Goal: Task Accomplishment & Management: Complete application form

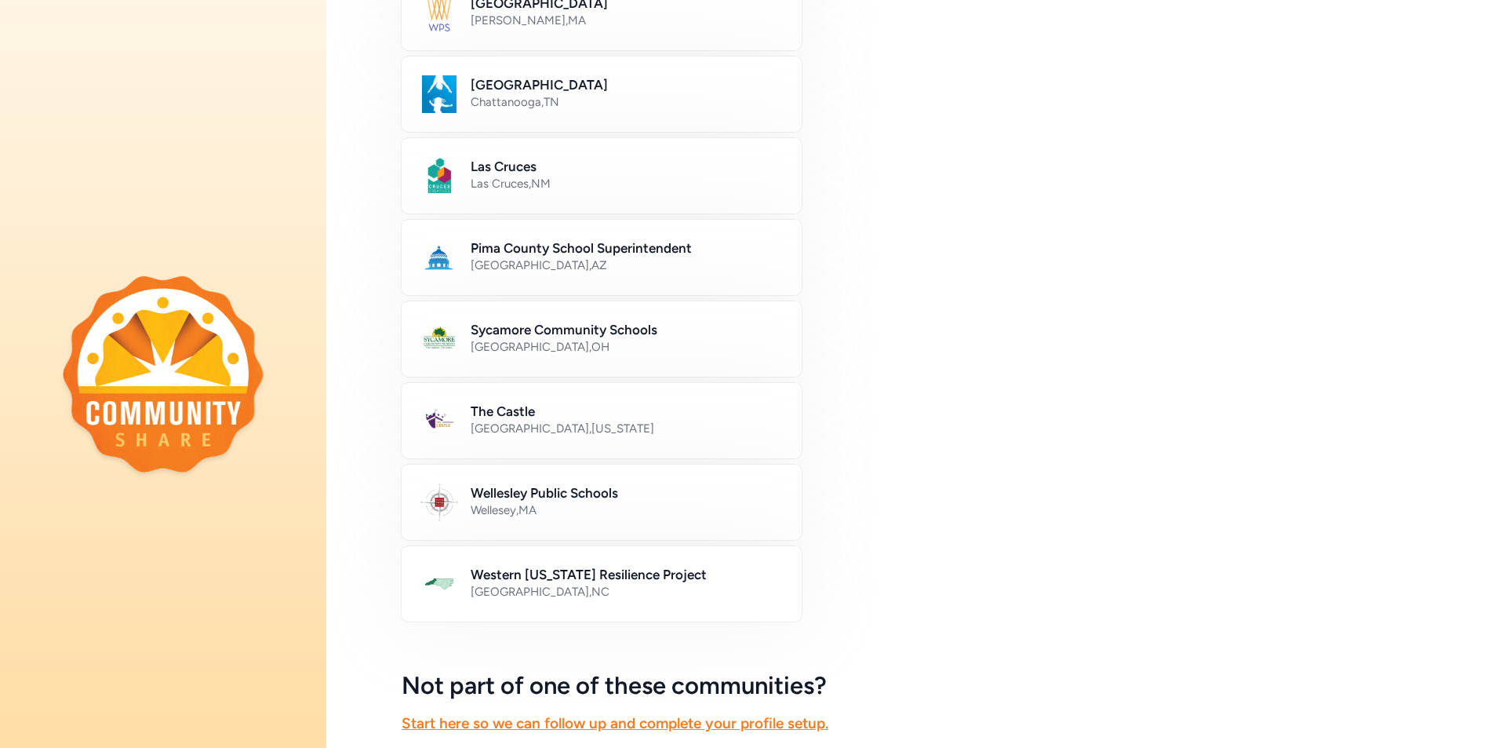
scroll to position [628, 0]
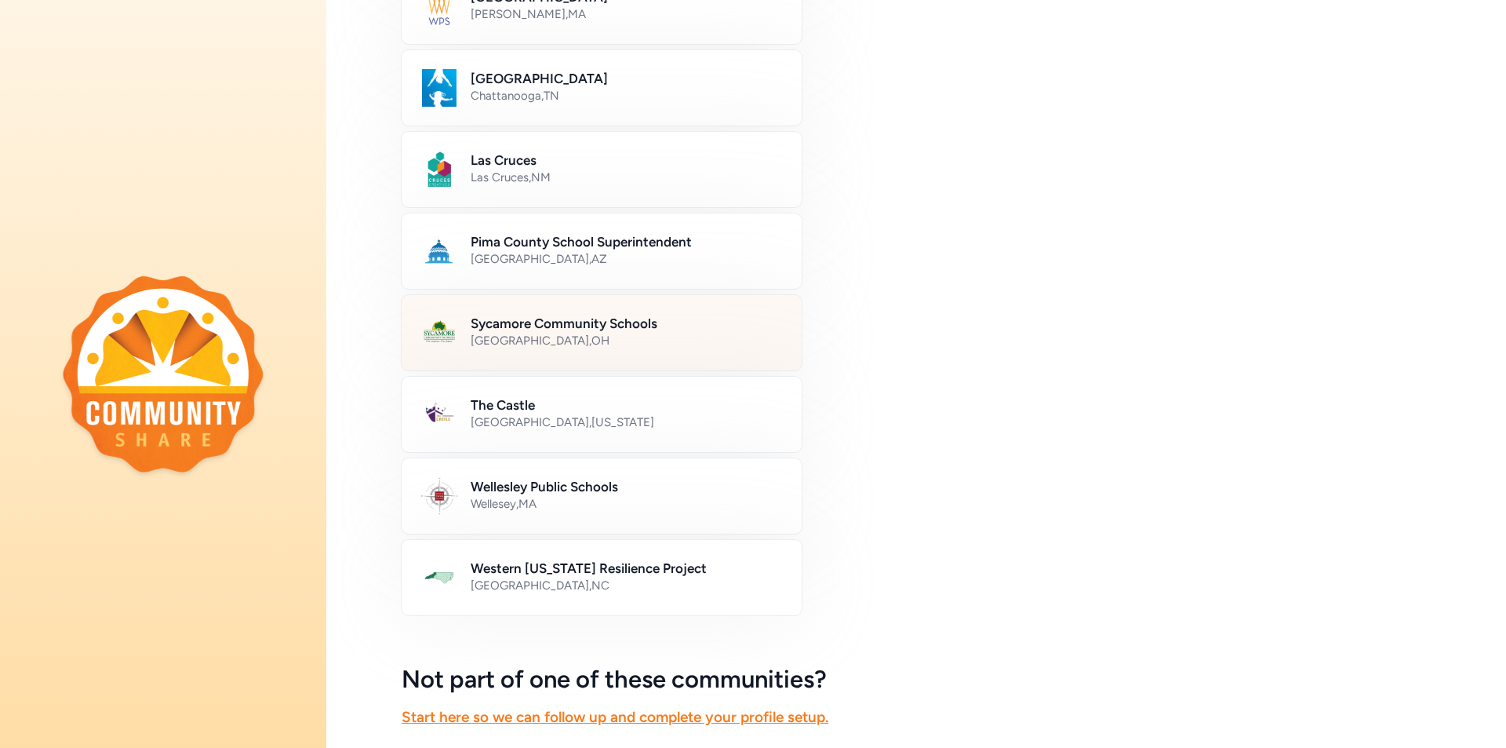
click at [556, 326] on h2 "Sycamore Community Schools" at bounding box center [627, 323] width 312 height 19
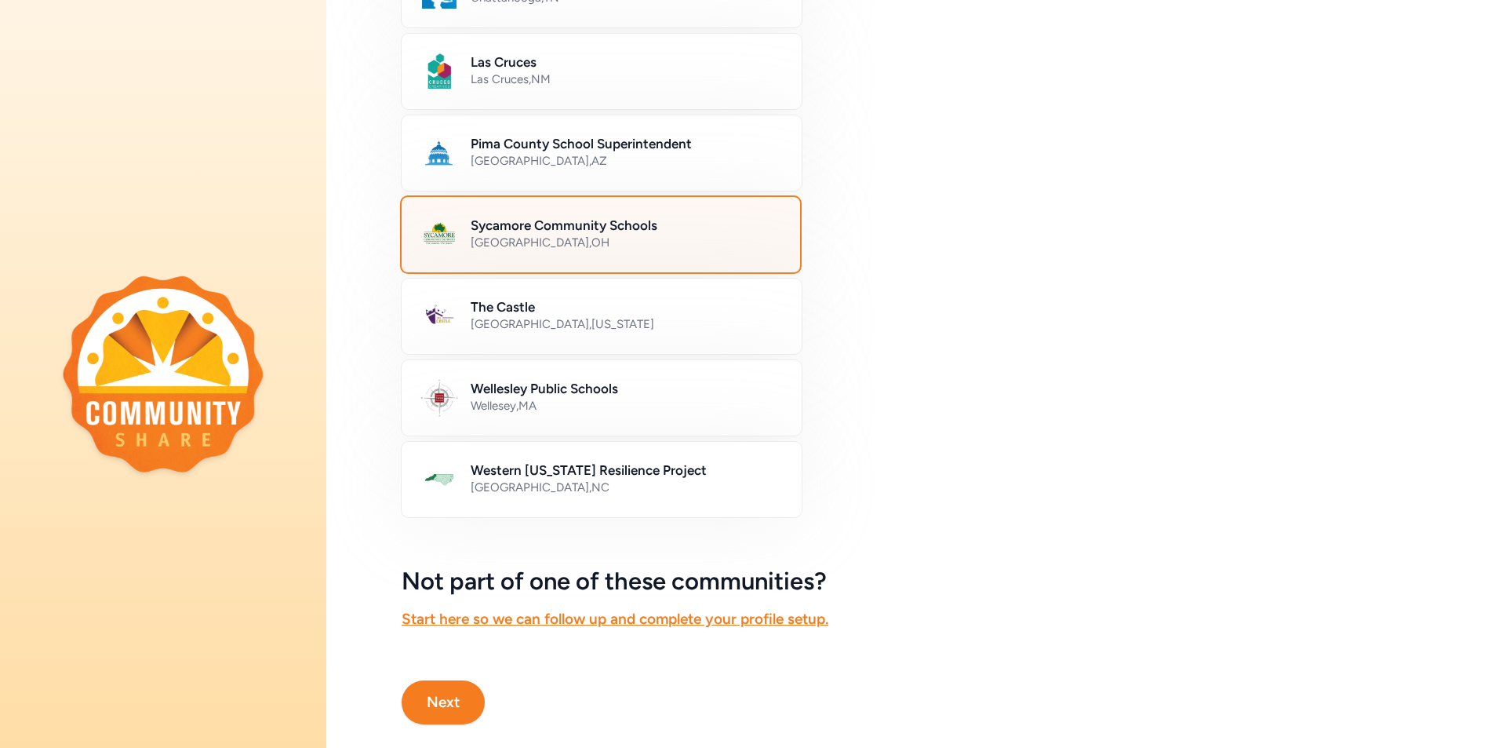
scroll to position [764, 0]
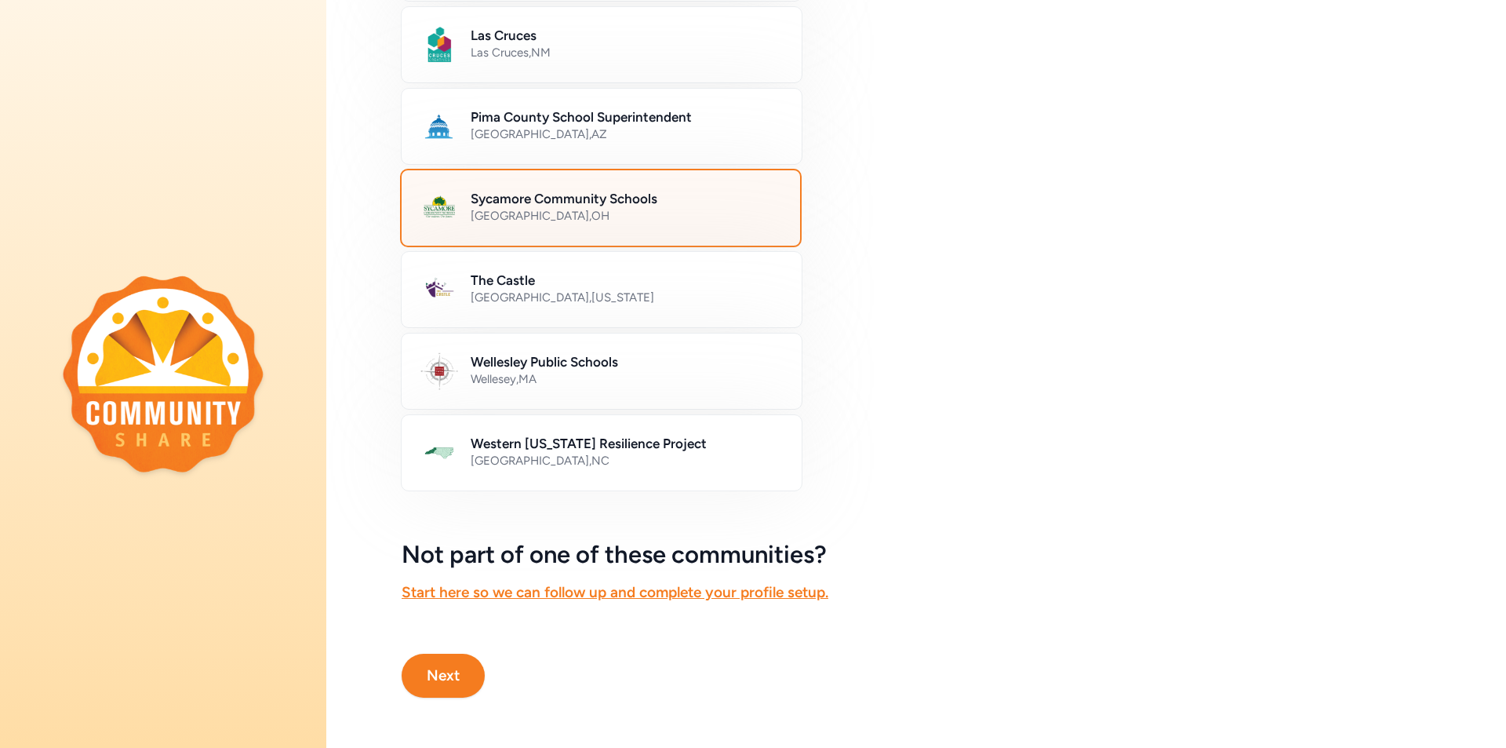
click at [448, 654] on button "Next" at bounding box center [443, 676] width 83 height 44
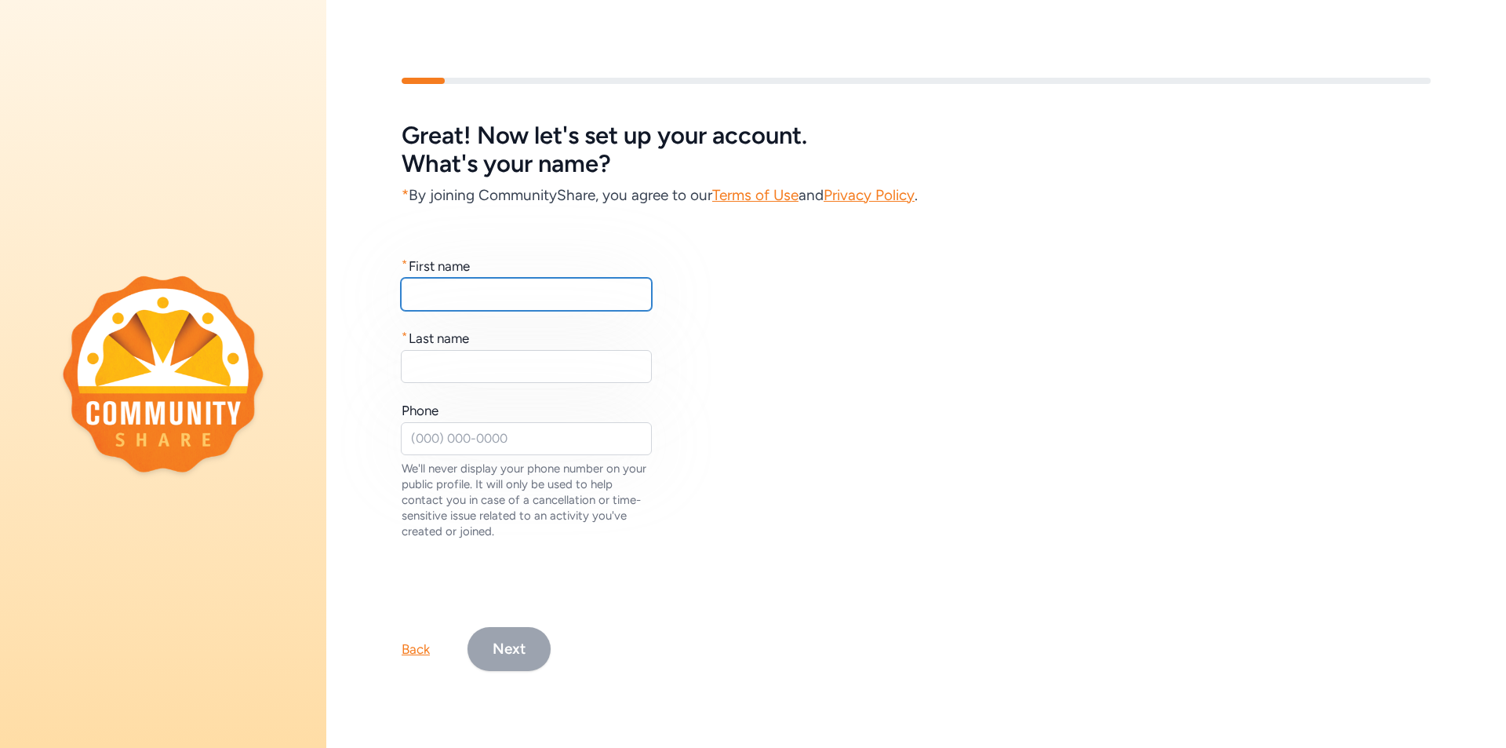
click at [458, 293] on input "text" at bounding box center [526, 294] width 251 height 33
type input "Angel"
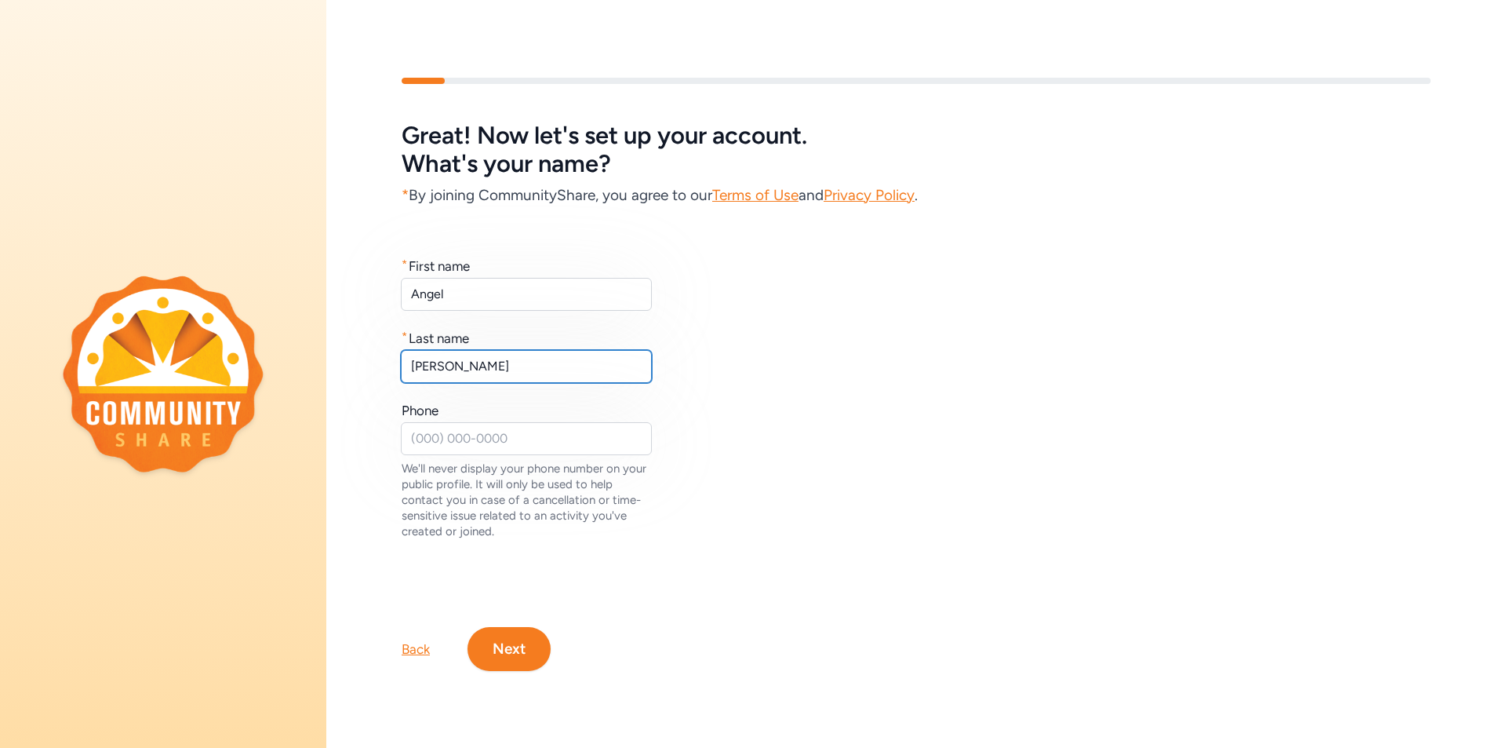
type input "[PERSON_NAME]"
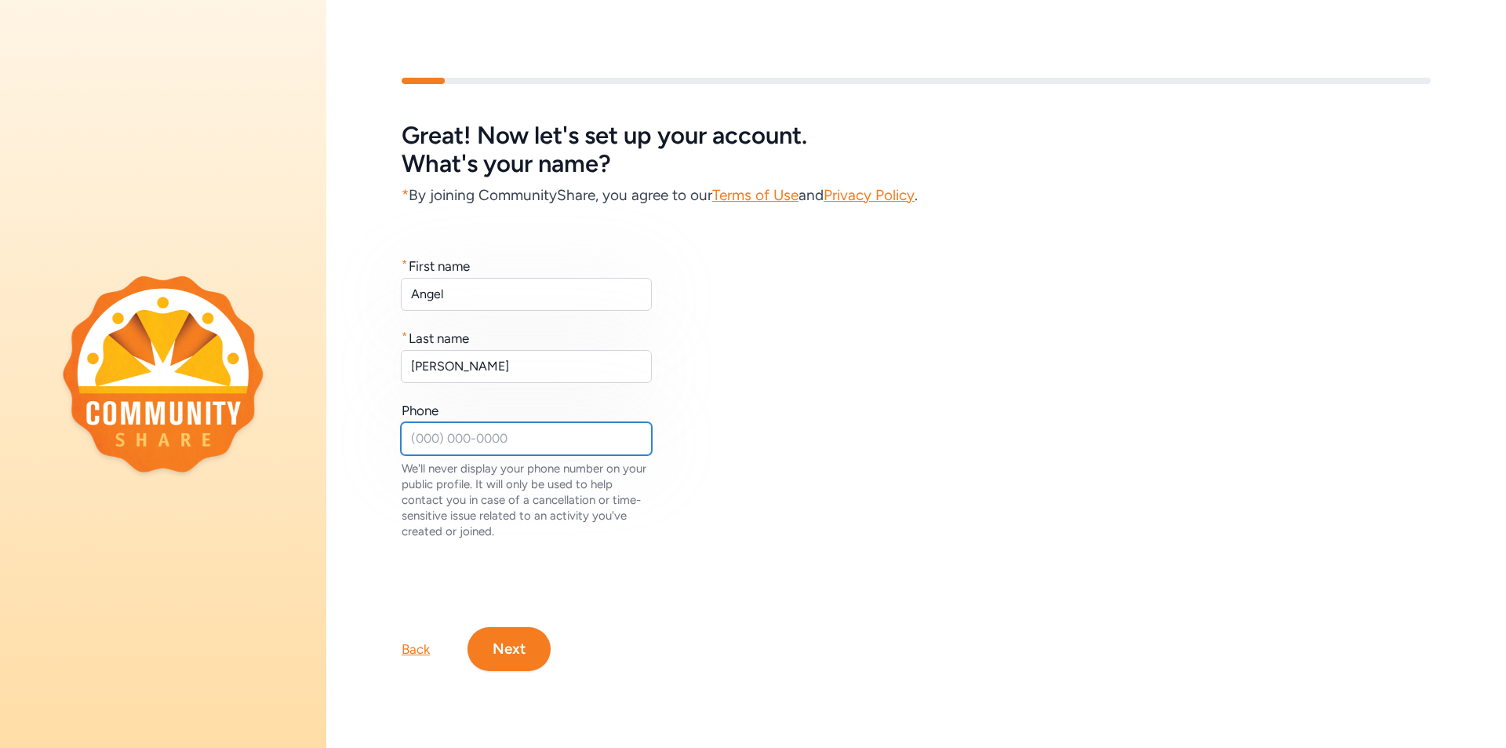
click at [435, 435] on input "text" at bounding box center [526, 438] width 251 height 33
type input "5136758697"
click at [512, 650] on button "Next" at bounding box center [509, 649] width 83 height 44
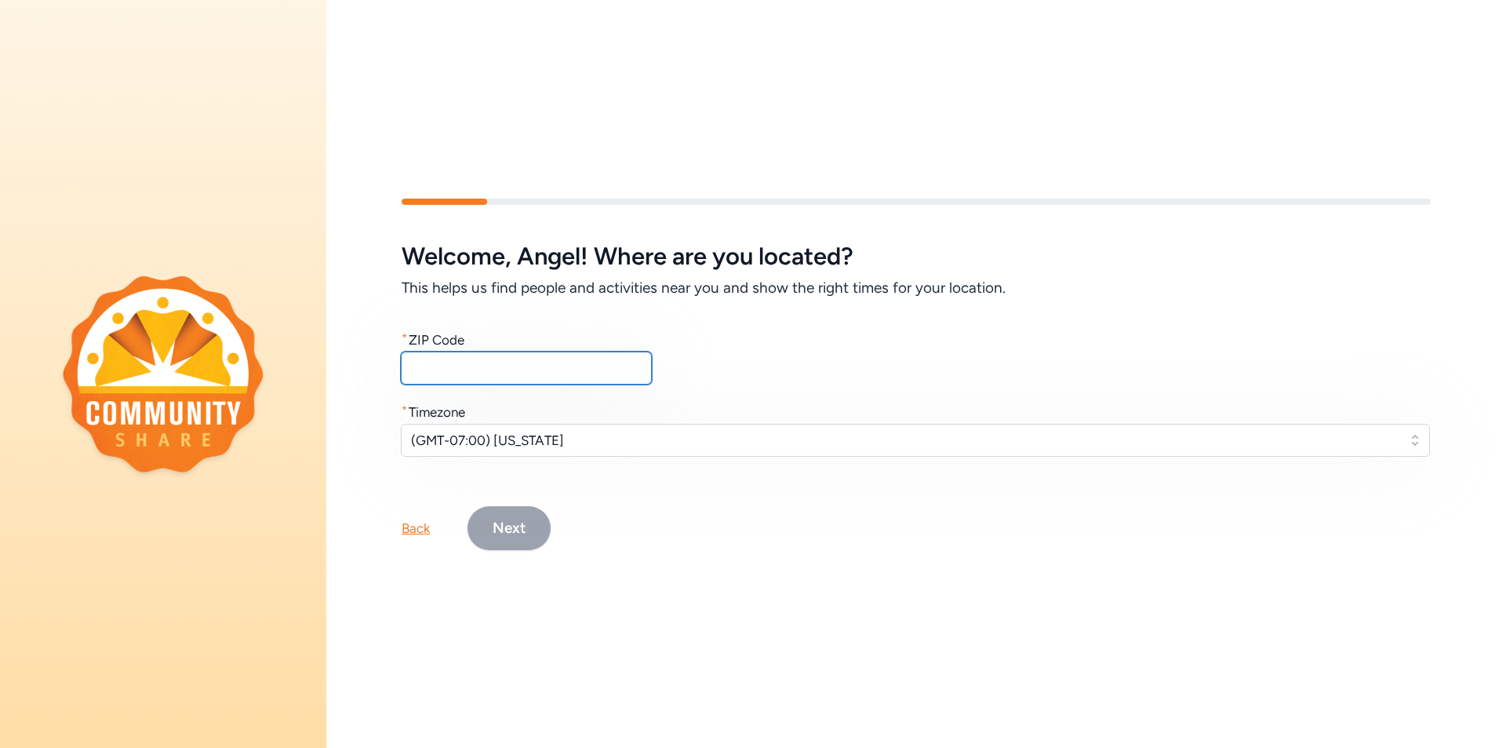
click at [425, 353] on input "text" at bounding box center [526, 368] width 251 height 33
type input "45103"
click at [621, 432] on span "(GMT-07:00) [US_STATE]" at bounding box center [904, 440] width 987 height 19
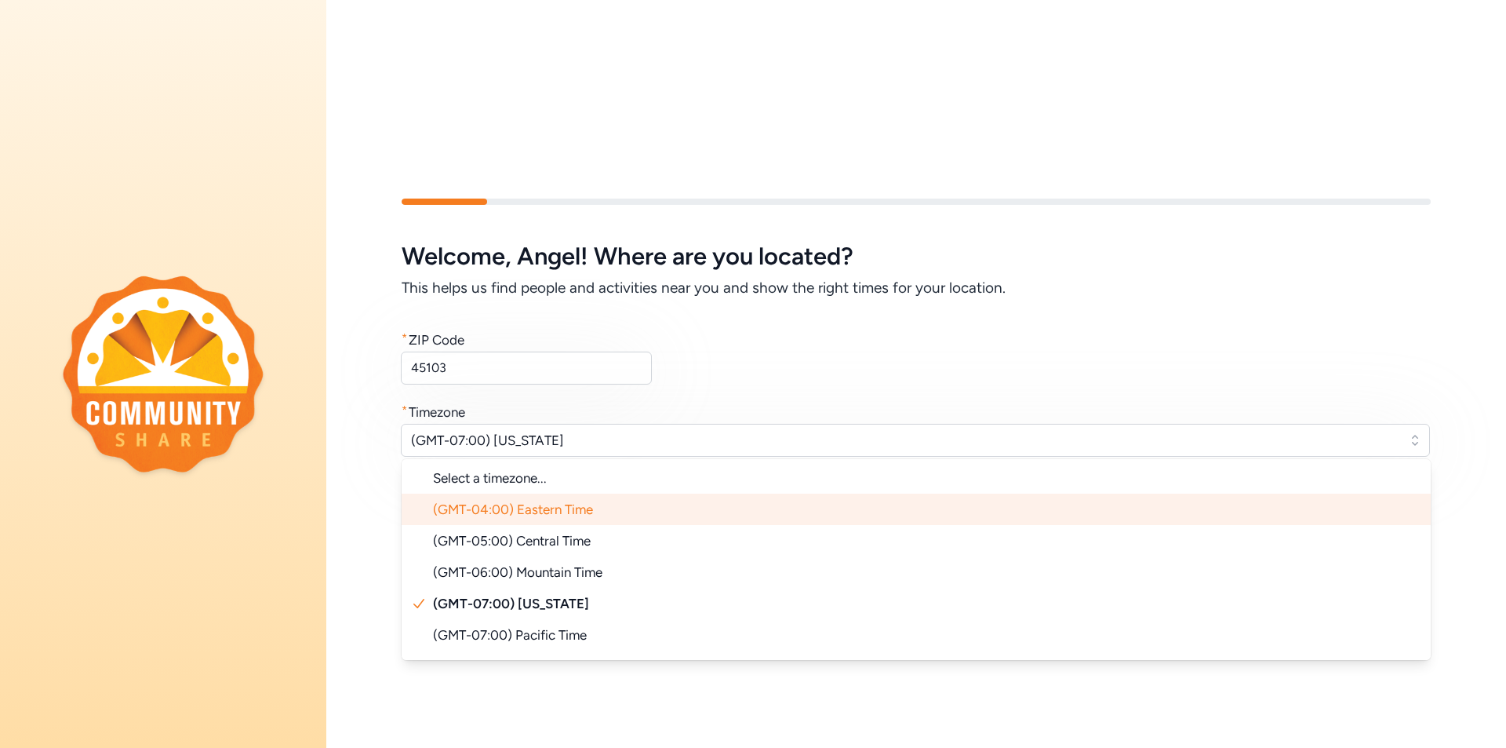
click at [586, 501] on span "(GMT-04:00) Eastern Time" at bounding box center [513, 509] width 160 height 16
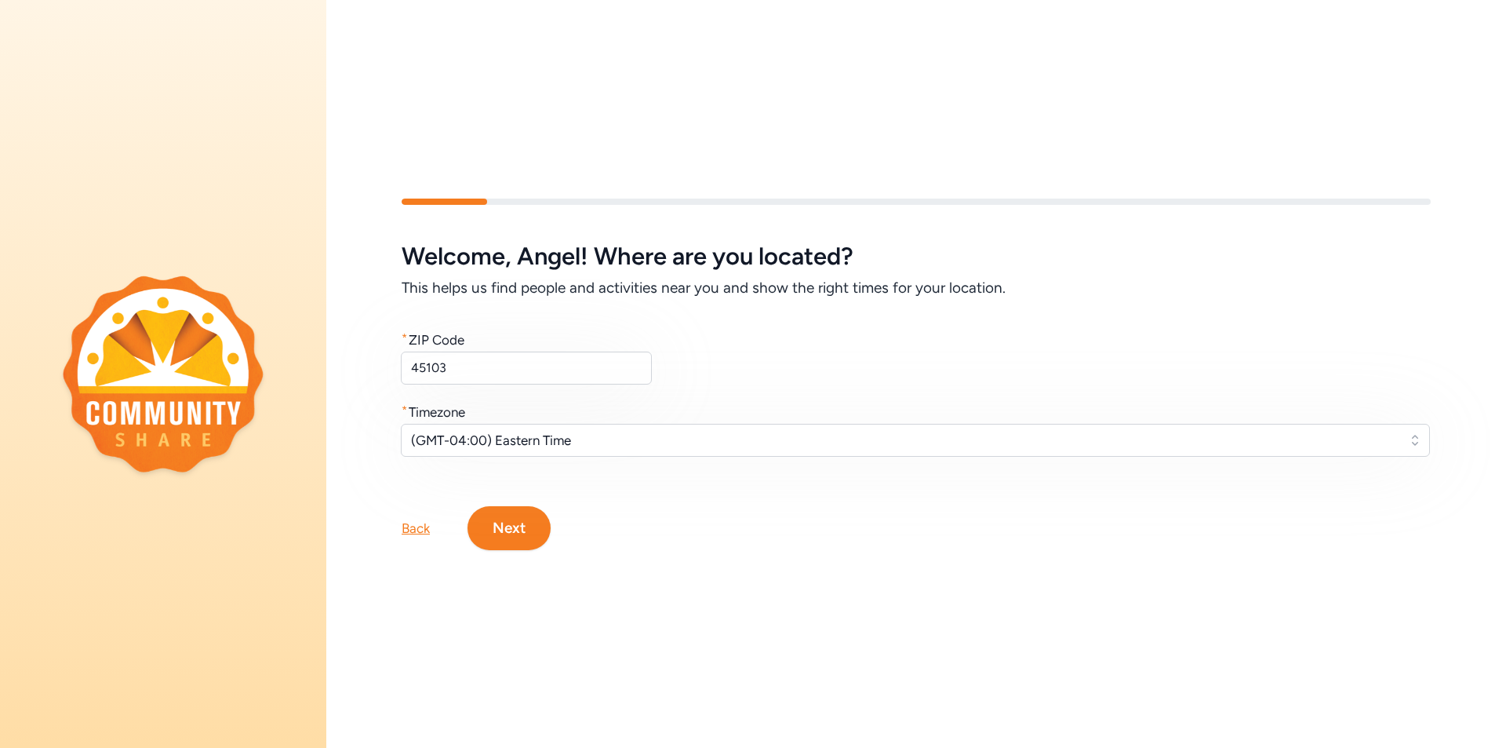
click at [514, 530] on button "Next" at bounding box center [509, 528] width 83 height 44
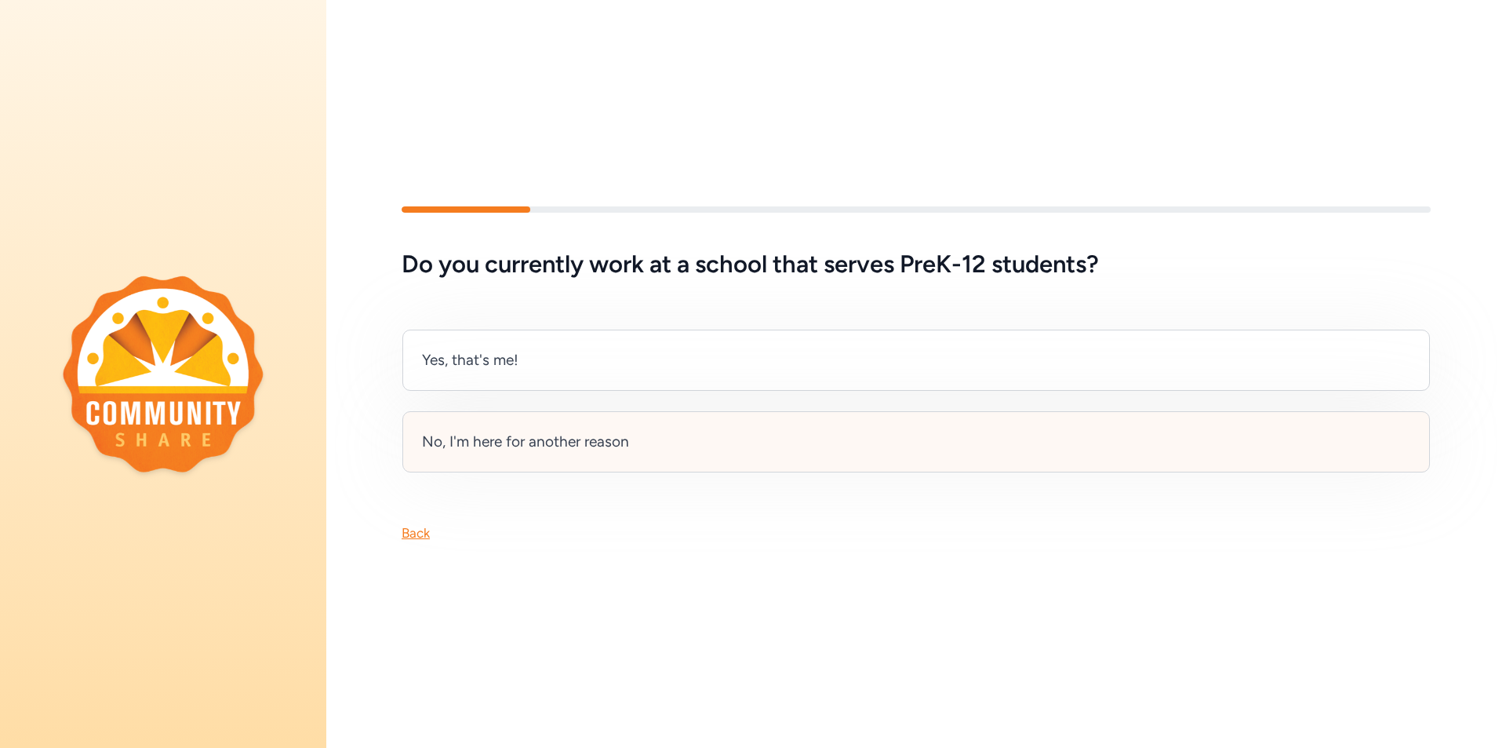
click at [495, 440] on div "No, I'm here for another reason" at bounding box center [525, 442] width 207 height 22
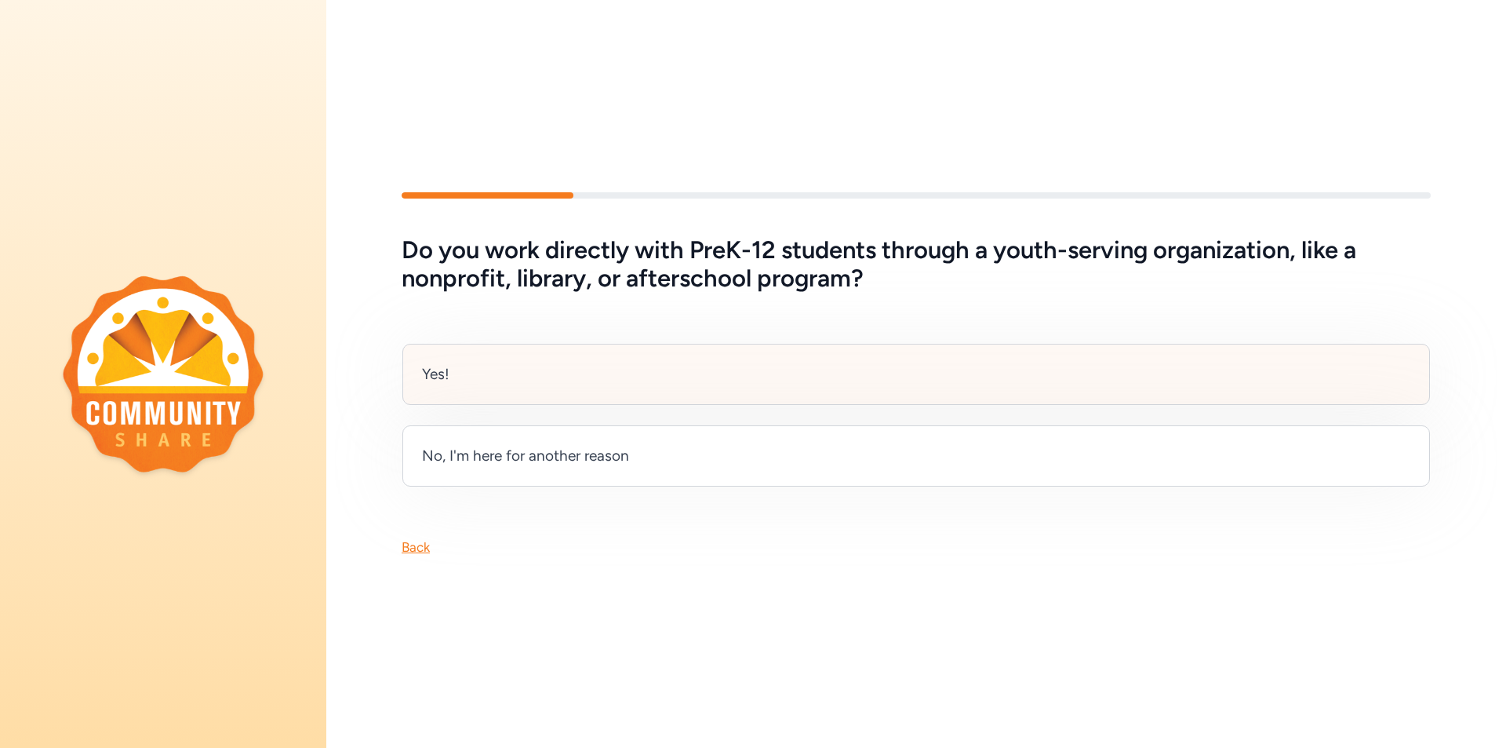
click at [469, 373] on div "Yes!" at bounding box center [917, 374] width 1028 height 61
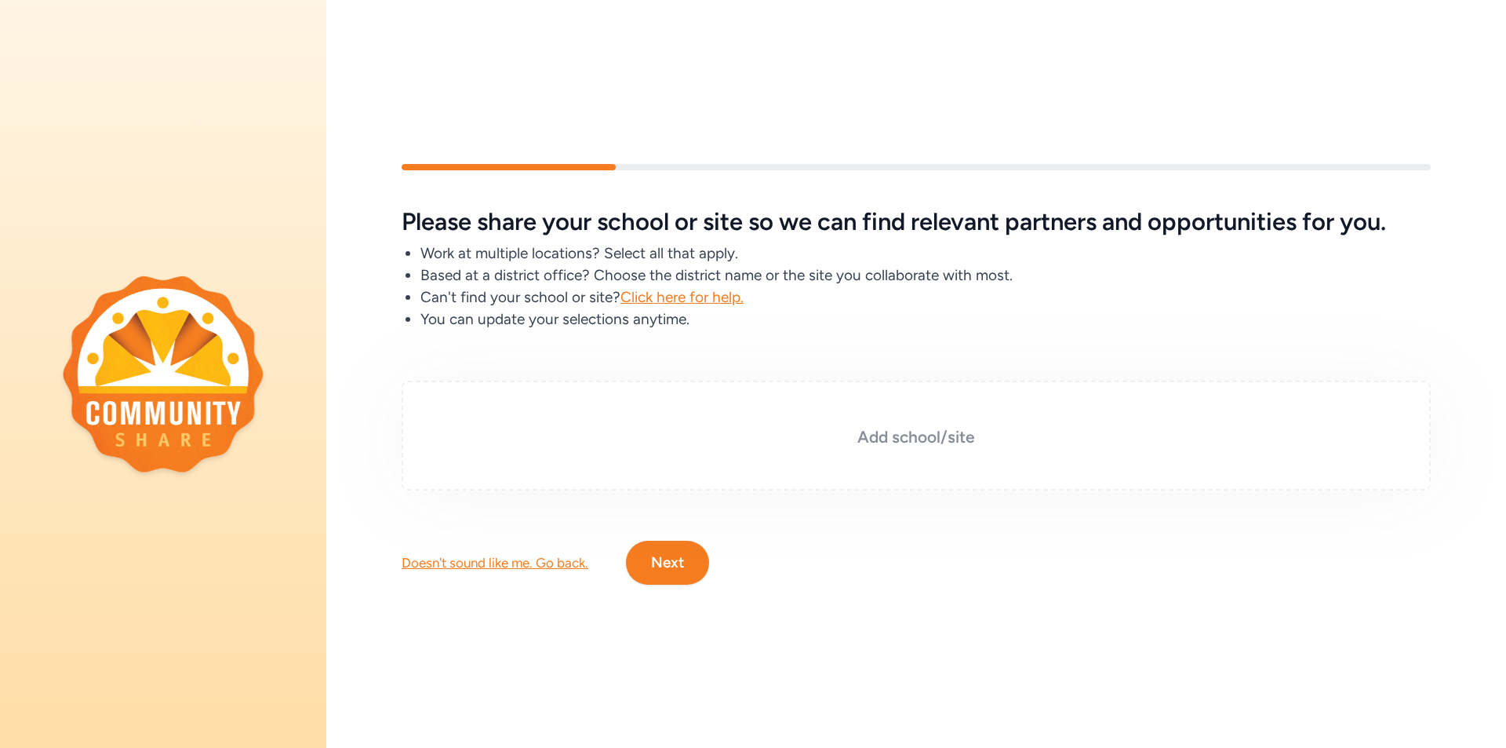
click at [926, 434] on h3 "Add school/site" at bounding box center [916, 437] width 951 height 22
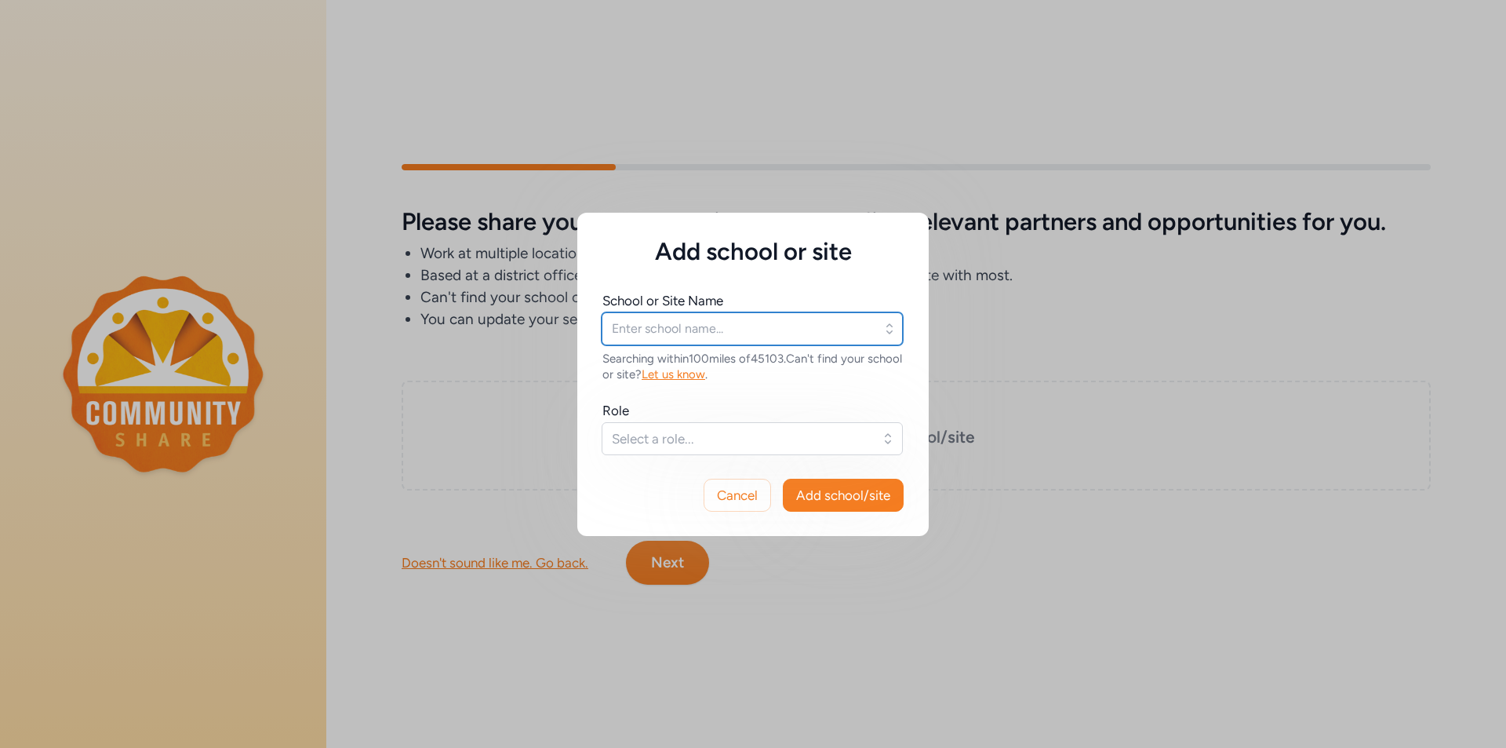
click at [821, 330] on input "text" at bounding box center [752, 328] width 301 height 33
type input "Tri-State [GEOGRAPHIC_DATA]"
click at [884, 438] on button "Select a role..." at bounding box center [752, 438] width 301 height 33
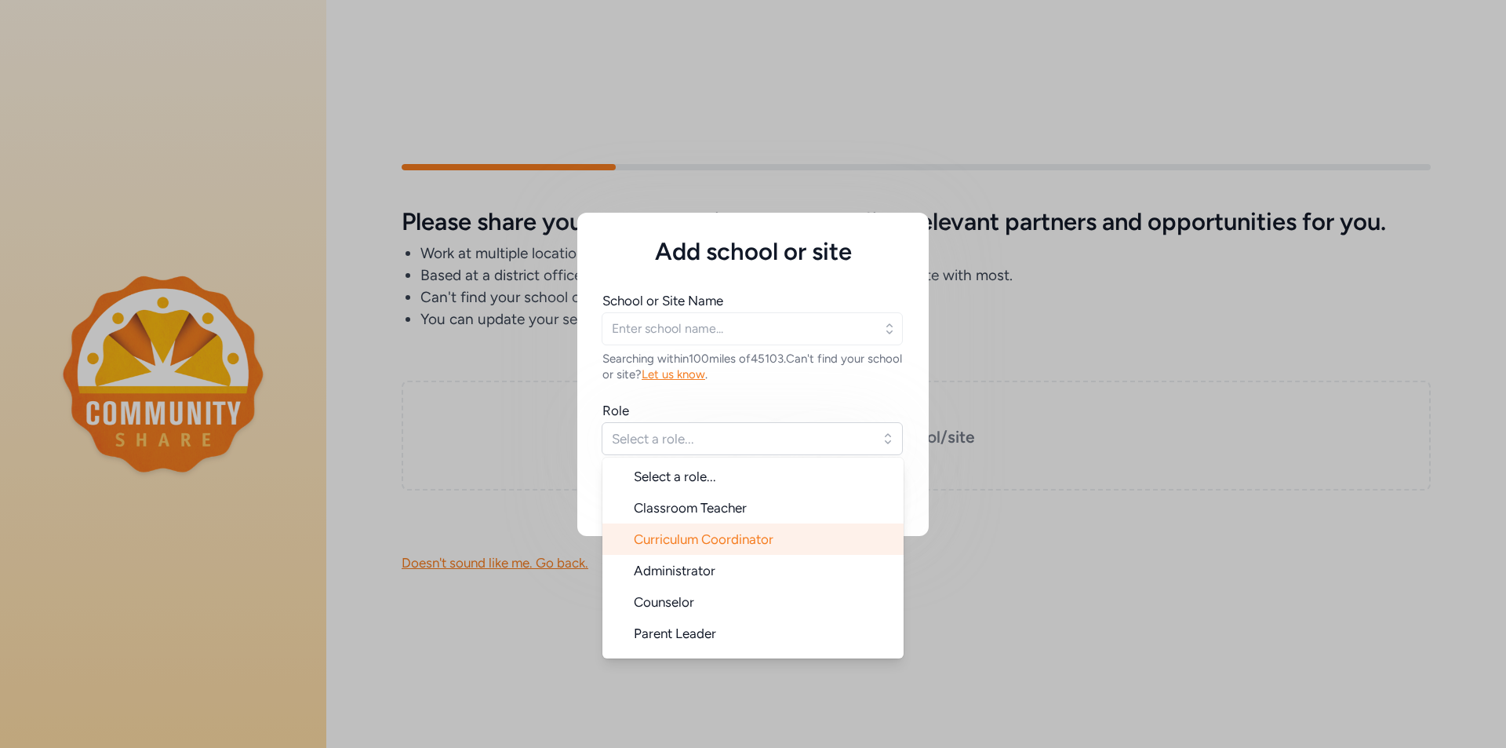
click at [681, 536] on span "Curriculum Coordinator" at bounding box center [704, 539] width 140 height 16
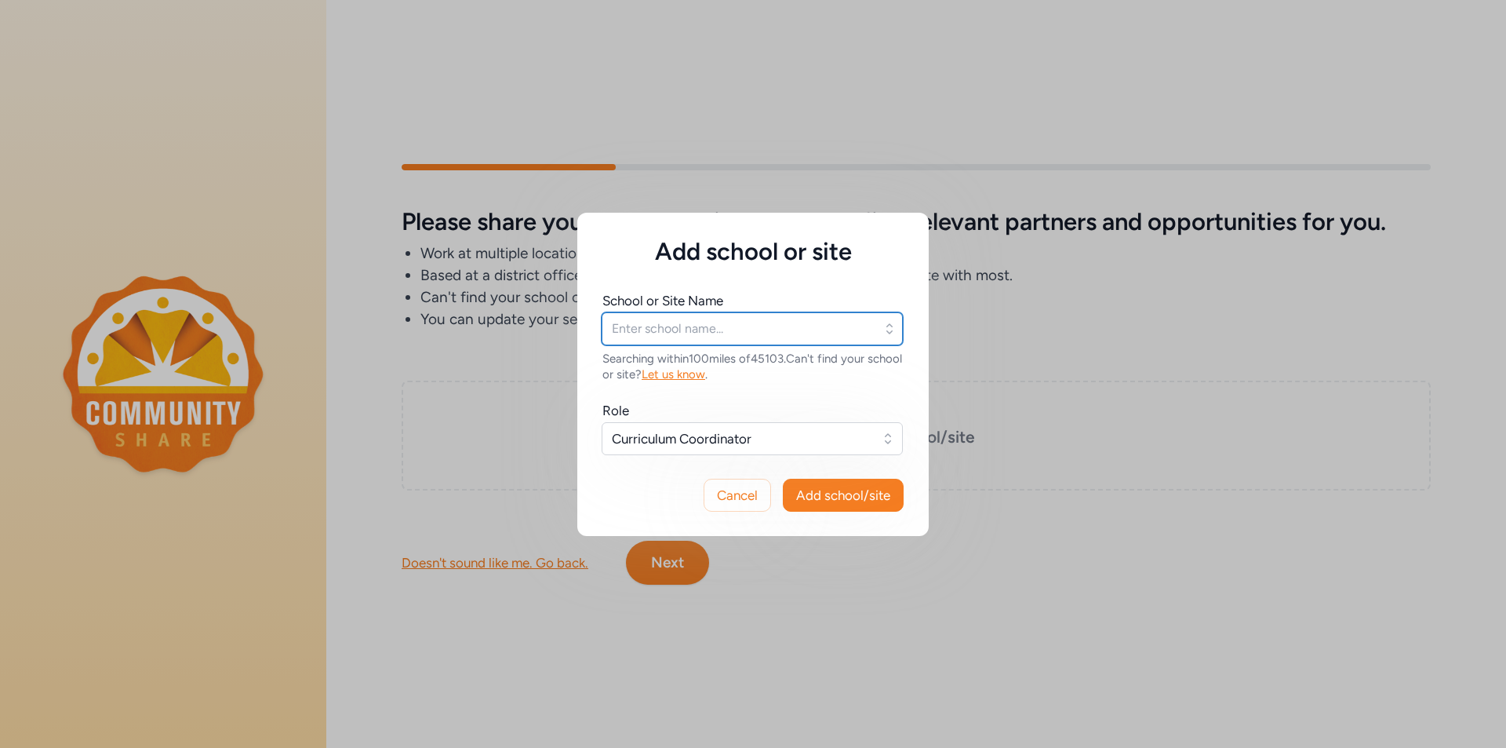
click at [760, 333] on input "text" at bounding box center [752, 328] width 301 height 33
type input "Tri-State [GEOGRAPHIC_DATA]"
click at [917, 395] on div "School or Site Name Tri-State Warbird Museum Nothing found. Searching within 10…" at bounding box center [753, 360] width 352 height 188
click at [705, 373] on span "Let us know" at bounding box center [674, 374] width 64 height 14
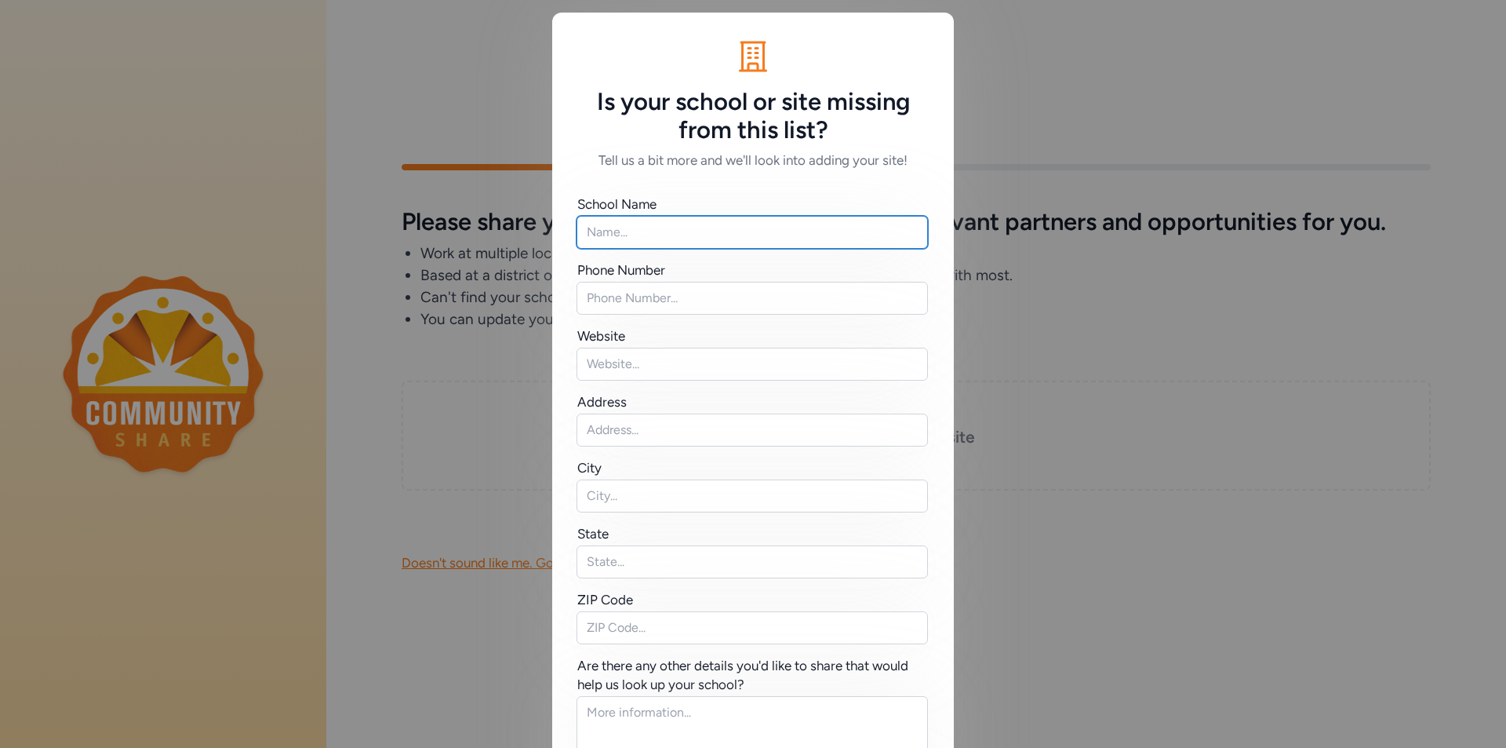
click at [641, 234] on input "text" at bounding box center [753, 232] width 352 height 33
type input "Tri-State [GEOGRAPHIC_DATA]"
type input "5136758697"
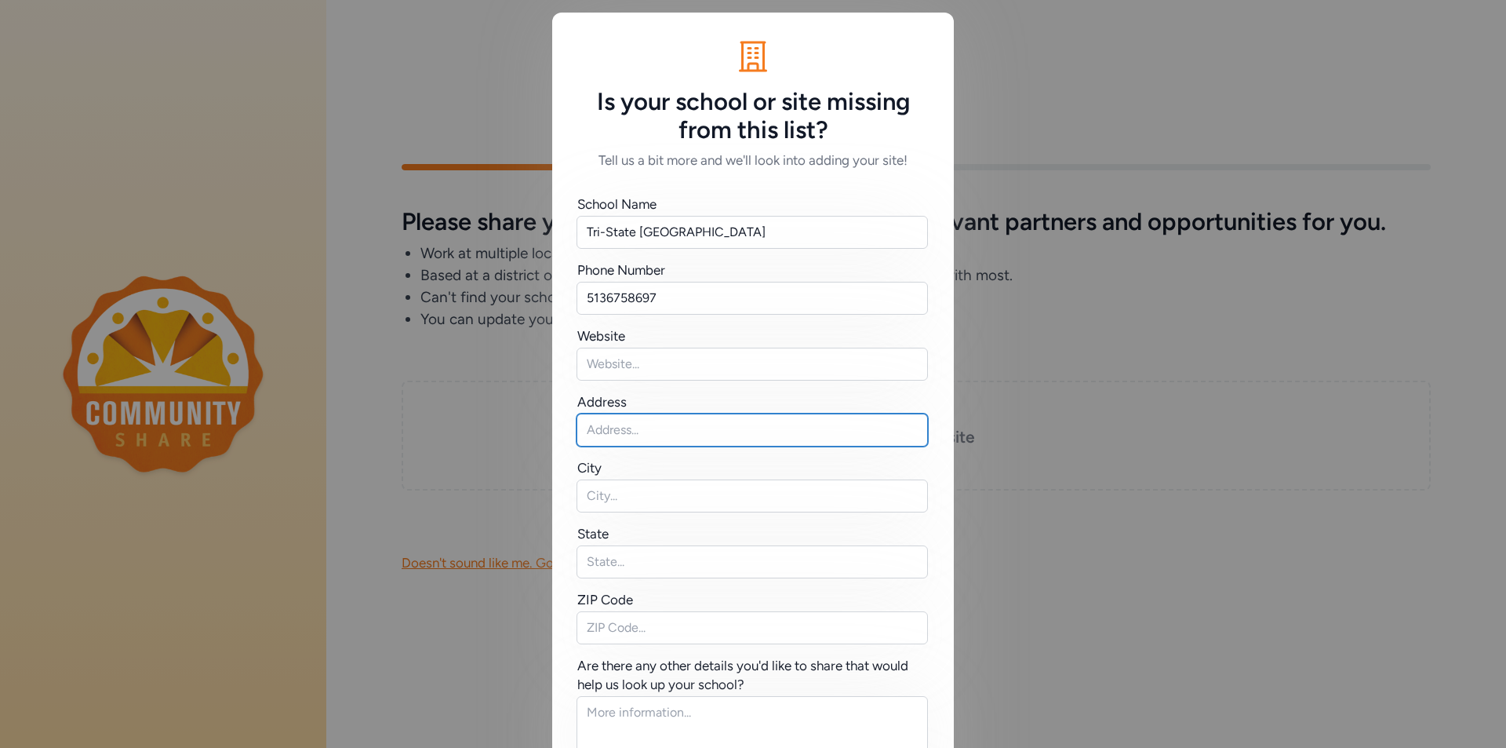
type input "[STREET_ADDRESS]"
type input "Loveland"
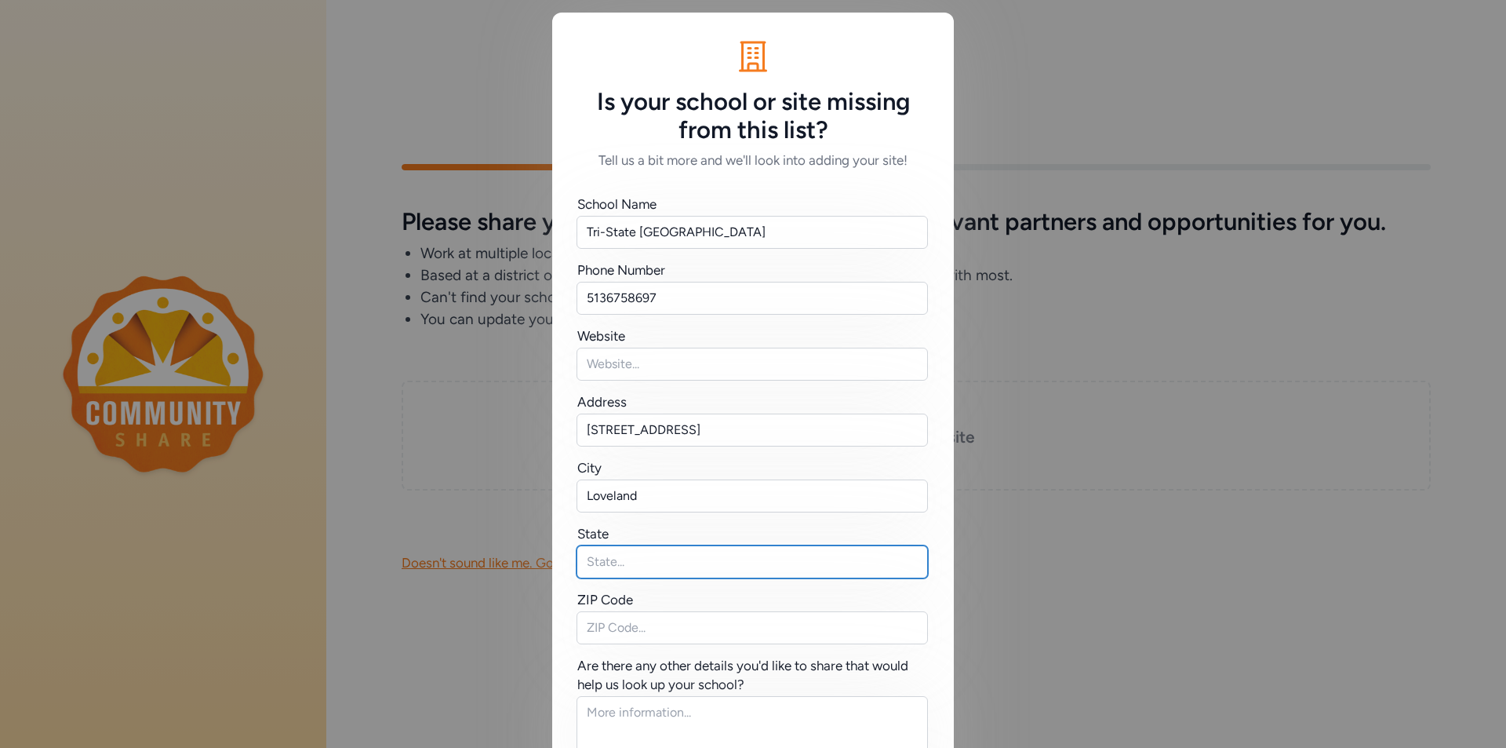
type input "OH"
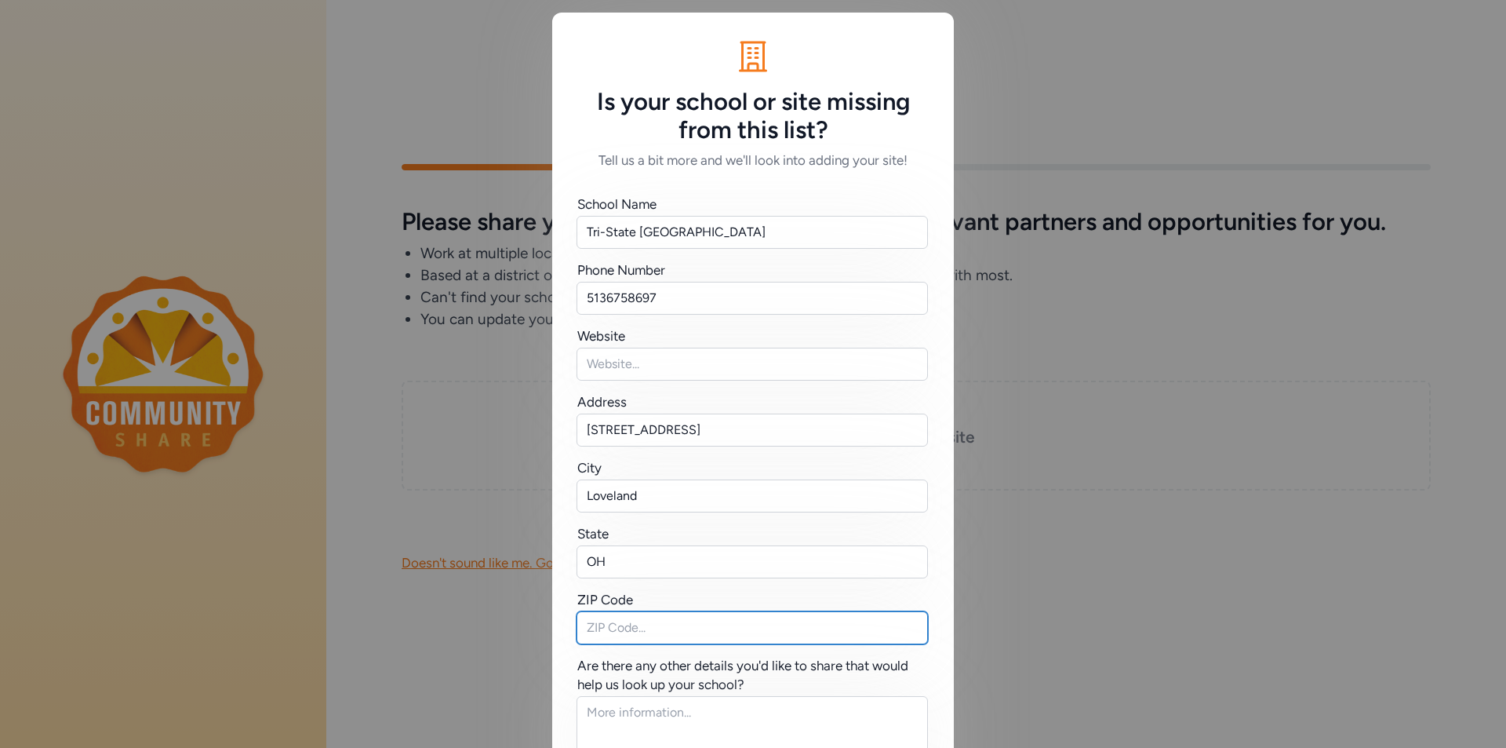
type input "45140"
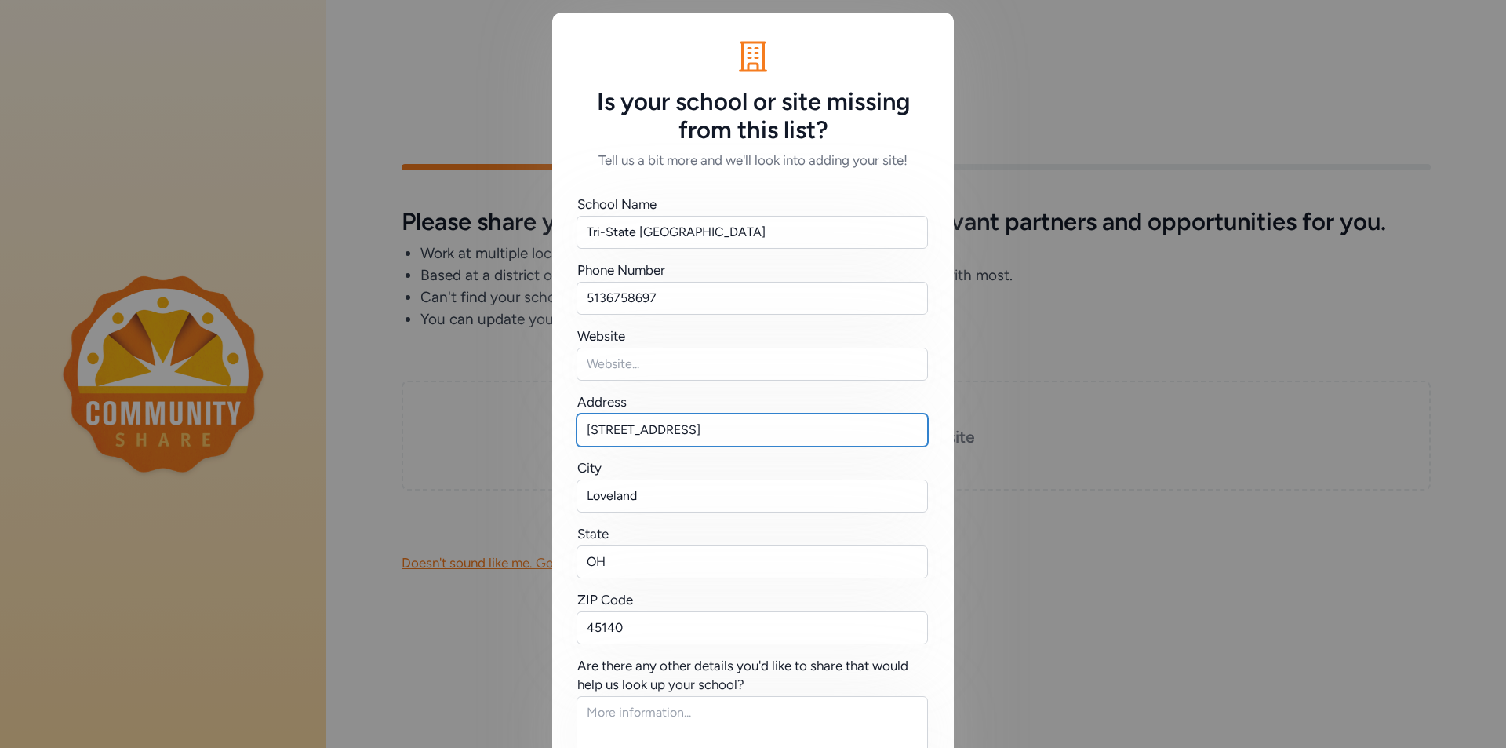
click at [722, 428] on input "[STREET_ADDRESS]" at bounding box center [753, 429] width 352 height 33
type input "2"
type input "[STREET_ADDRESS][PERSON_NAME]"
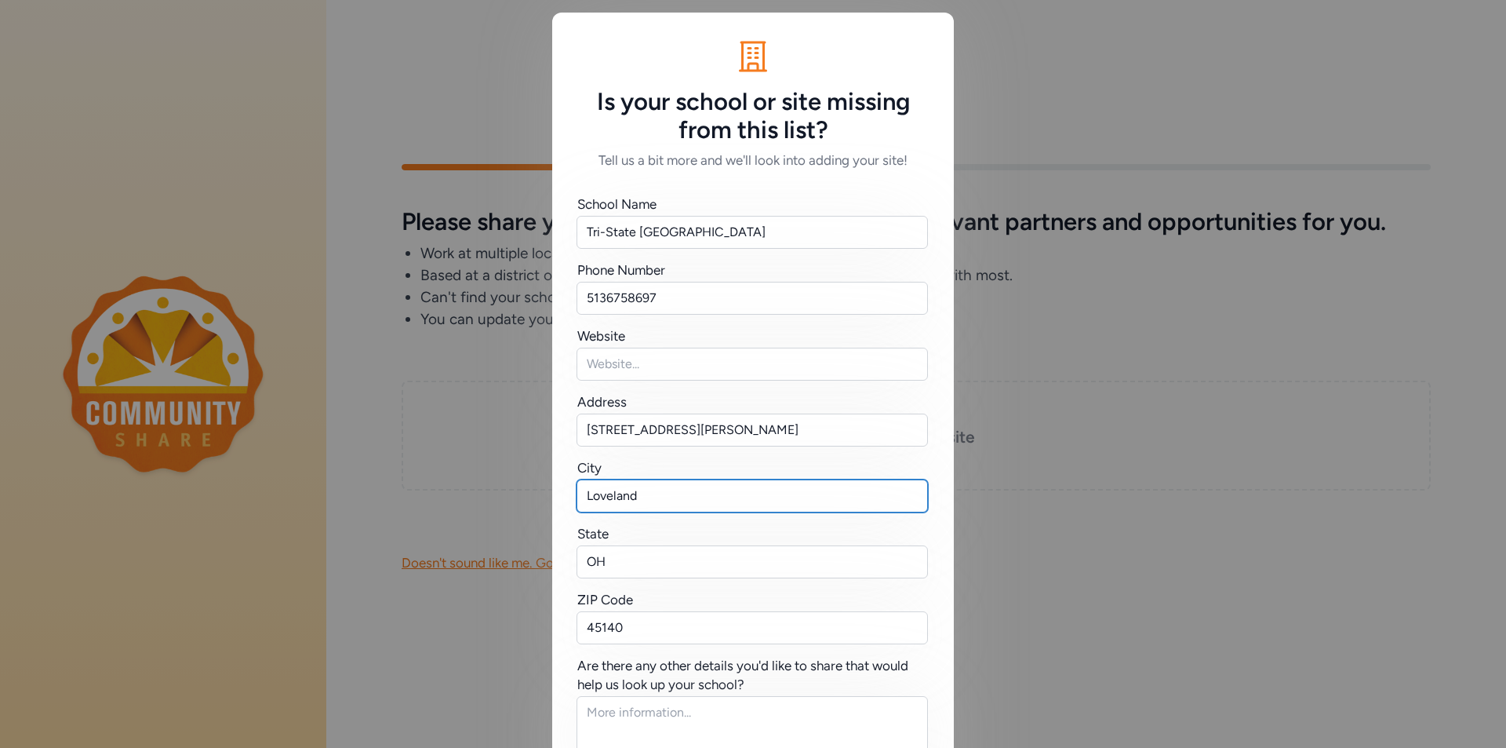
click at [687, 490] on input "Loveland" at bounding box center [753, 495] width 352 height 33
type input "[GEOGRAPHIC_DATA]"
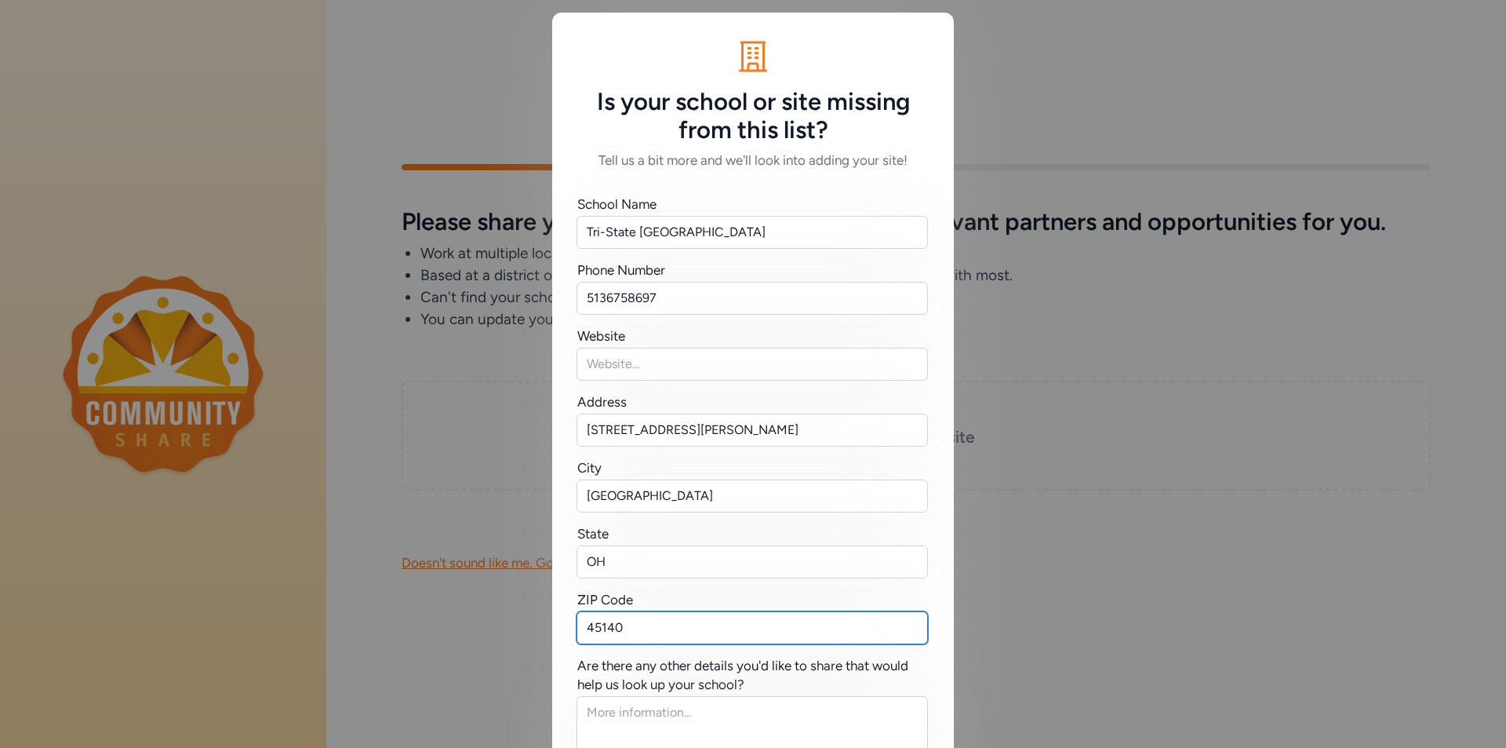
click at [640, 638] on input "45140" at bounding box center [753, 627] width 352 height 33
type input "45103"
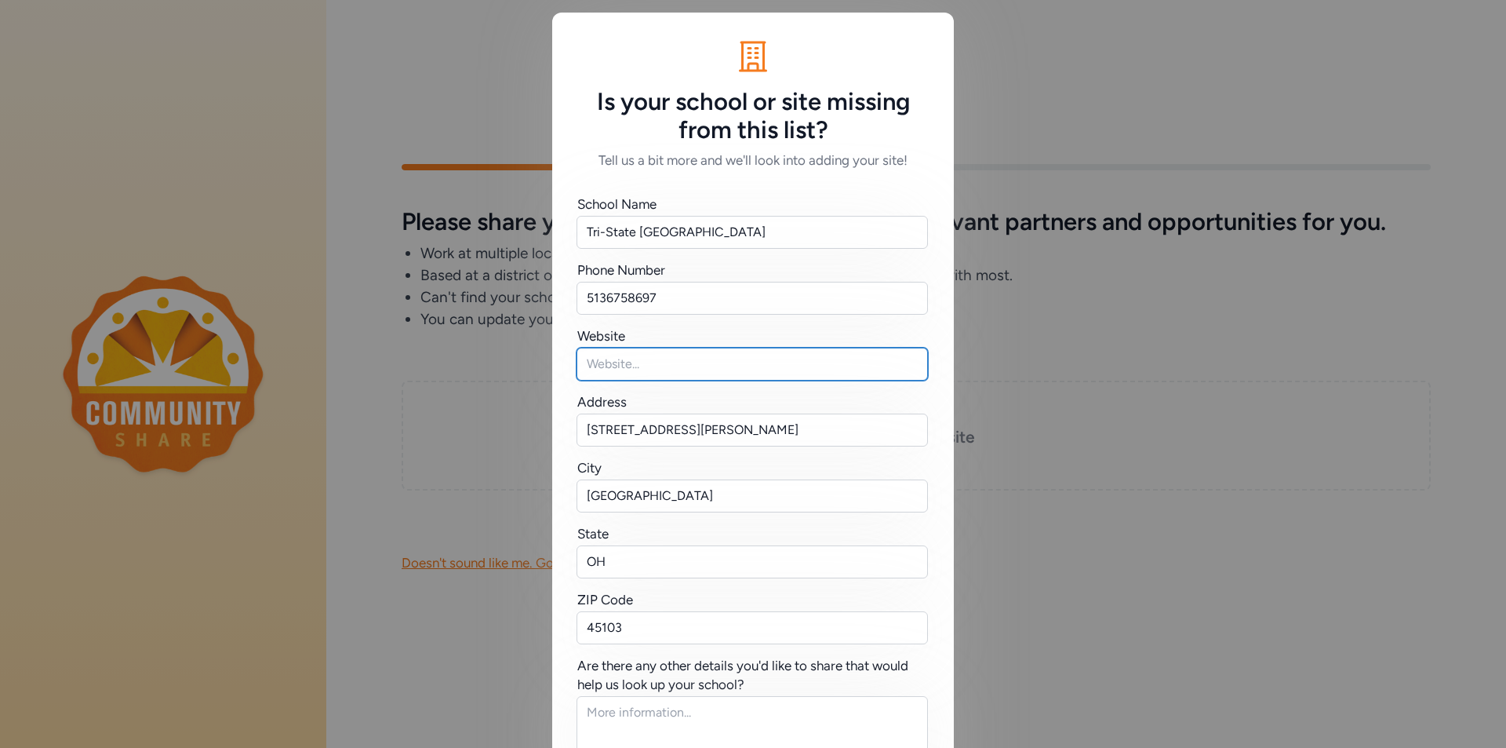
click at [645, 362] on input "text" at bounding box center [753, 364] width 352 height 33
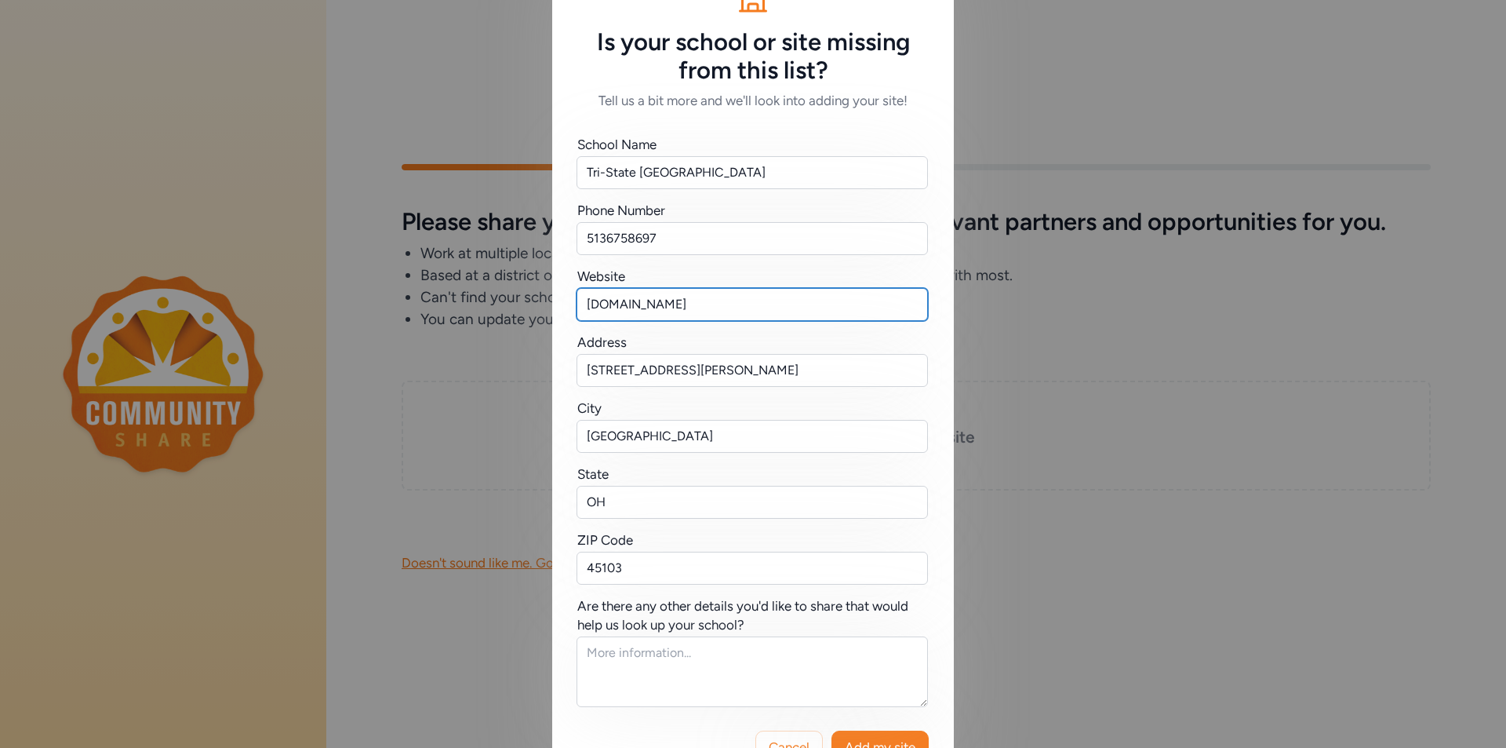
scroll to position [112, 0]
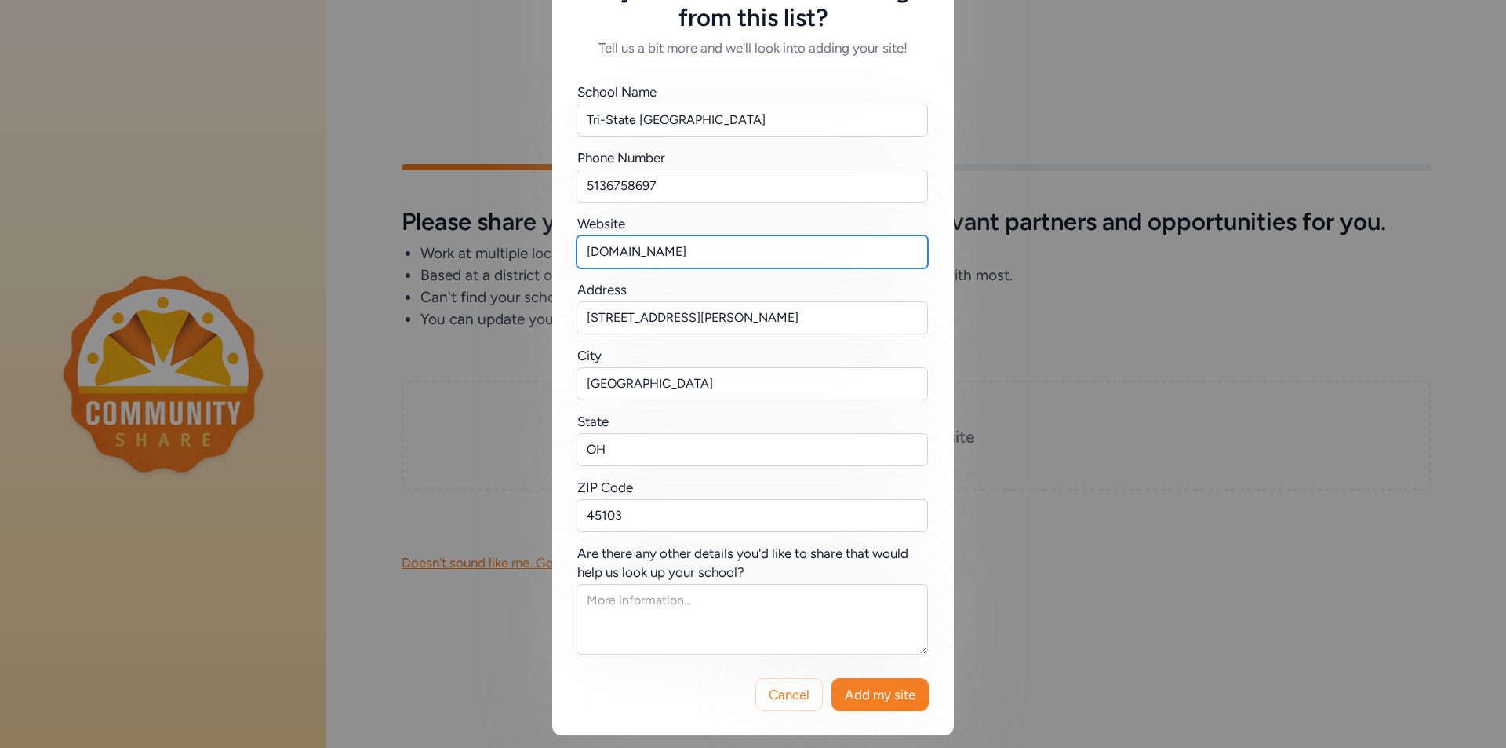
type input "[DOMAIN_NAME]"
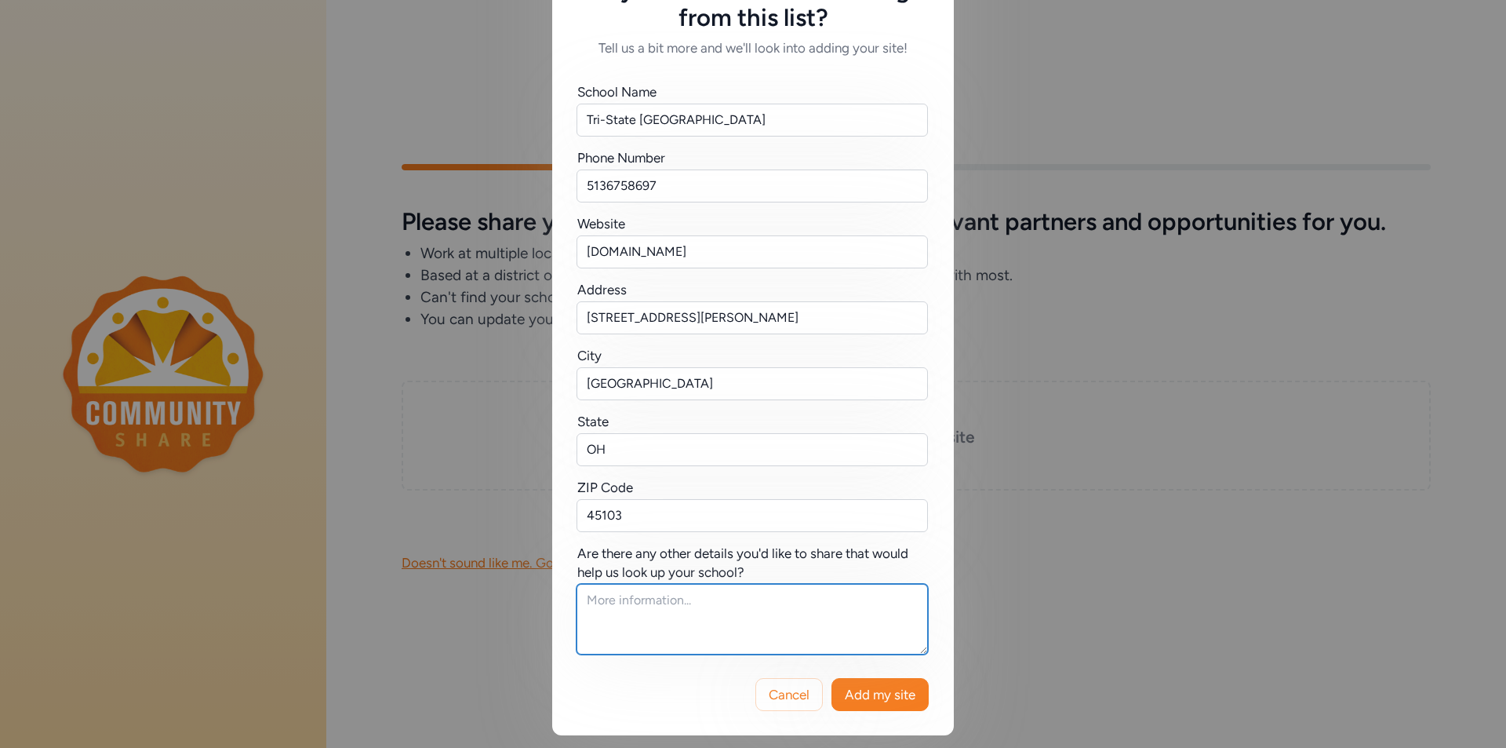
click at [614, 603] on textarea at bounding box center [753, 619] width 352 height 71
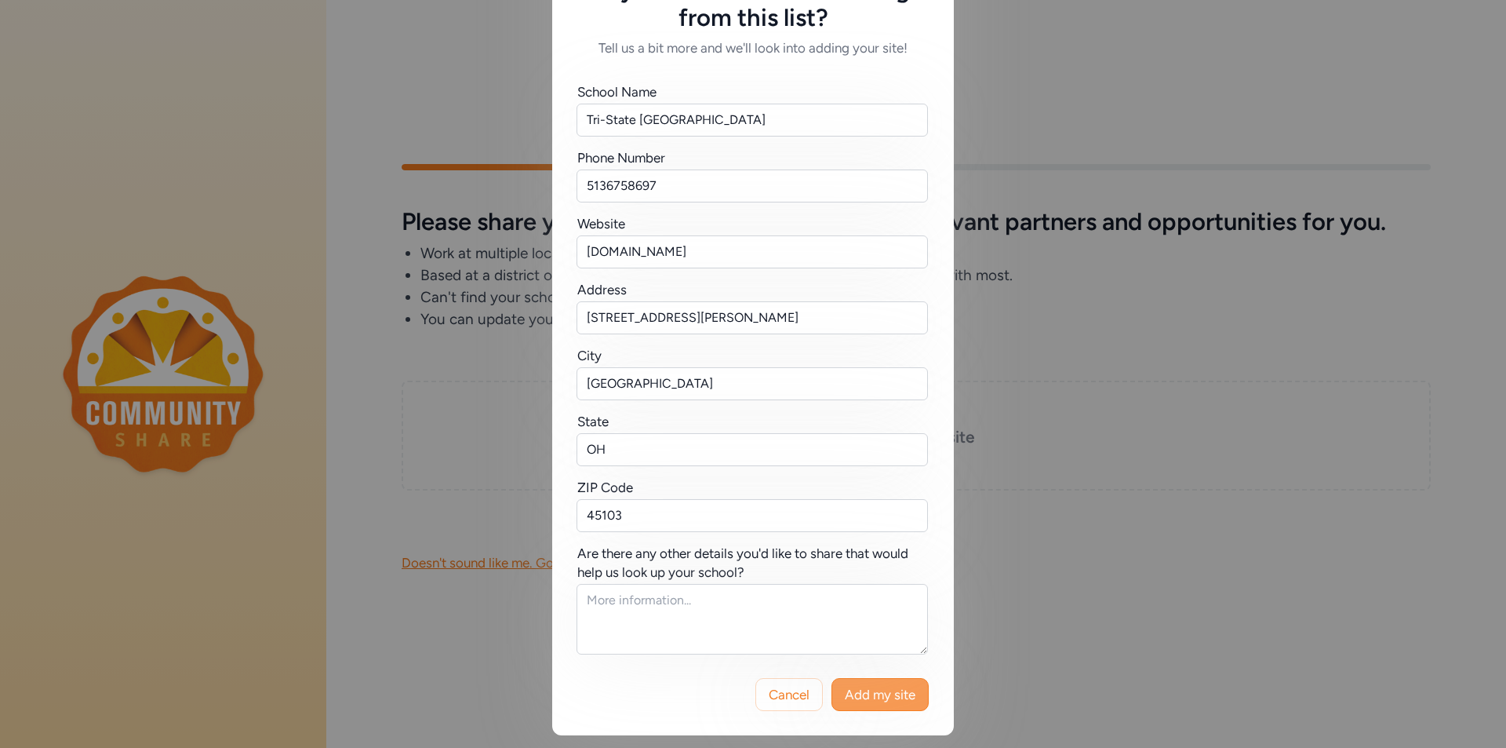
click at [870, 693] on span "Add my site" at bounding box center [880, 694] width 71 height 19
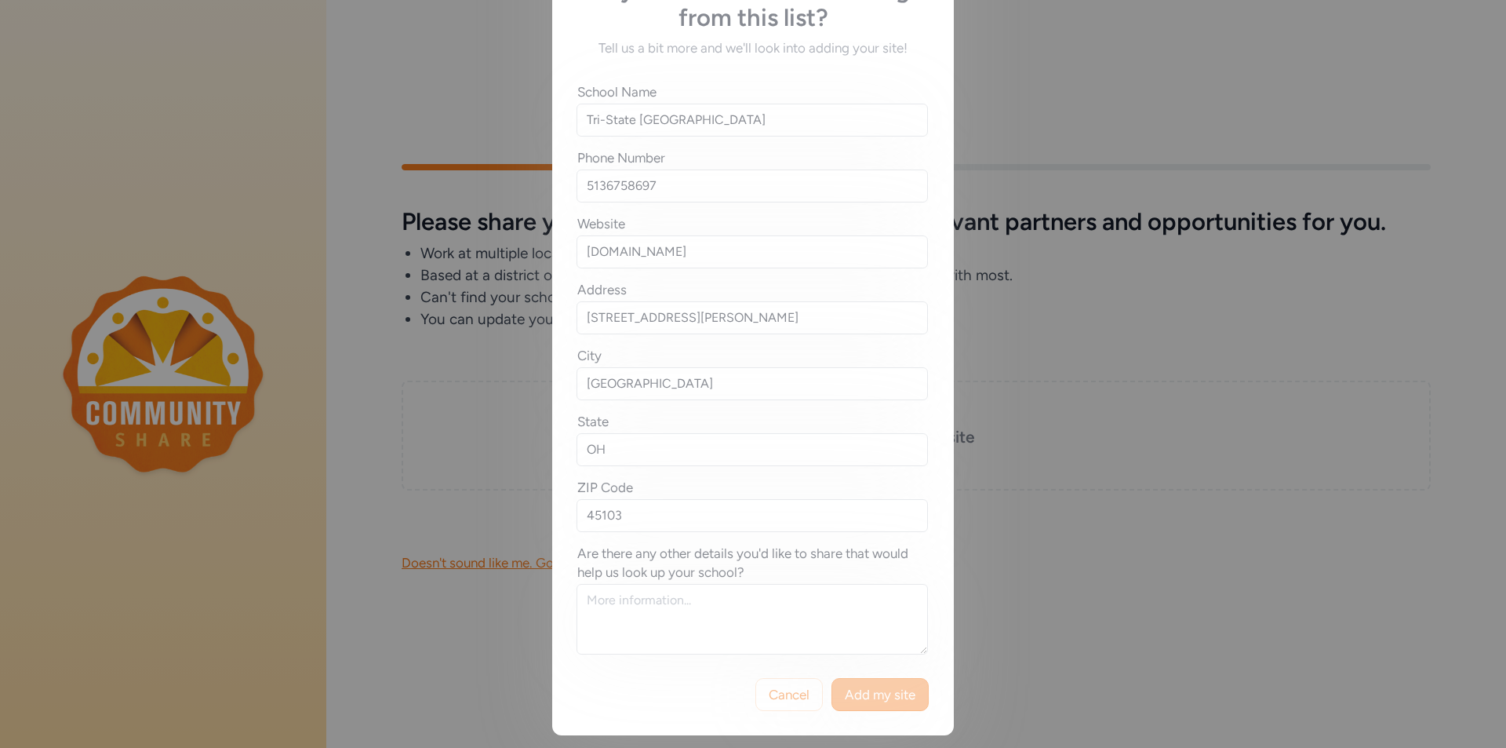
scroll to position [0, 0]
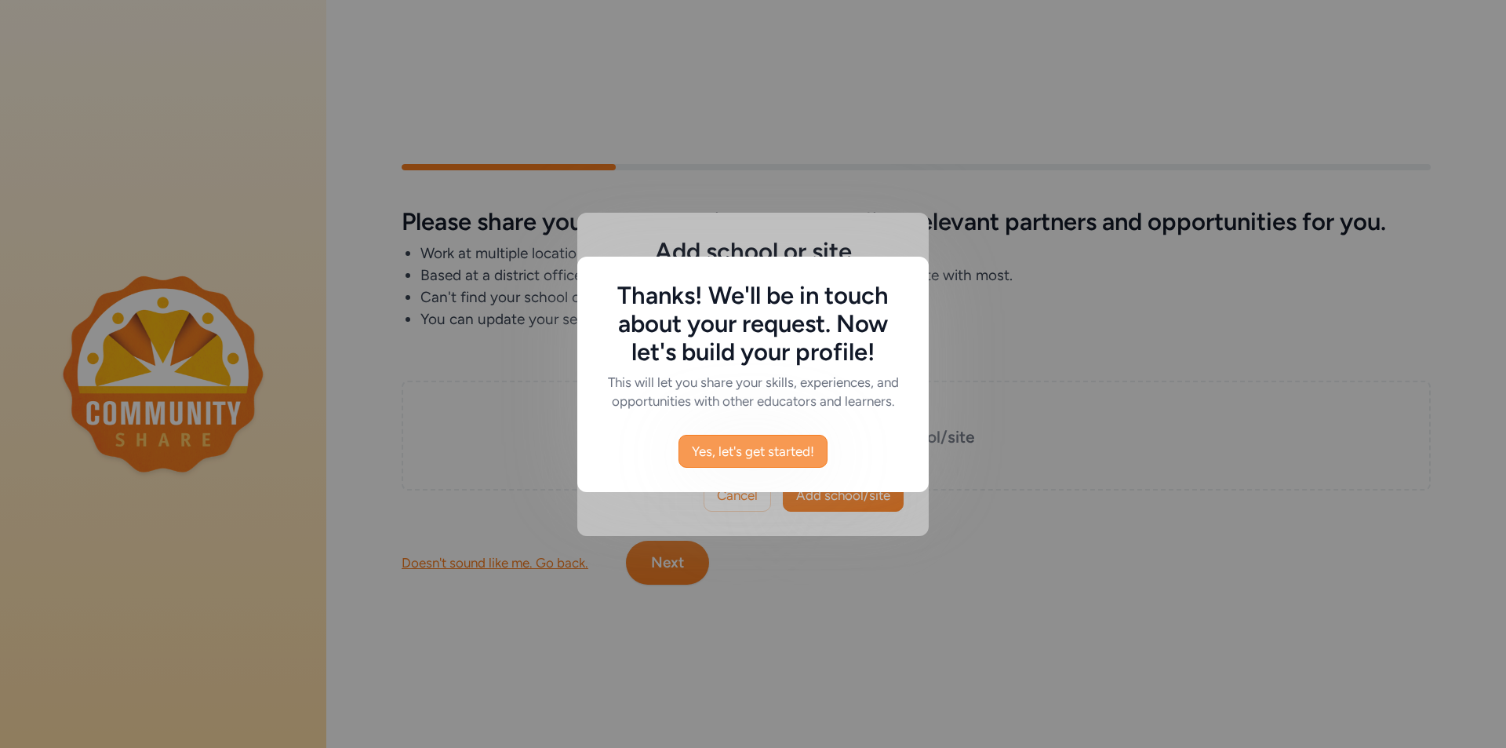
click at [770, 443] on span "Yes, let's get started!" at bounding box center [753, 451] width 122 height 19
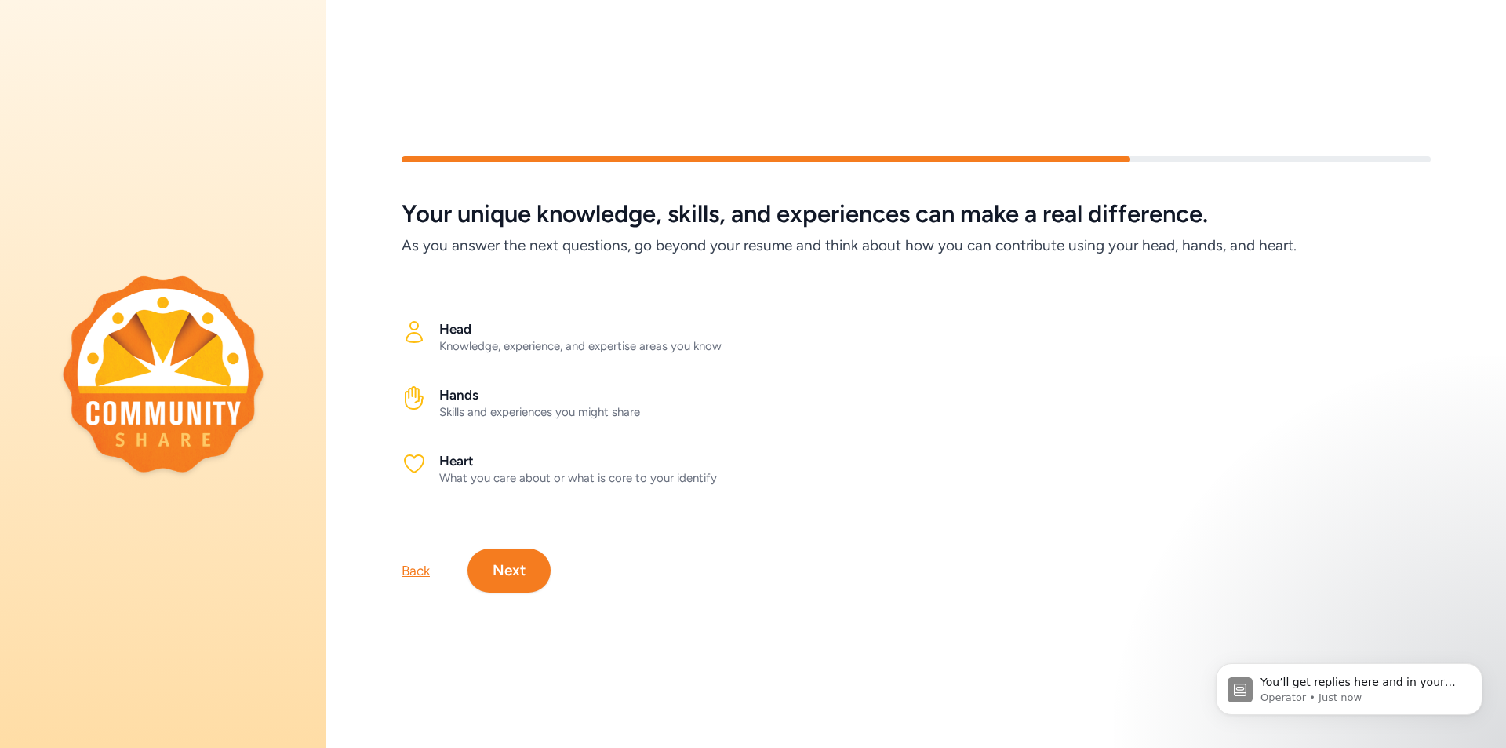
click at [494, 571] on button "Next" at bounding box center [509, 570] width 83 height 44
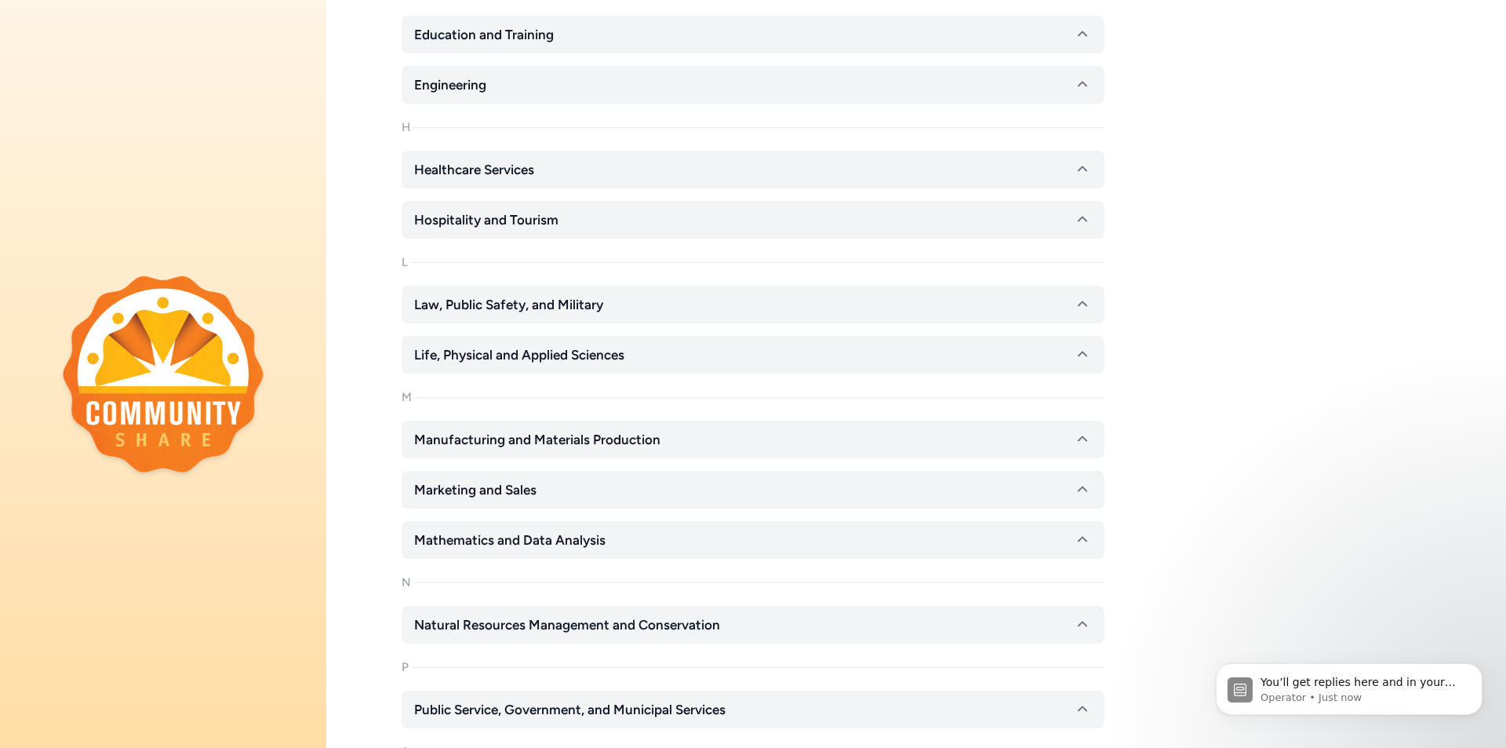
scroll to position [863, 0]
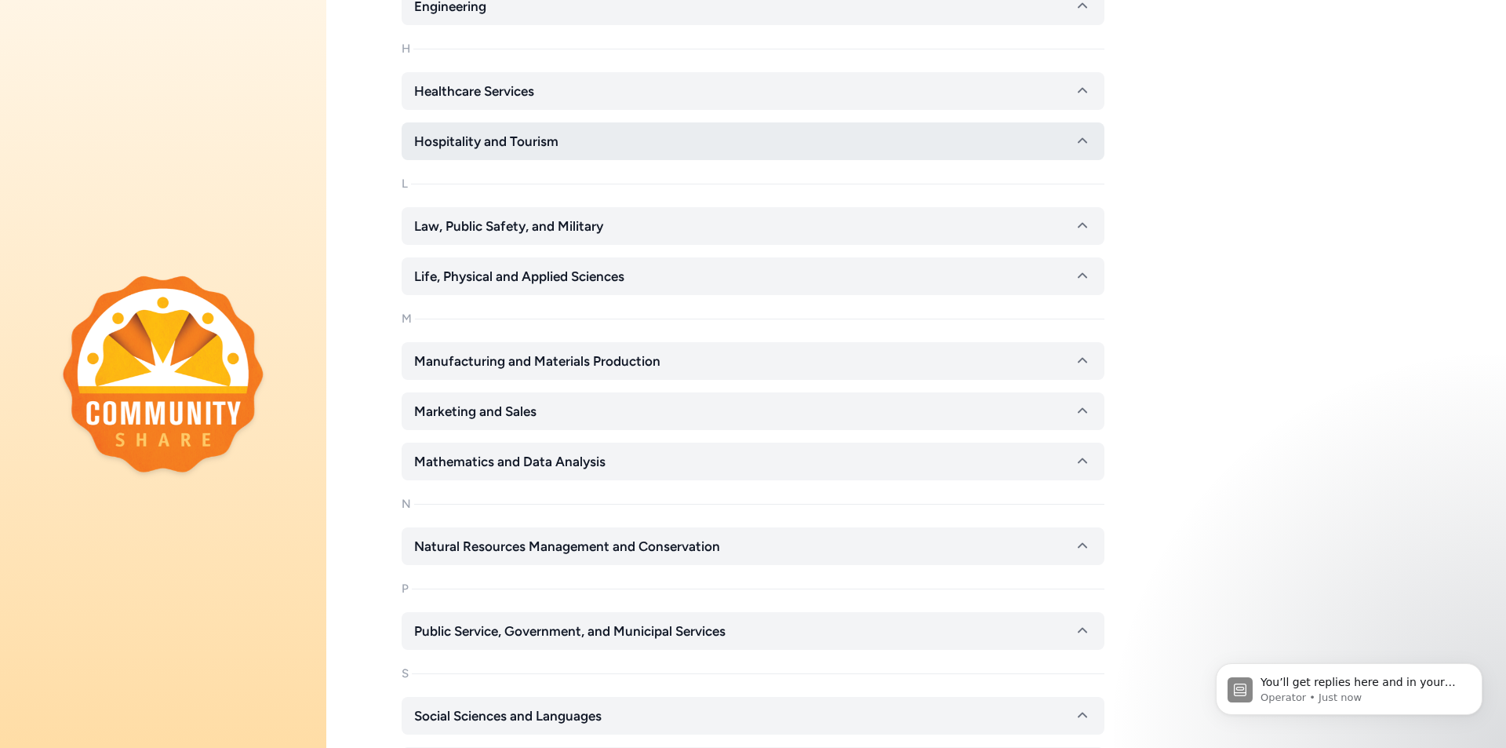
click at [1084, 146] on icon "button" at bounding box center [1082, 141] width 19 height 19
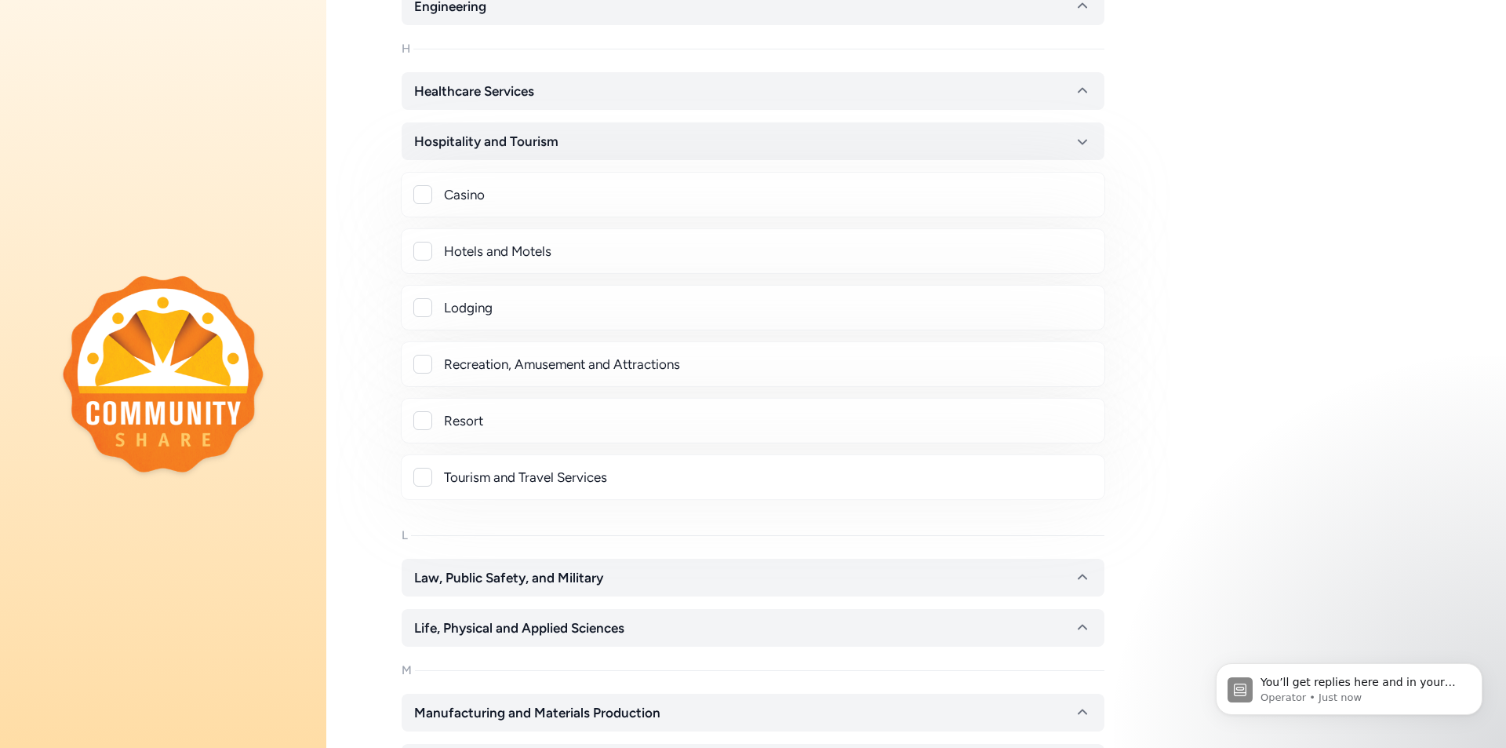
click at [424, 363] on div at bounding box center [422, 364] width 19 height 19
checkbox input "true"
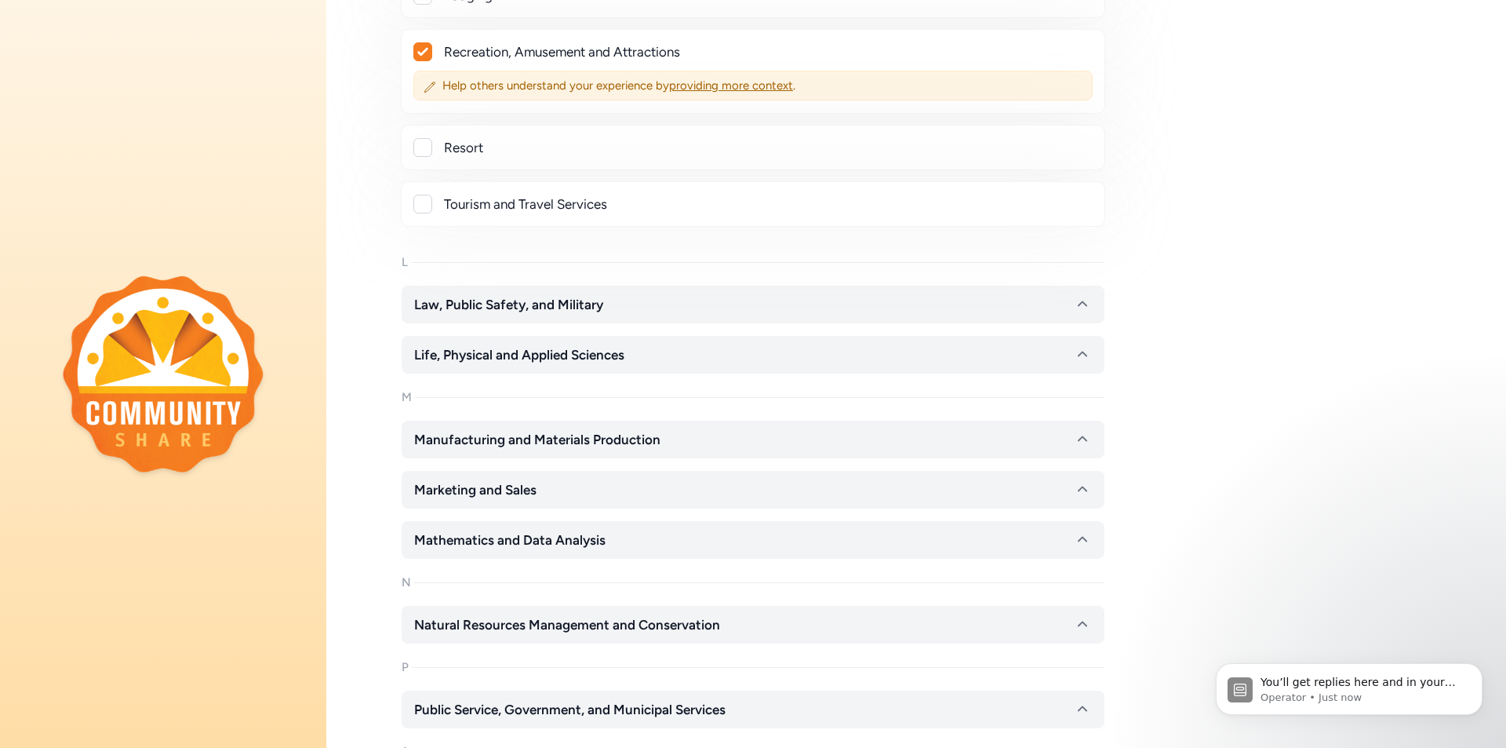
scroll to position [1177, 0]
click at [434, 205] on div "Tourism and Travel Services" at bounding box center [753, 202] width 678 height 19
click at [428, 203] on div at bounding box center [422, 202] width 19 height 19
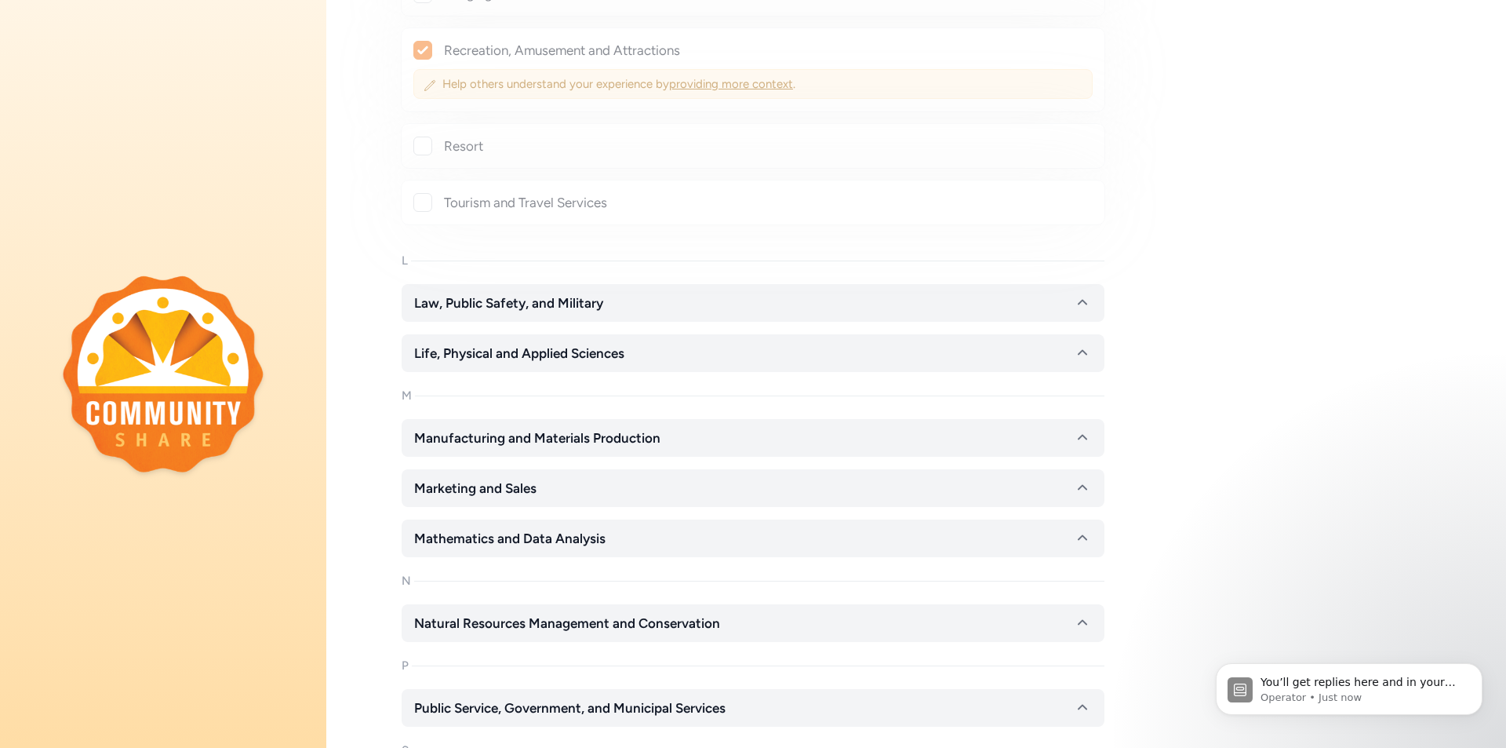
checkbox input "true"
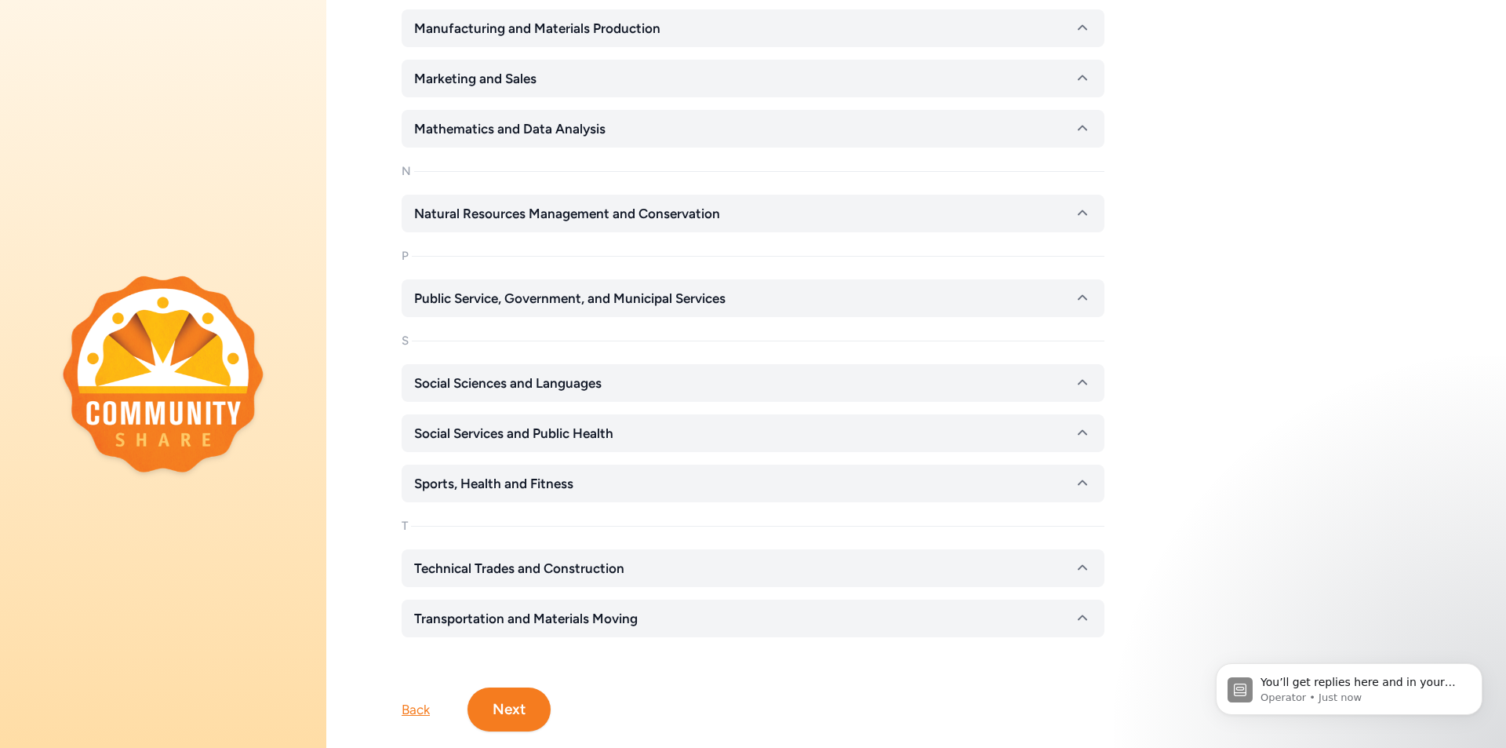
scroll to position [1648, 0]
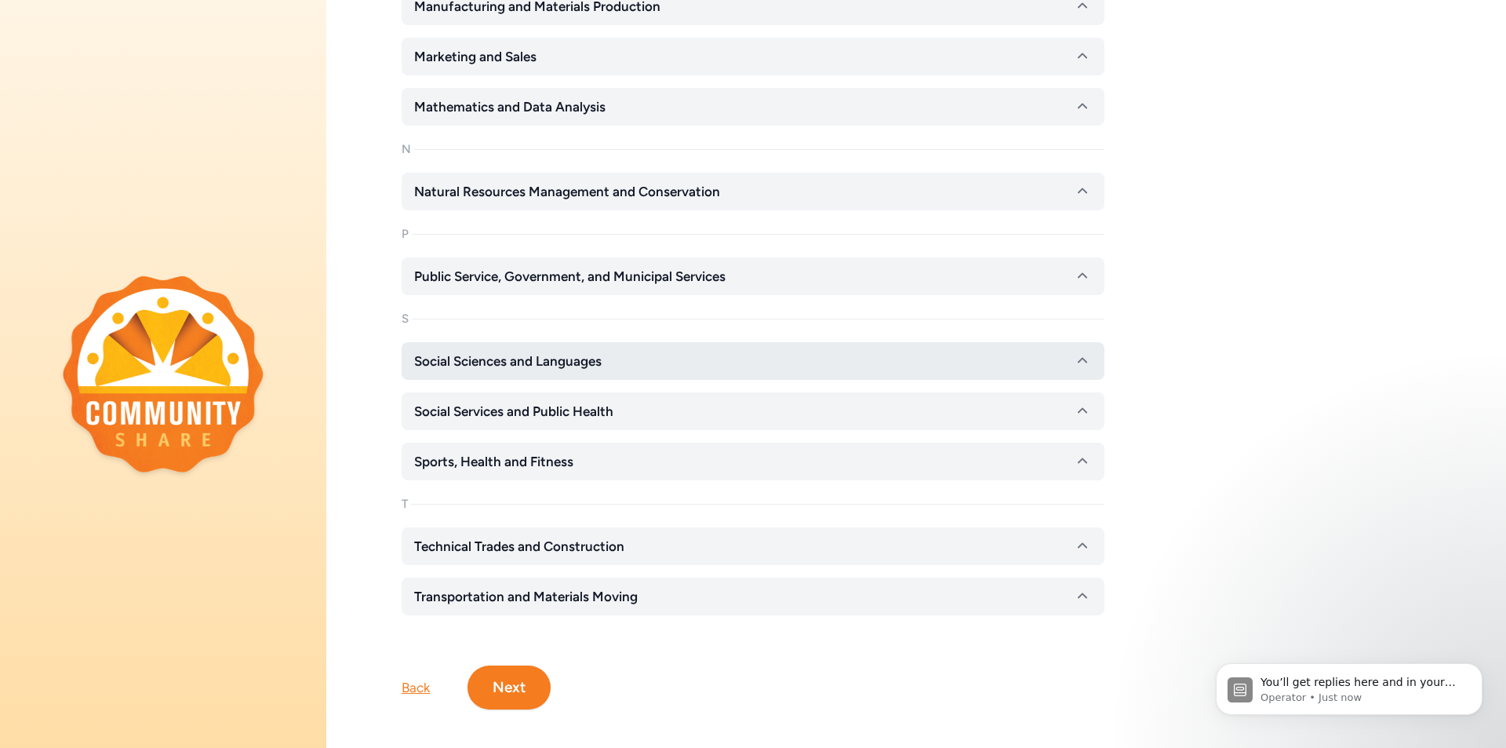
click at [1076, 363] on icon "button" at bounding box center [1082, 361] width 19 height 19
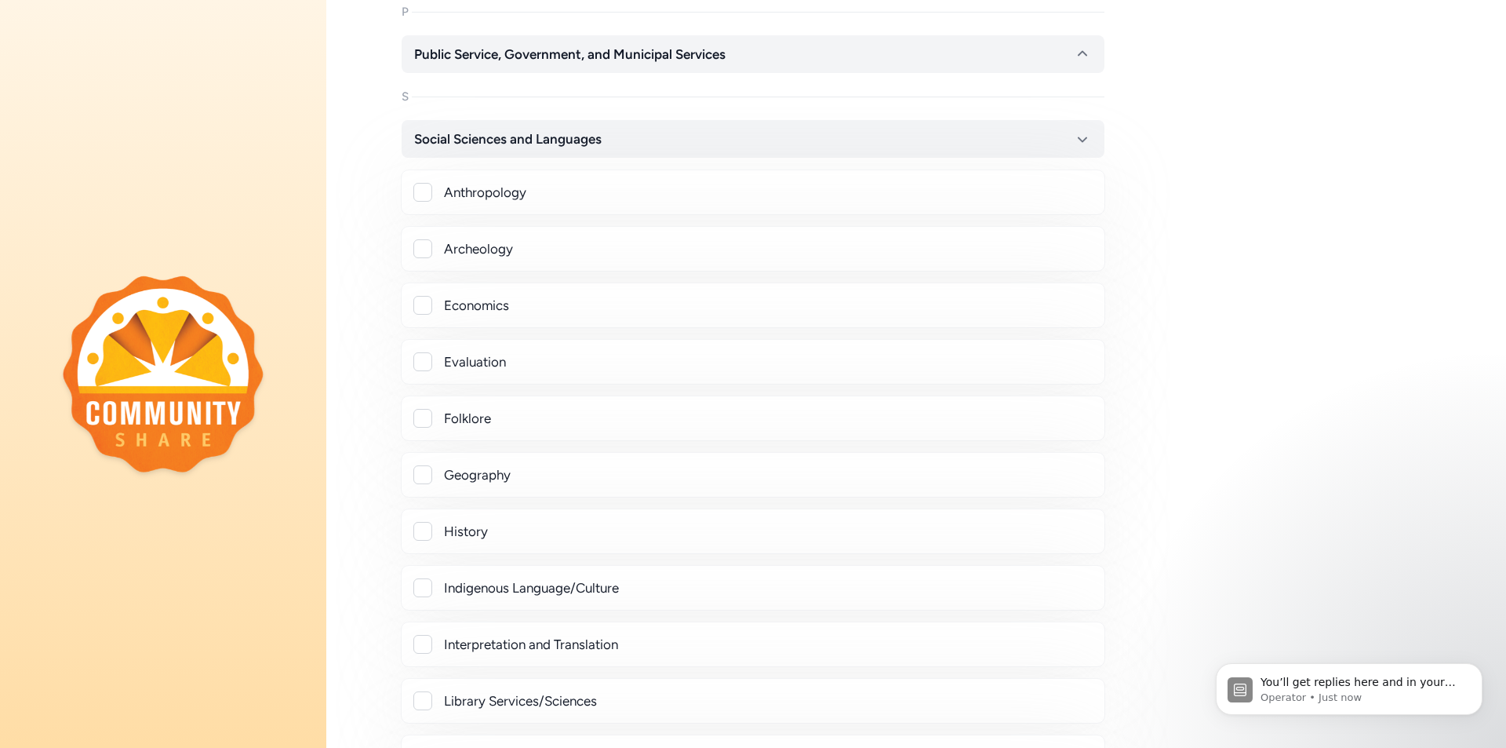
scroll to position [1883, 0]
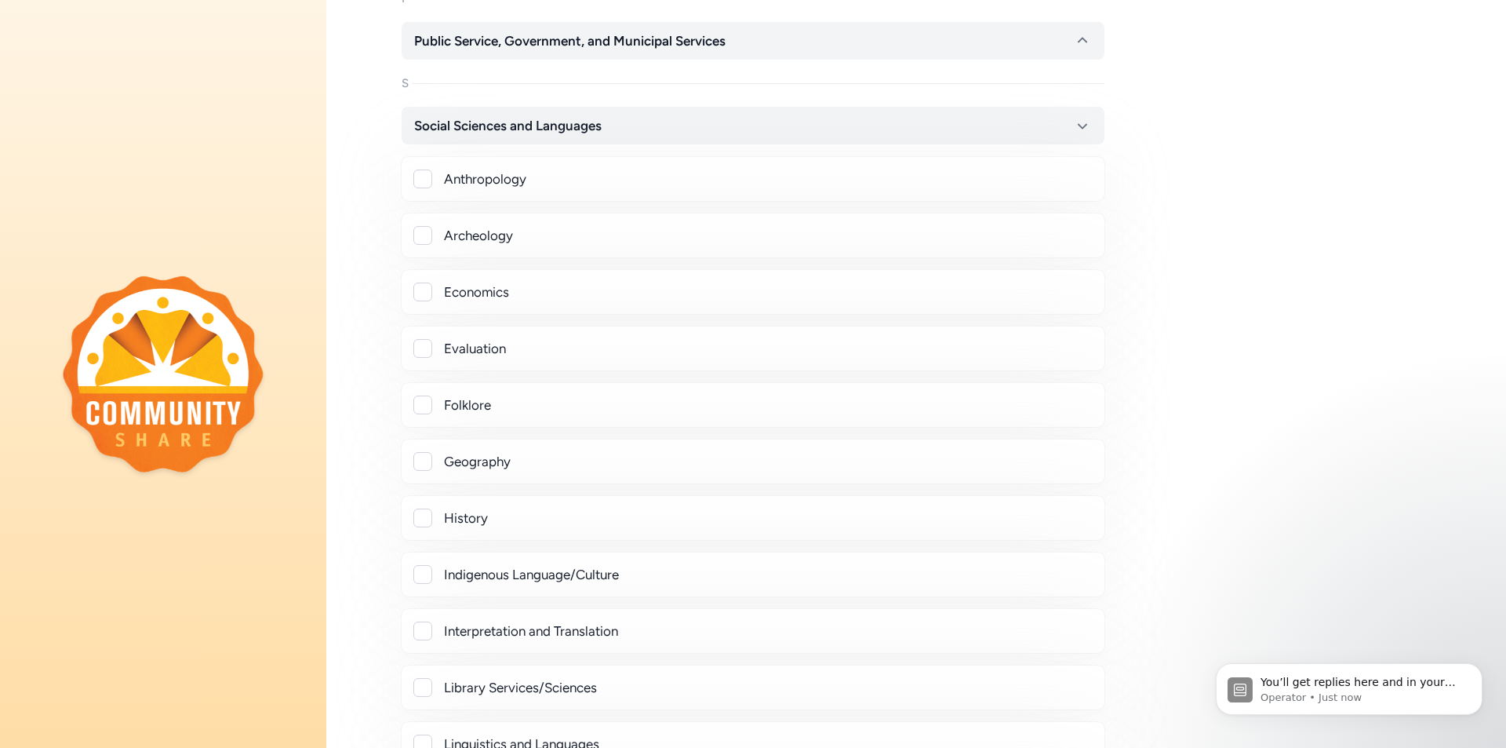
click at [417, 517] on div at bounding box center [422, 517] width 19 height 19
checkbox input "true"
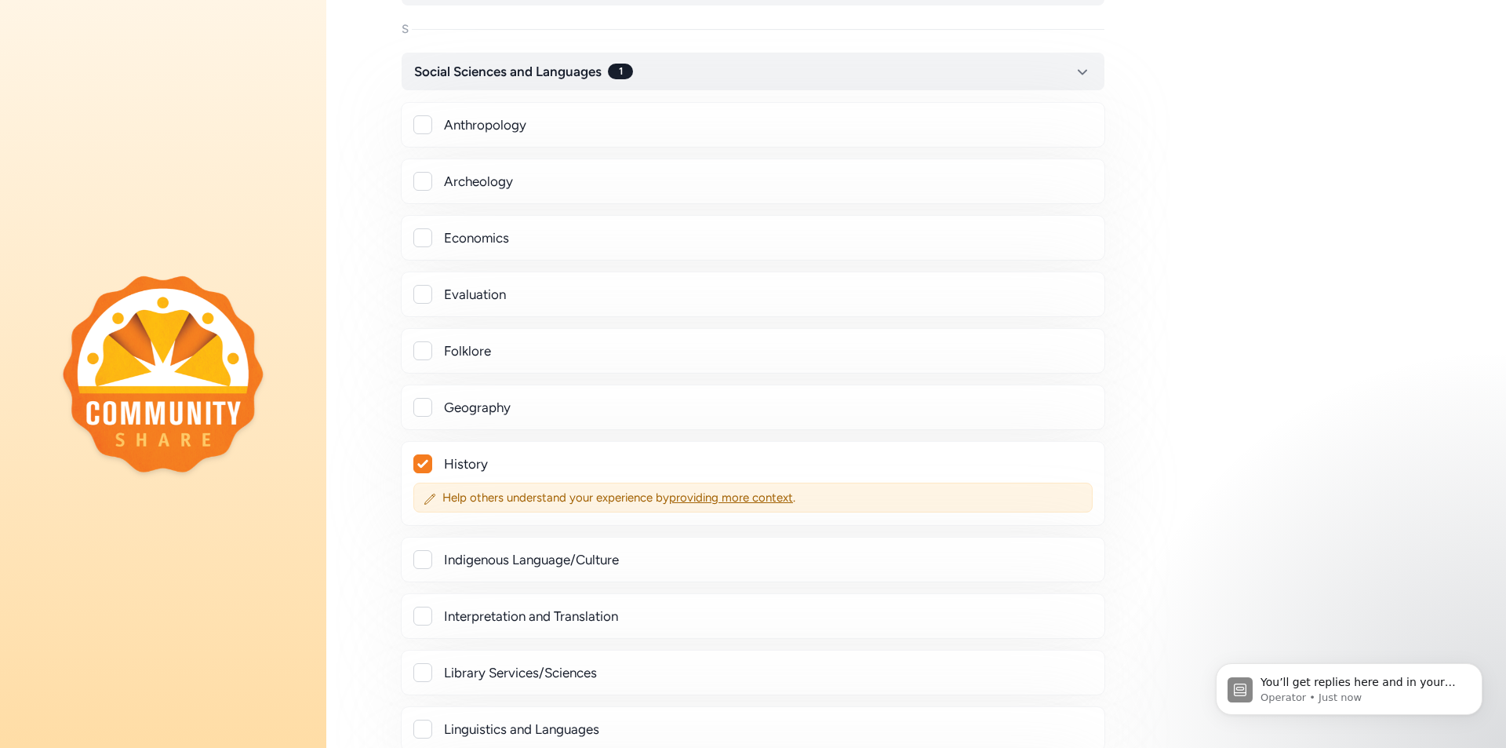
scroll to position [2040, 0]
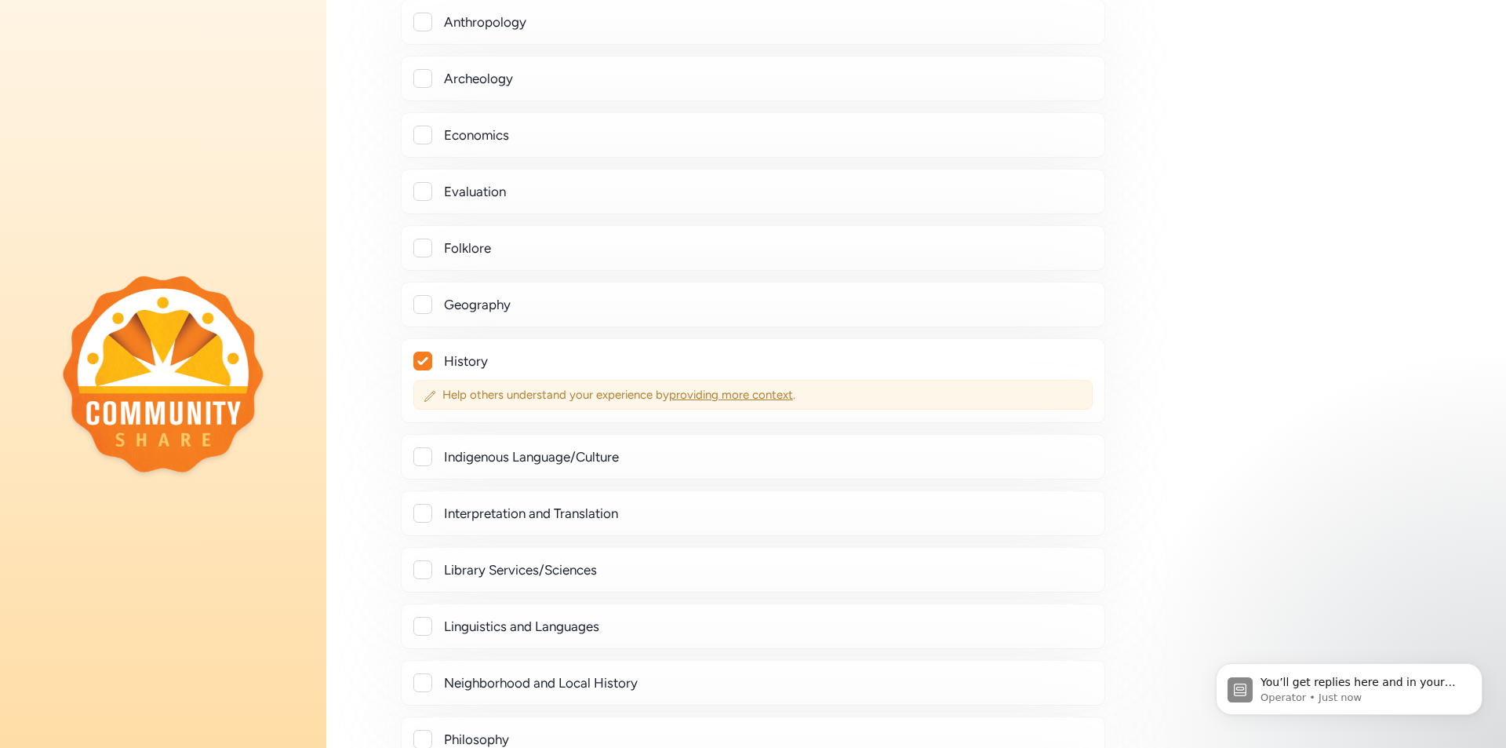
click at [727, 399] on span "providing more context" at bounding box center [731, 395] width 124 height 14
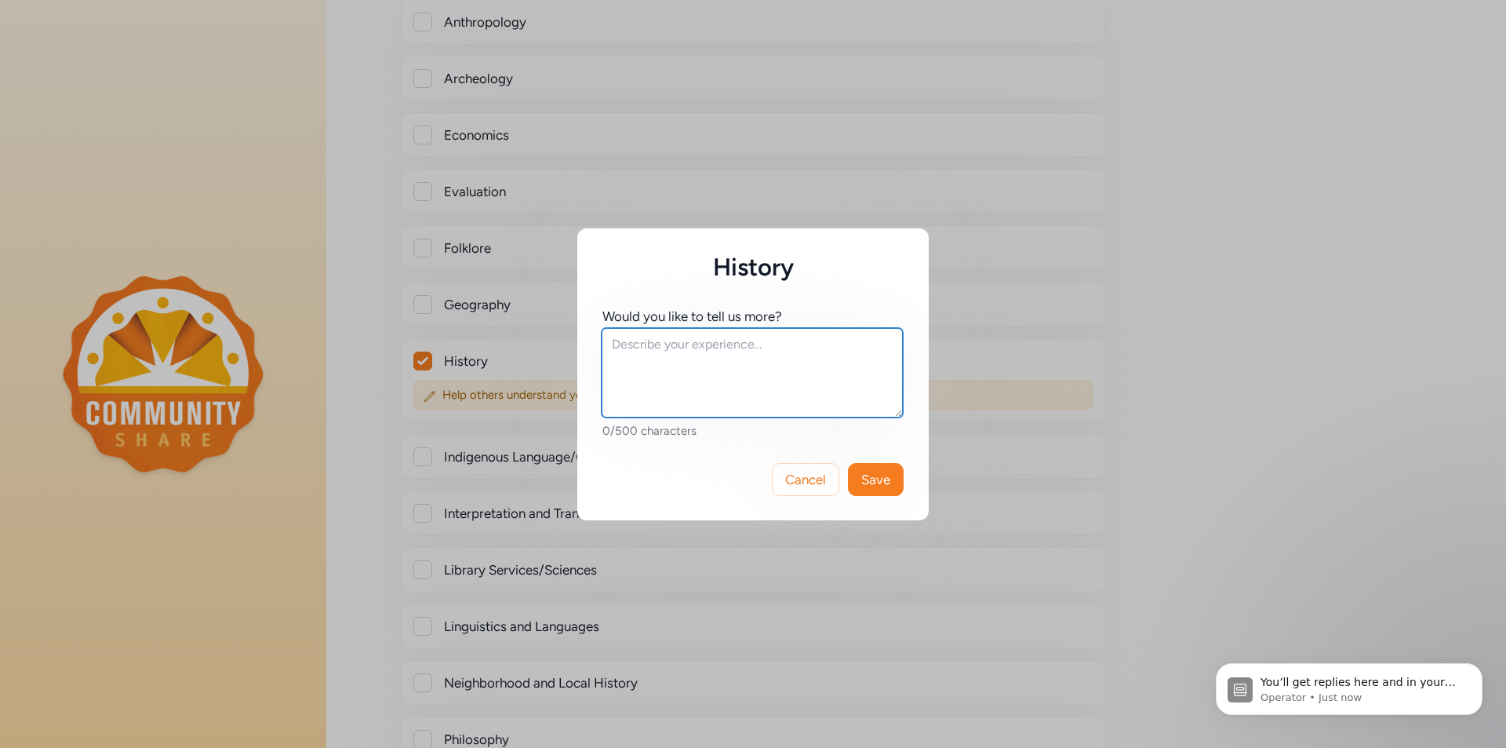
click at [643, 349] on textarea at bounding box center [752, 372] width 301 height 89
type textarea "WWII History and Aviation related programs are our specialty."
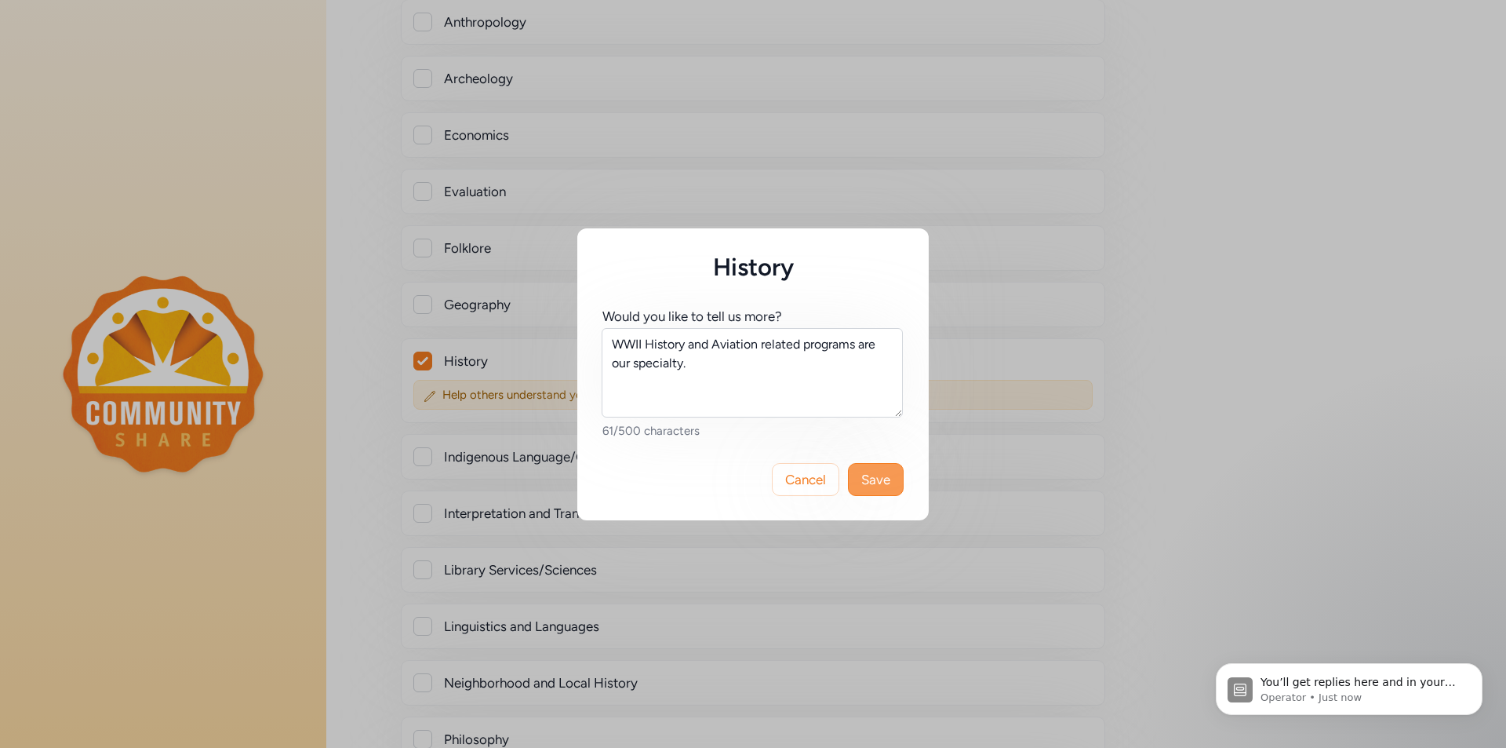
click at [884, 479] on span "Save" at bounding box center [875, 479] width 29 height 19
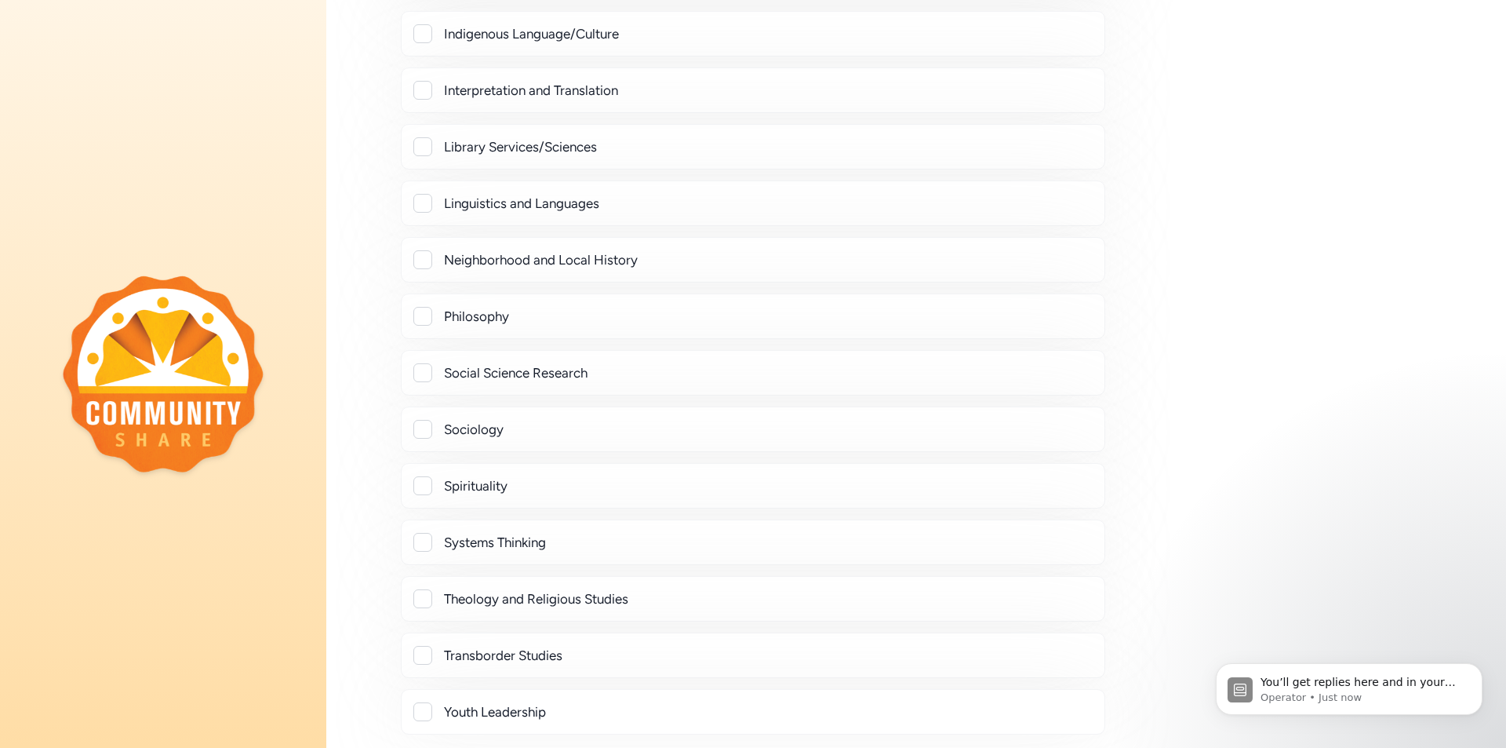
scroll to position [2511, 0]
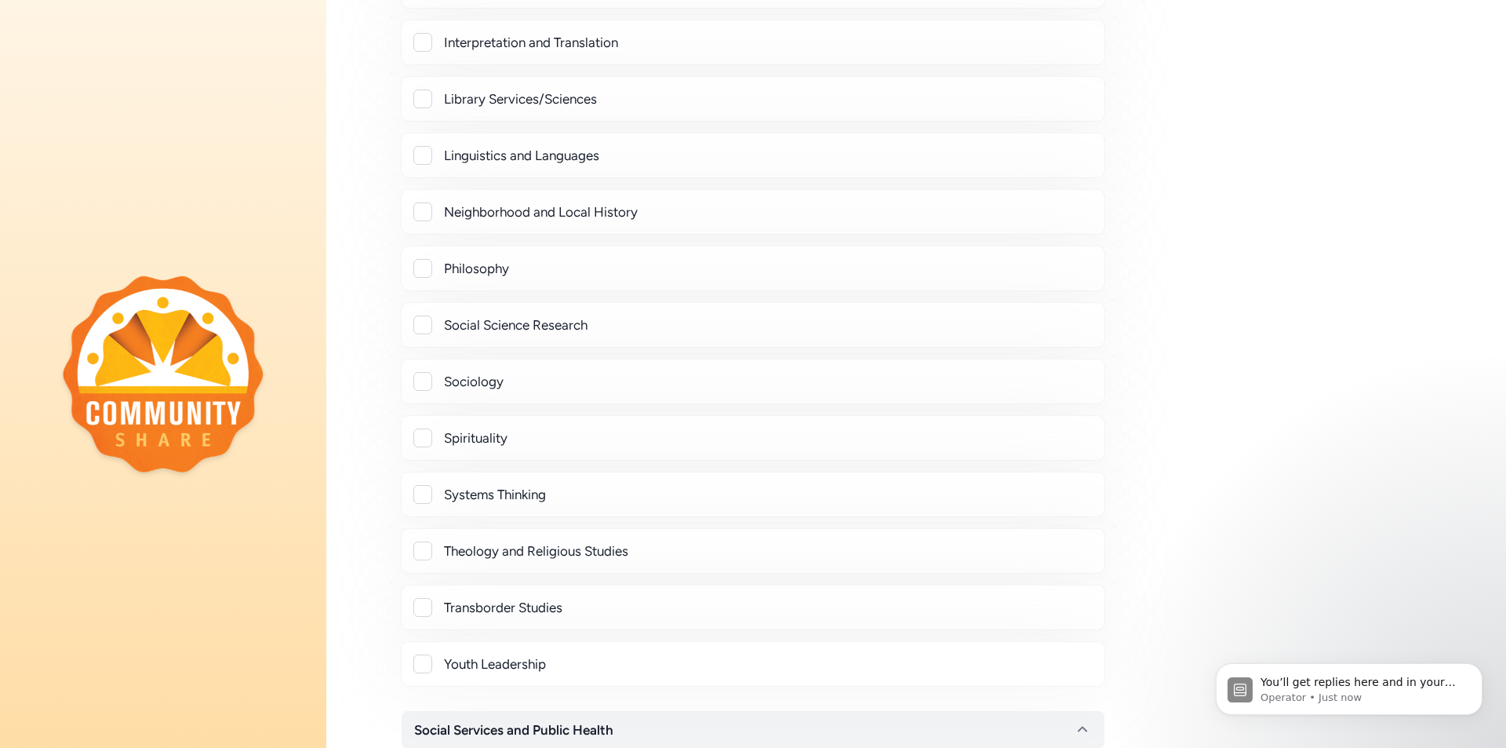
click at [417, 217] on div at bounding box center [422, 211] width 19 height 19
checkbox input "true"
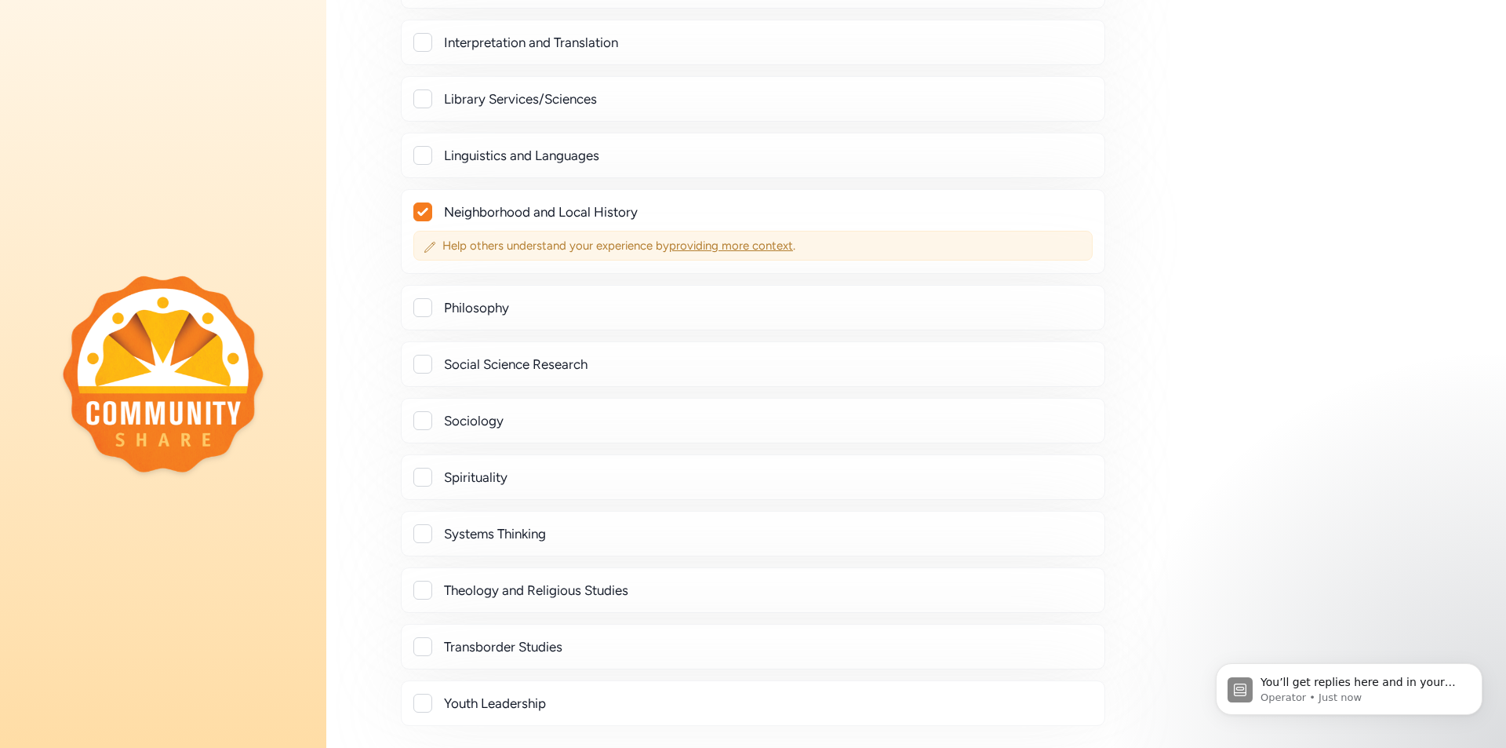
click at [779, 242] on span "providing more context" at bounding box center [731, 246] width 124 height 14
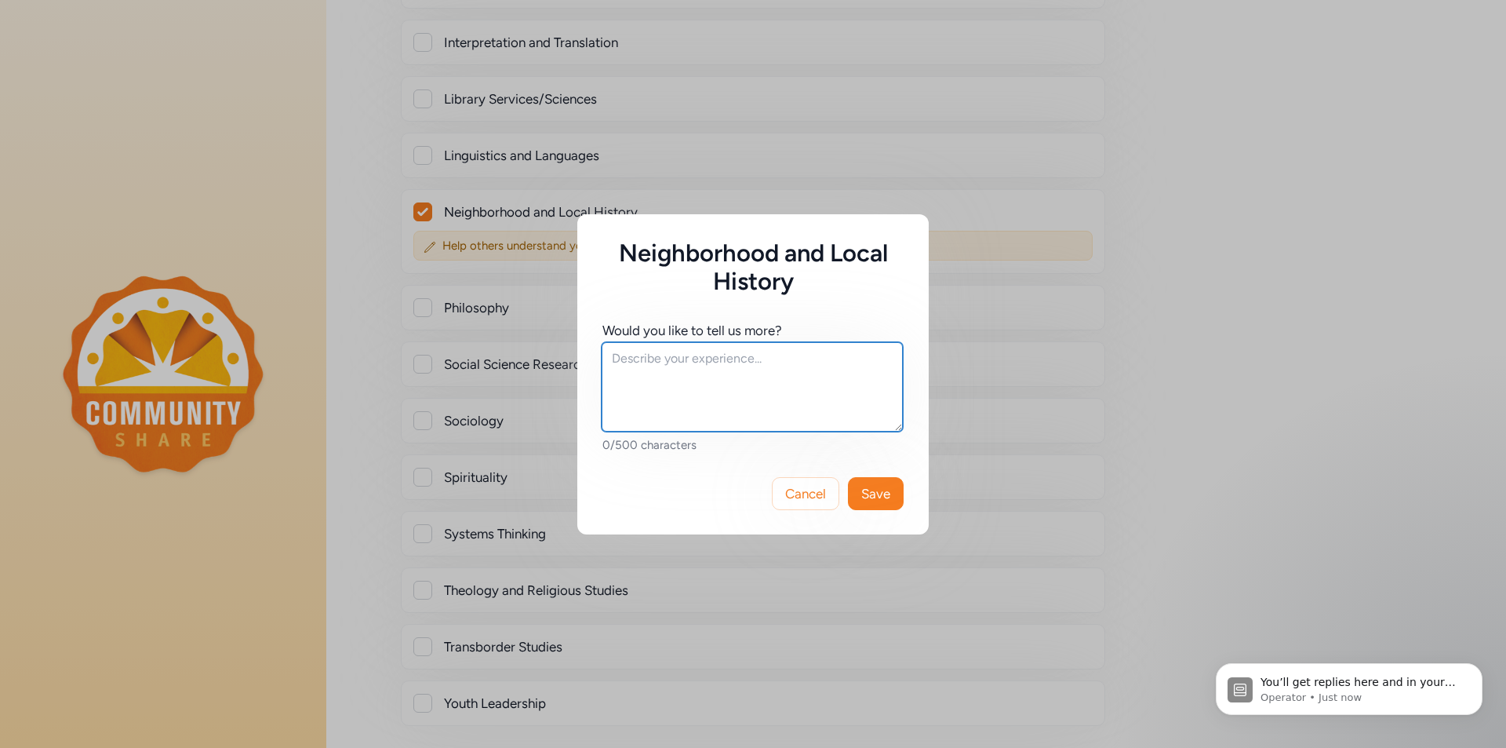
click at [660, 364] on textarea at bounding box center [752, 386] width 301 height 89
type textarea "We focus on local veterans from WWII."
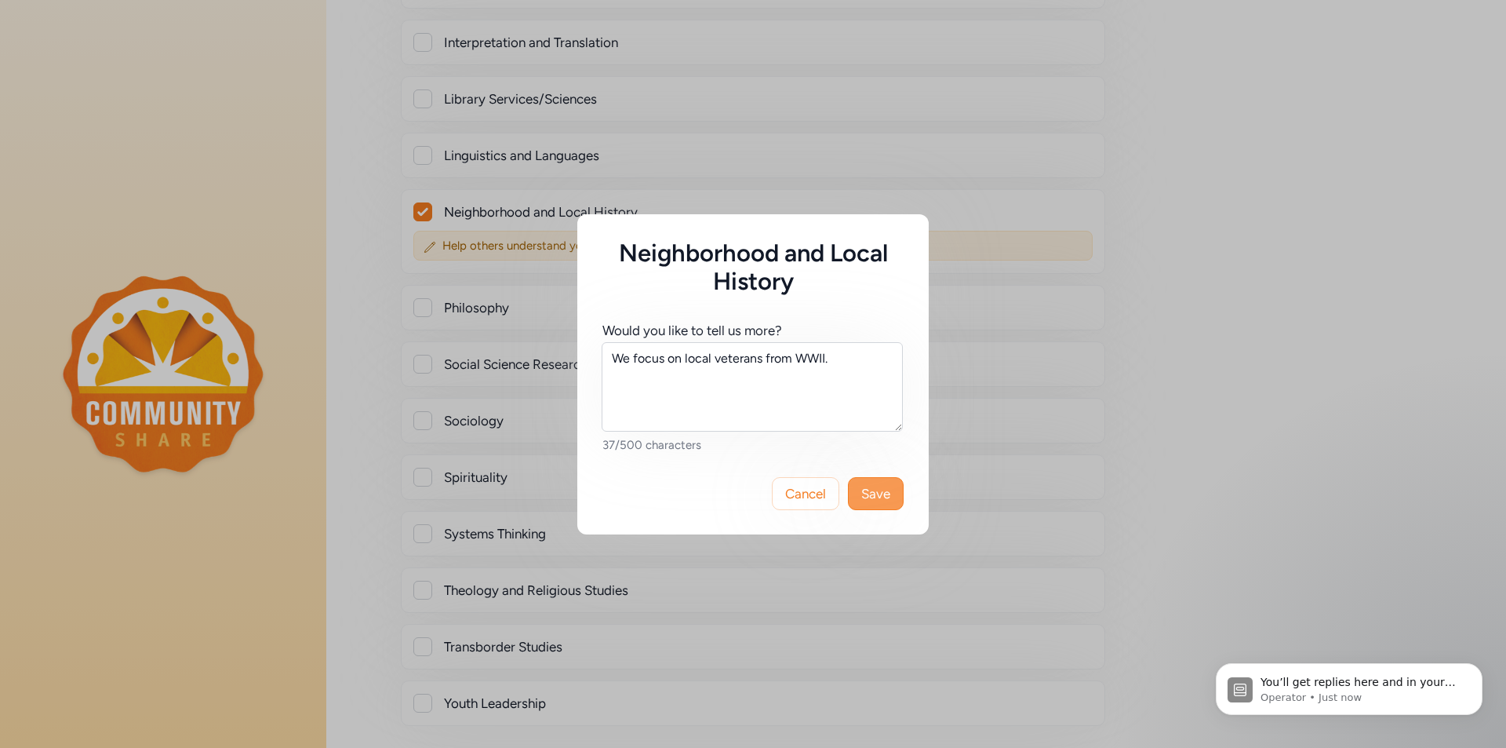
click at [872, 495] on span "Save" at bounding box center [875, 493] width 29 height 19
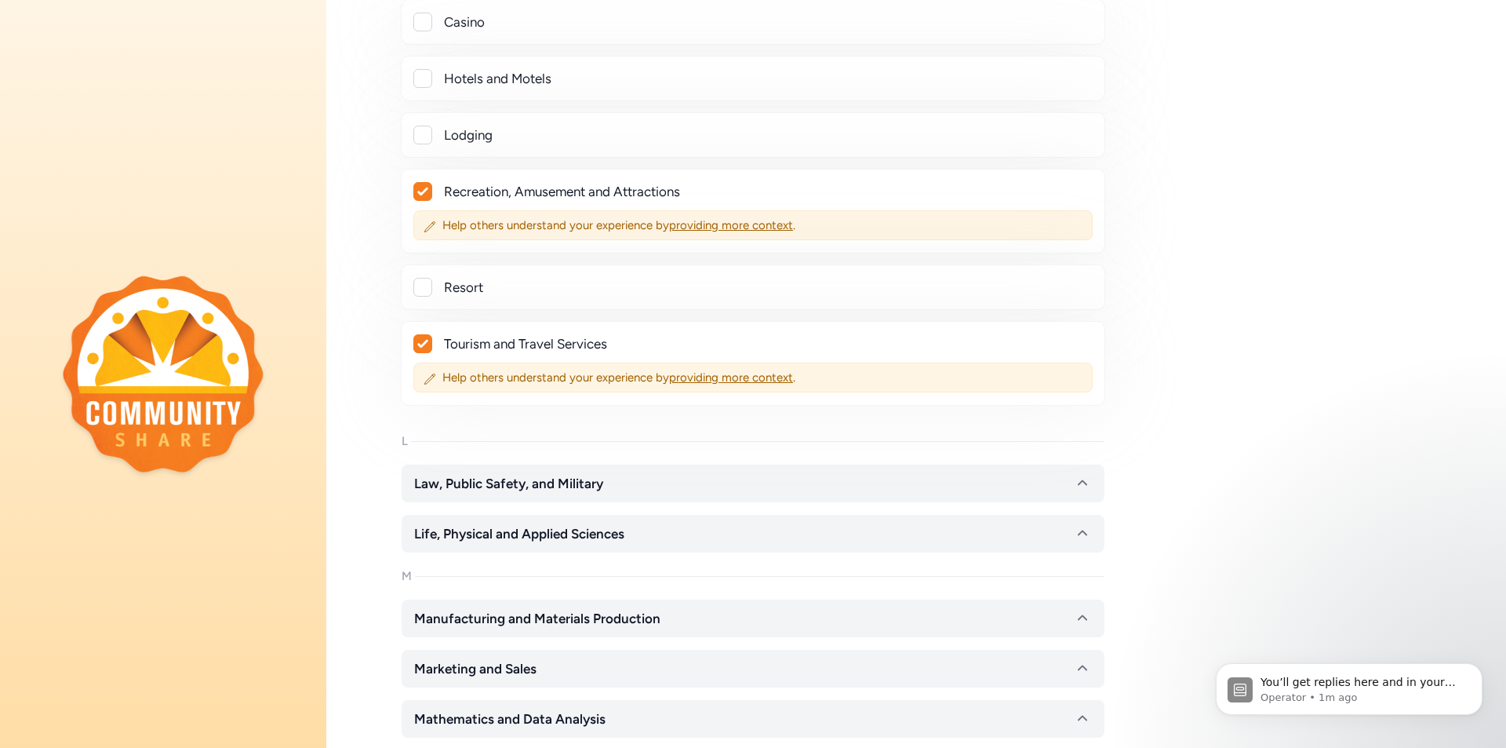
scroll to position [1009, 0]
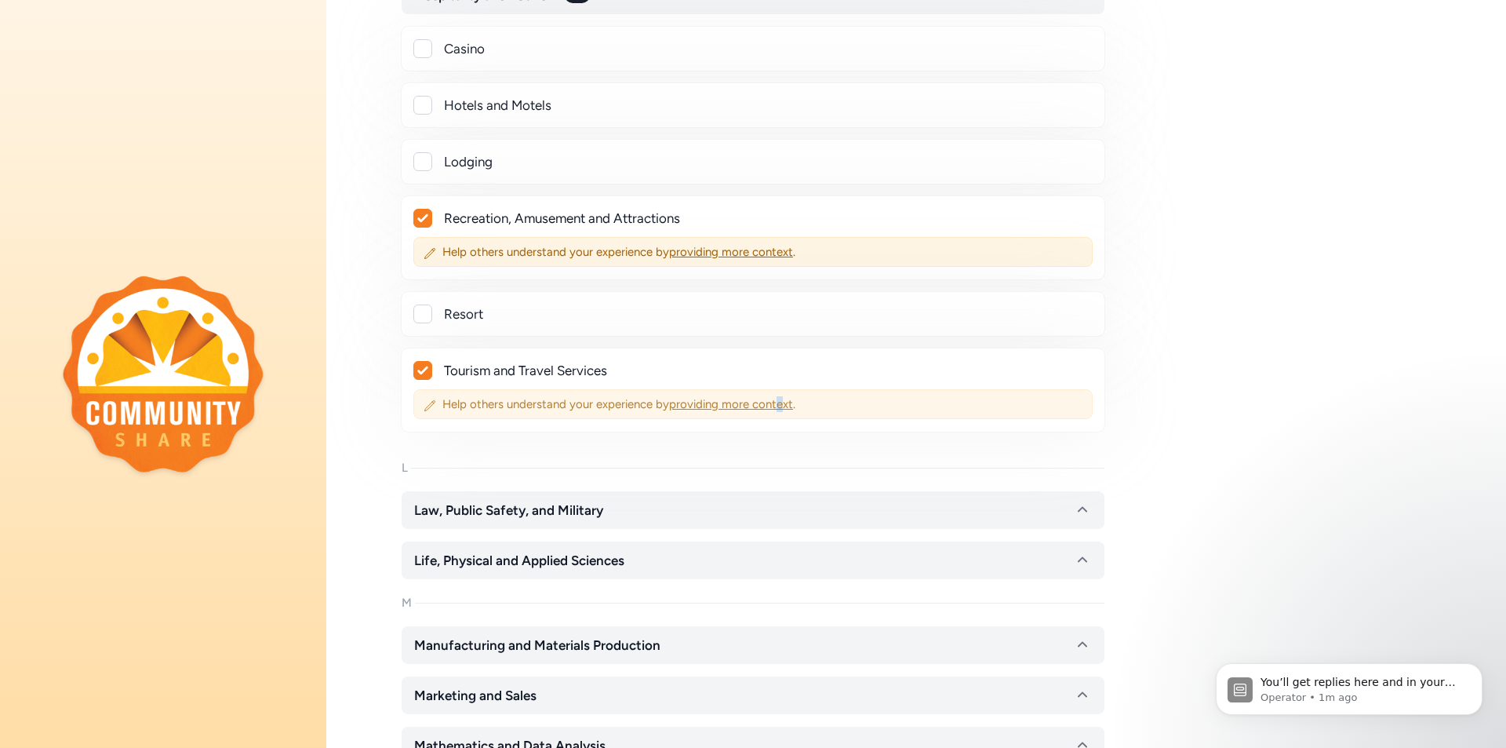
click at [781, 405] on span "providing more context" at bounding box center [731, 404] width 124 height 14
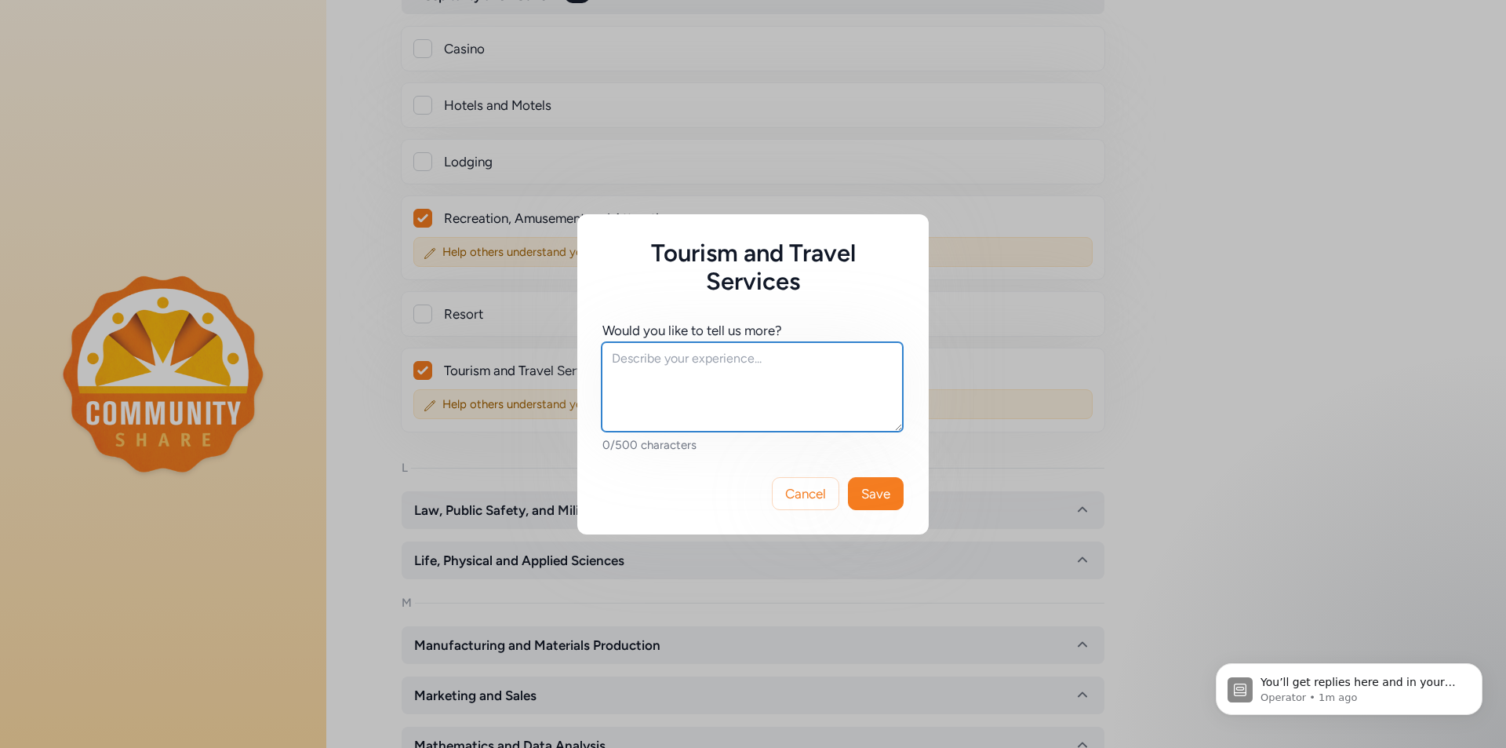
click at [649, 359] on textarea at bounding box center [752, 386] width 301 height 89
type textarea "We are a tour destination for people interested in WWII aviation and history."
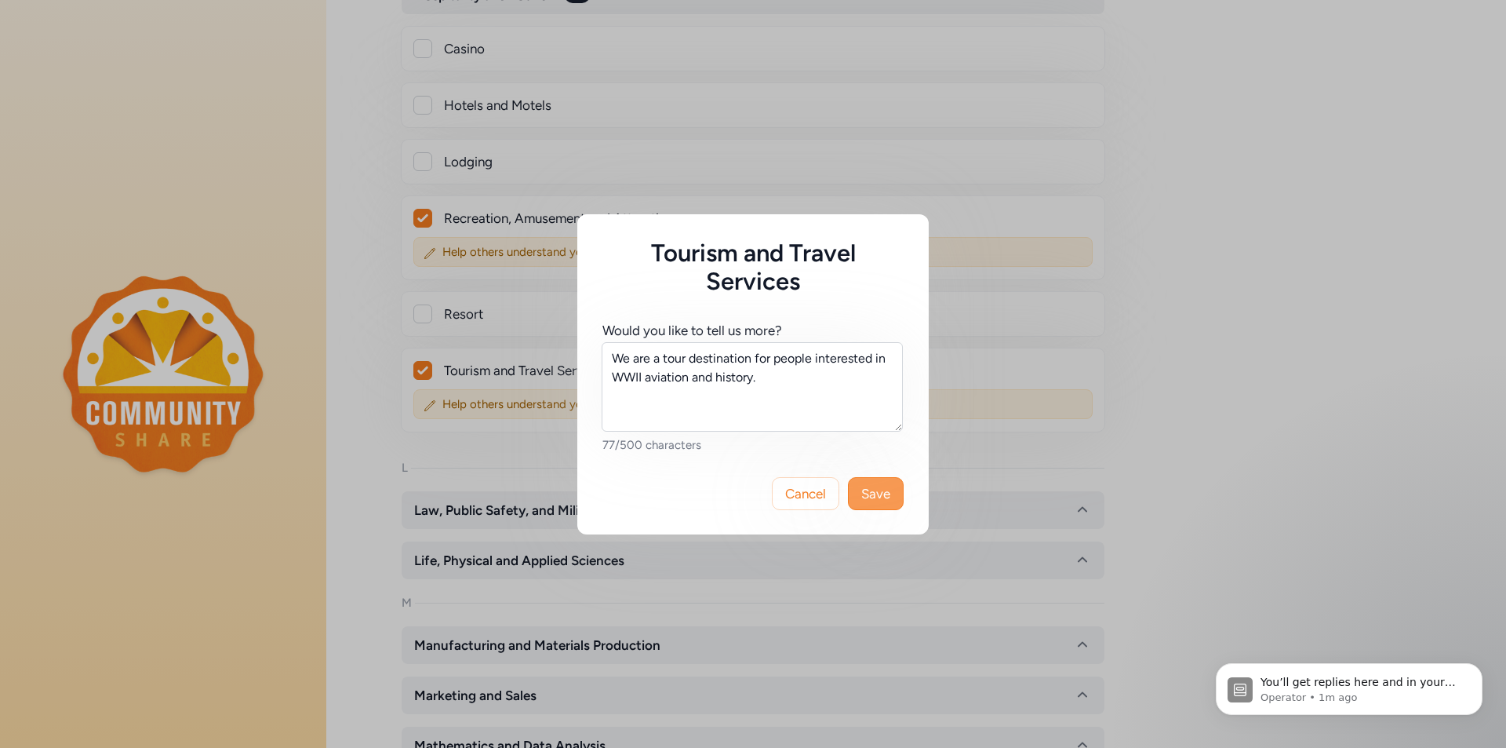
click at [891, 499] on button "Save" at bounding box center [876, 493] width 56 height 33
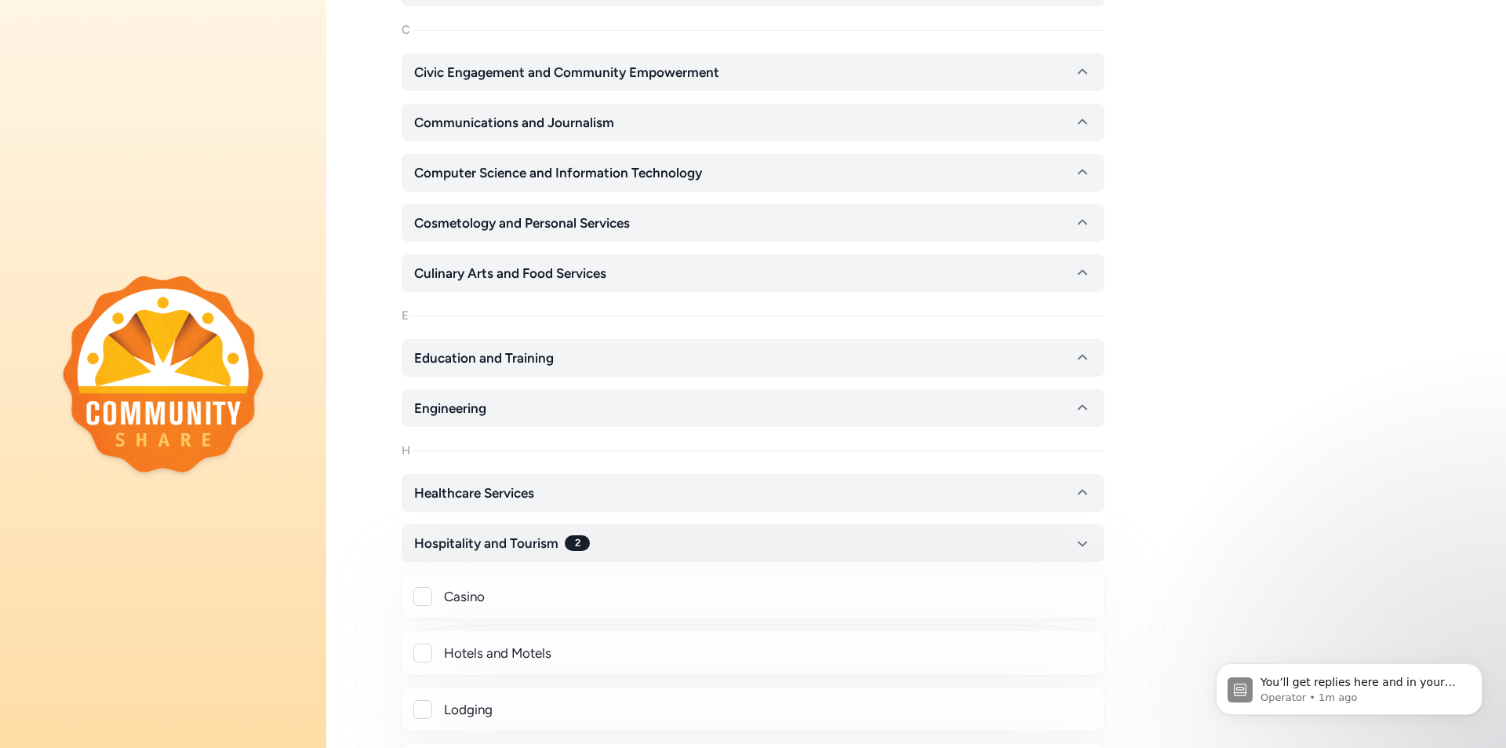
scroll to position [460, 0]
click at [1078, 362] on icon "button" at bounding box center [1082, 359] width 19 height 19
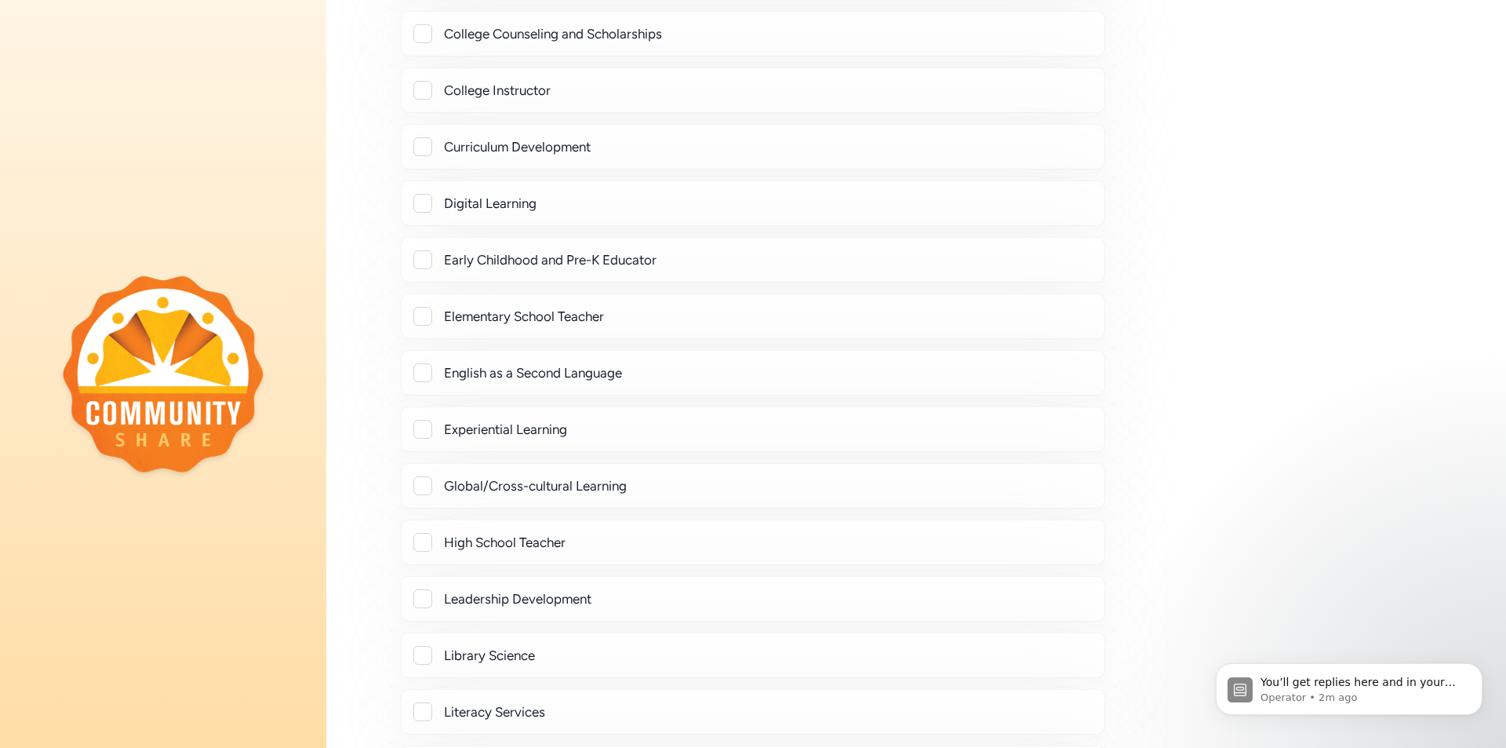
scroll to position [1166, 0]
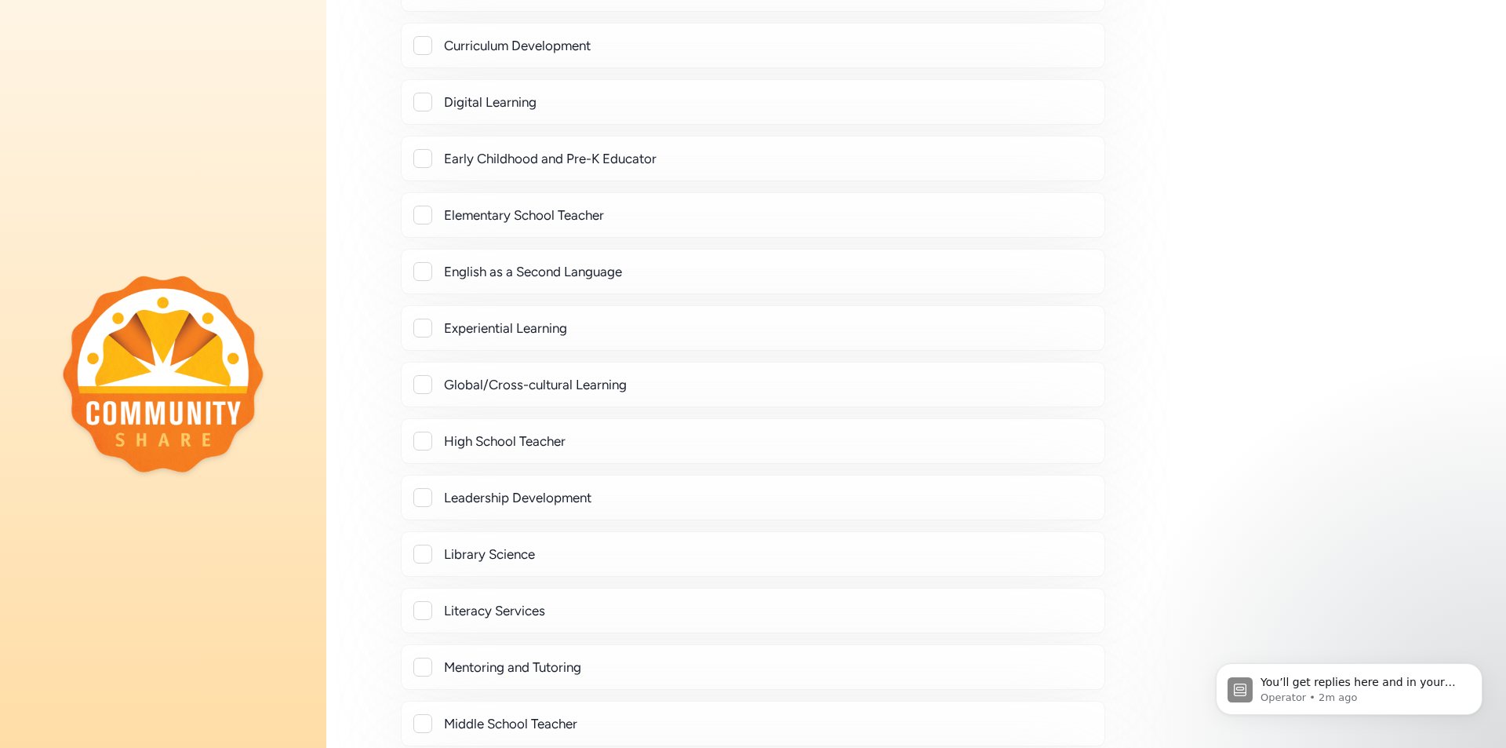
click at [421, 161] on div at bounding box center [422, 158] width 19 height 19
checkbox input "true"
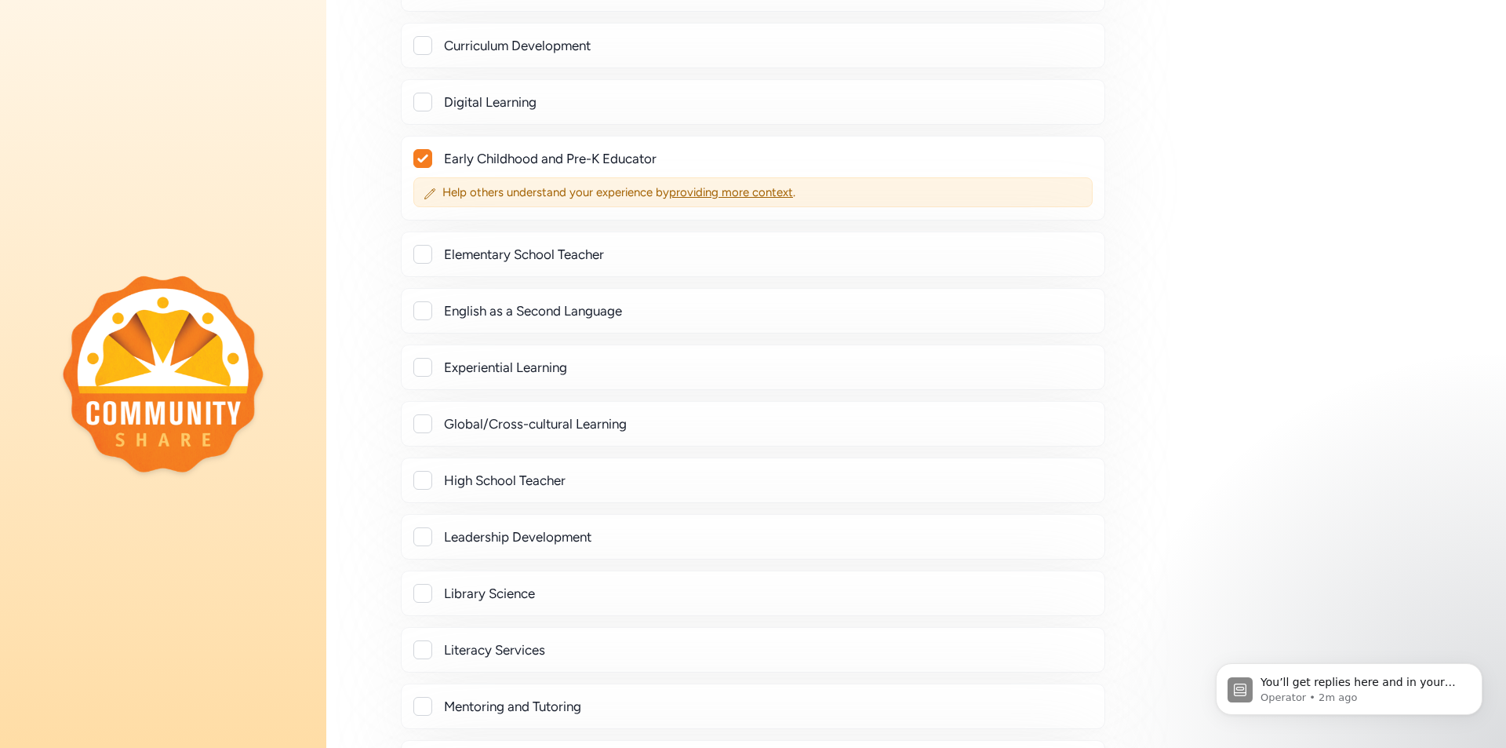
click at [423, 253] on div at bounding box center [422, 254] width 19 height 19
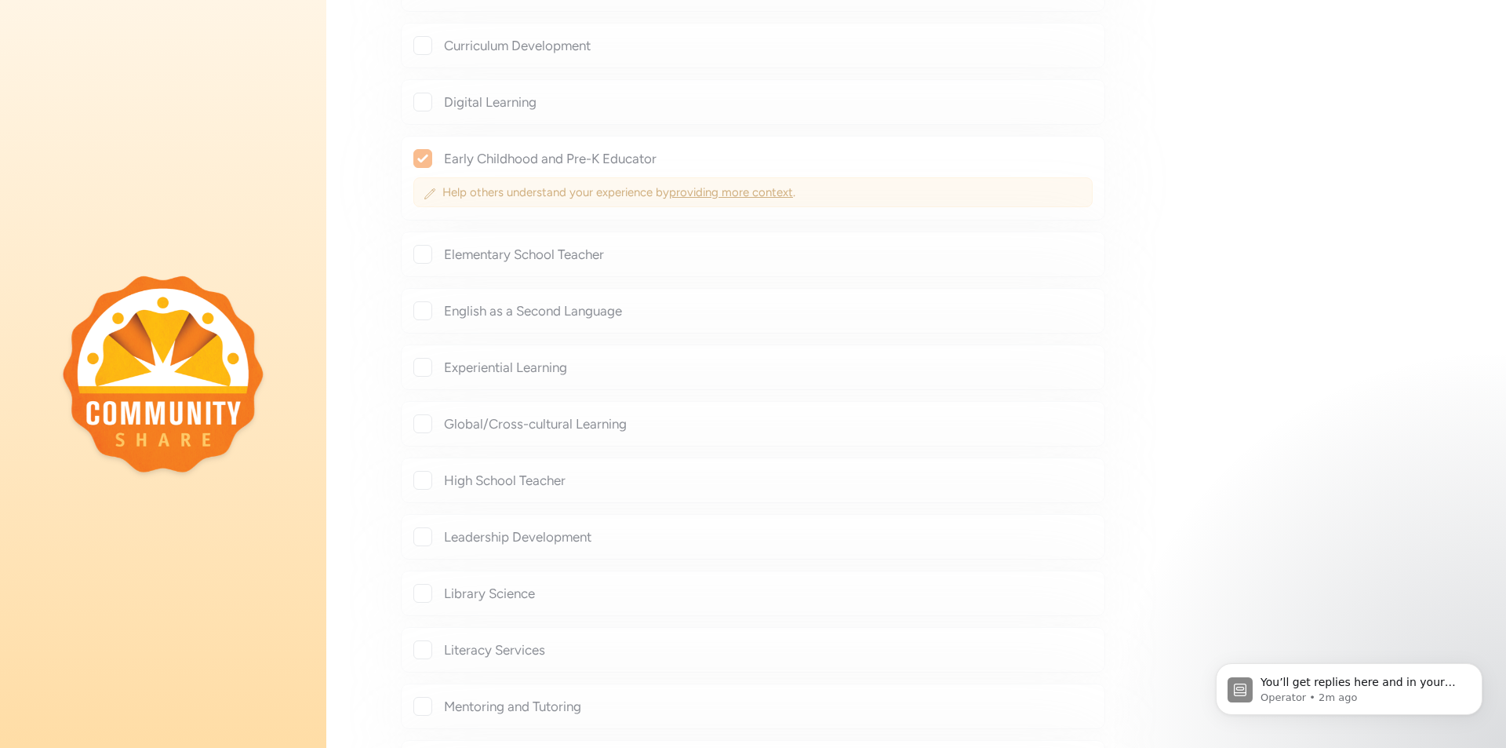
checkbox input "true"
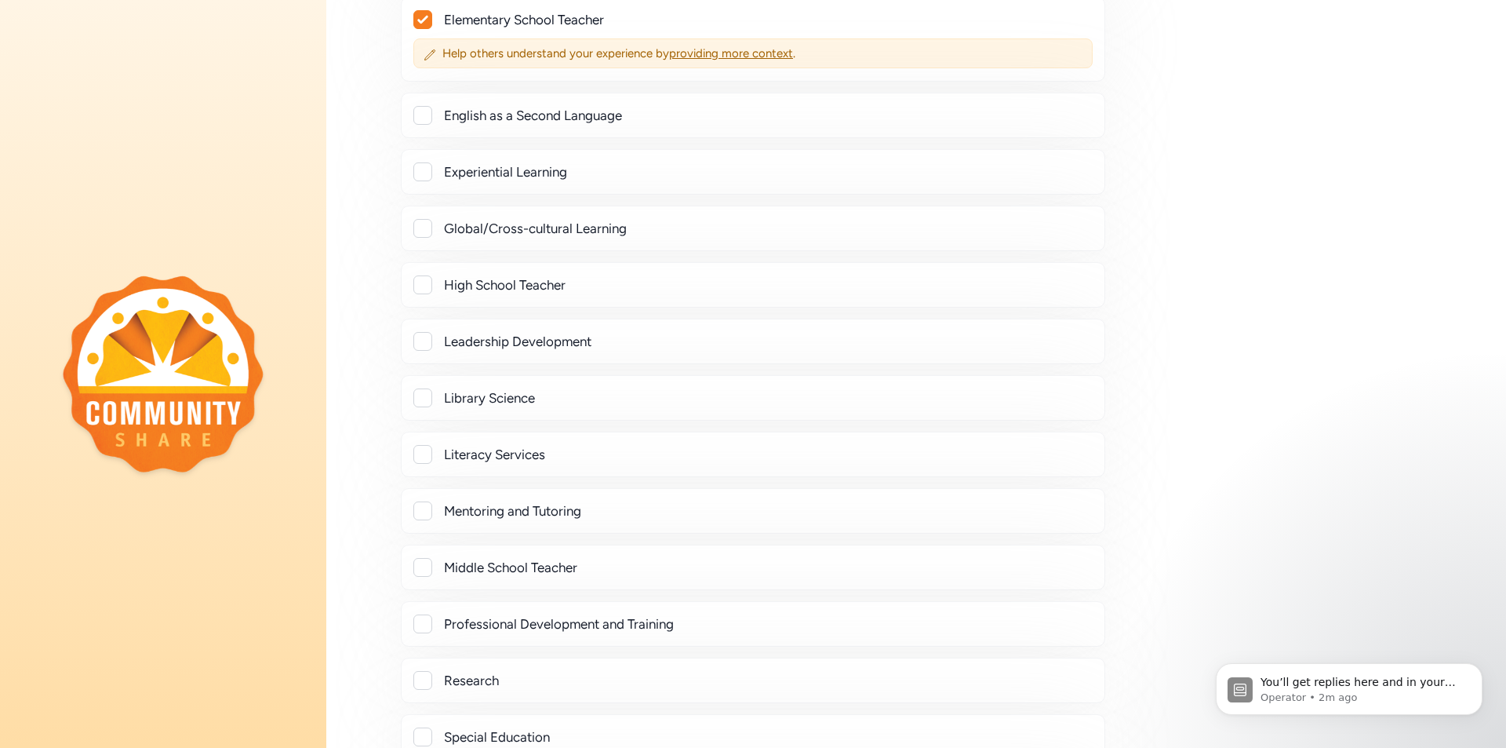
scroll to position [1401, 0]
click at [424, 566] on div at bounding box center [422, 566] width 19 height 19
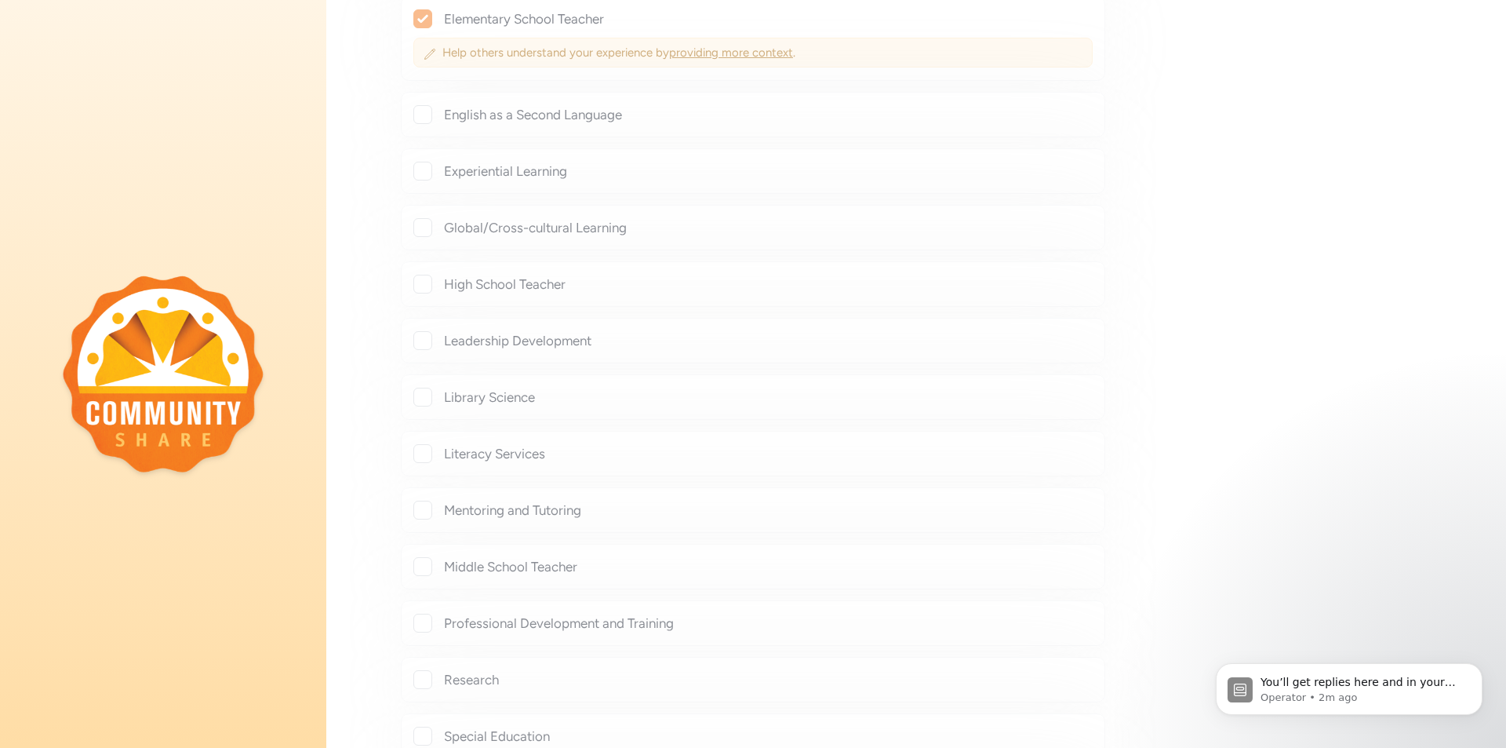
checkbox input "true"
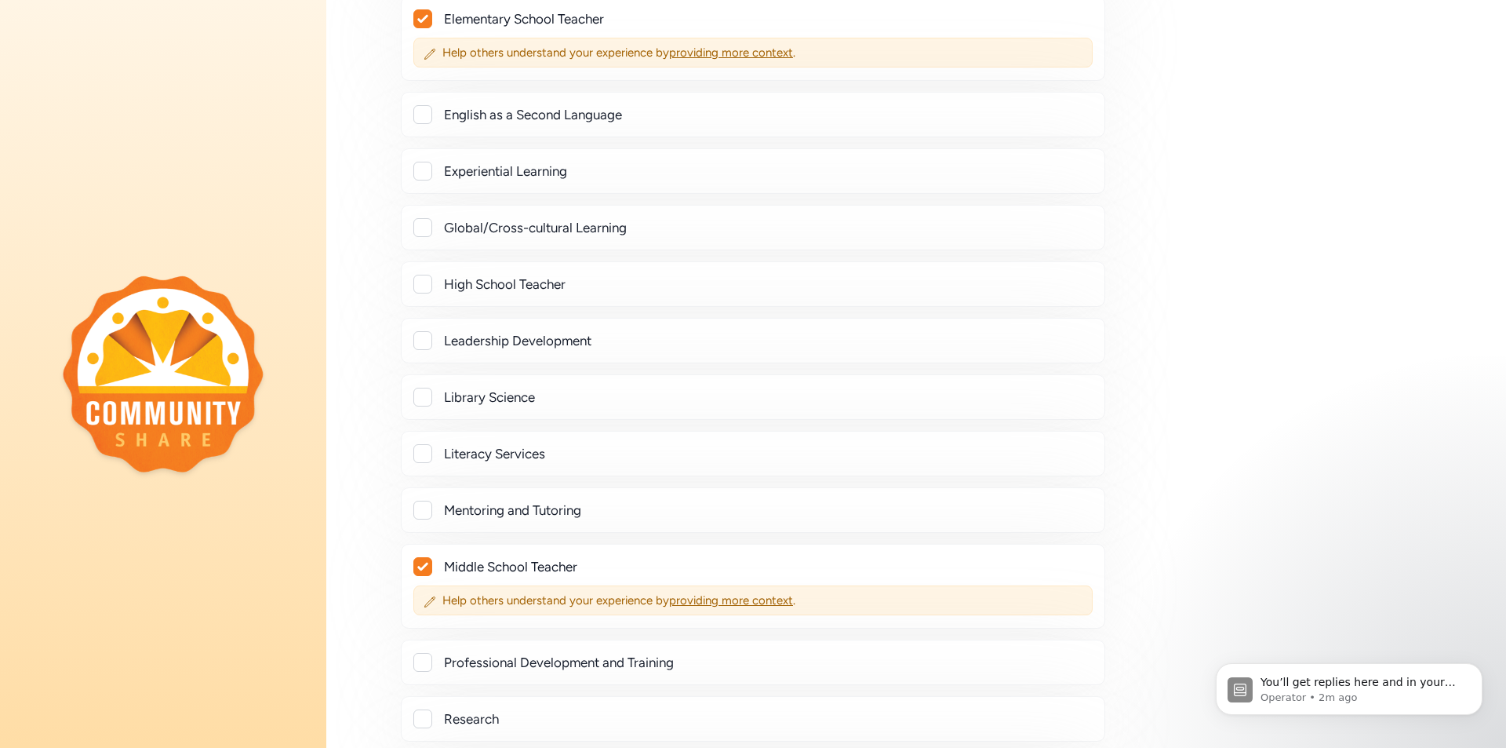
click at [423, 286] on div at bounding box center [422, 284] width 19 height 19
checkbox input "true"
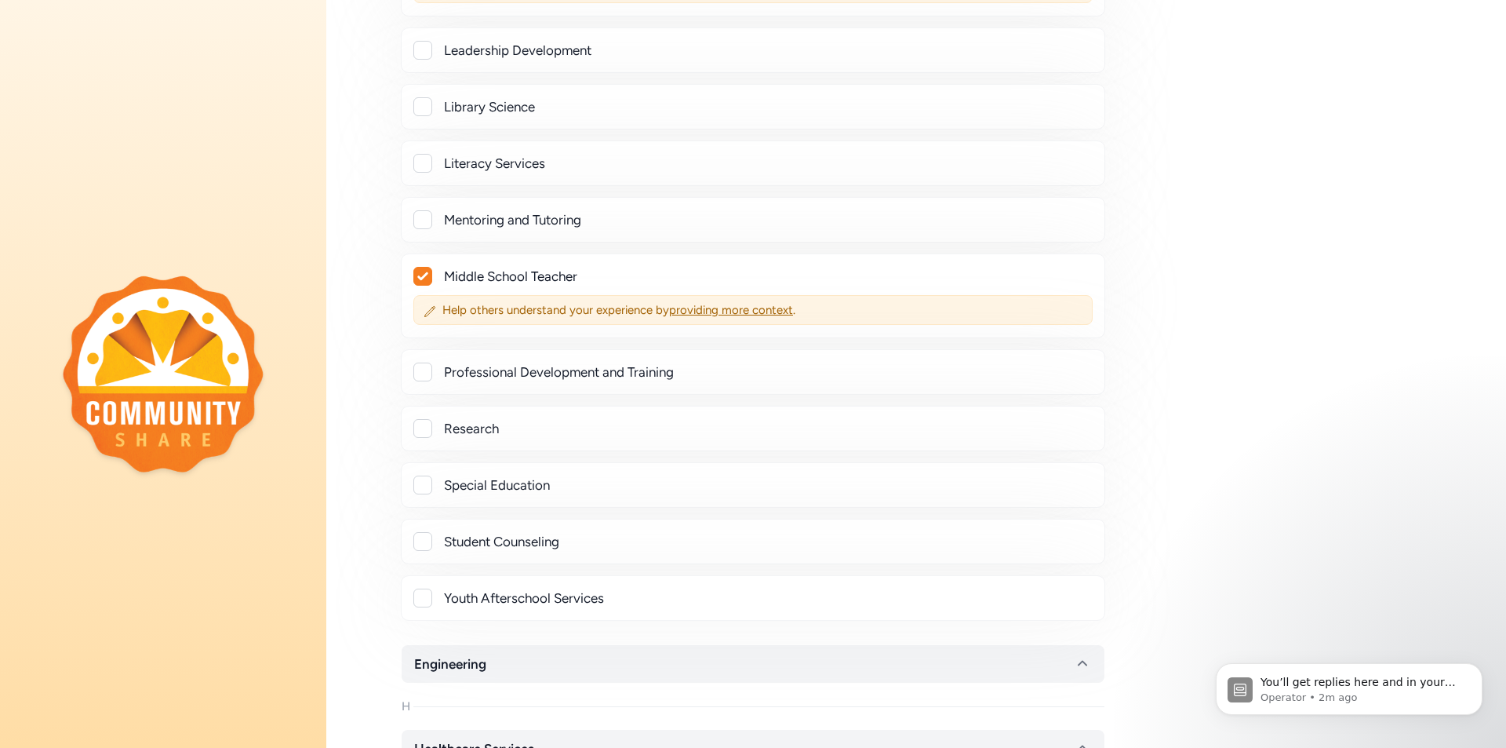
scroll to position [1794, 0]
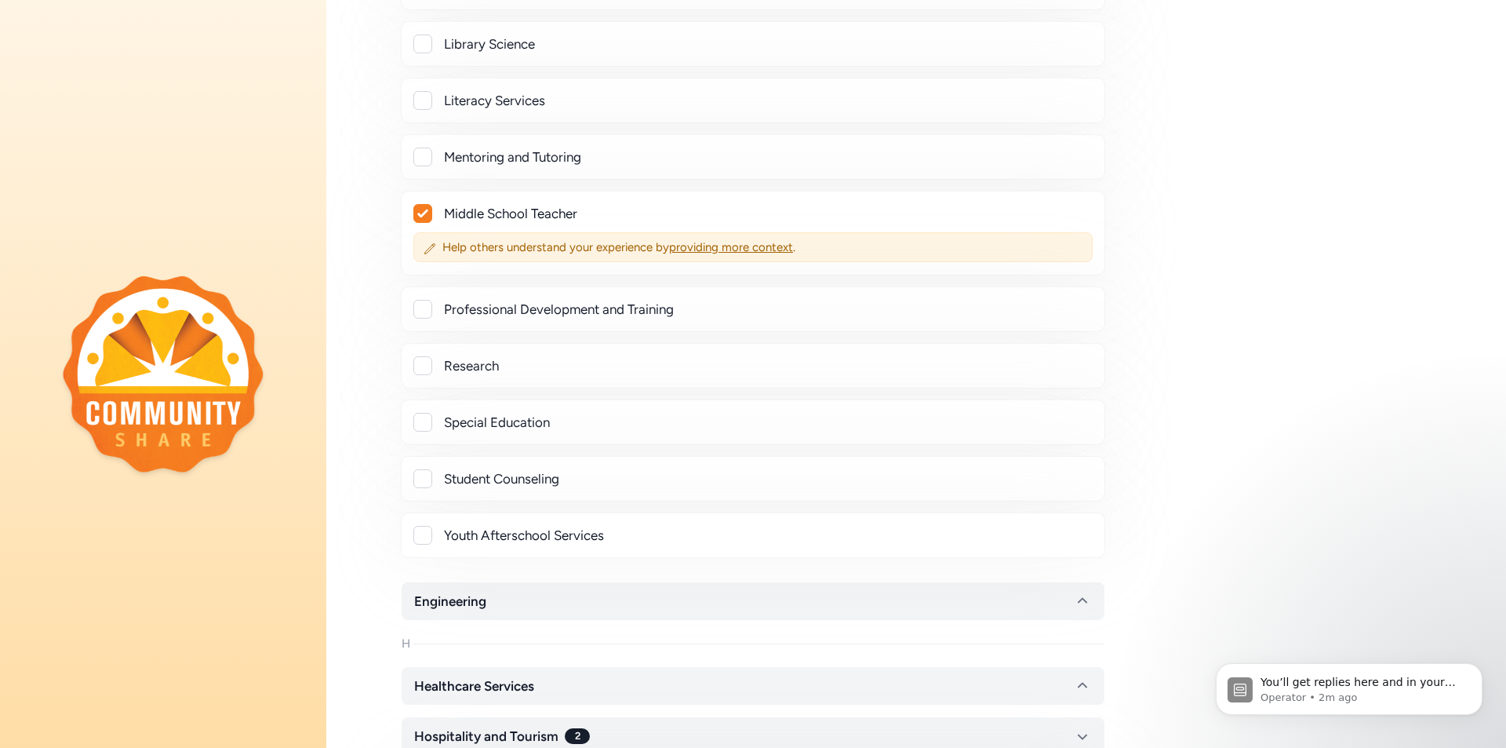
click at [421, 424] on div at bounding box center [422, 422] width 19 height 19
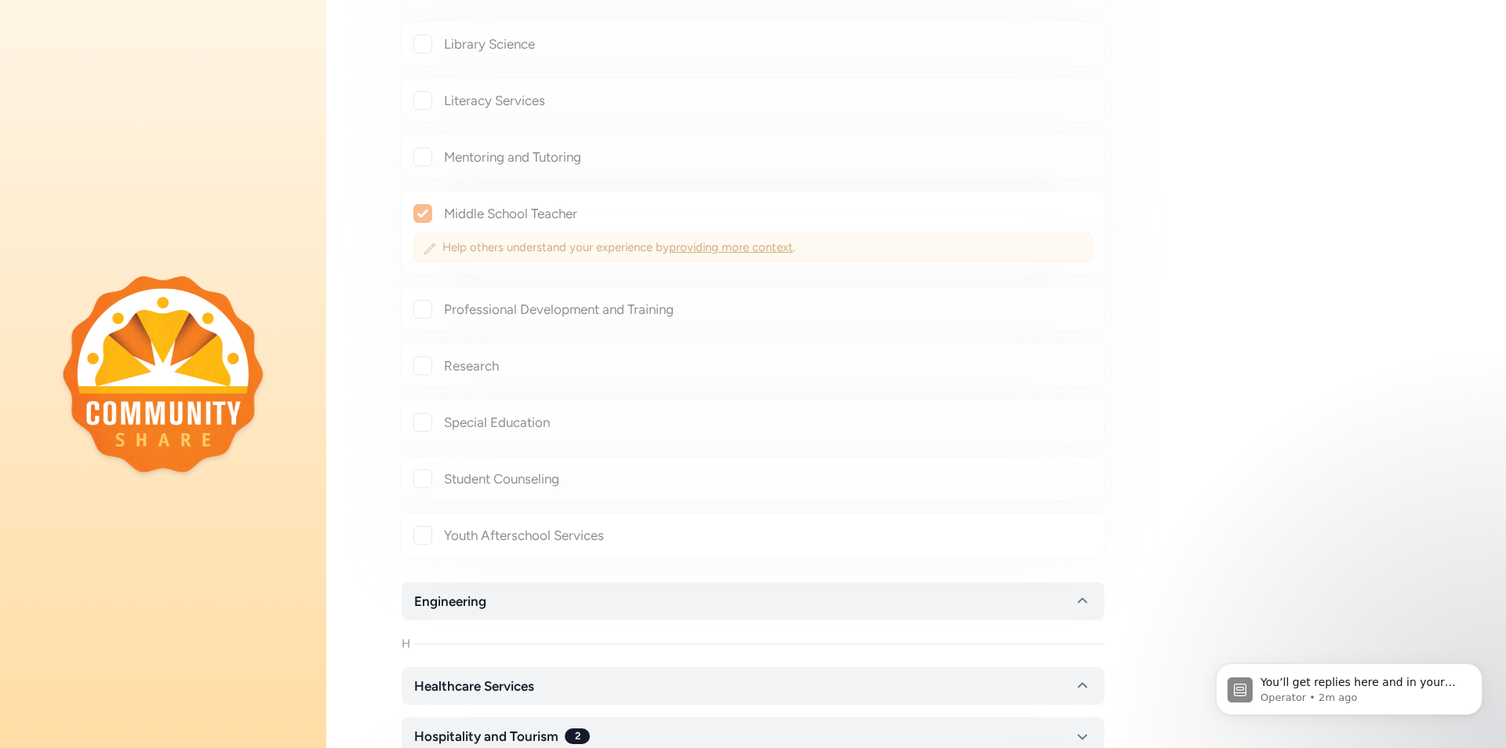
checkbox input "true"
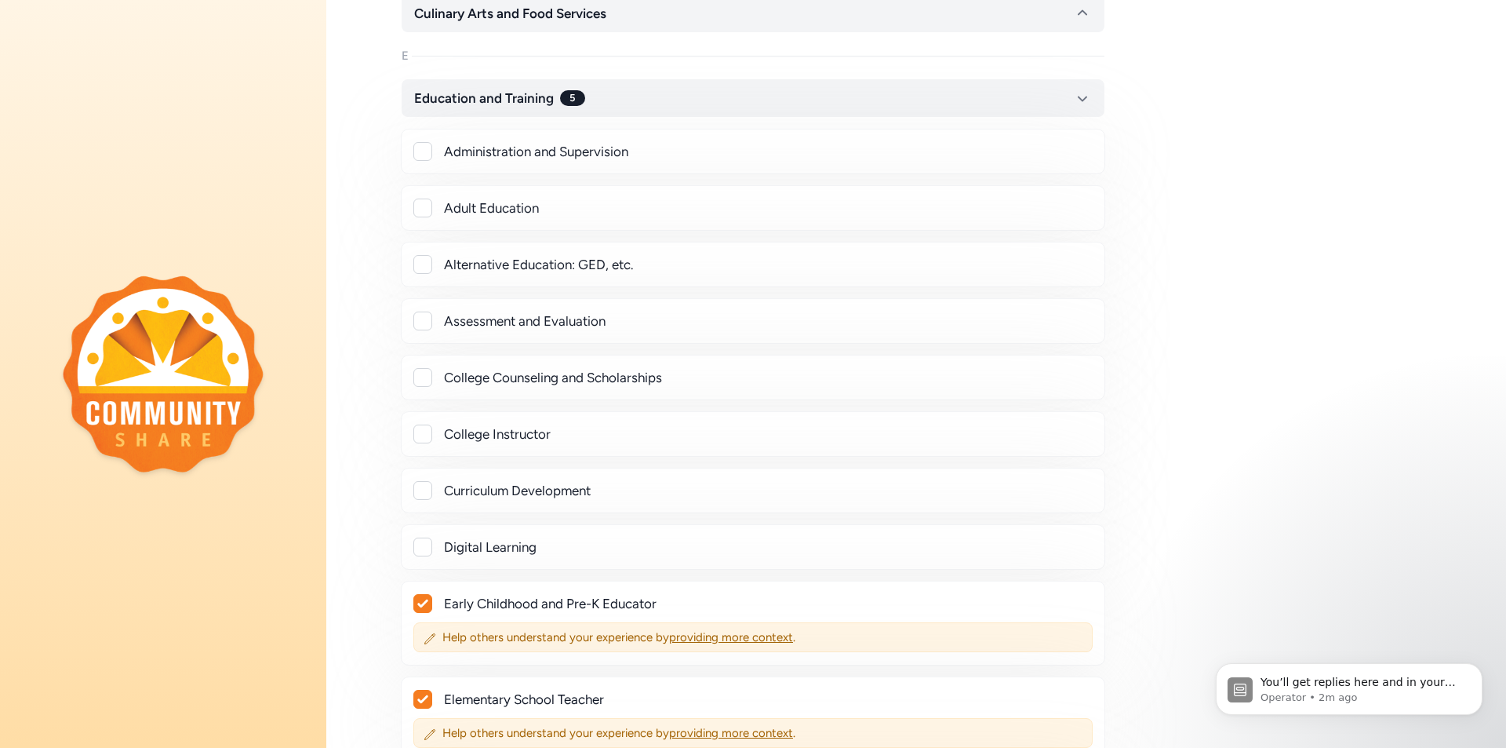
scroll to position [695, 0]
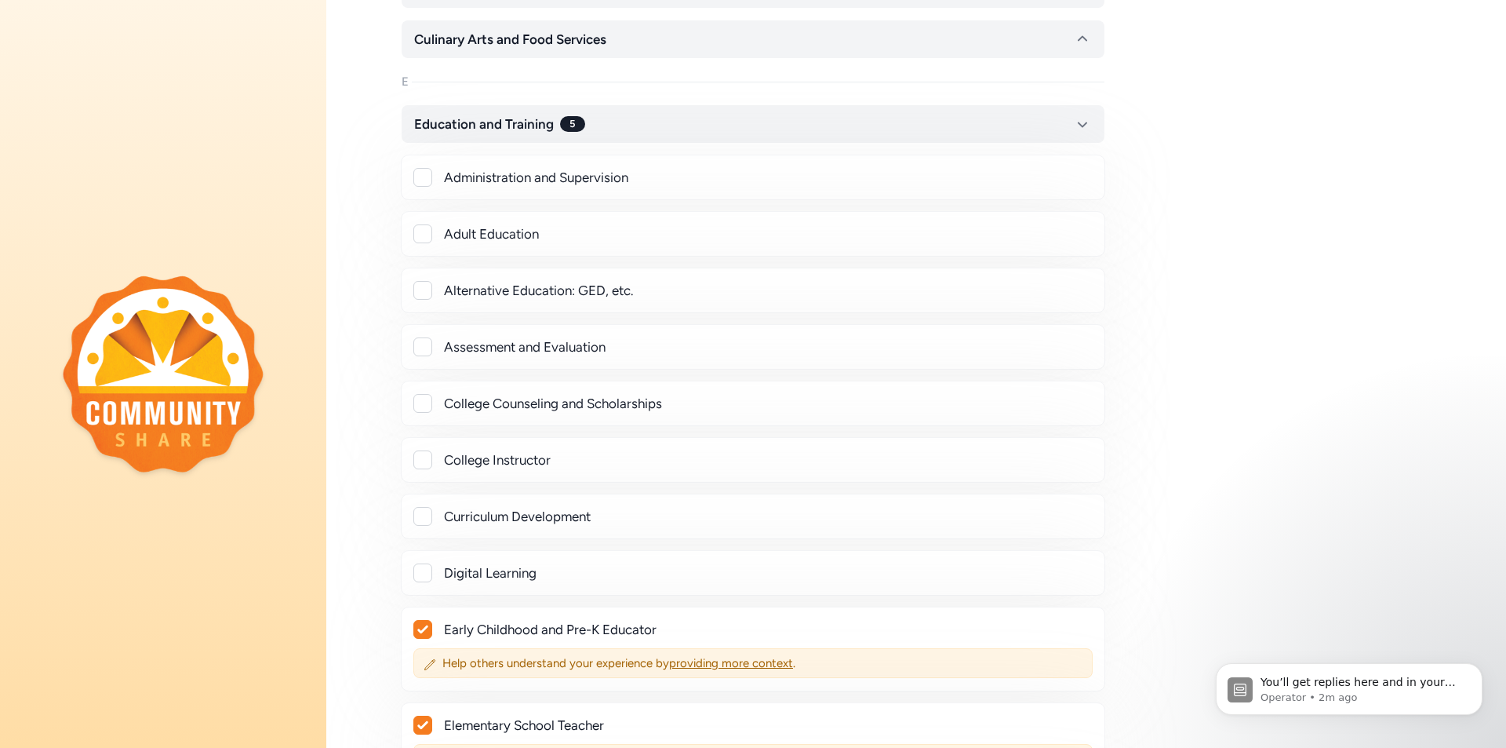
click at [423, 238] on div at bounding box center [422, 233] width 19 height 19
checkbox input "true"
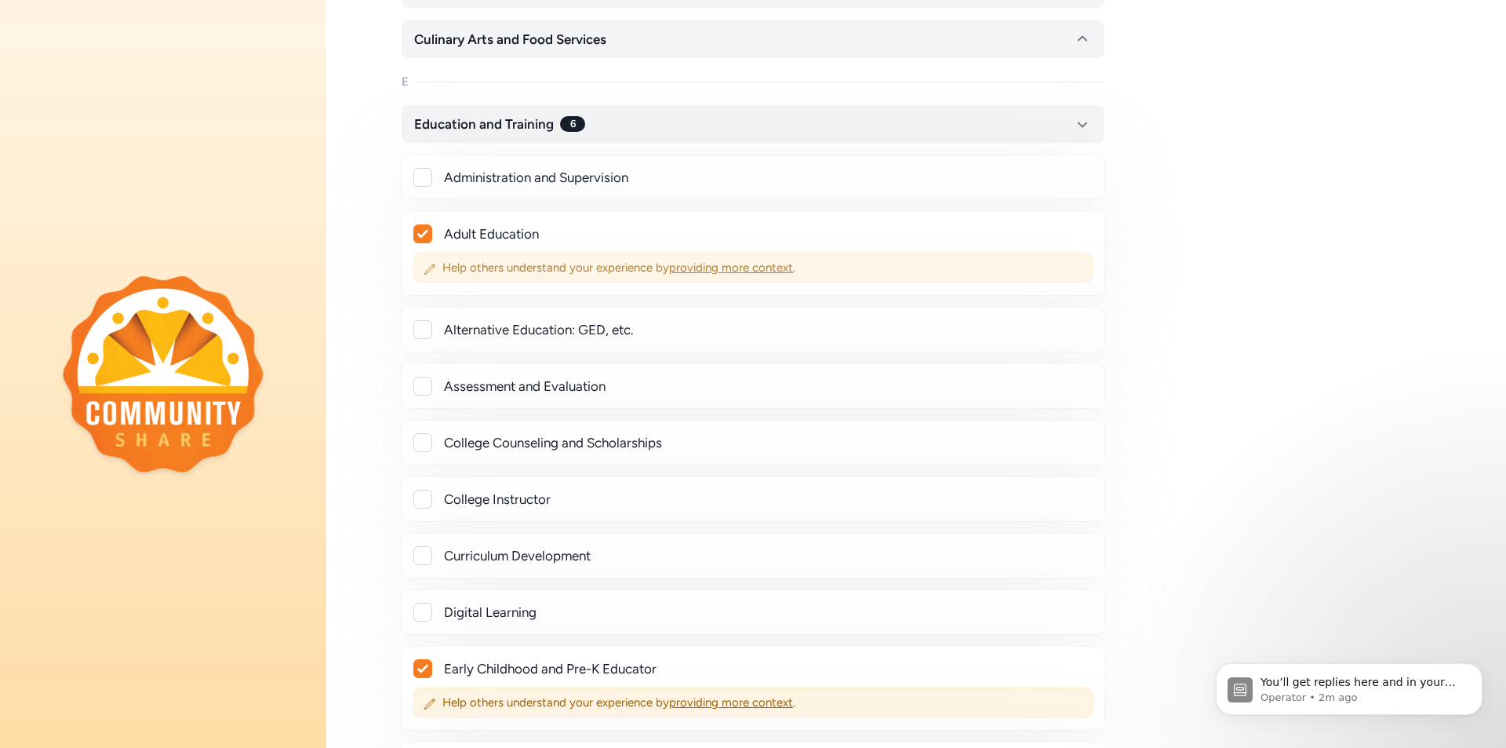
click at [738, 264] on span "providing more context" at bounding box center [731, 267] width 124 height 14
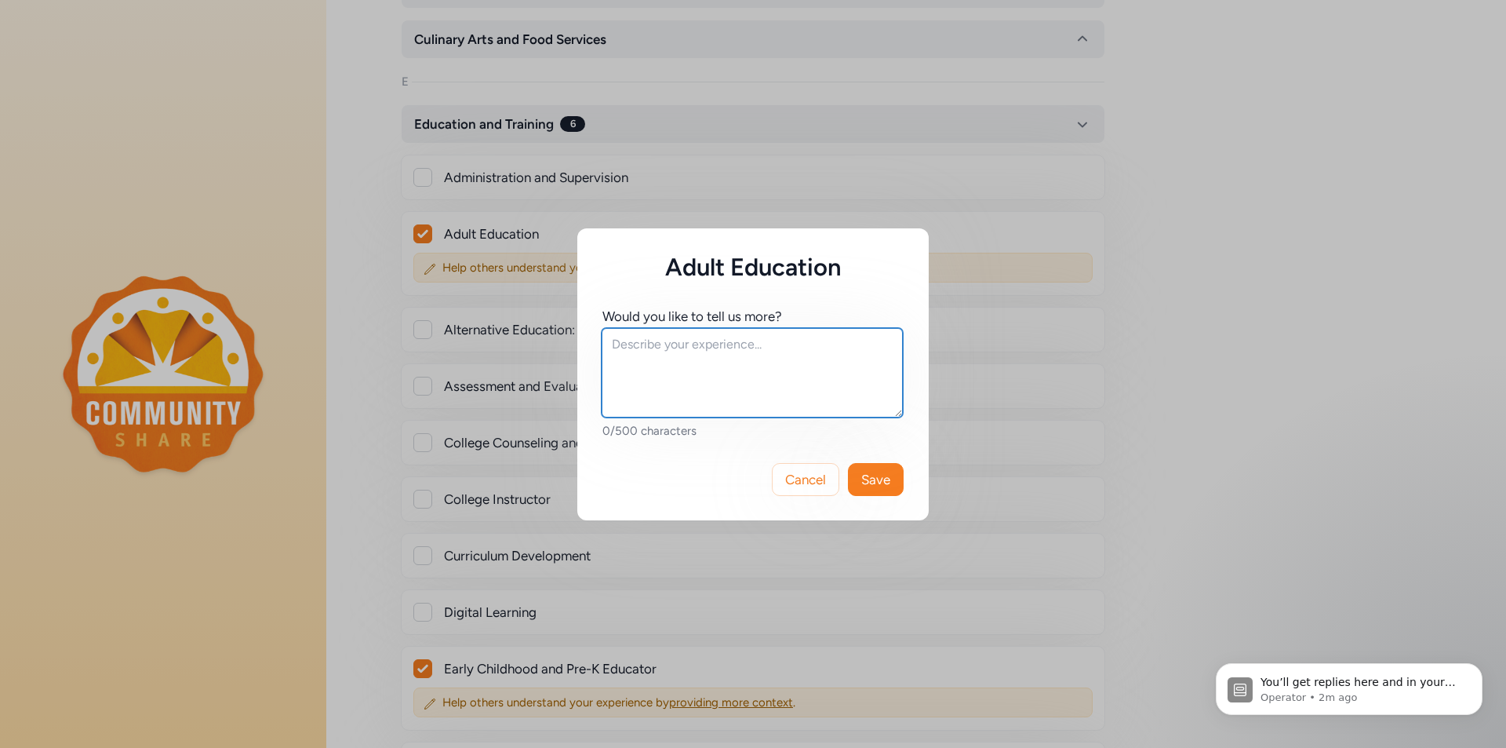
click at [644, 351] on textarea at bounding box center [752, 372] width 301 height 89
click at [792, 347] on textarea "We provide numerous programs to educate about WWII History and Aviation, allowi…" at bounding box center [752, 372] width 301 height 89
click at [661, 399] on textarea "We provide numerous programs for all ages that educate about WWII History and A…" at bounding box center [752, 372] width 301 height 89
drag, startPoint x: 609, startPoint y: 342, endPoint x: 752, endPoint y: 404, distance: 155.7
click at [752, 404] on textarea "We provide numerous programs for all ages that educate about WWII History and A…" at bounding box center [752, 372] width 301 height 89
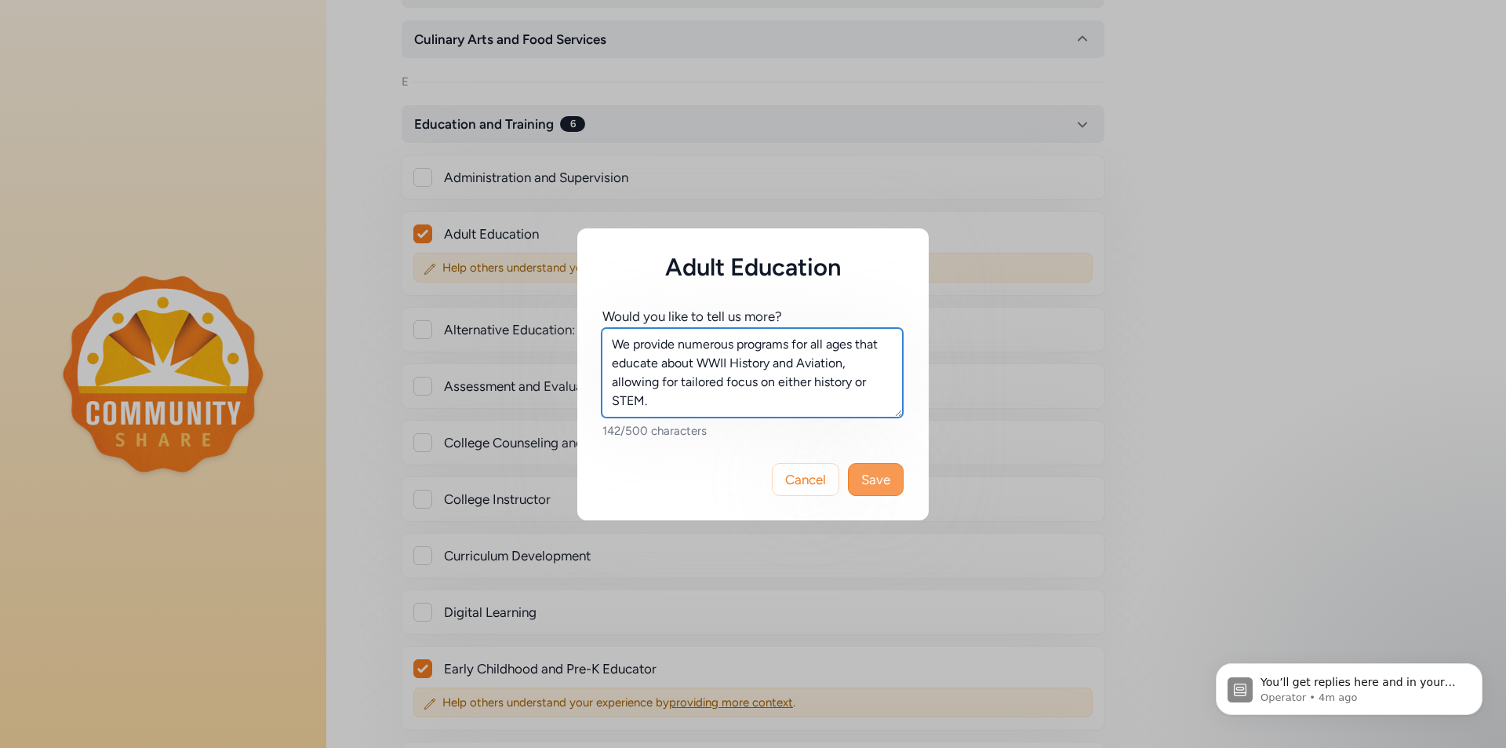
type textarea "We provide numerous programs for all ages that educate about WWII History and A…"
click at [890, 477] on span "Save" at bounding box center [875, 479] width 29 height 19
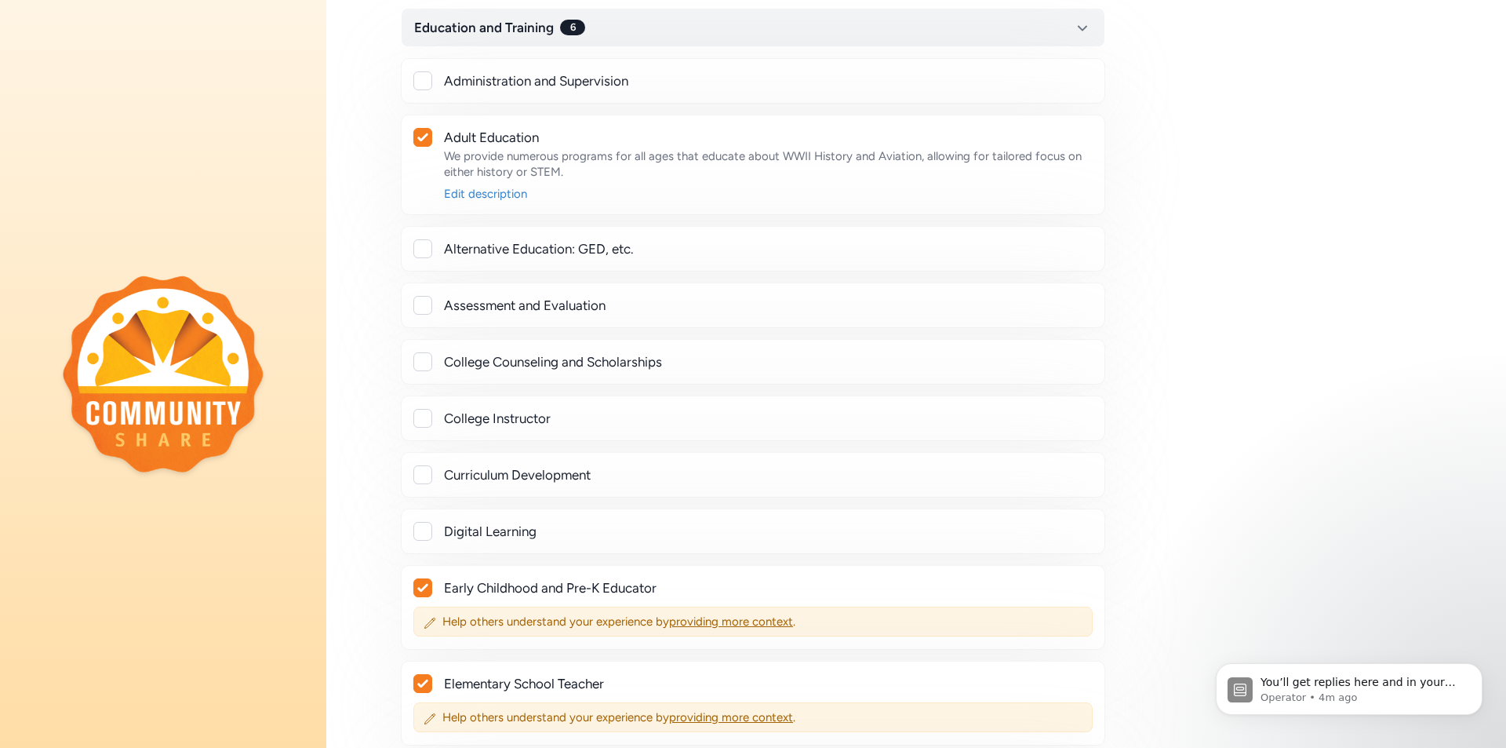
scroll to position [931, 0]
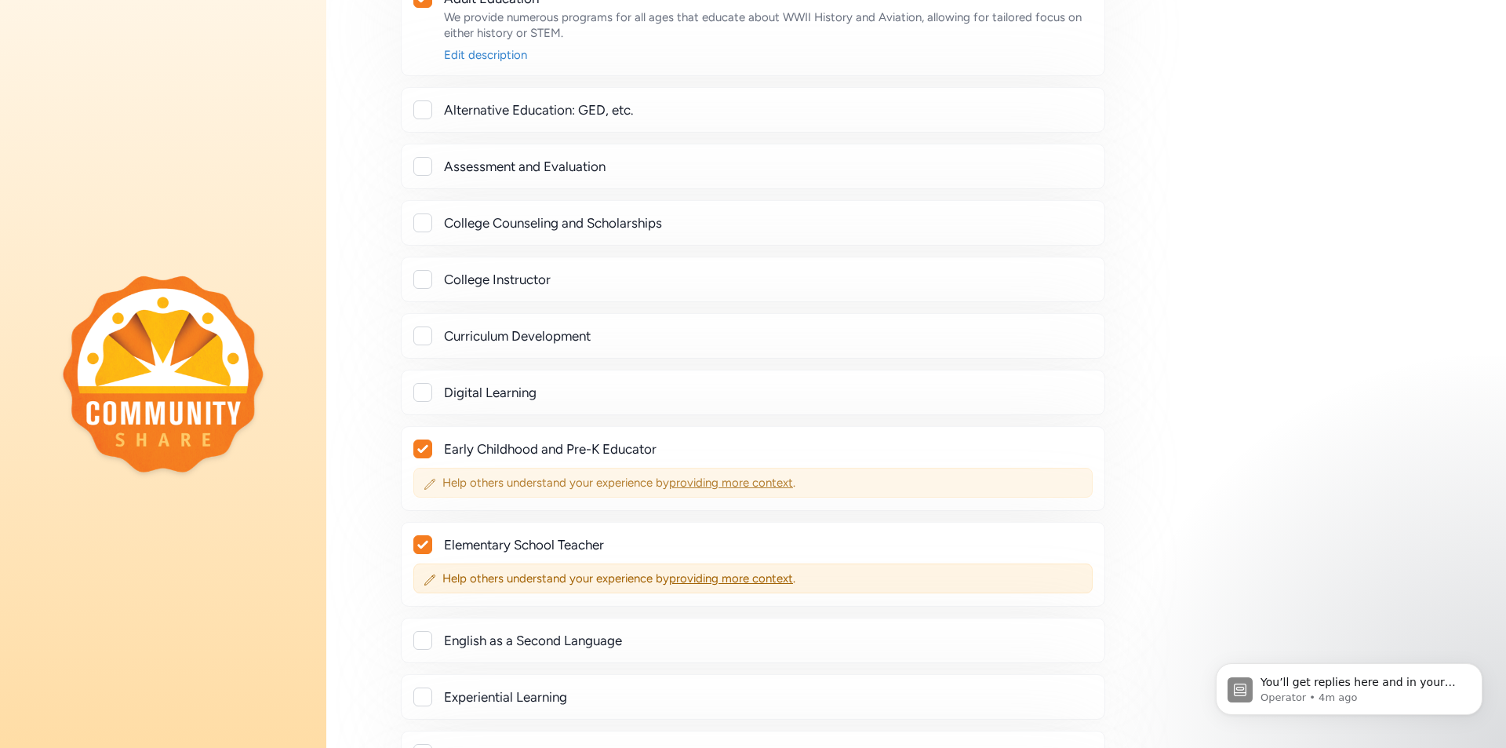
click at [742, 479] on span "providing more context" at bounding box center [731, 482] width 124 height 14
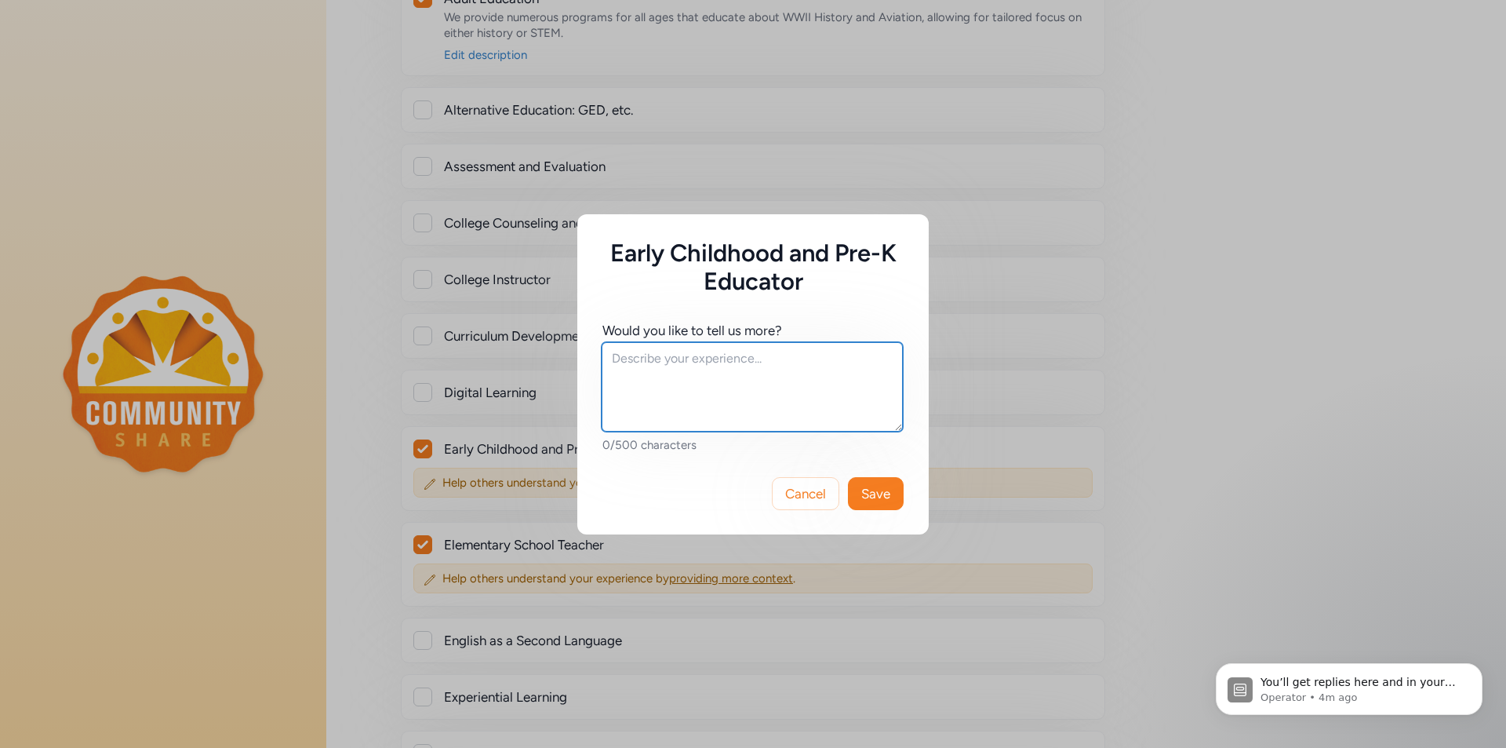
click at [635, 355] on textarea at bounding box center [752, 386] width 301 height 89
paste textarea "We provide numerous programs for all ages that educate about WWII History and A…"
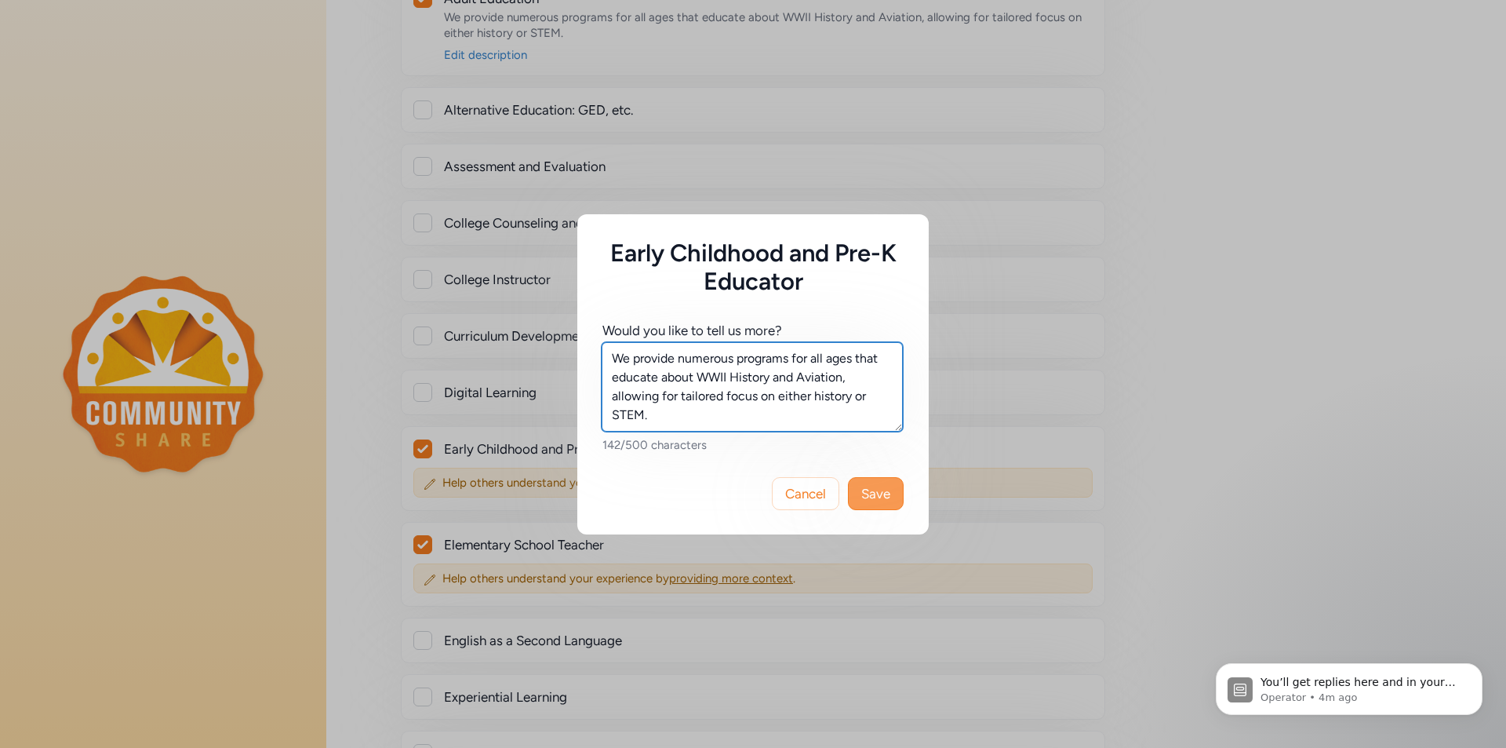
type textarea "We provide numerous programs for all ages that educate about WWII History and A…"
click at [889, 490] on span "Save" at bounding box center [875, 493] width 29 height 19
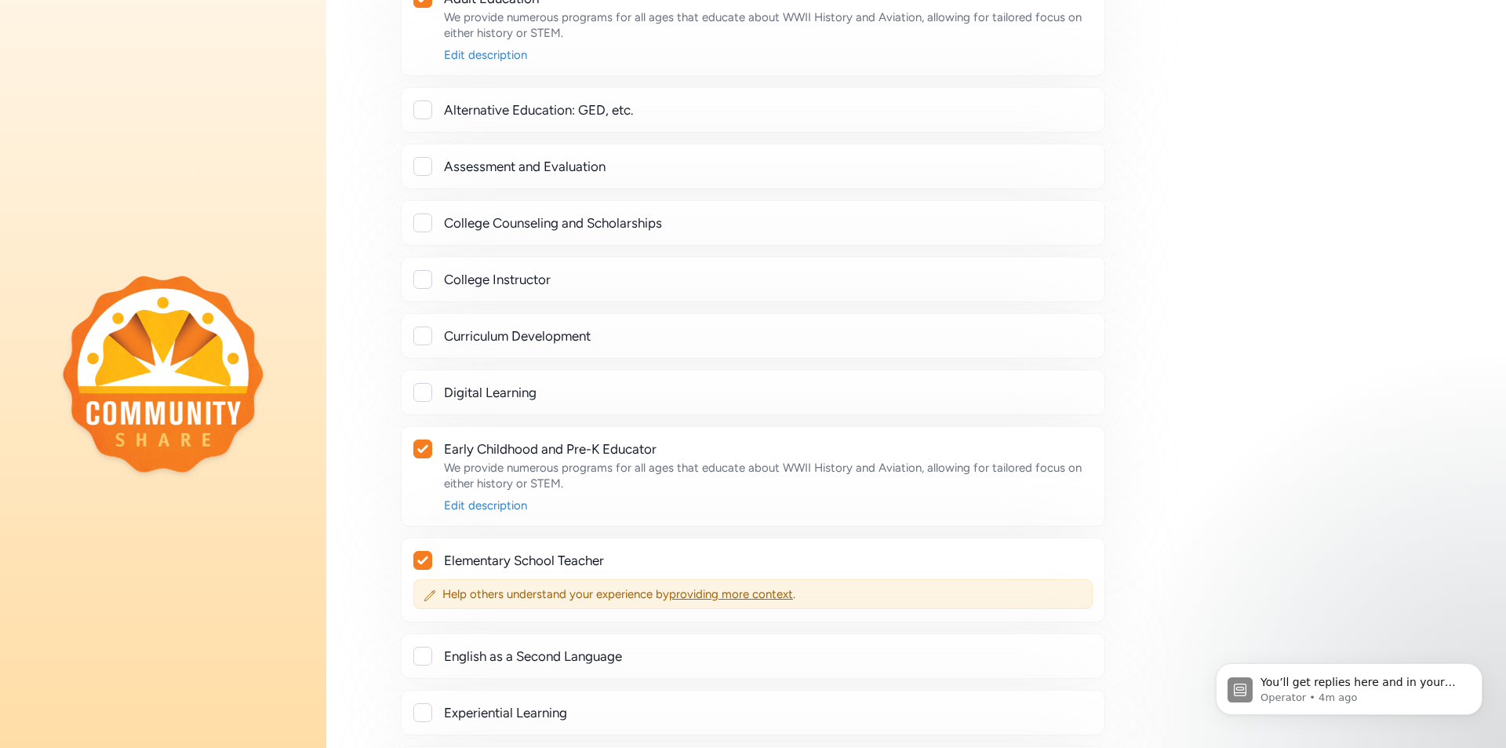
scroll to position [1244, 0]
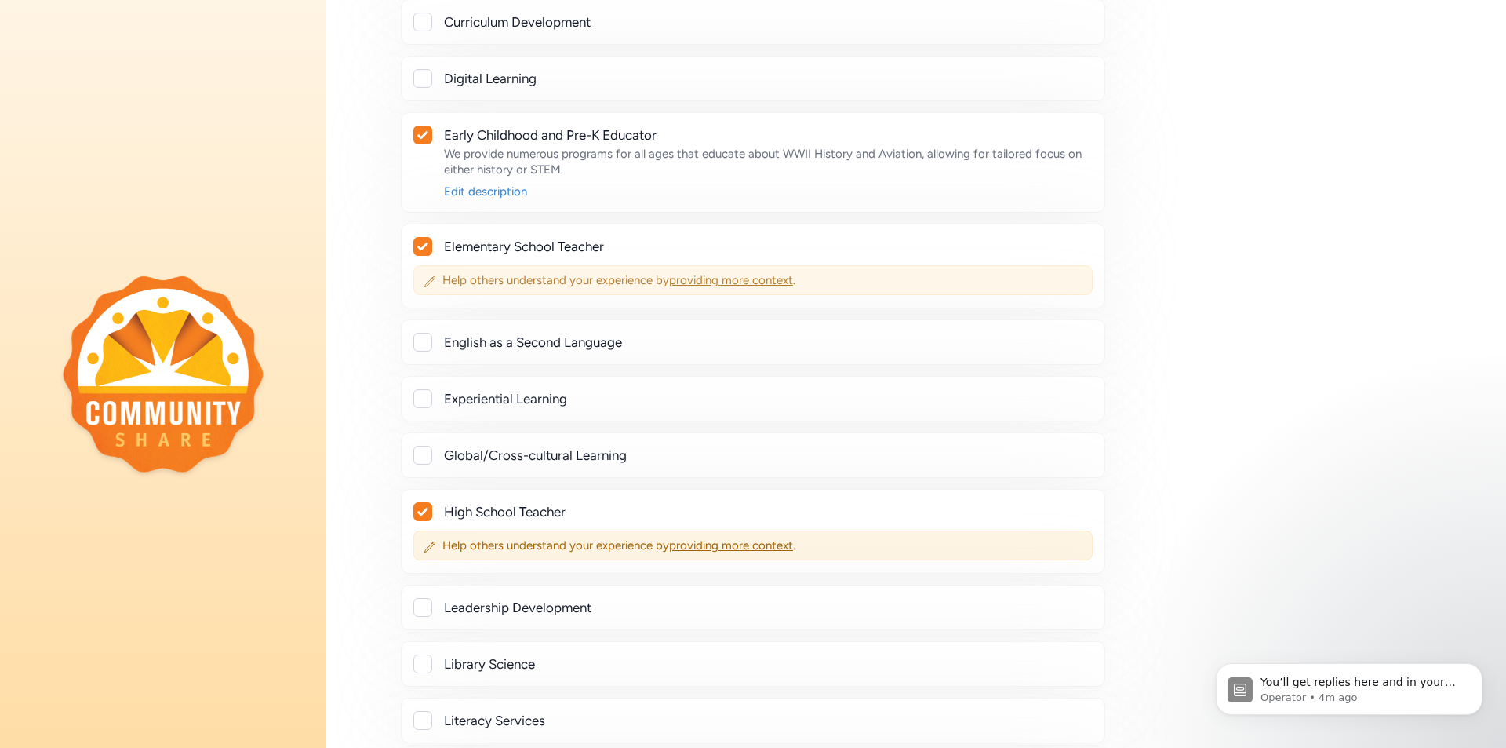
click at [719, 283] on span "providing more context" at bounding box center [731, 280] width 124 height 14
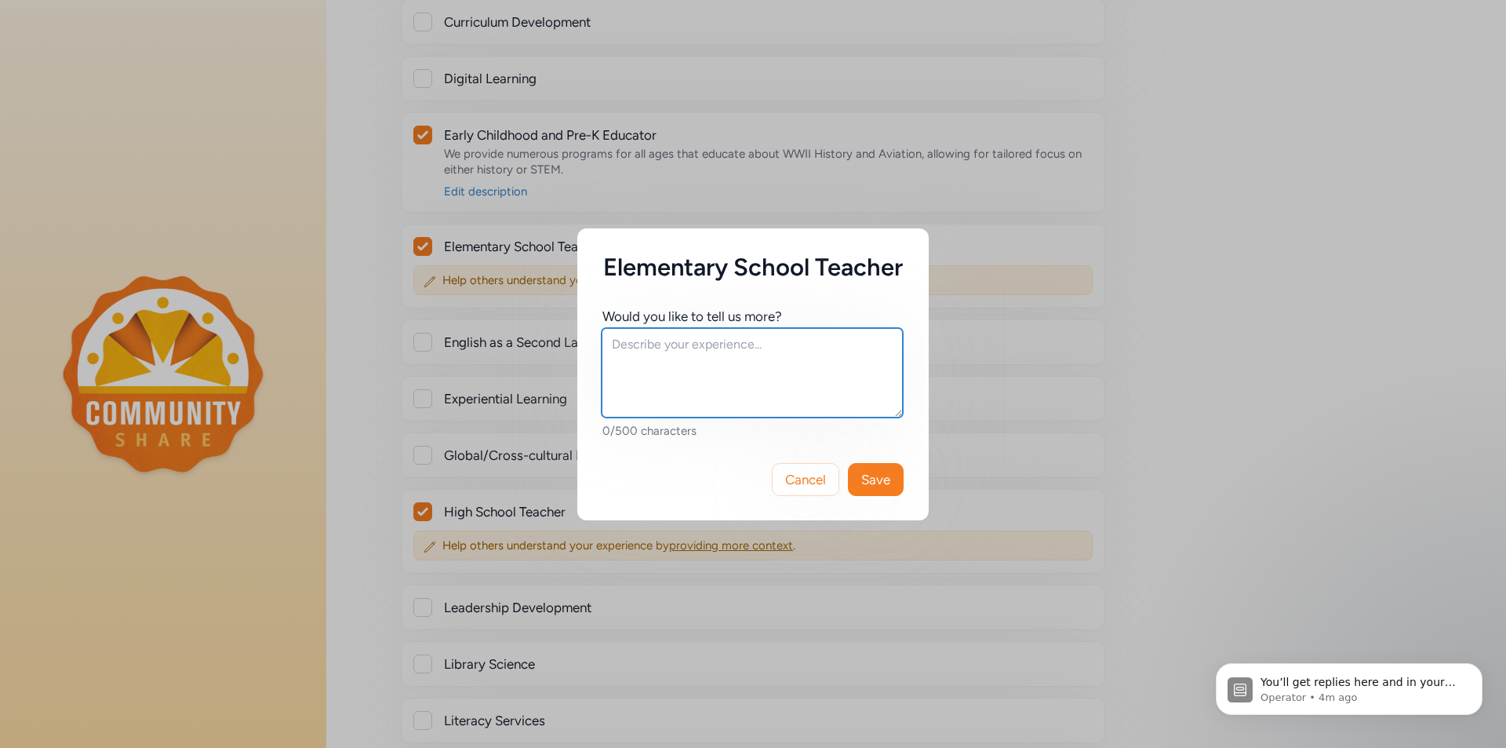
click at [621, 362] on textarea at bounding box center [752, 372] width 301 height 89
paste textarea "We provide numerous programs for all ages that educate about WWII History and A…"
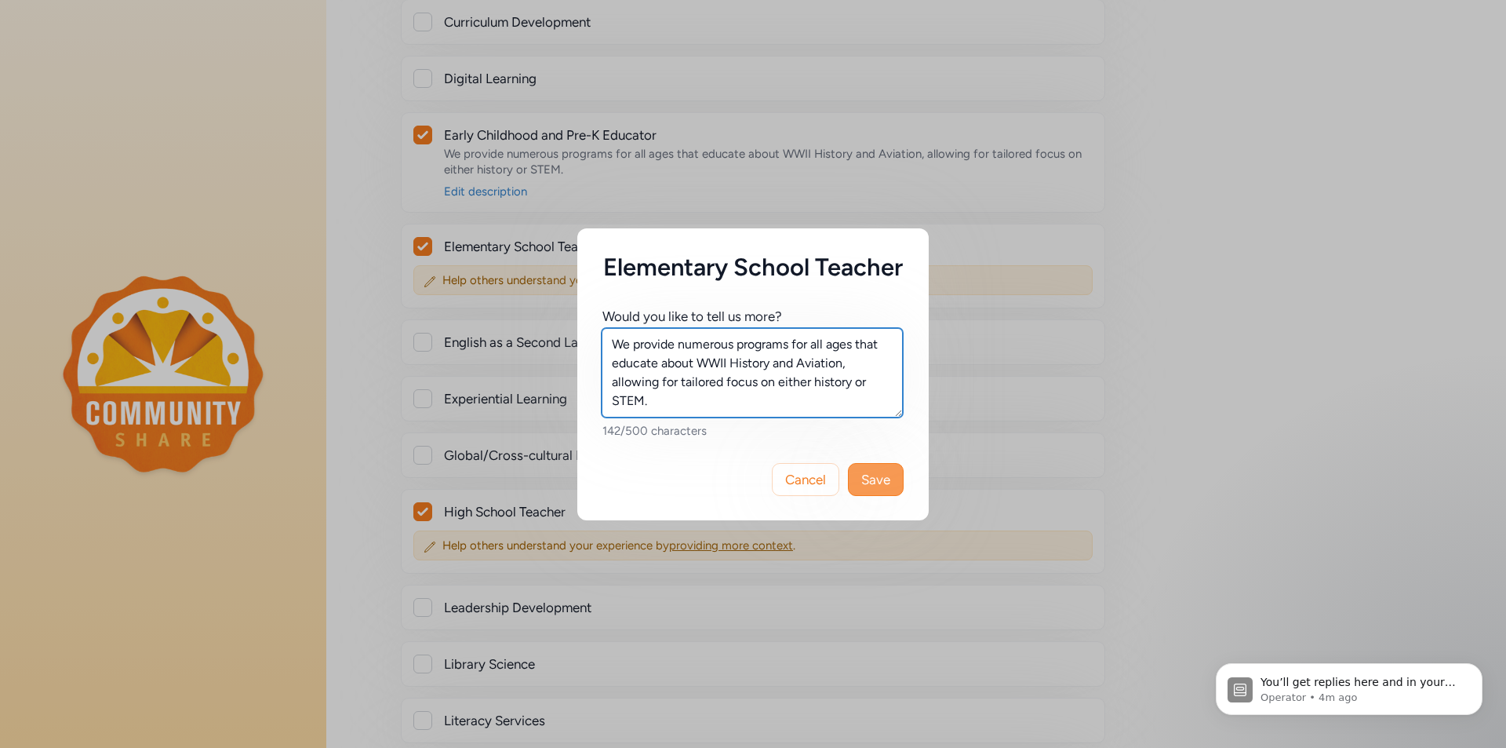
type textarea "We provide numerous programs for all ages that educate about WWII History and A…"
click at [880, 489] on span "Save" at bounding box center [875, 479] width 29 height 19
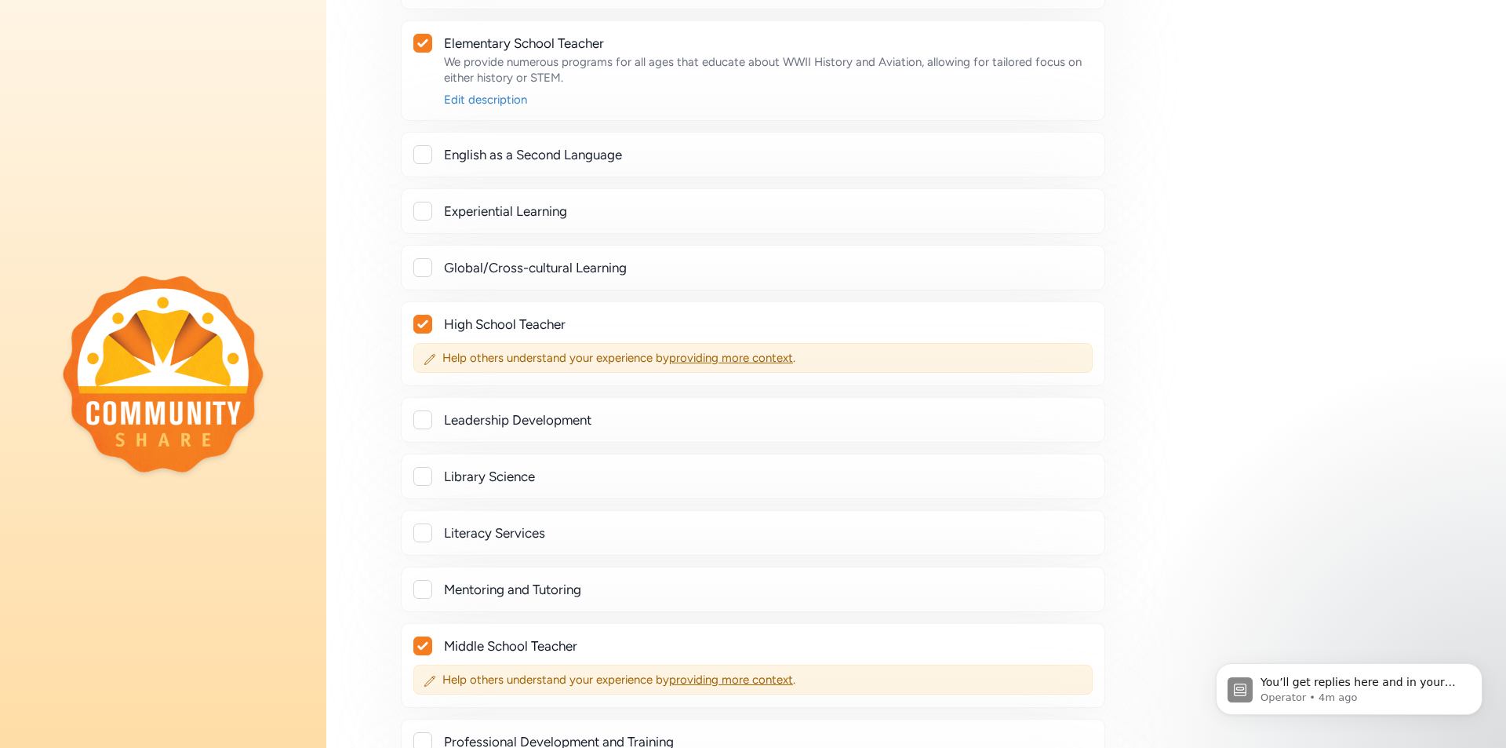
scroll to position [1480, 0]
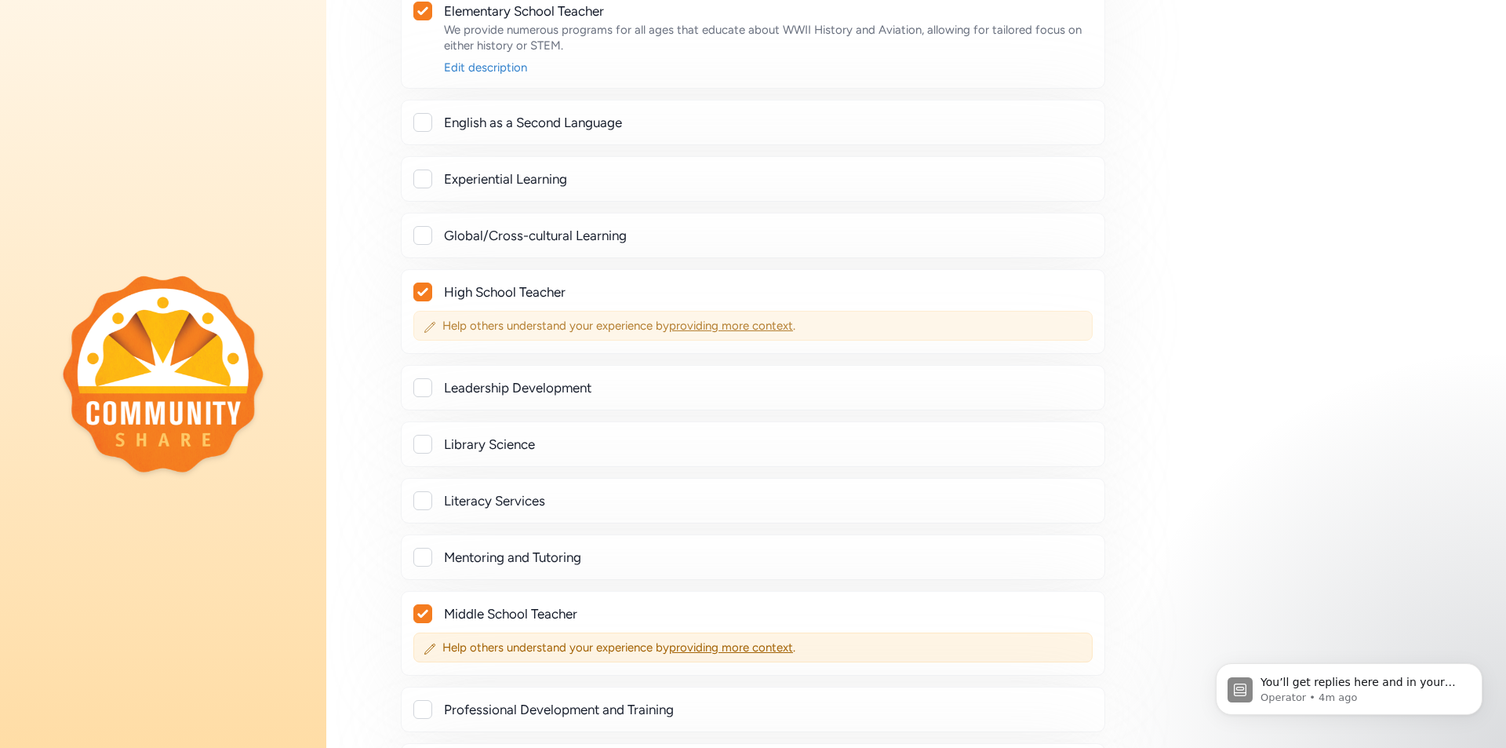
click at [698, 326] on span "providing more context" at bounding box center [731, 326] width 124 height 14
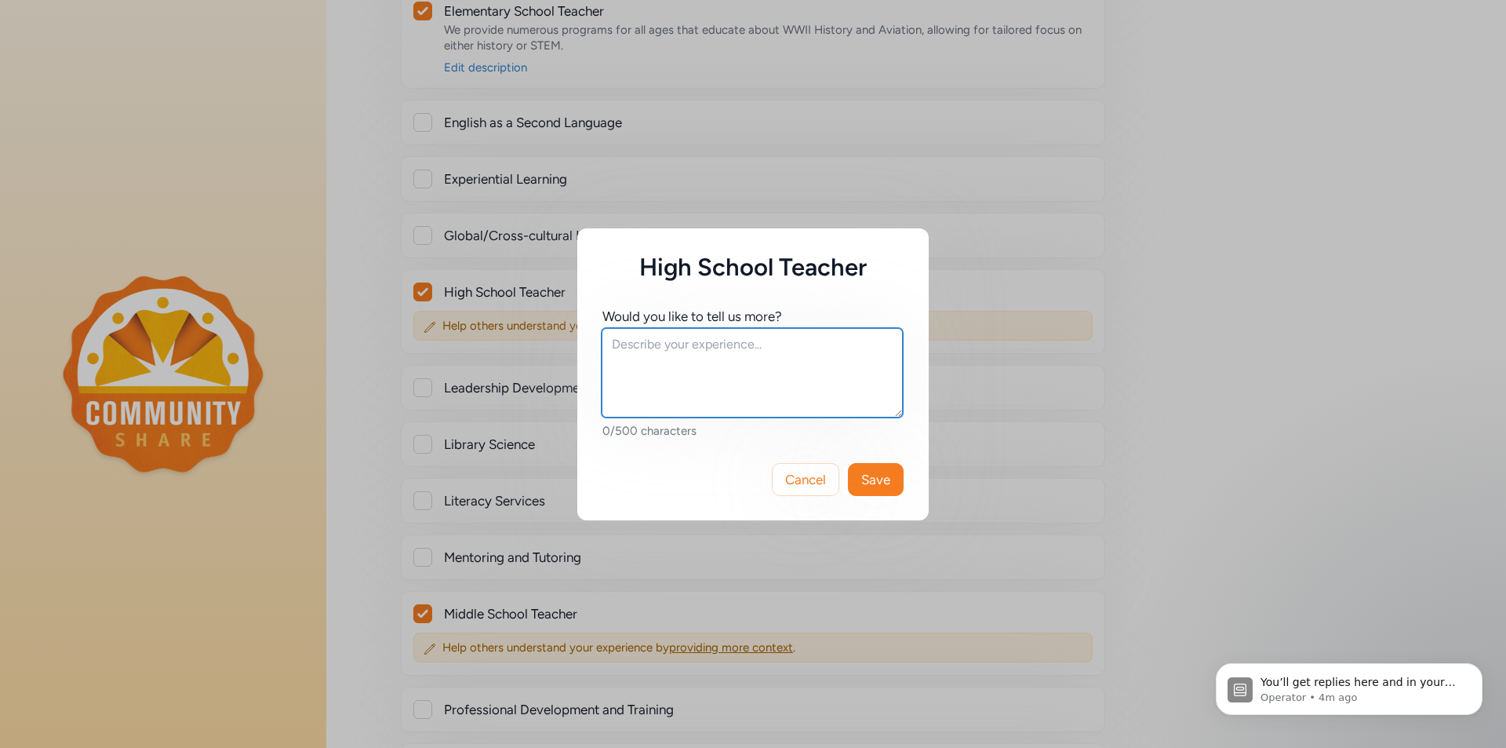
paste textarea "We provide numerous programs for all ages that educate about WWII History and A…"
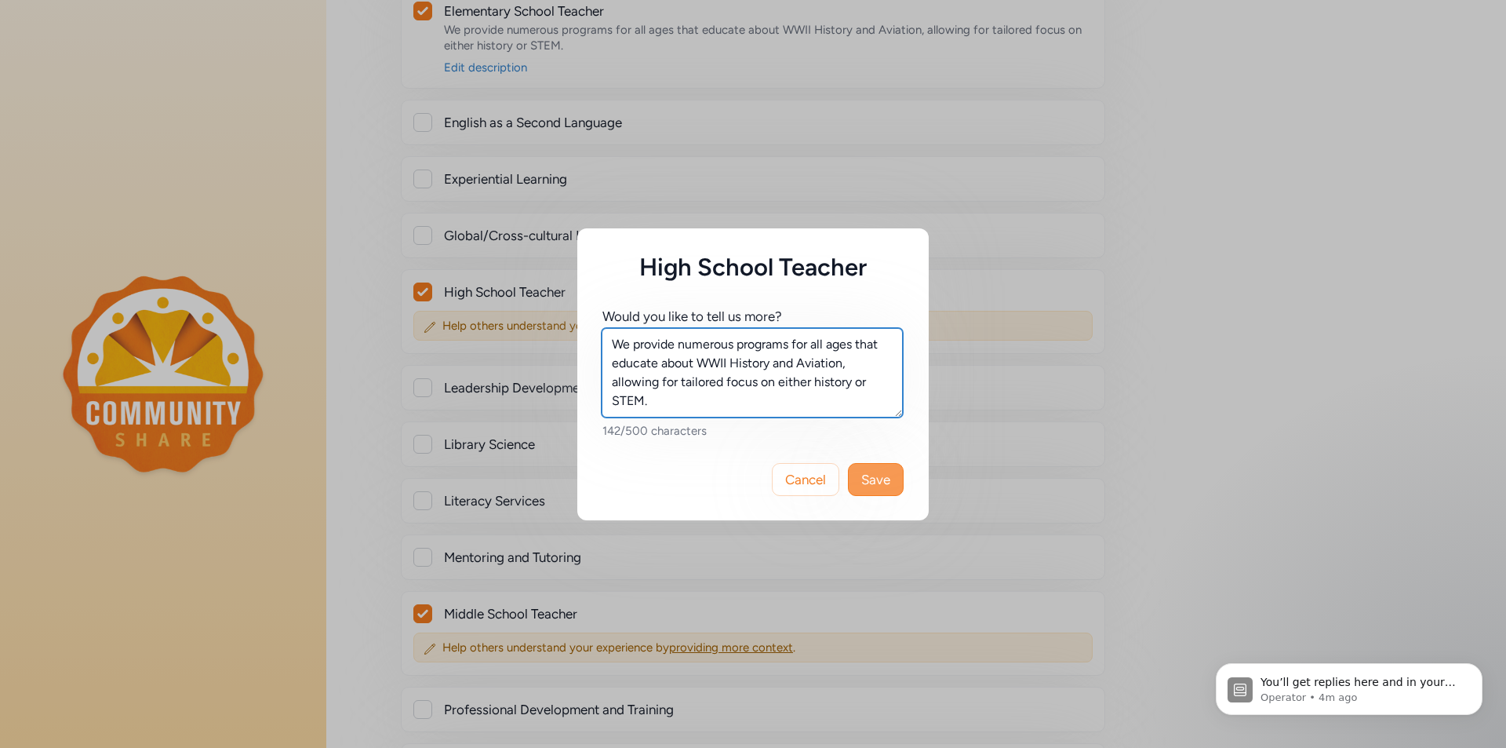
type textarea "We provide numerous programs for all ages that educate about WWII History and A…"
click at [867, 480] on span "Save" at bounding box center [875, 479] width 29 height 19
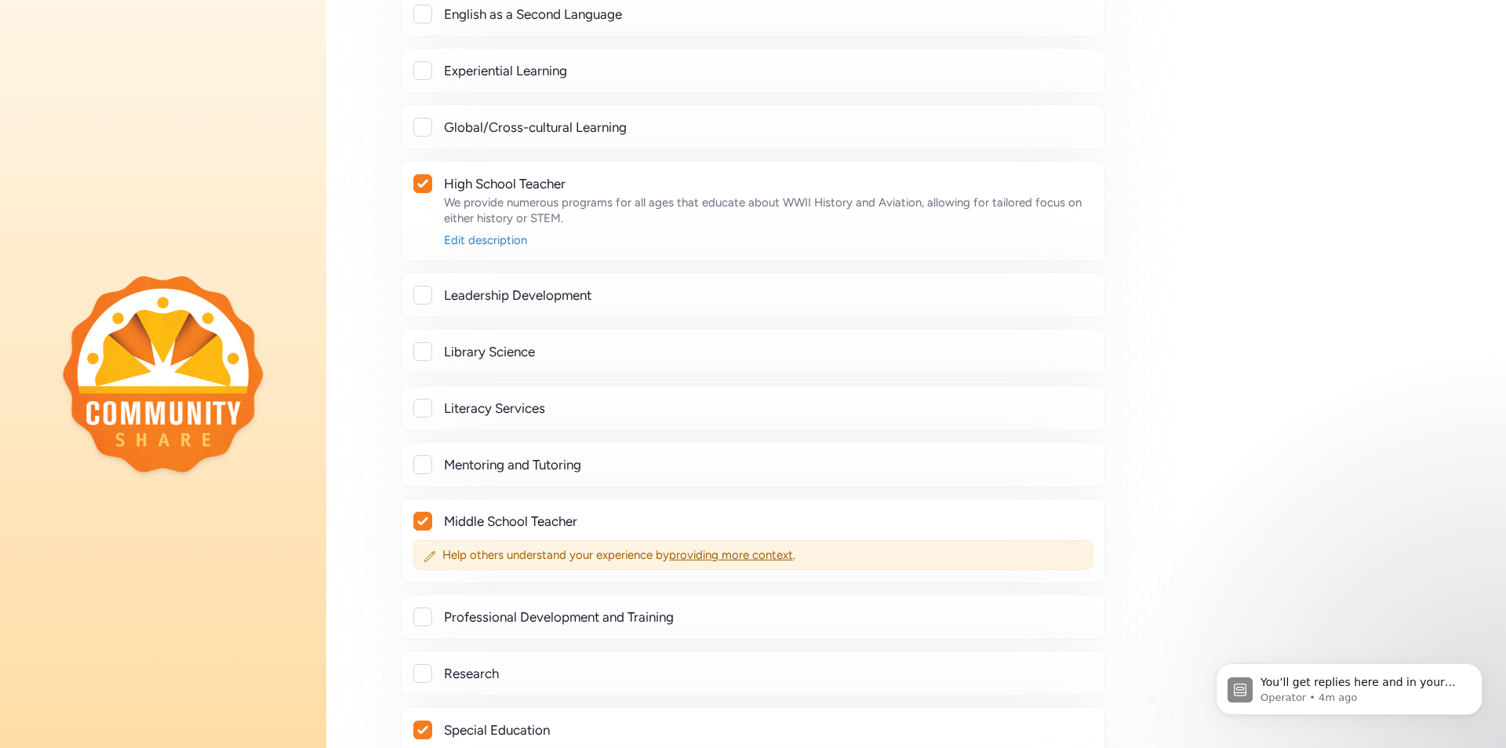
scroll to position [1794, 0]
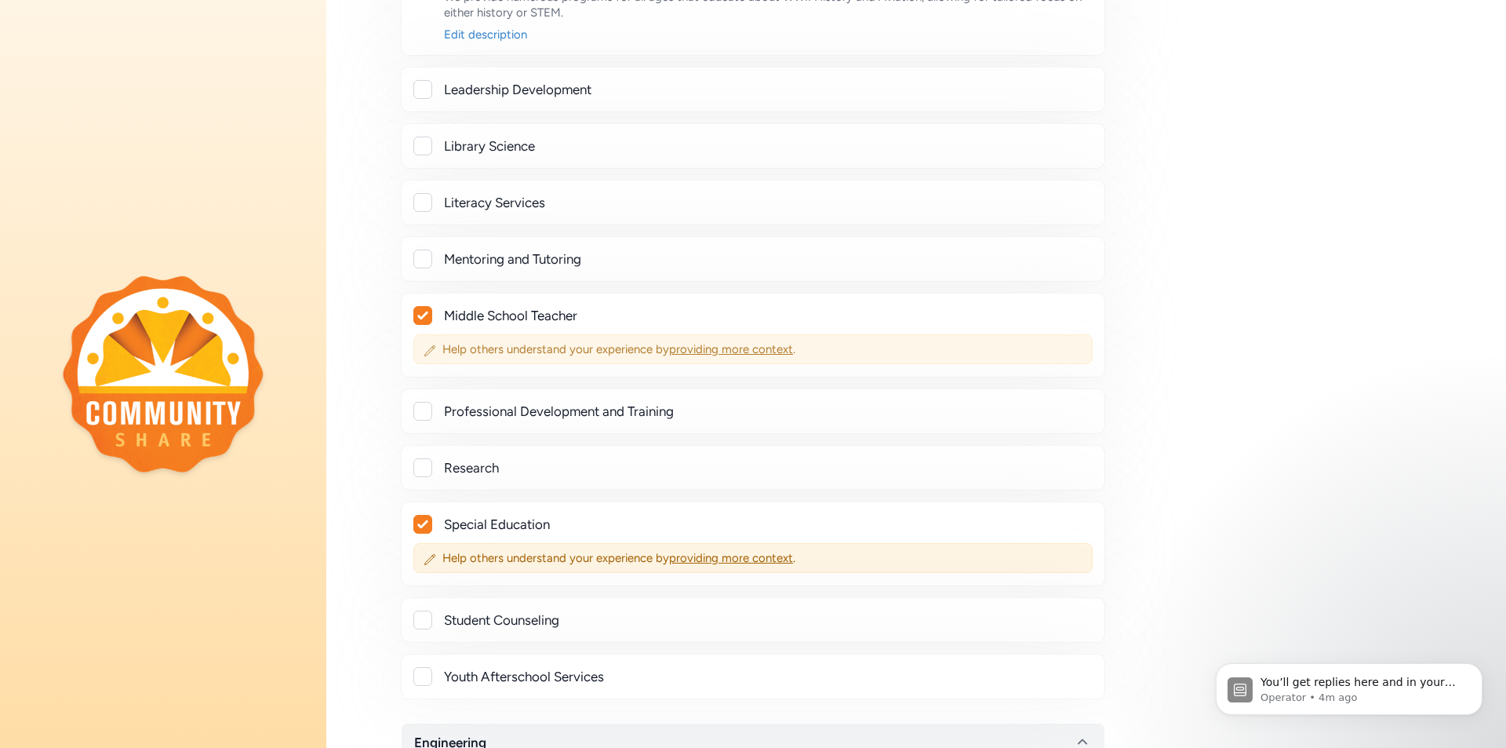
click at [765, 345] on span "providing more context" at bounding box center [731, 349] width 124 height 14
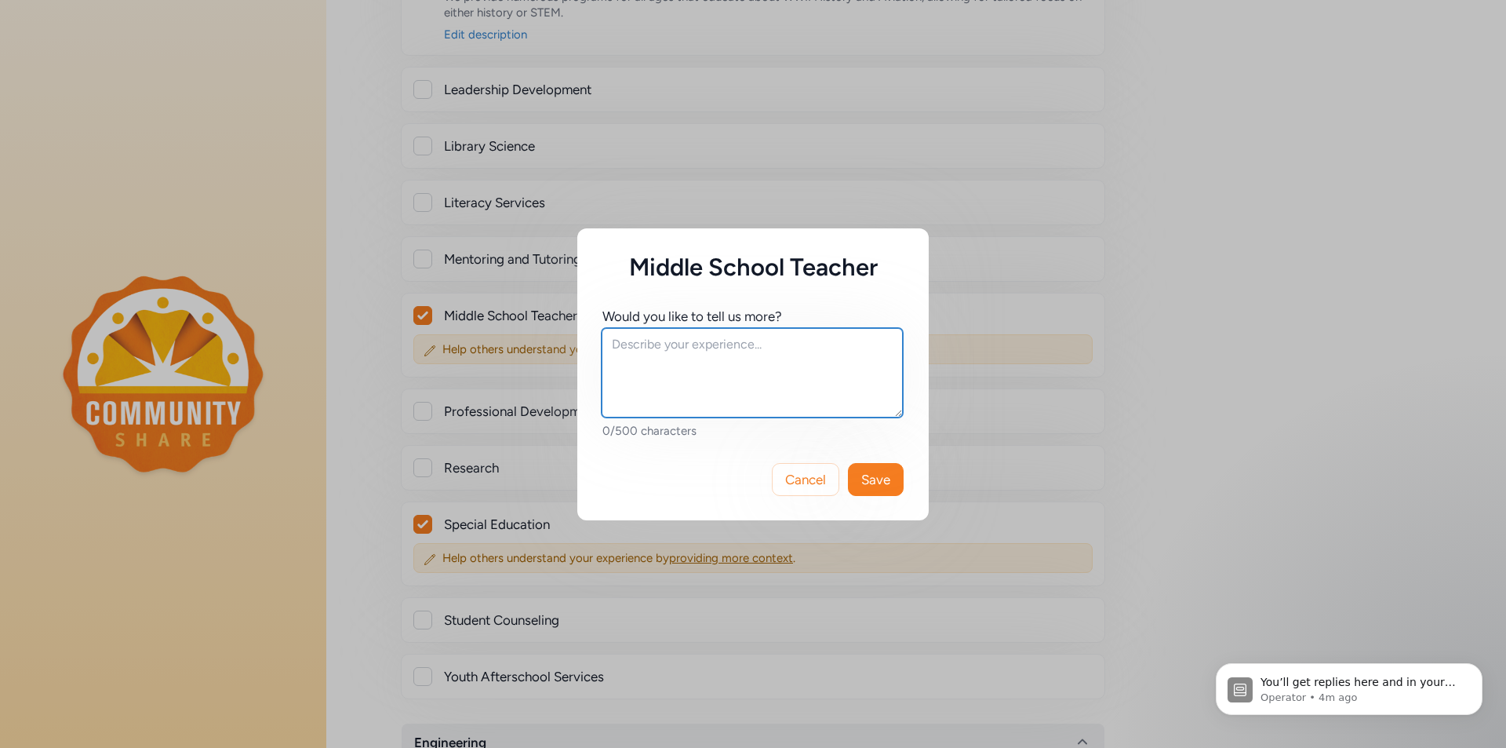
click at [625, 347] on textarea at bounding box center [752, 372] width 301 height 89
paste textarea "We provide numerous programs for all ages that educate about WWII History and A…"
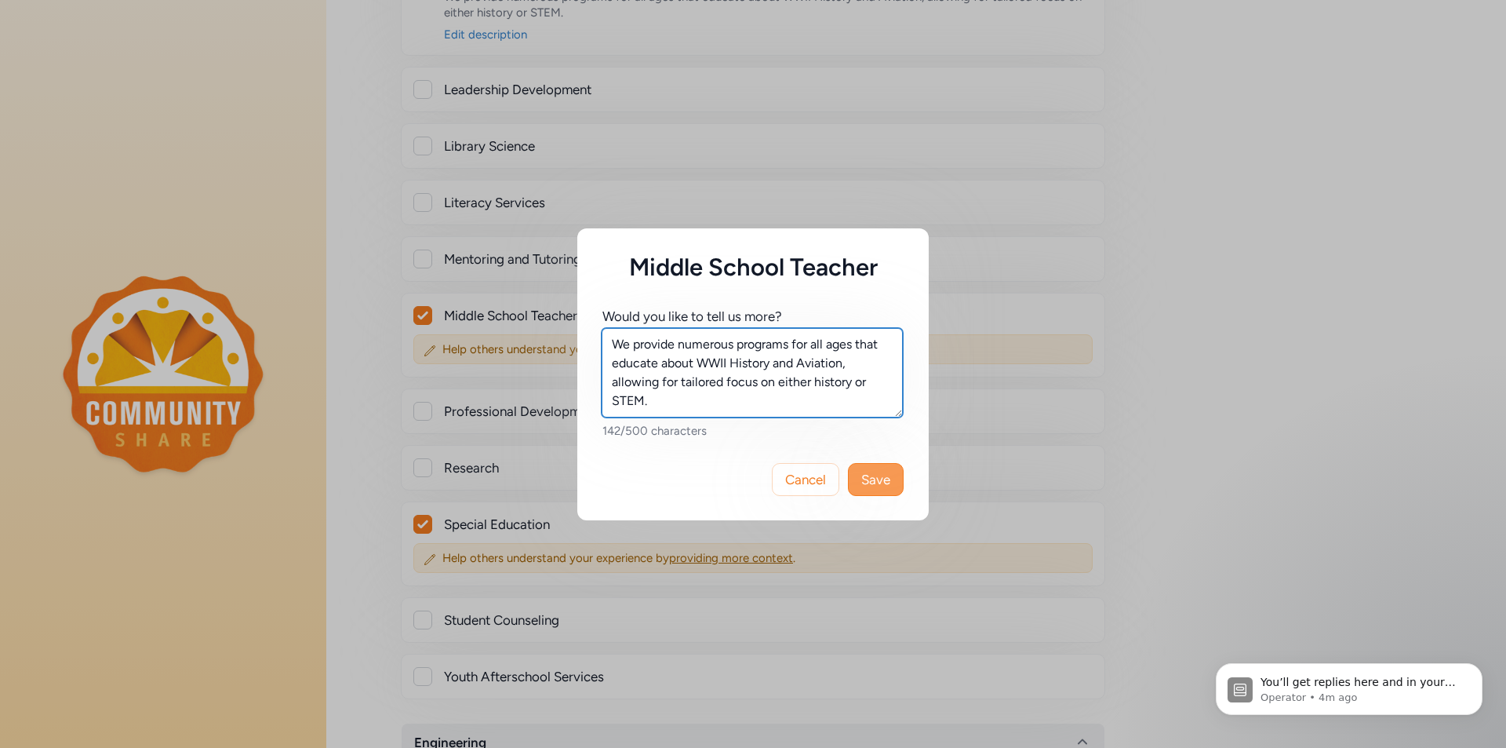
type textarea "We provide numerous programs for all ages that educate about WWII History and A…"
click at [870, 480] on span "Save" at bounding box center [875, 479] width 29 height 19
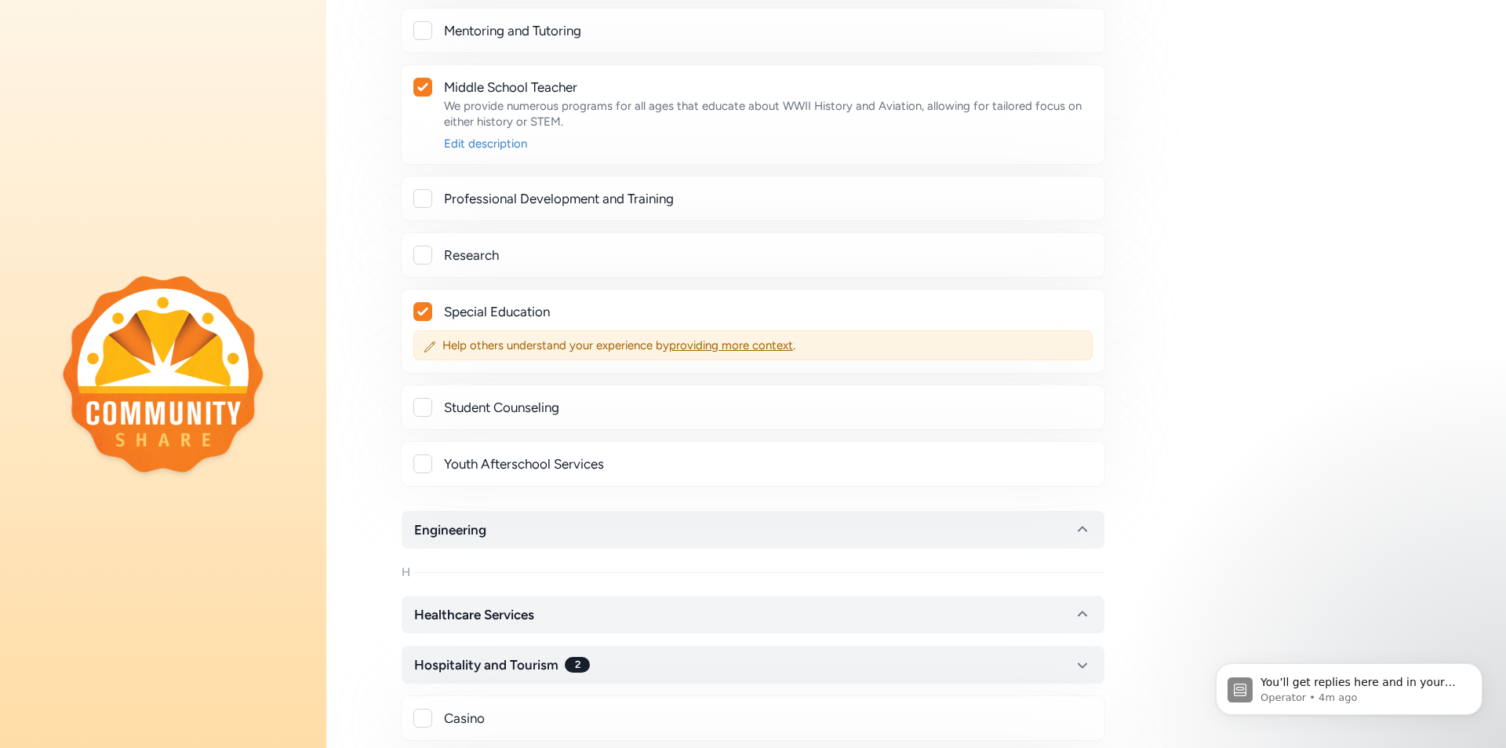
scroll to position [2029, 0]
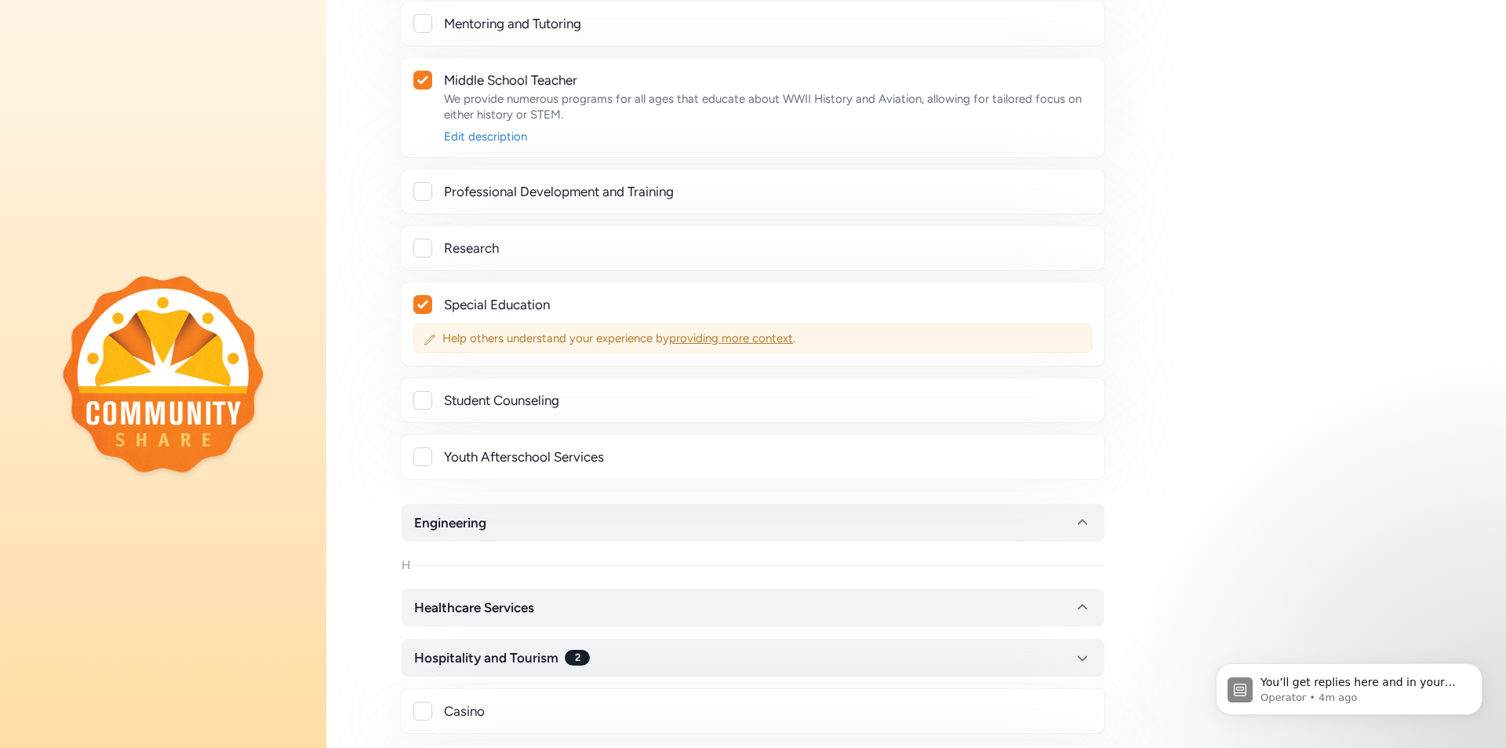
click at [695, 337] on span "providing more context" at bounding box center [731, 338] width 124 height 14
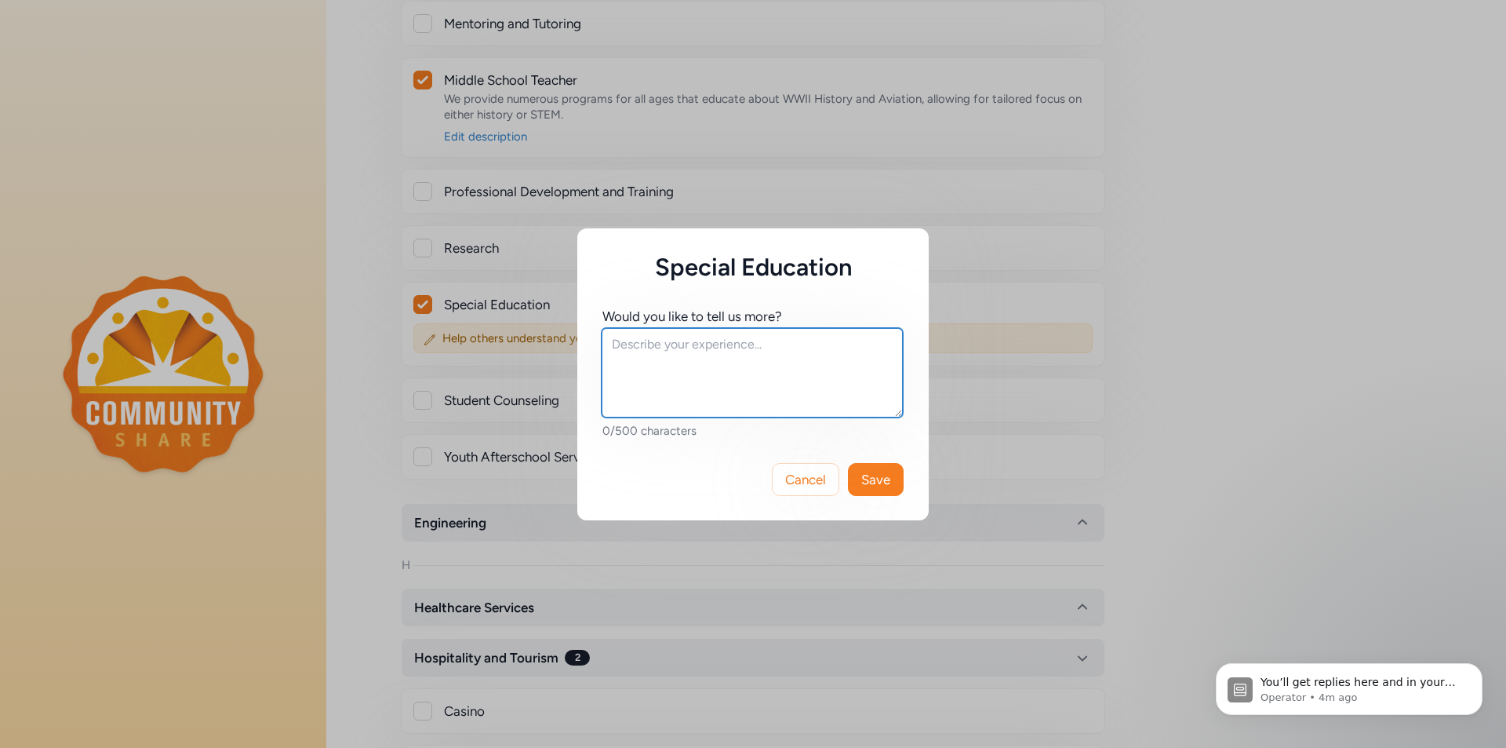
click at [626, 349] on textarea at bounding box center [752, 372] width 301 height 89
paste textarea "We provide numerous programs for all ages that educate about WWII History and A…"
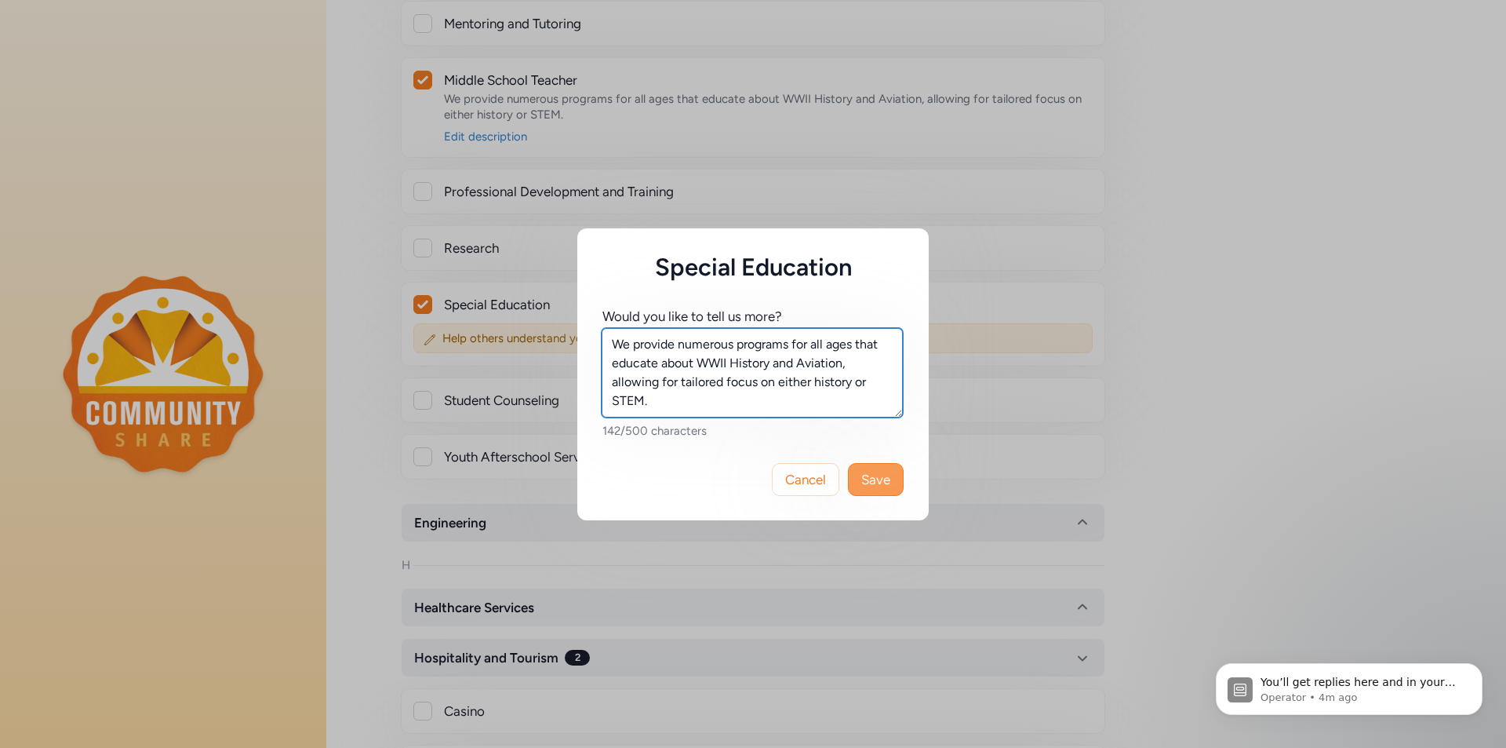
type textarea "We provide numerous programs for all ages that educate about WWII History and A…"
click at [870, 478] on span "Save" at bounding box center [875, 479] width 29 height 19
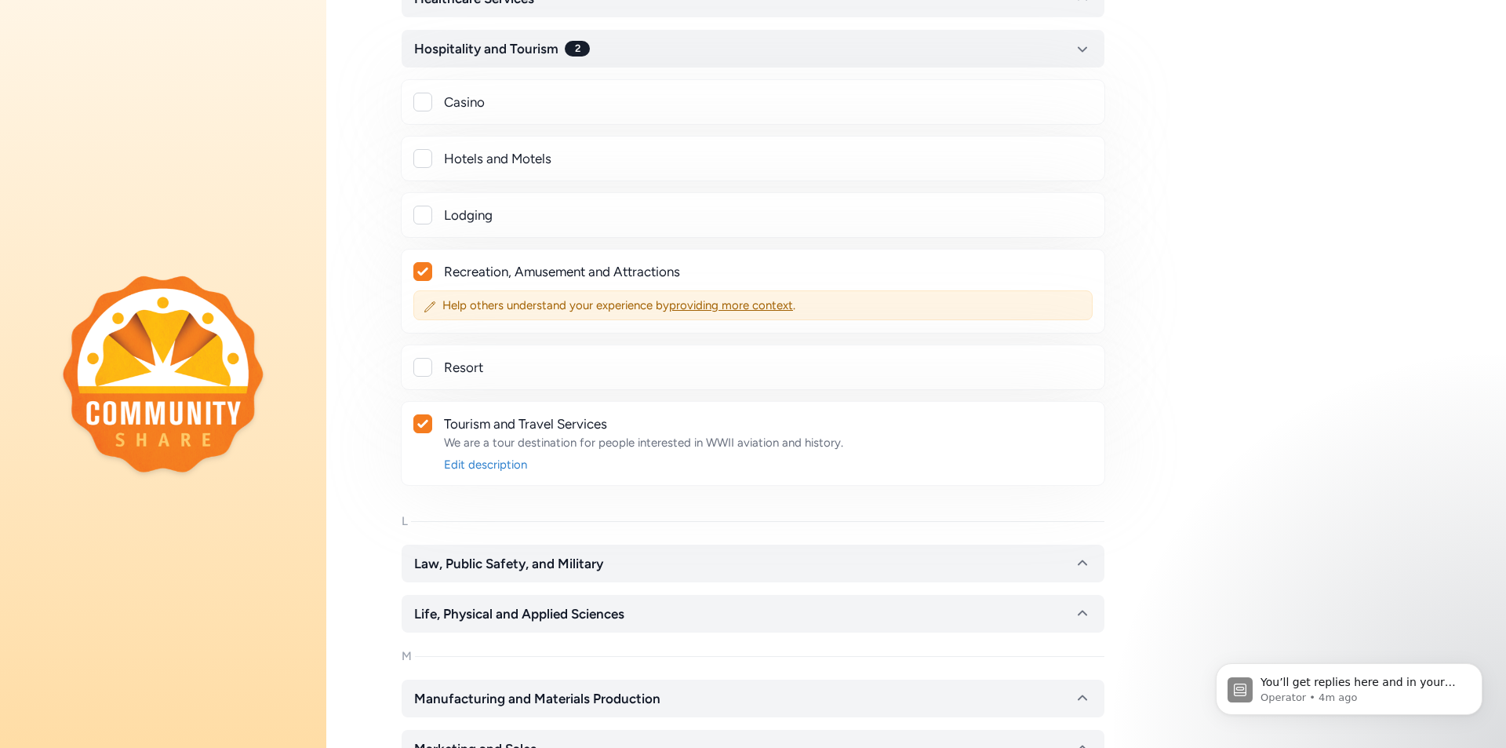
scroll to position [2657, 0]
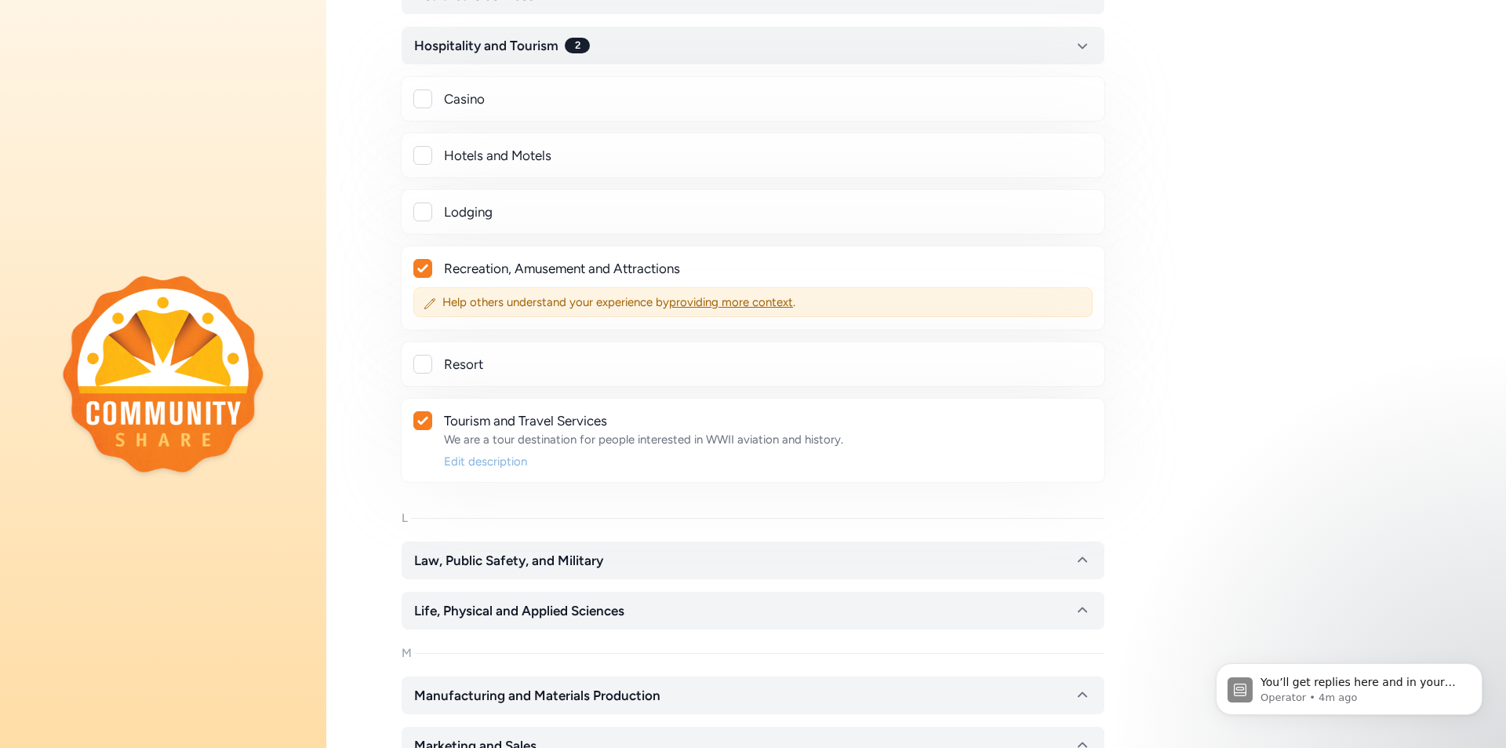
click at [466, 459] on div "Edit description" at bounding box center [768, 462] width 648 height 16
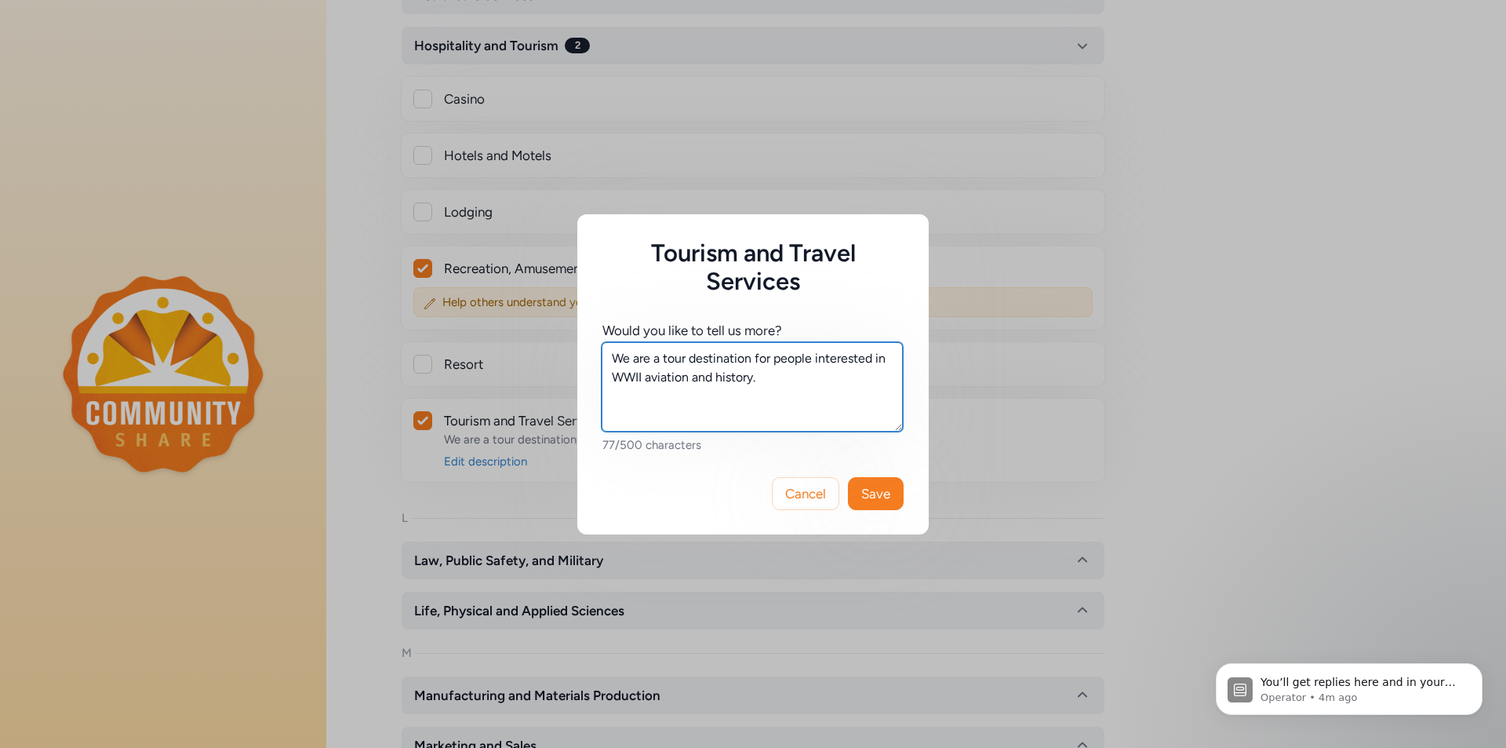
drag, startPoint x: 614, startPoint y: 356, endPoint x: 770, endPoint y: 379, distance: 157.0
click at [770, 379] on textarea "We are a tour destination for people interested in WWII aviation and history." at bounding box center [752, 386] width 301 height 89
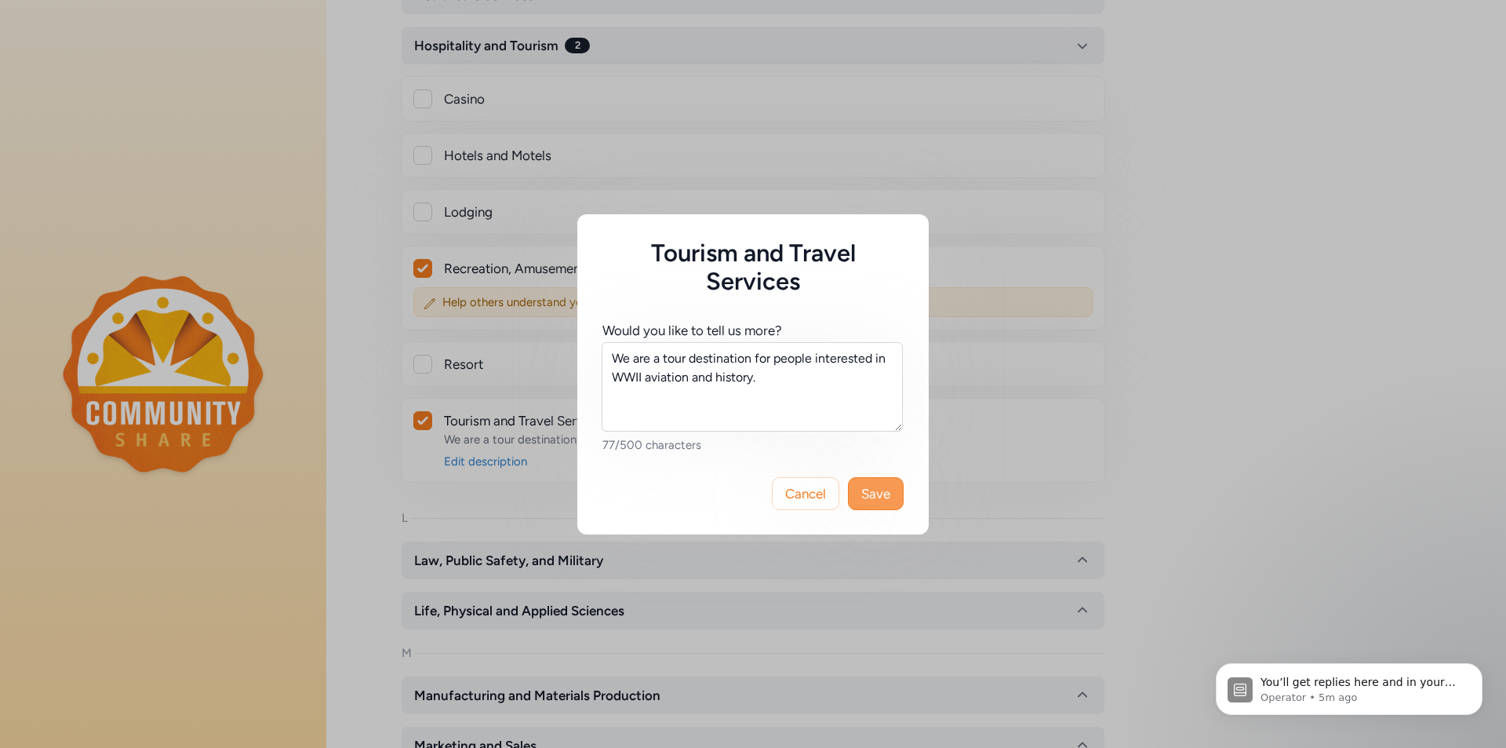
click at [872, 490] on span "Save" at bounding box center [875, 493] width 29 height 19
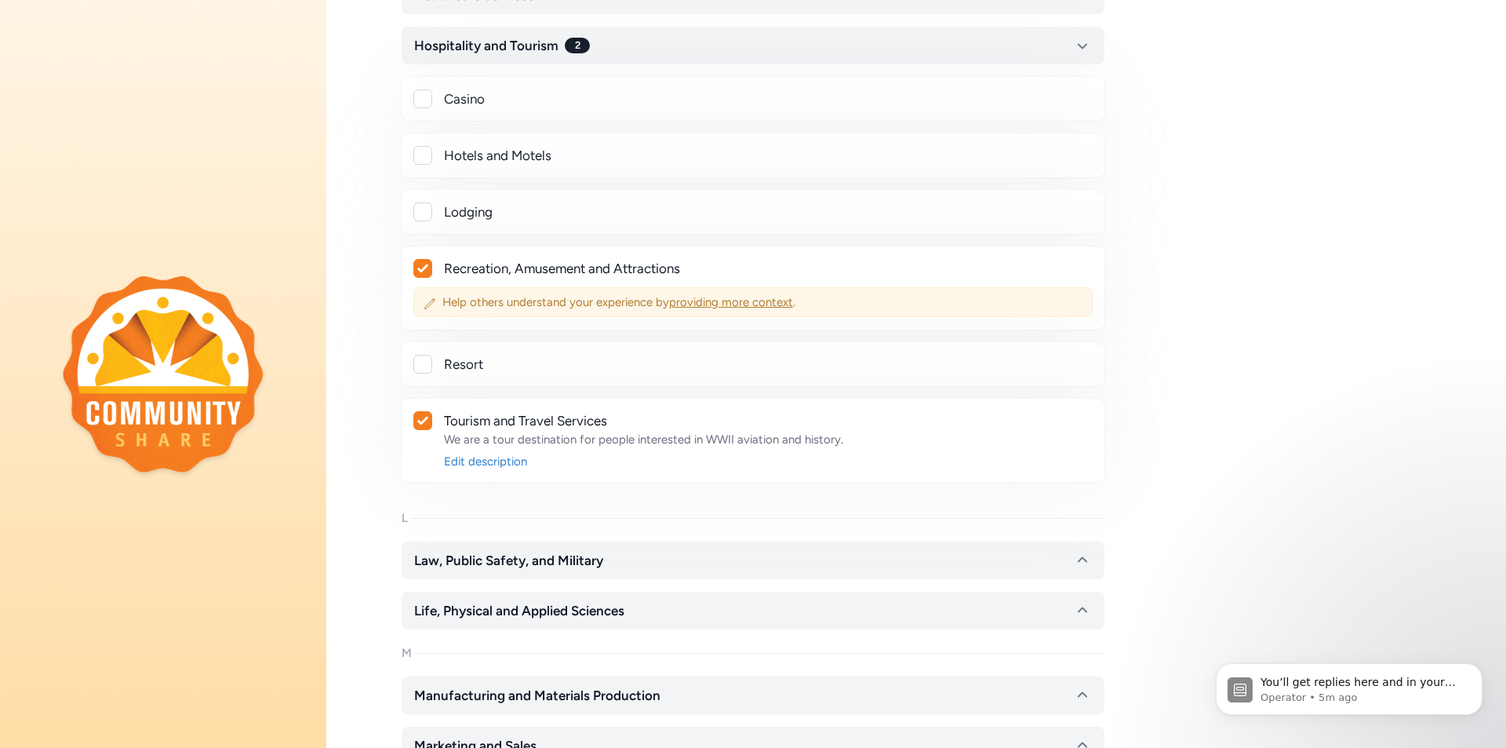
click at [752, 300] on span "providing more context" at bounding box center [731, 302] width 124 height 14
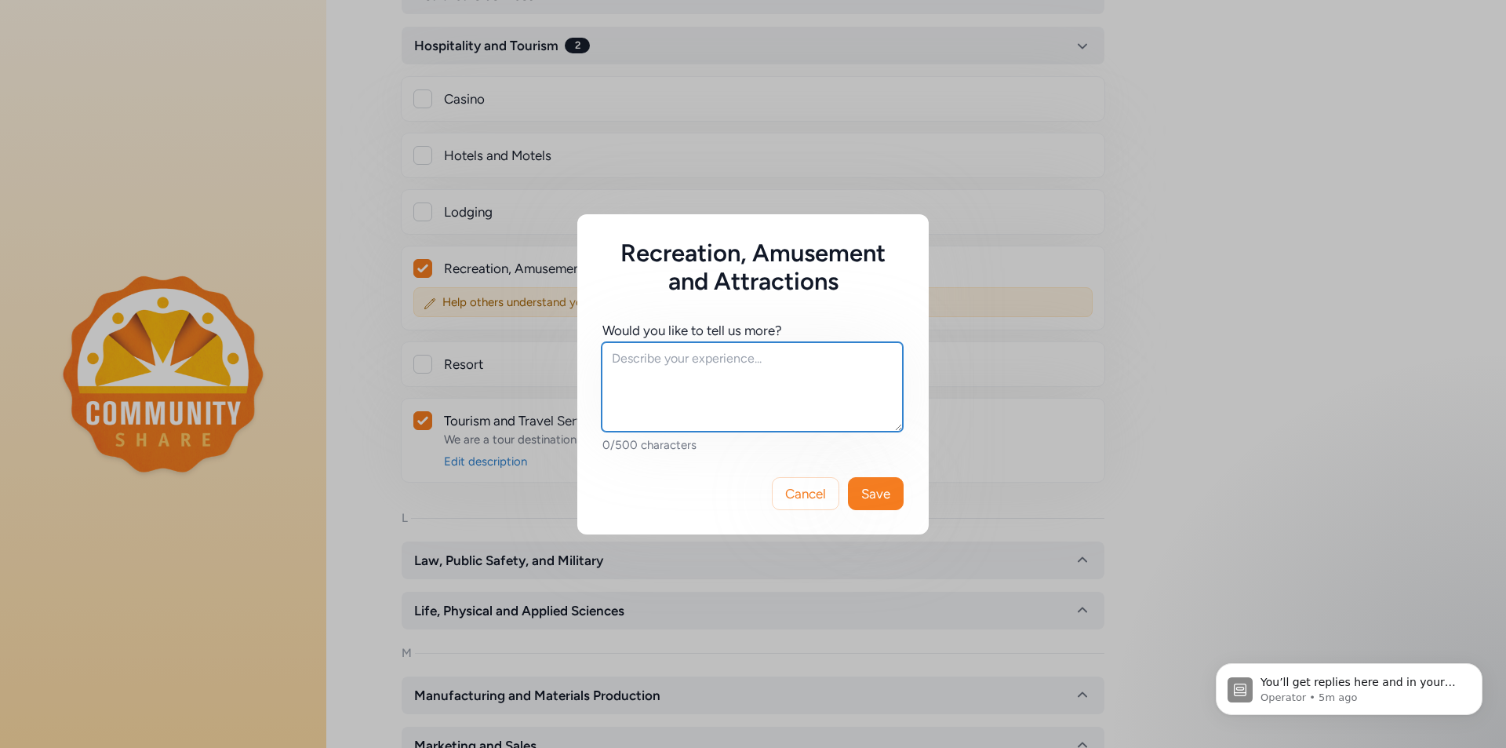
click at [625, 362] on textarea at bounding box center [752, 386] width 301 height 89
paste textarea "We are a tour destination for people interested in WWII aviation and history."
type textarea "We are a tour destination for people interested in WWII aviation and history."
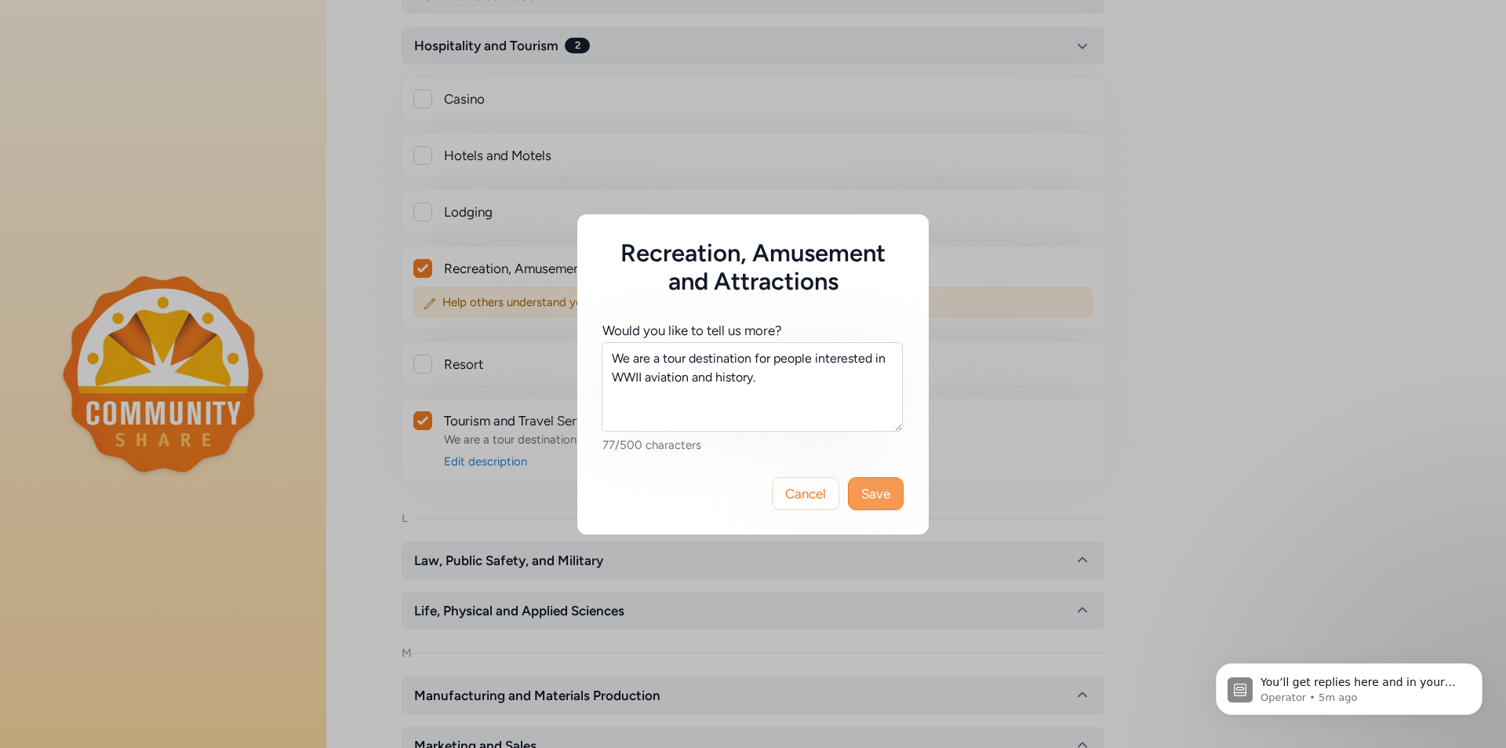
click at [875, 493] on span "Save" at bounding box center [875, 493] width 29 height 19
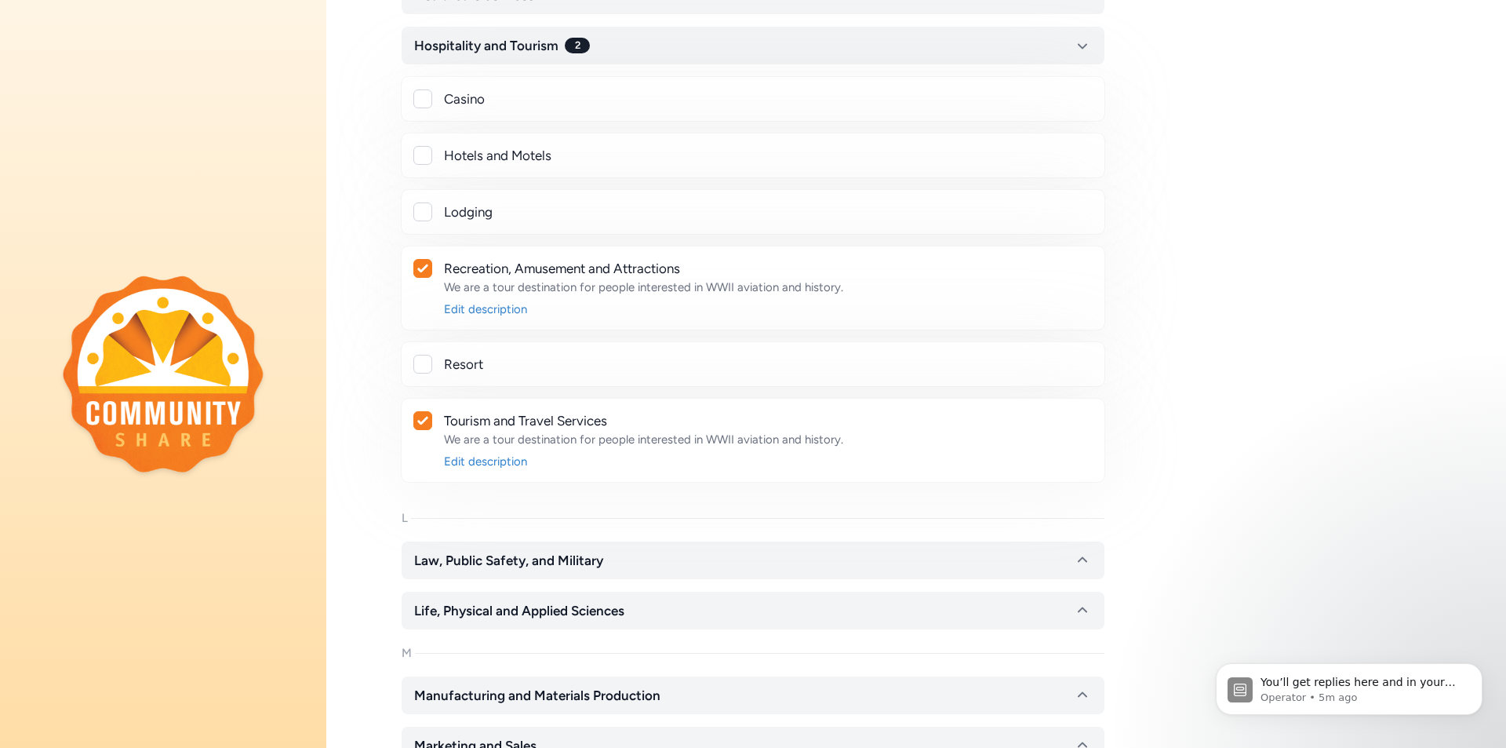
click at [416, 420] on div at bounding box center [422, 420] width 17 height 17
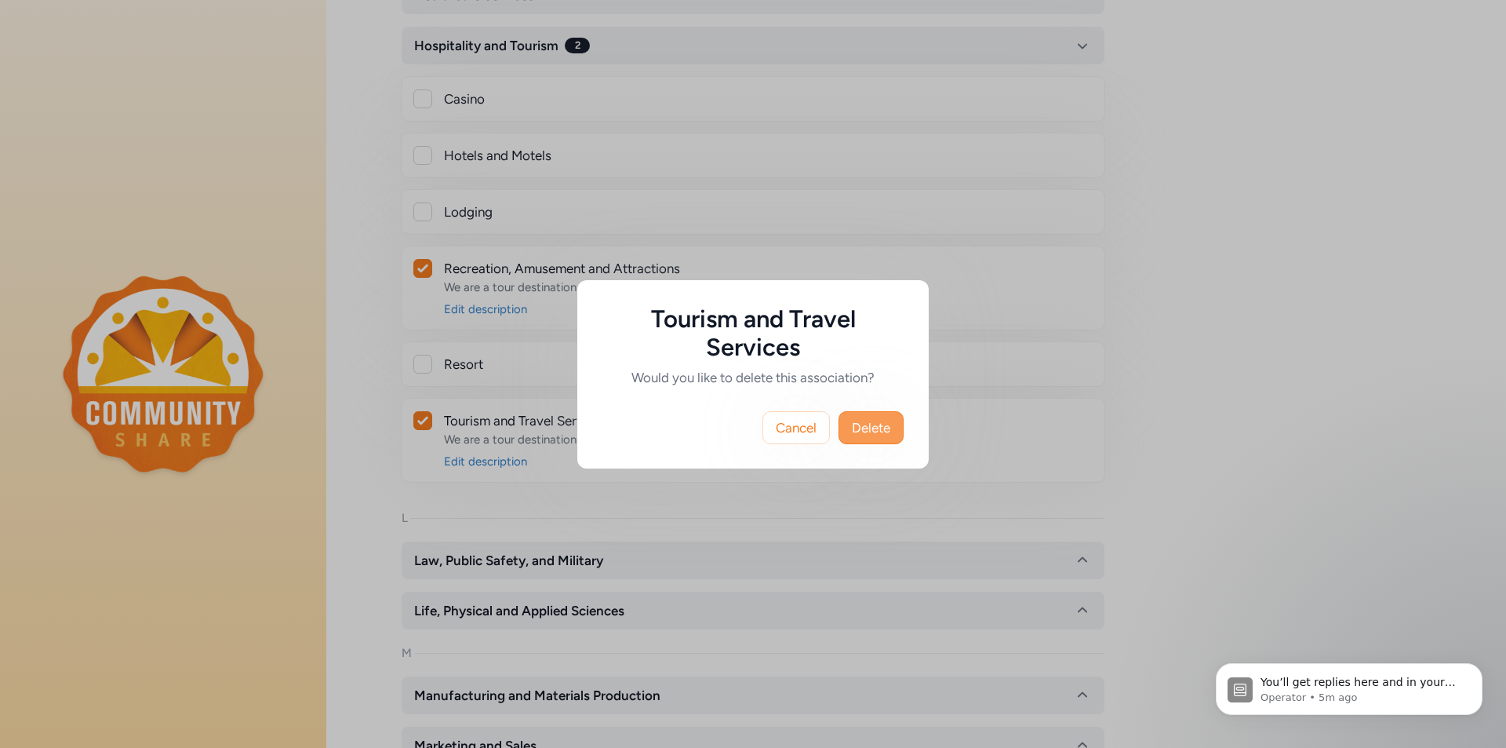
click at [877, 427] on span "Delete" at bounding box center [871, 427] width 38 height 19
checkbox input "false"
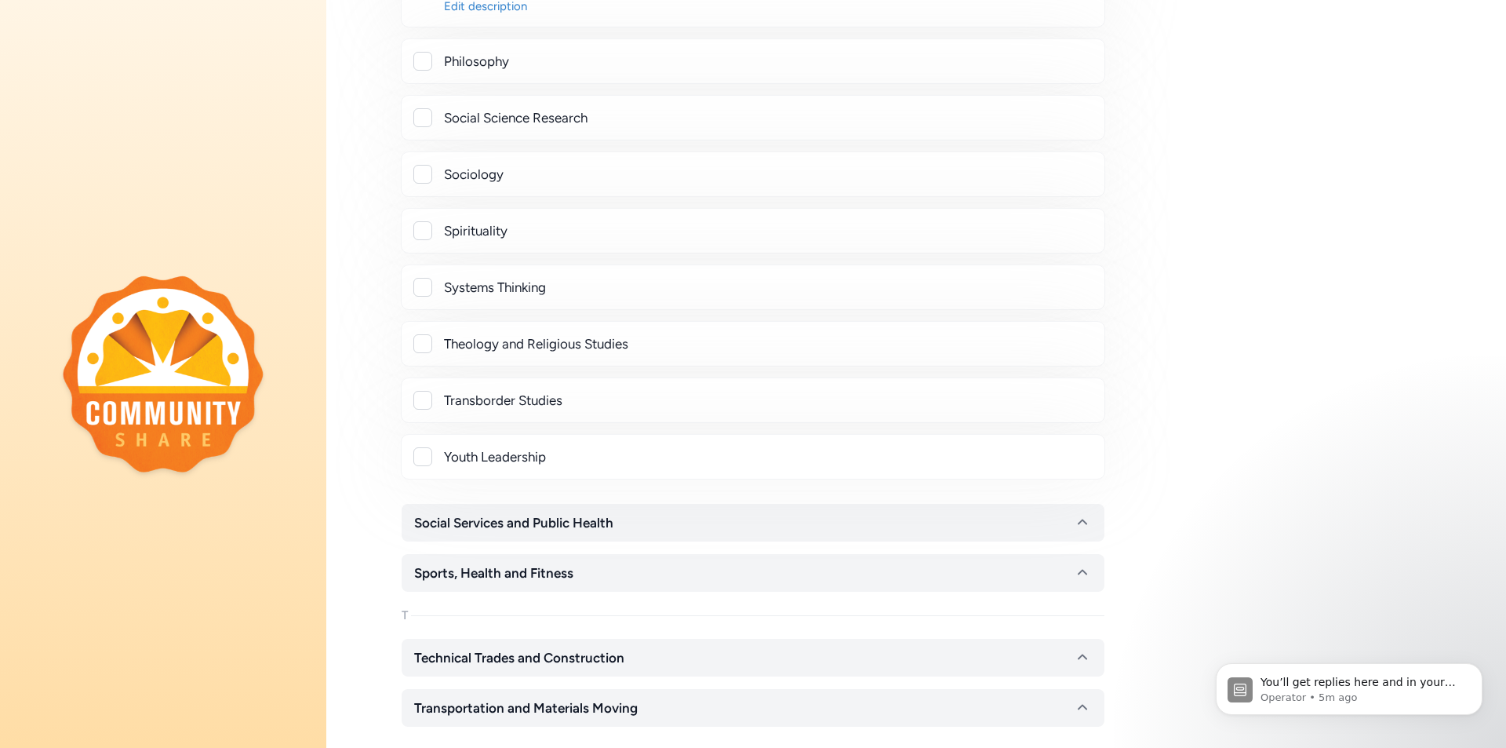
scroll to position [4551, 0]
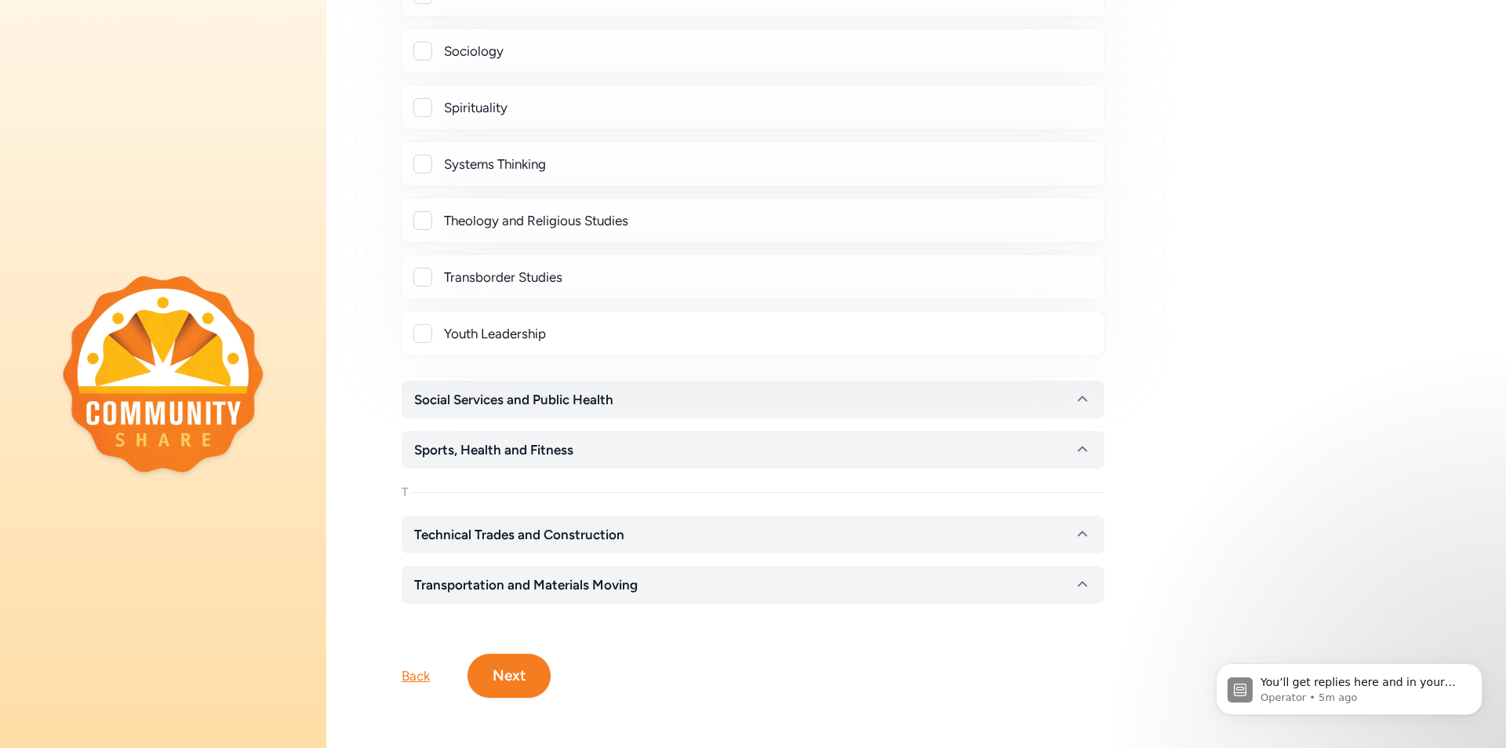
click at [521, 654] on button "Next" at bounding box center [509, 676] width 83 height 44
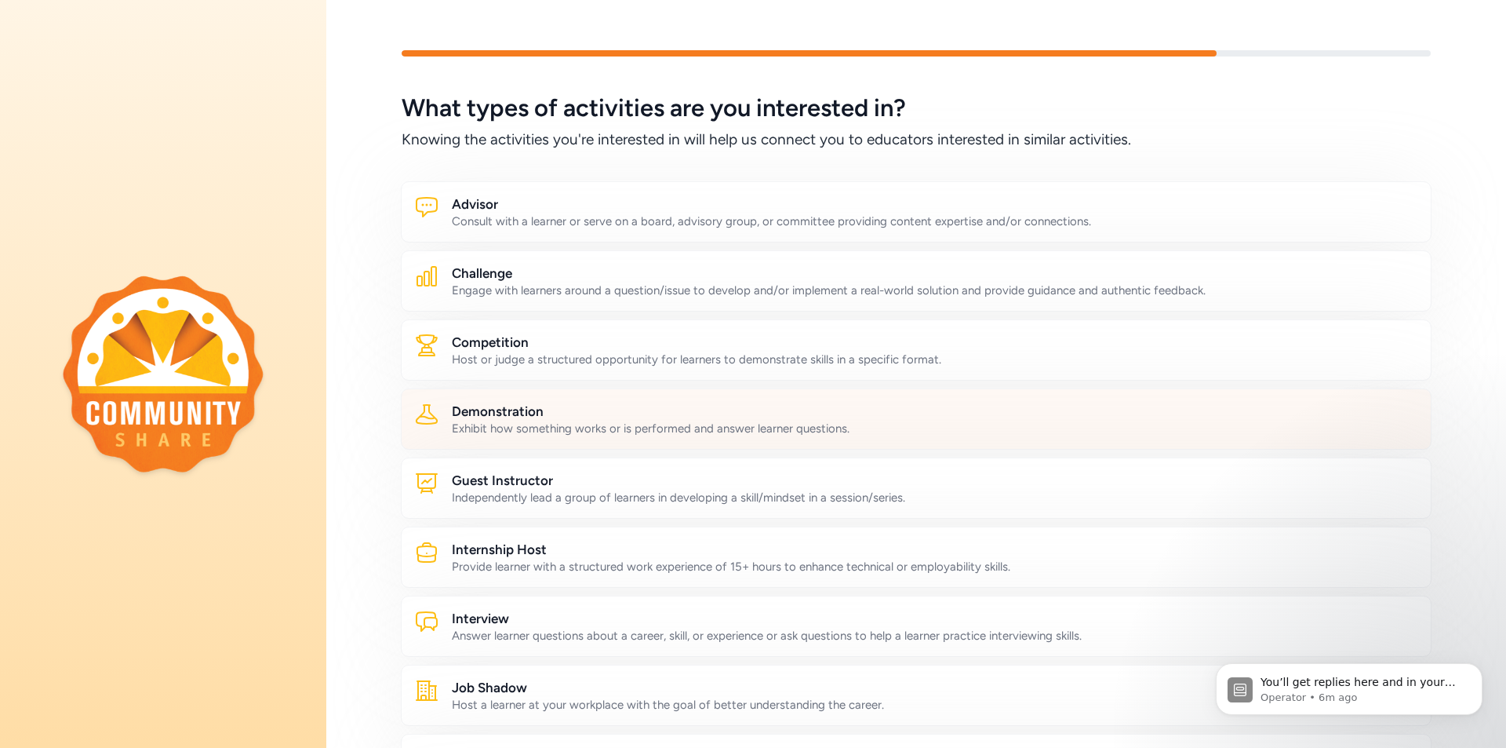
click at [501, 428] on div "Exhibit how something works or is performed and answer learner questions." at bounding box center [935, 429] width 967 height 16
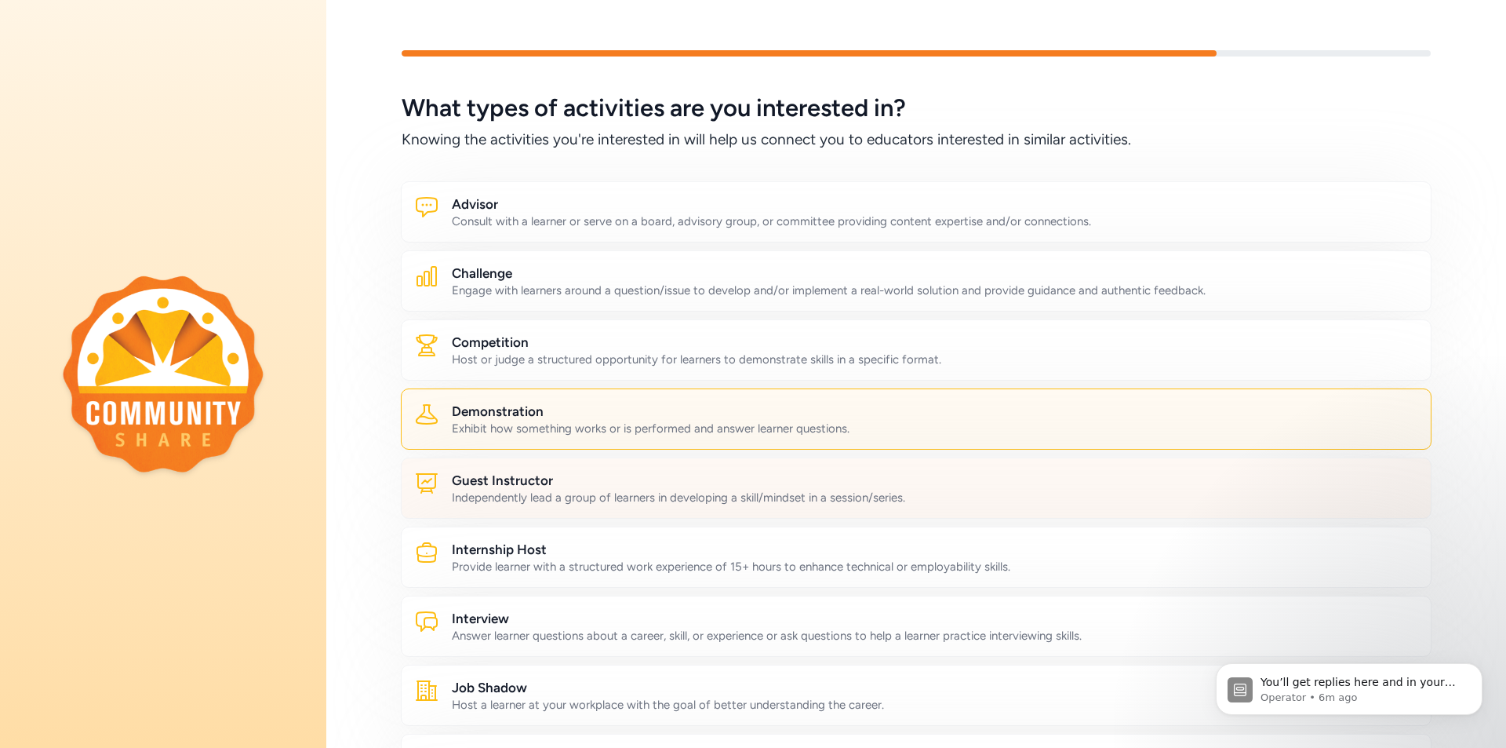
click at [500, 484] on h2 "Guest Instructor" at bounding box center [935, 480] width 967 height 19
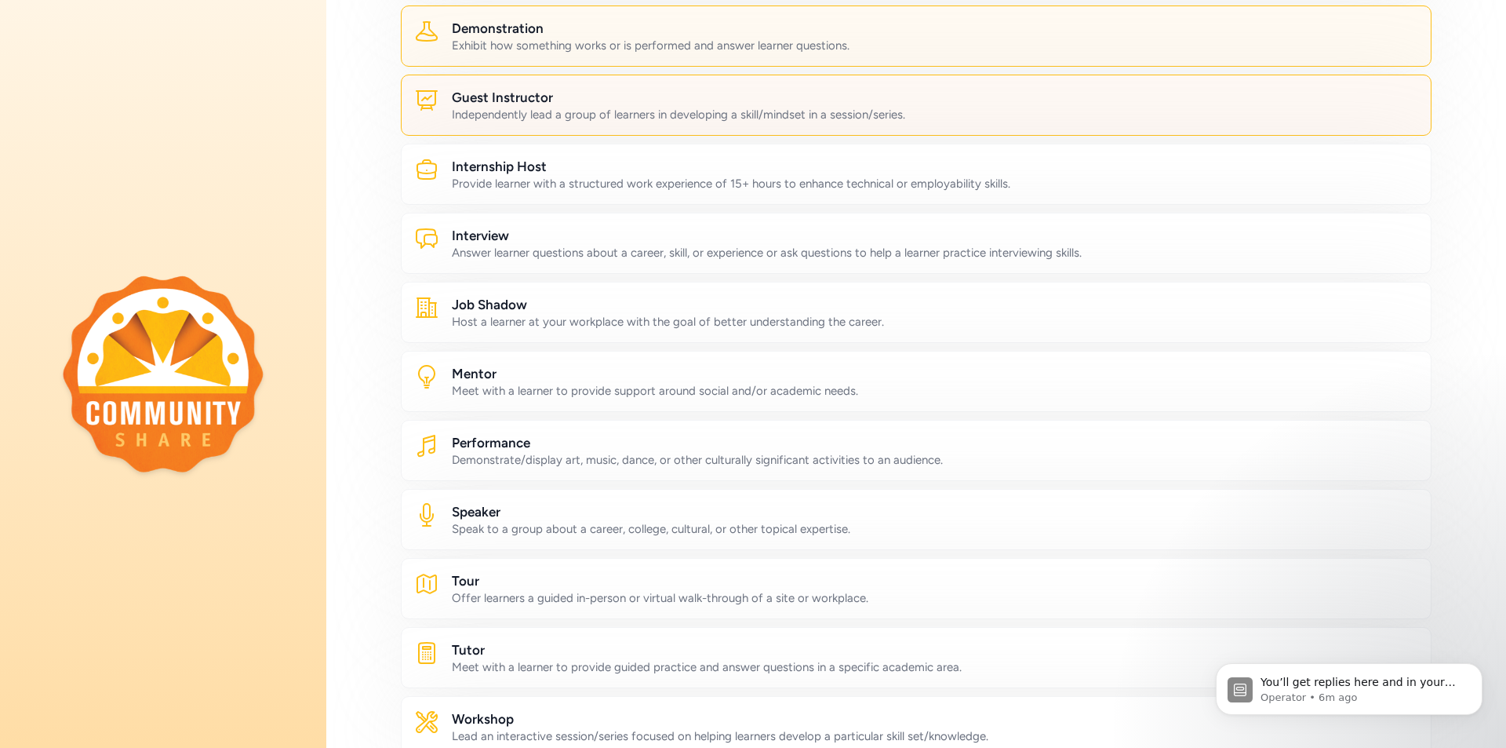
scroll to position [392, 0]
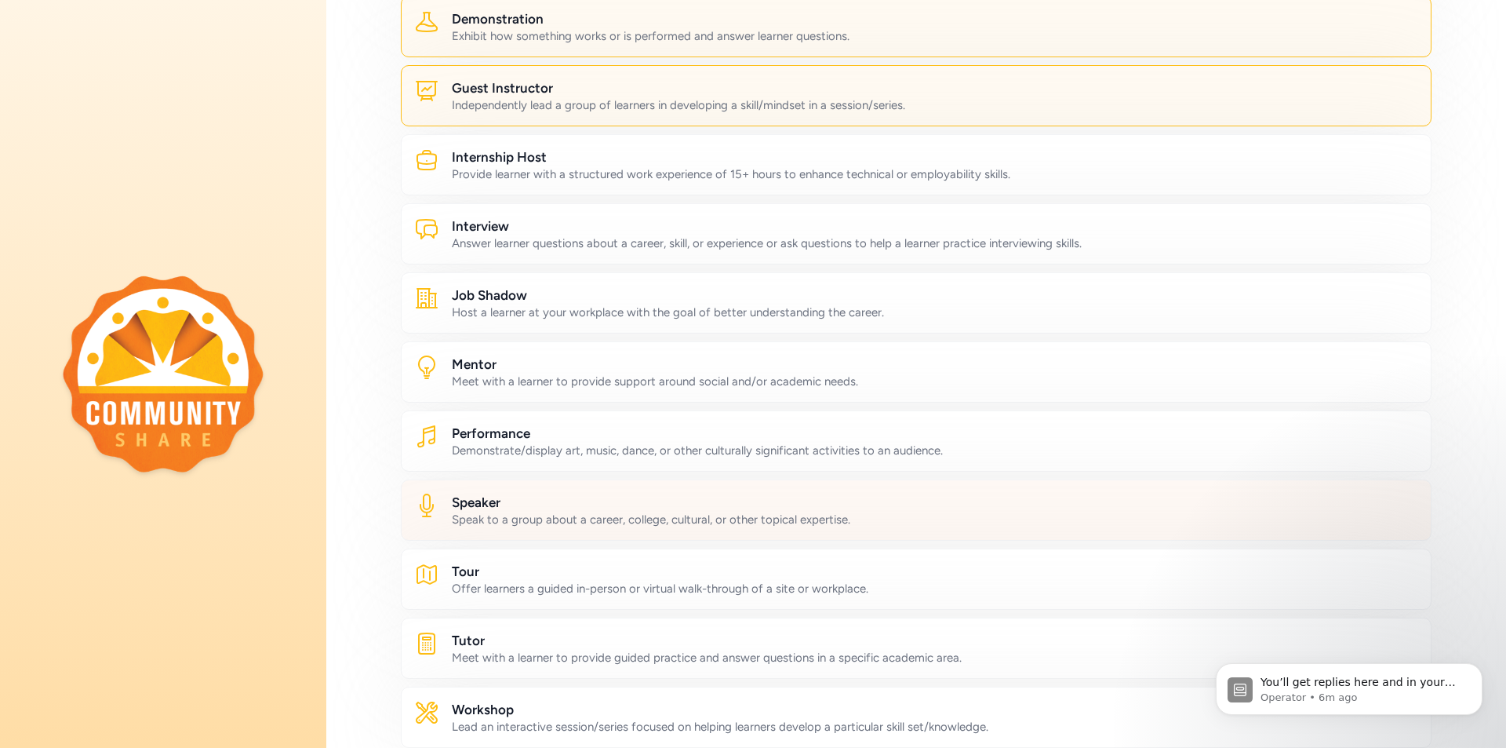
click at [505, 506] on h2 "Speaker" at bounding box center [935, 502] width 967 height 19
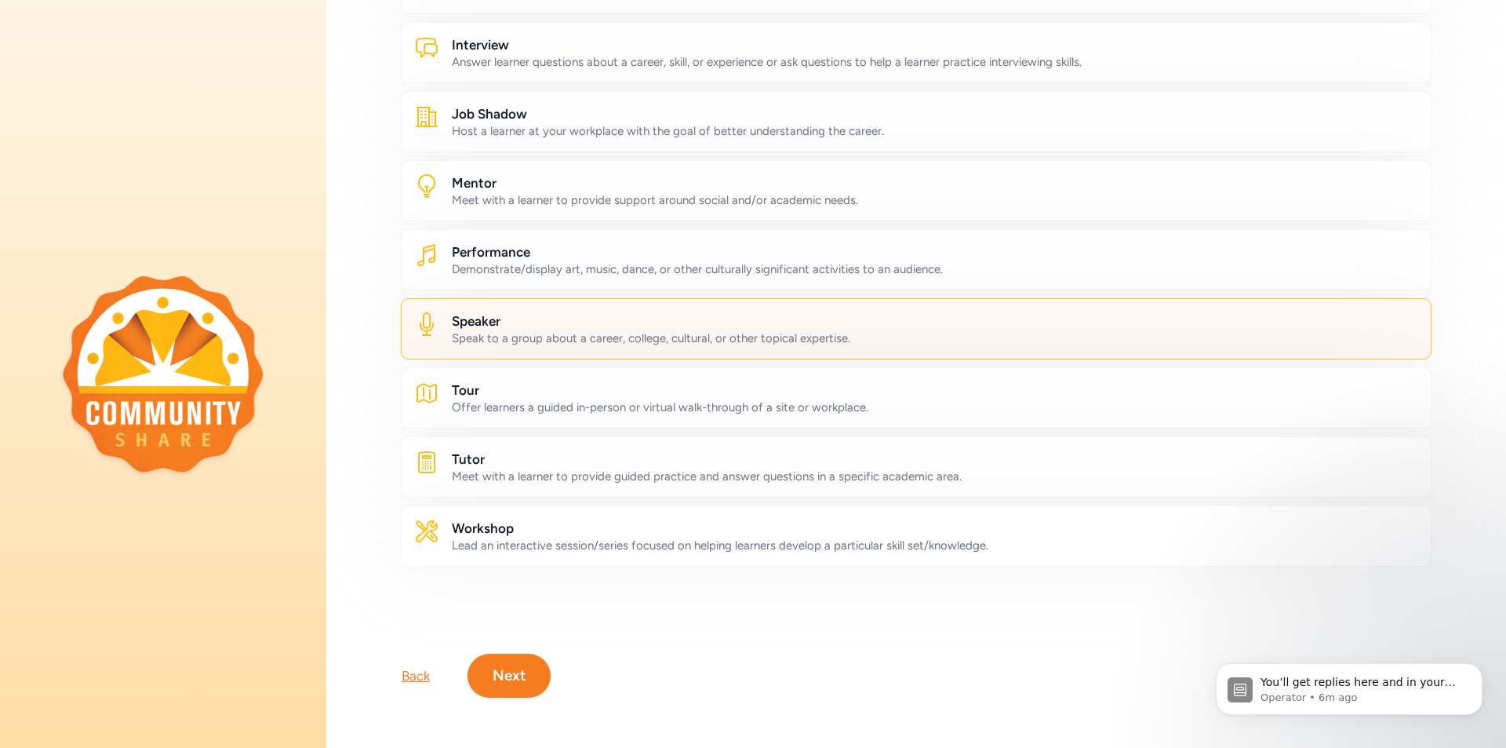
scroll to position [585, 0]
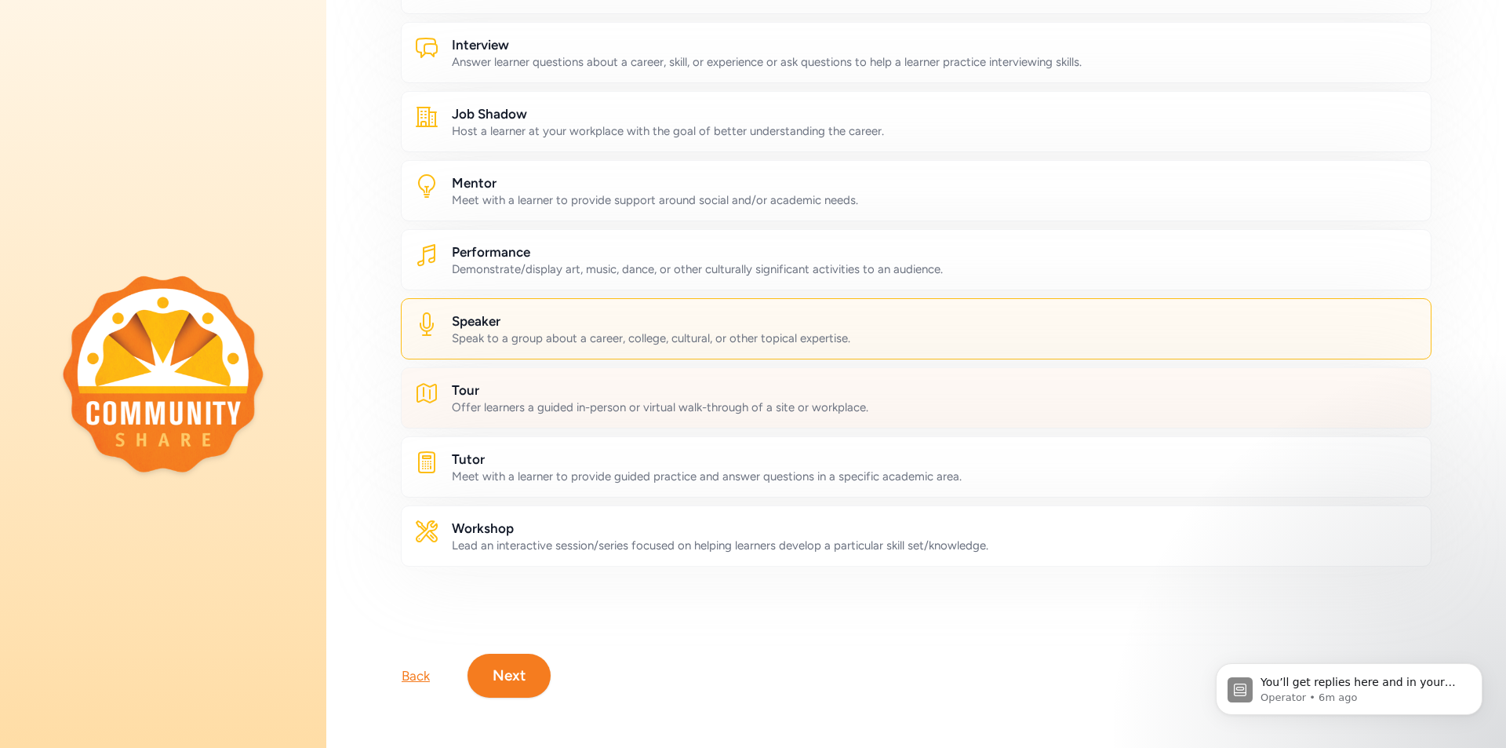
click at [510, 399] on div "Offer learners a guided in-person or virtual walk-through of a site or workplac…" at bounding box center [935, 407] width 967 height 16
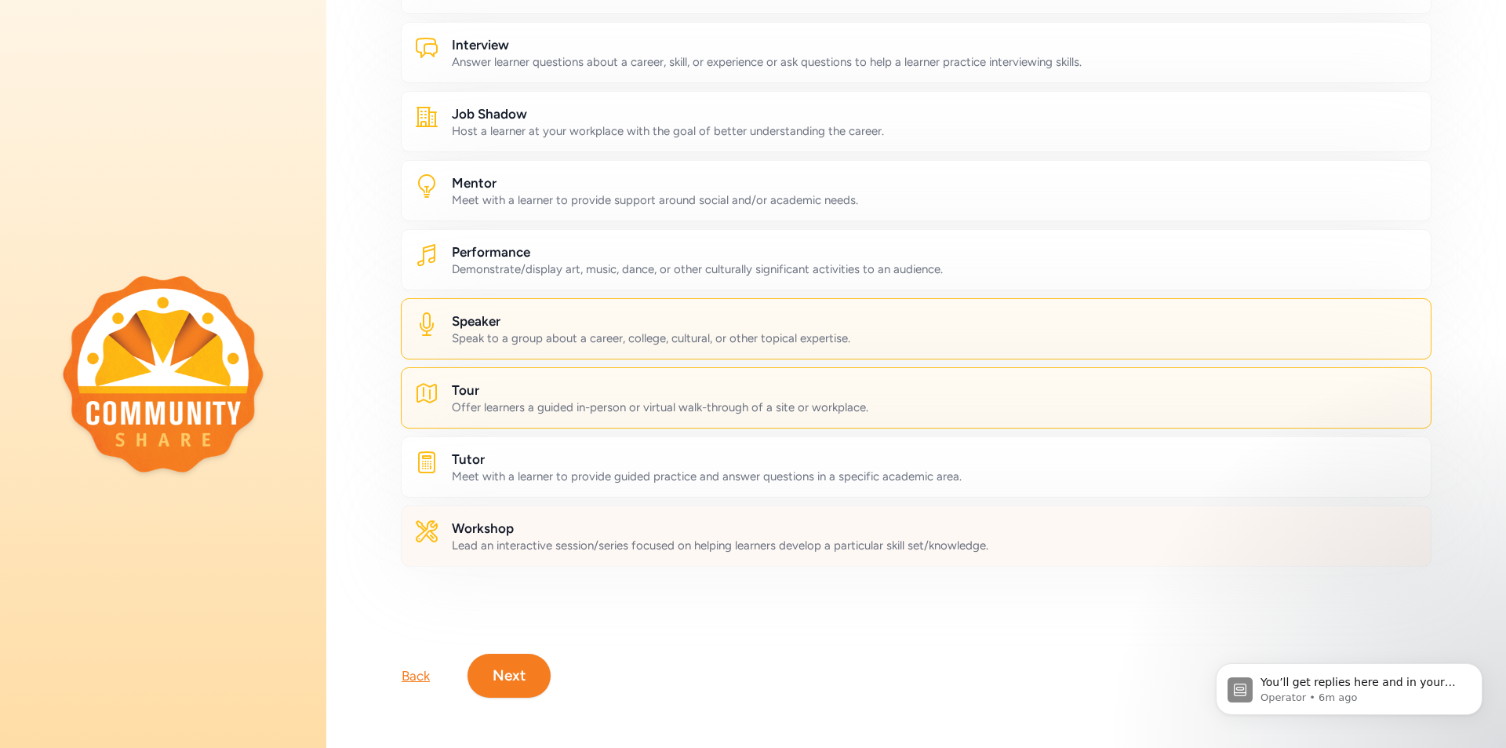
click at [491, 537] on div "Lead an interactive session/series focused on helping learners develop a partic…" at bounding box center [935, 545] width 967 height 16
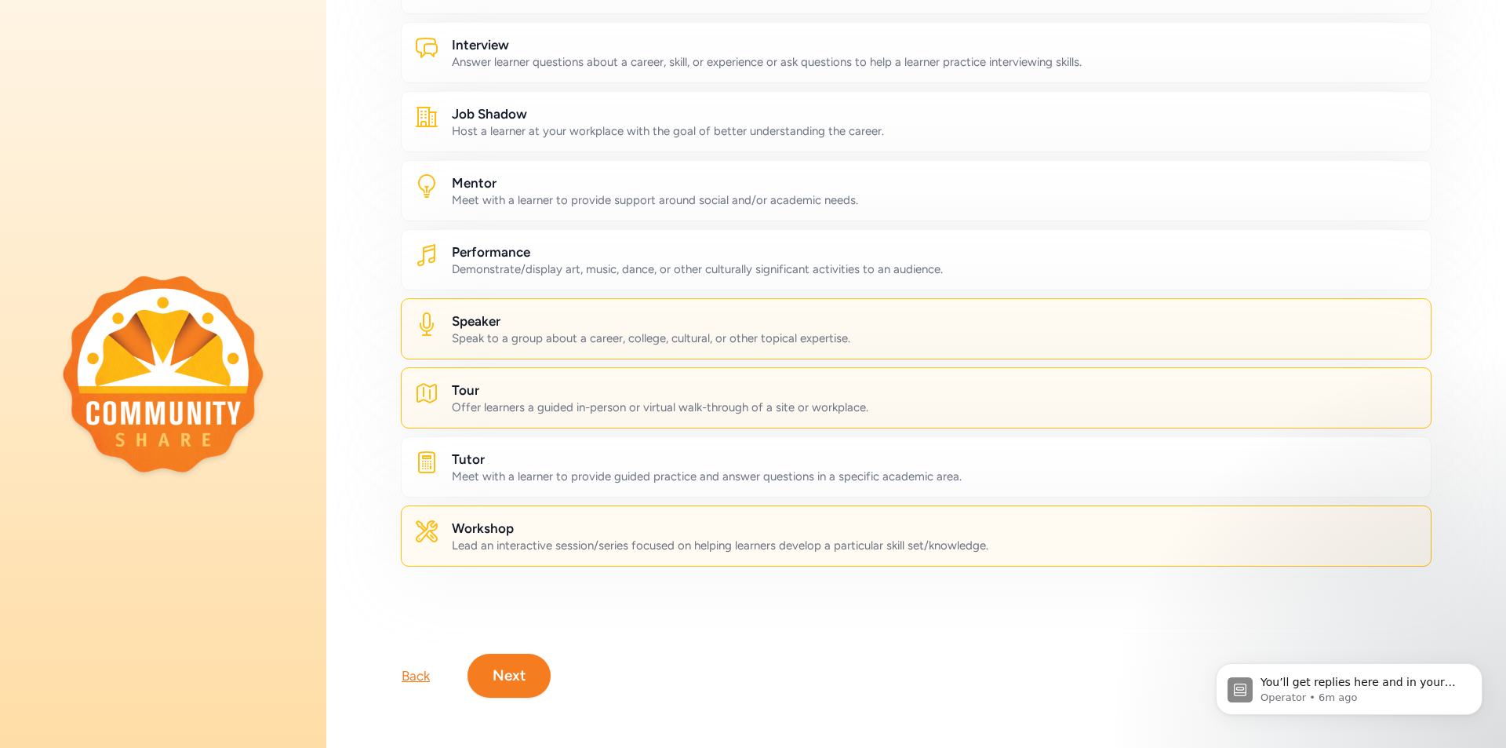
click at [506, 675] on button "Next" at bounding box center [509, 676] width 83 height 44
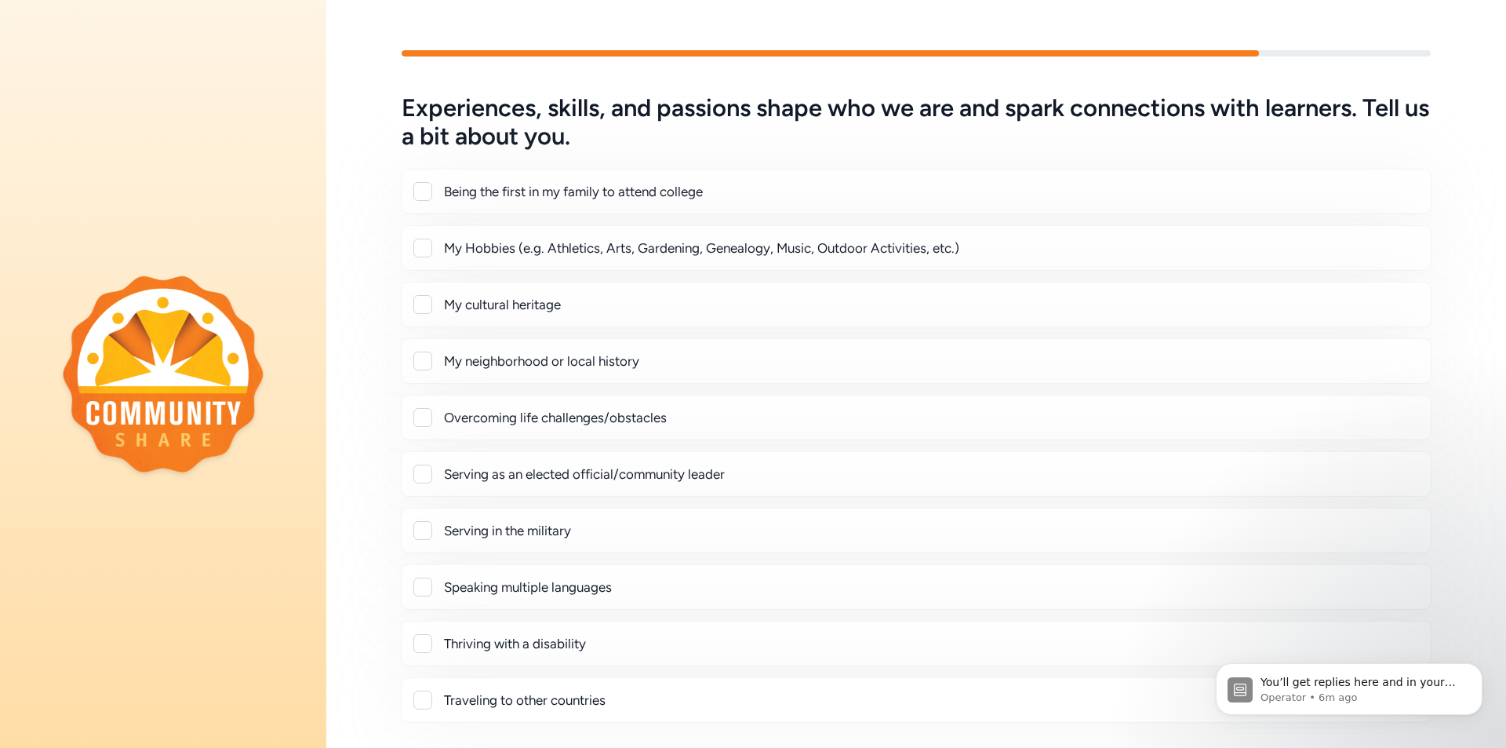
click at [418, 191] on div at bounding box center [422, 191] width 19 height 19
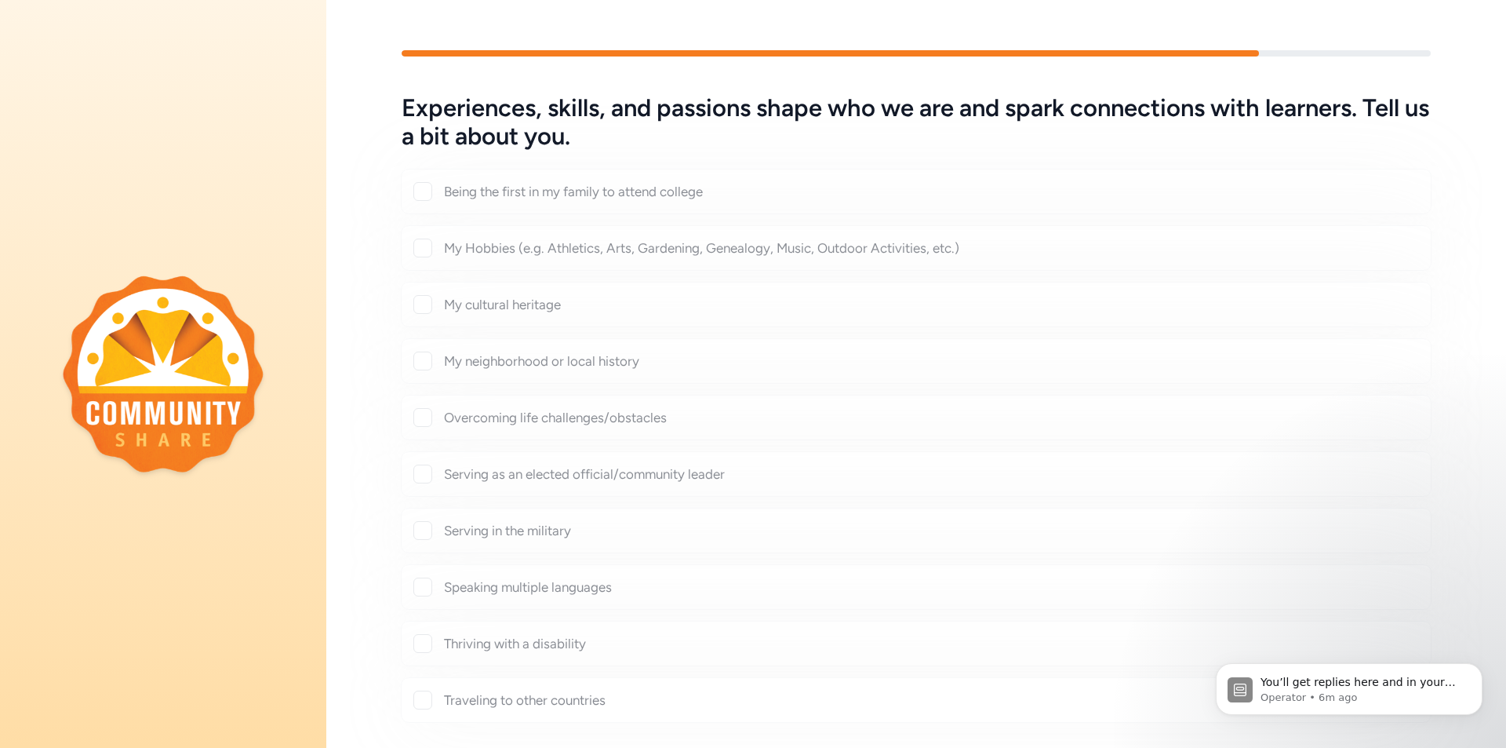
checkbox input "true"
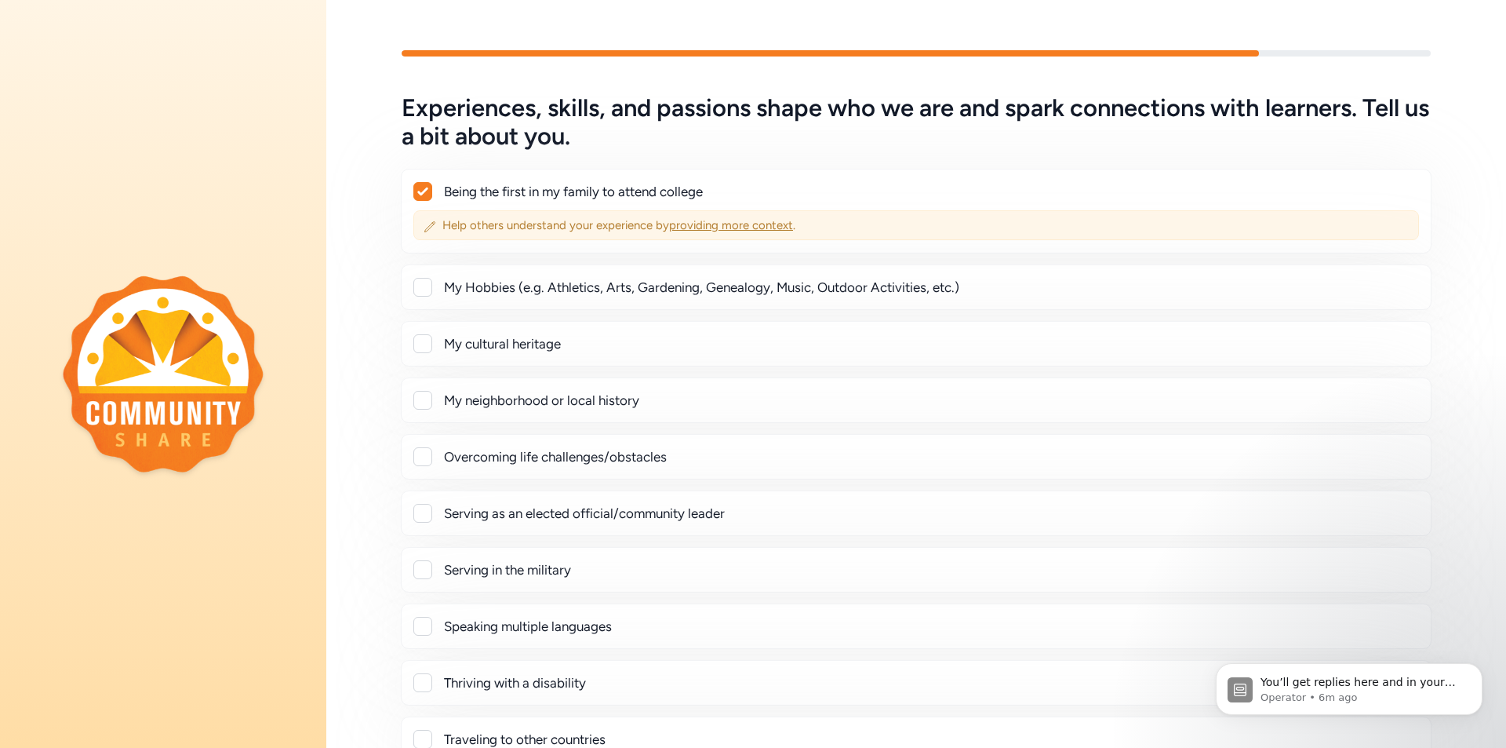
click at [713, 224] on span "providing more context" at bounding box center [731, 225] width 124 height 14
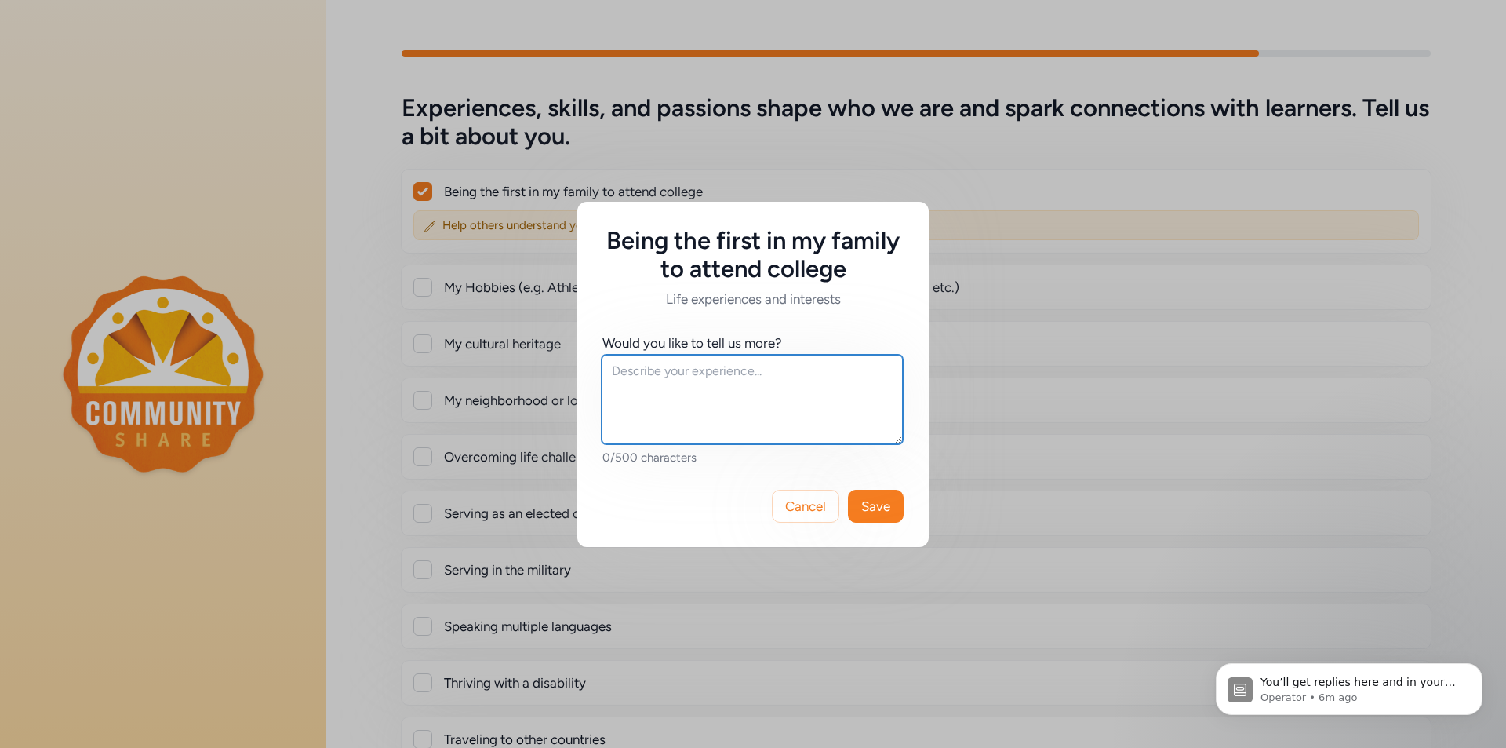
click at [654, 371] on textarea at bounding box center [752, 399] width 301 height 89
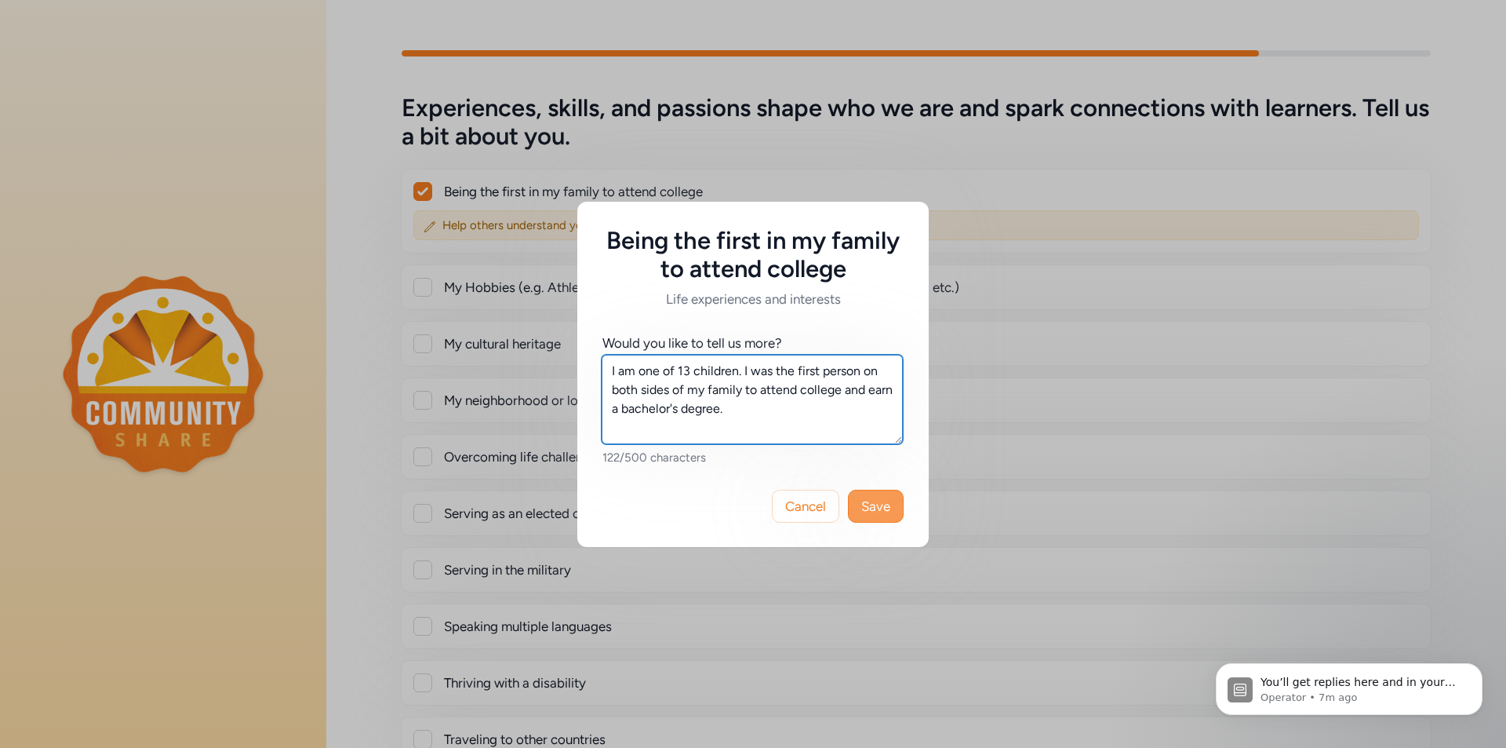
type textarea "I am one of 13 children. I was the first person on both sides of my family to a…"
click at [871, 499] on span "Save" at bounding box center [875, 506] width 29 height 19
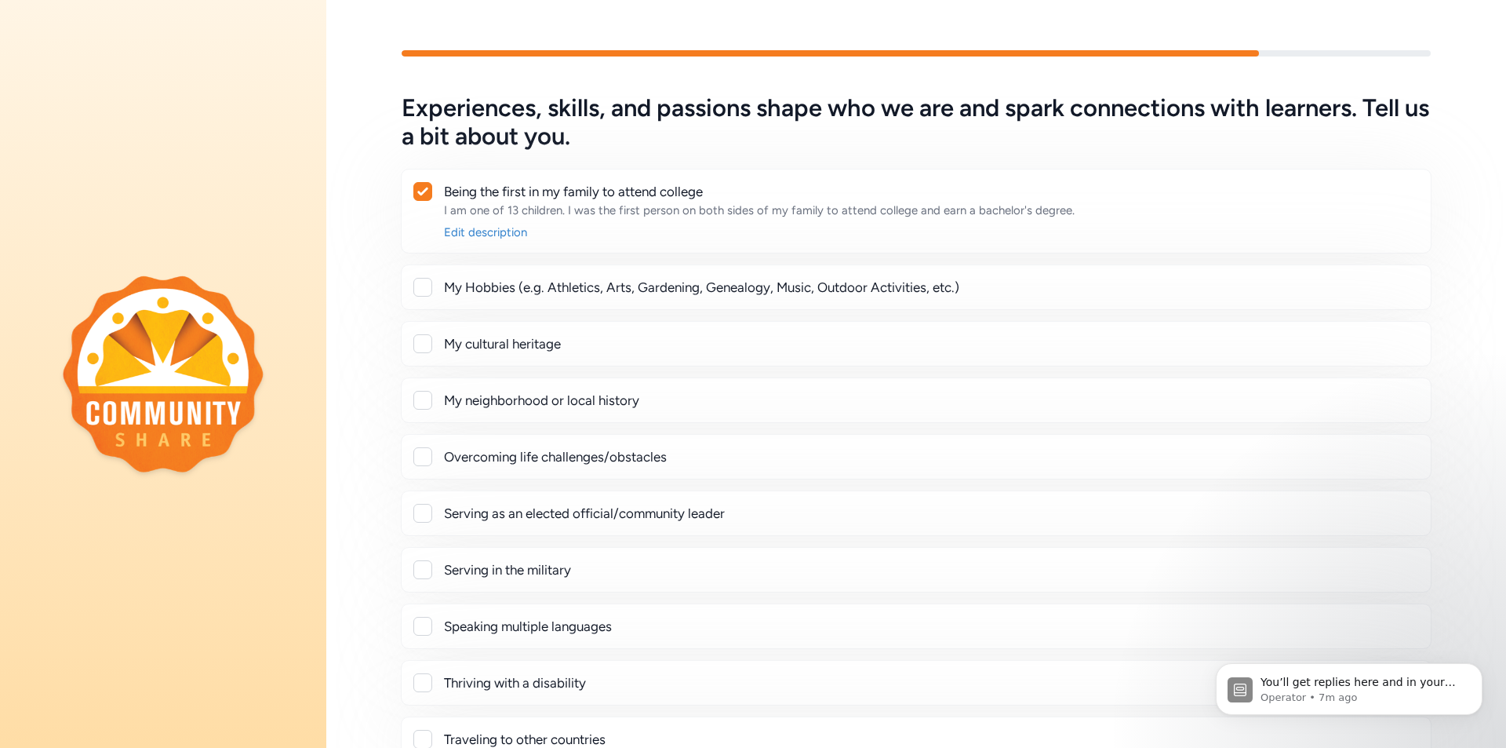
click at [428, 286] on div at bounding box center [422, 287] width 19 height 19
checkbox input "true"
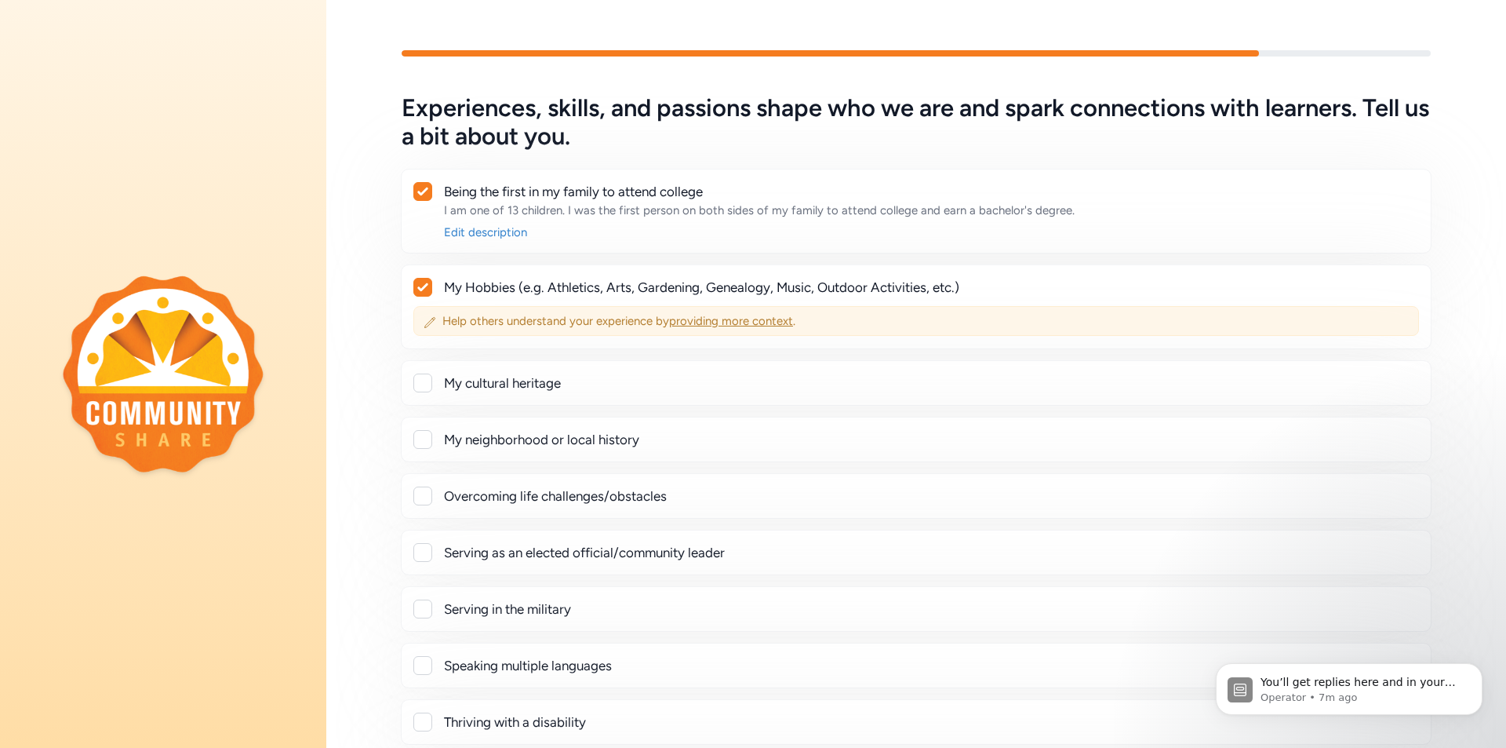
click at [737, 318] on span "providing more context" at bounding box center [731, 321] width 124 height 14
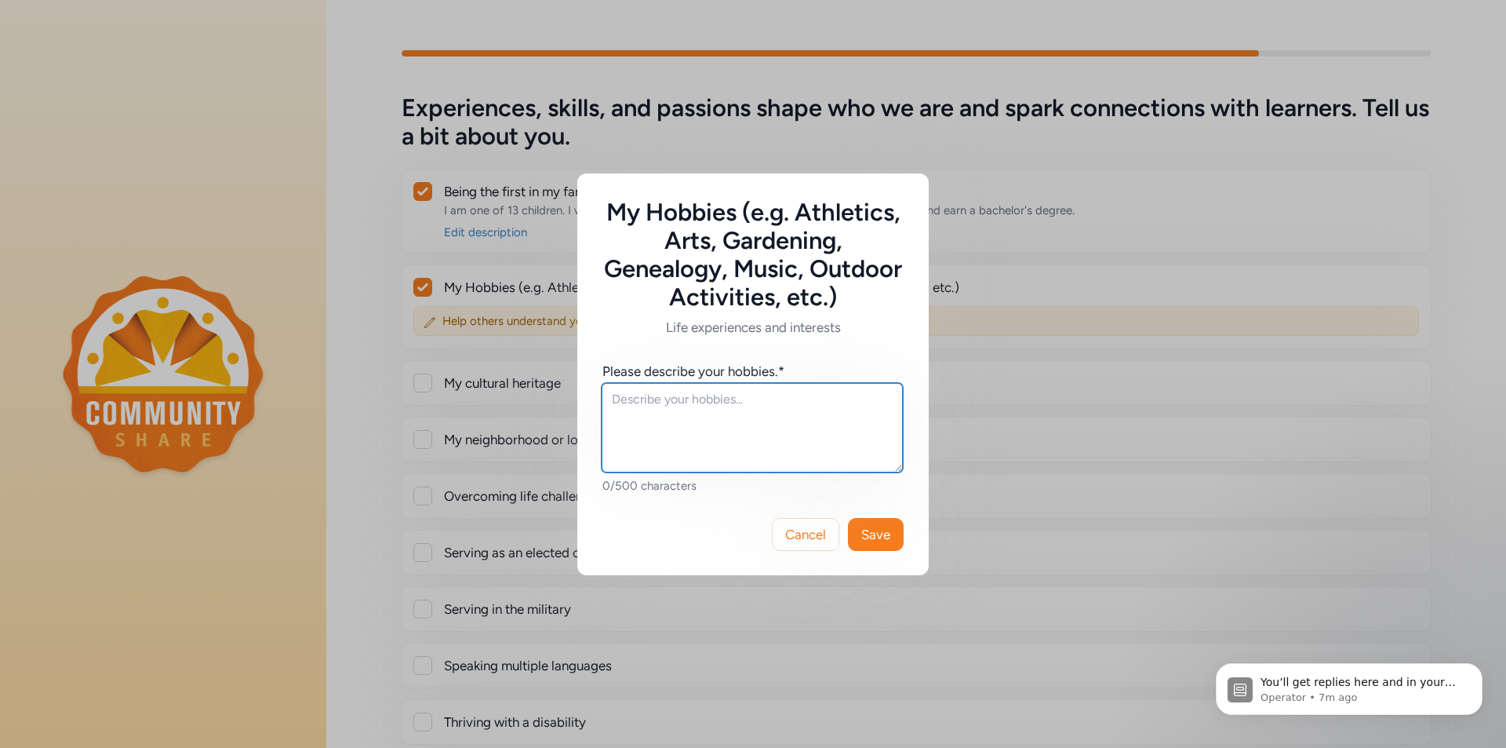
click at [658, 409] on textarea at bounding box center [752, 427] width 301 height 89
type textarea "I regularly serve on a worship team/band, playing piano/keys and singing."
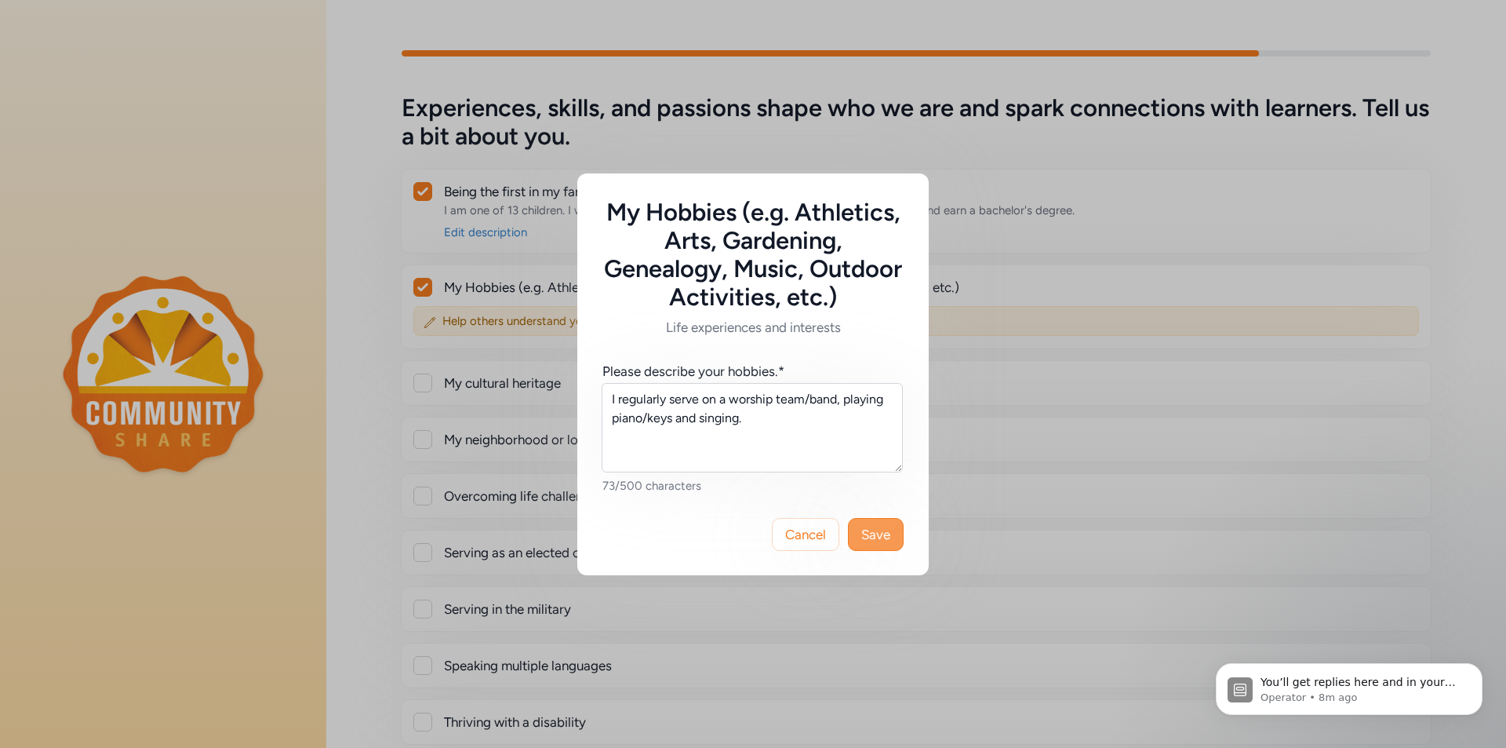
click at [881, 535] on span "Save" at bounding box center [875, 534] width 29 height 19
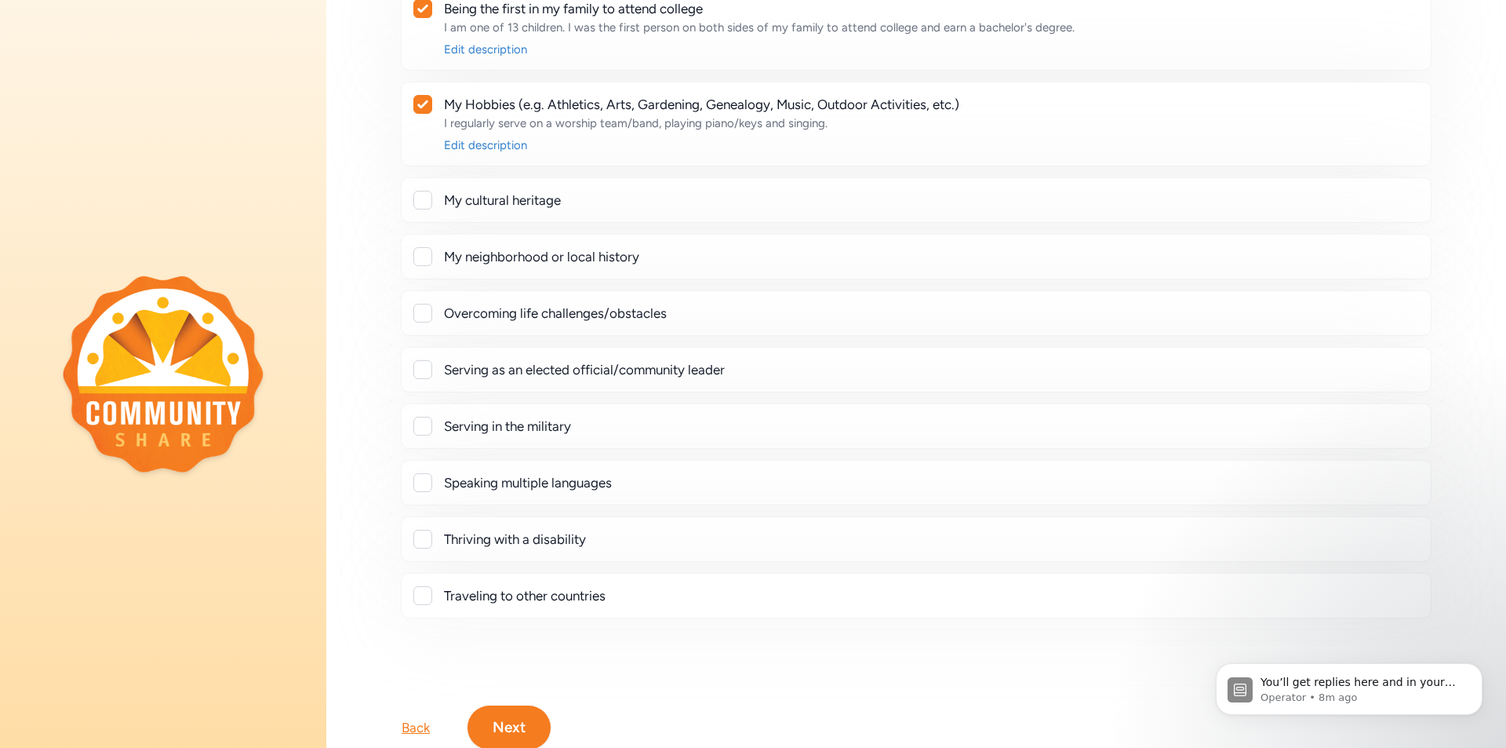
scroll to position [157, 0]
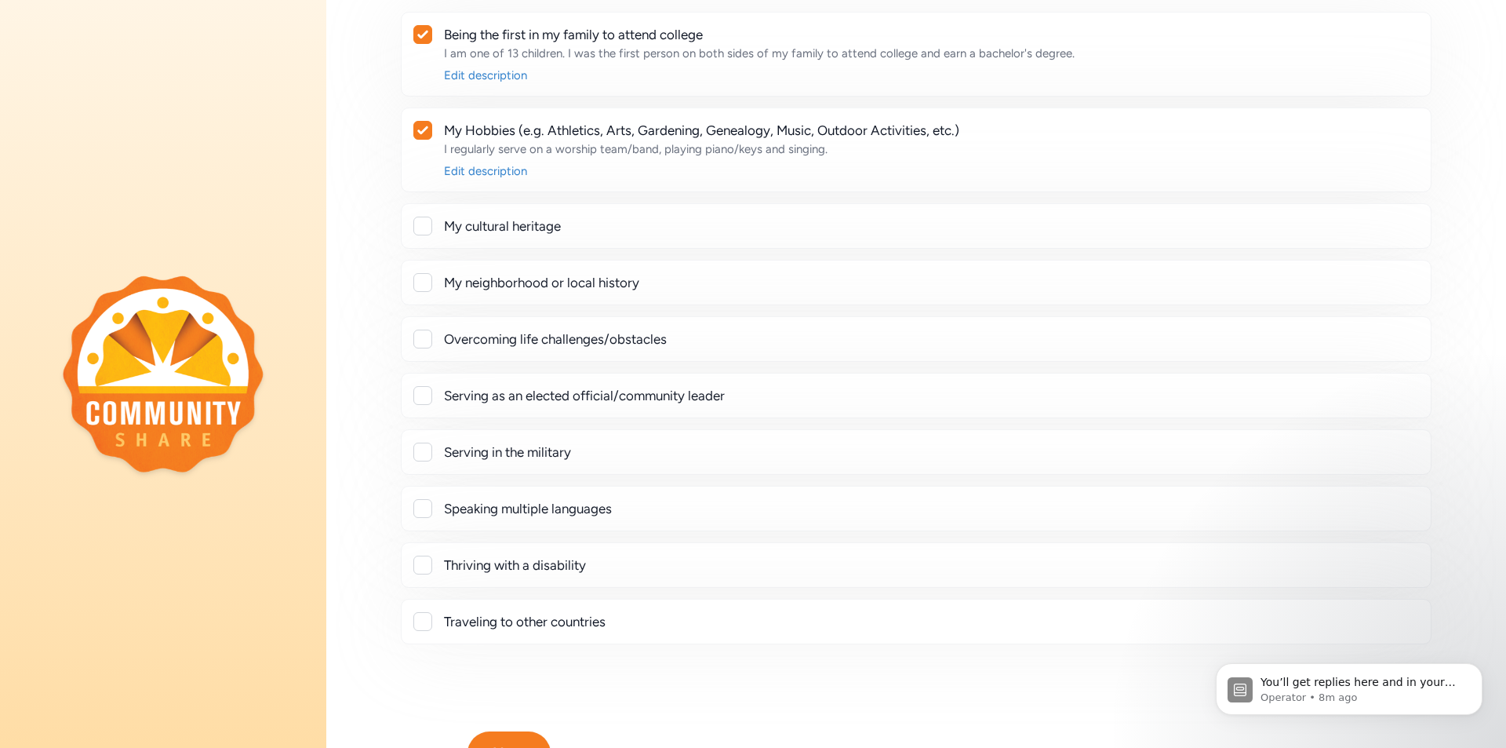
click at [417, 622] on div at bounding box center [422, 621] width 19 height 19
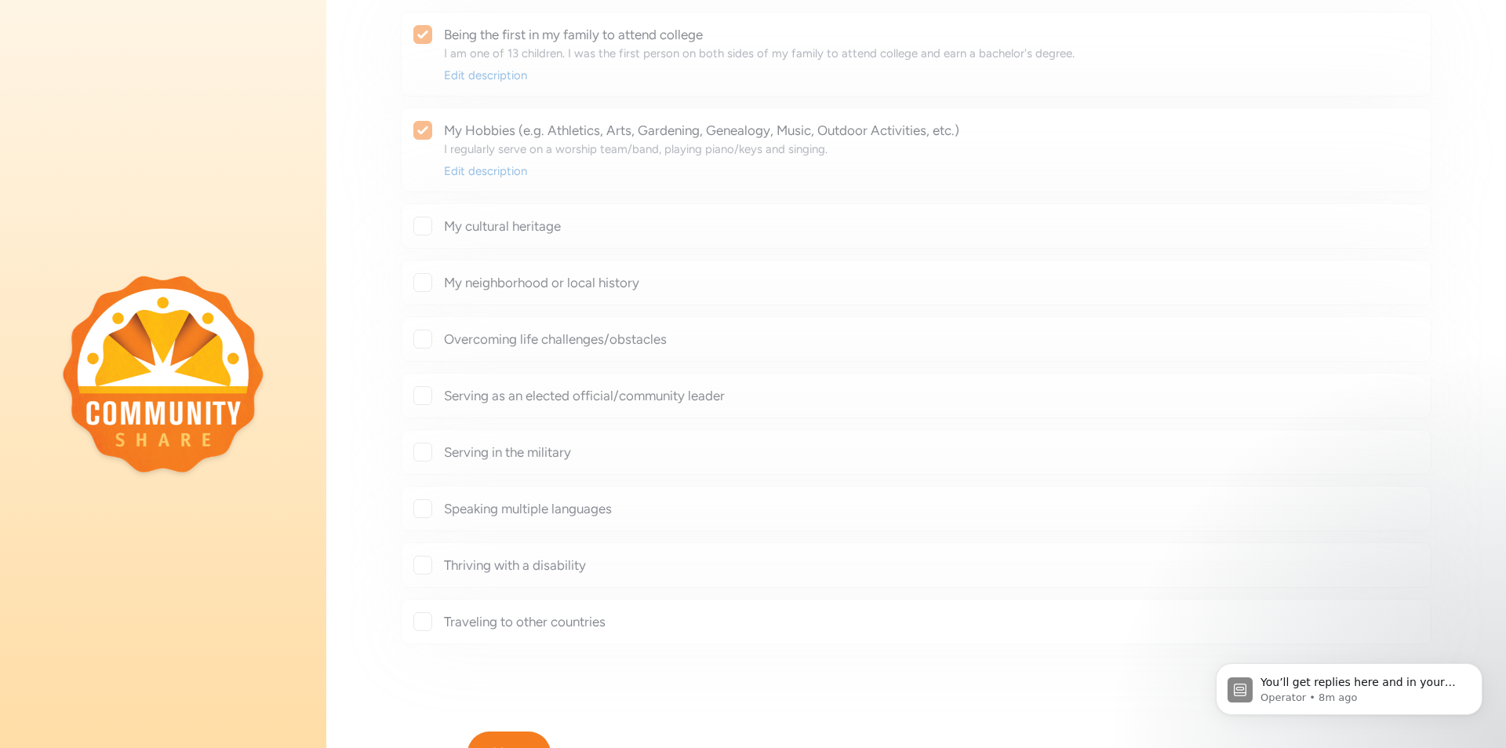
checkbox input "true"
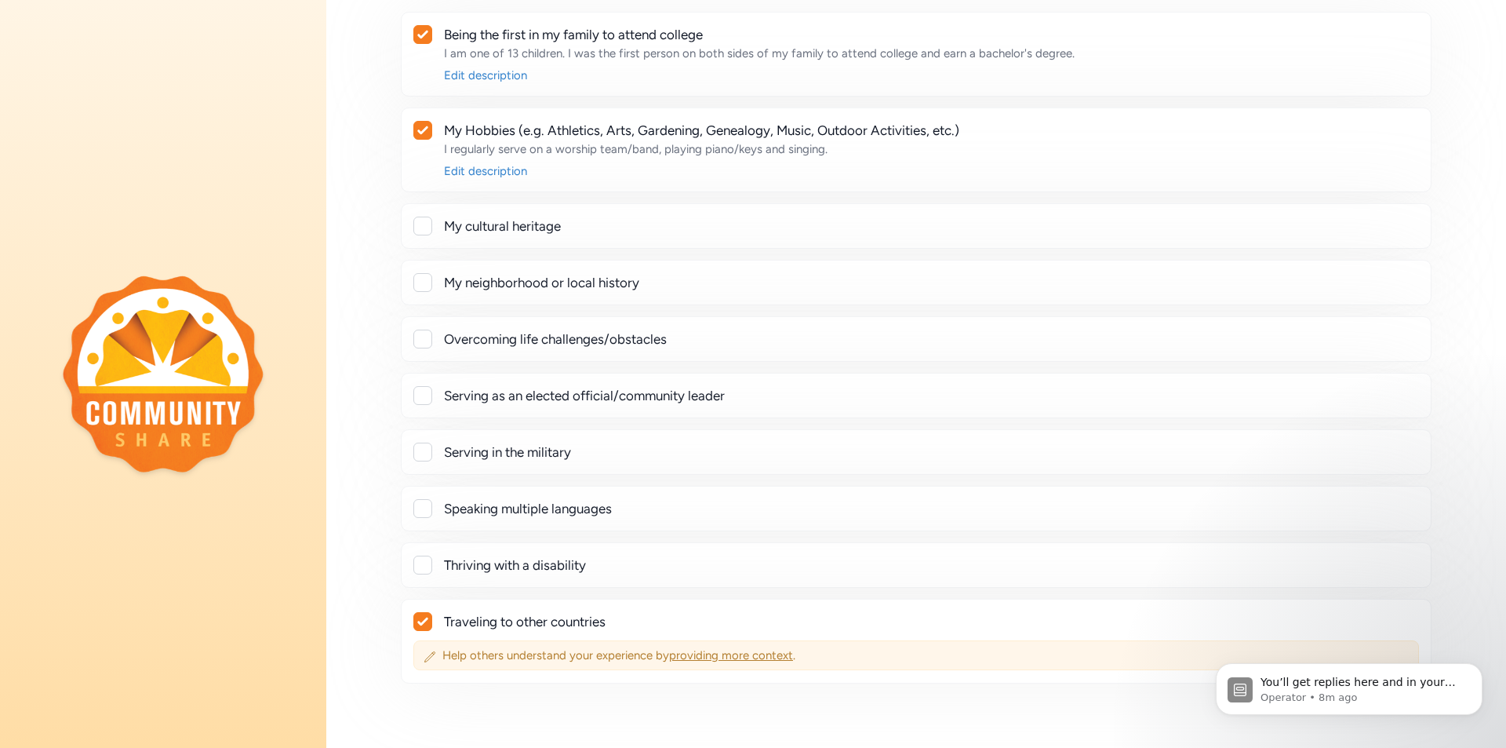
click at [707, 651] on span "providing more context" at bounding box center [731, 655] width 124 height 14
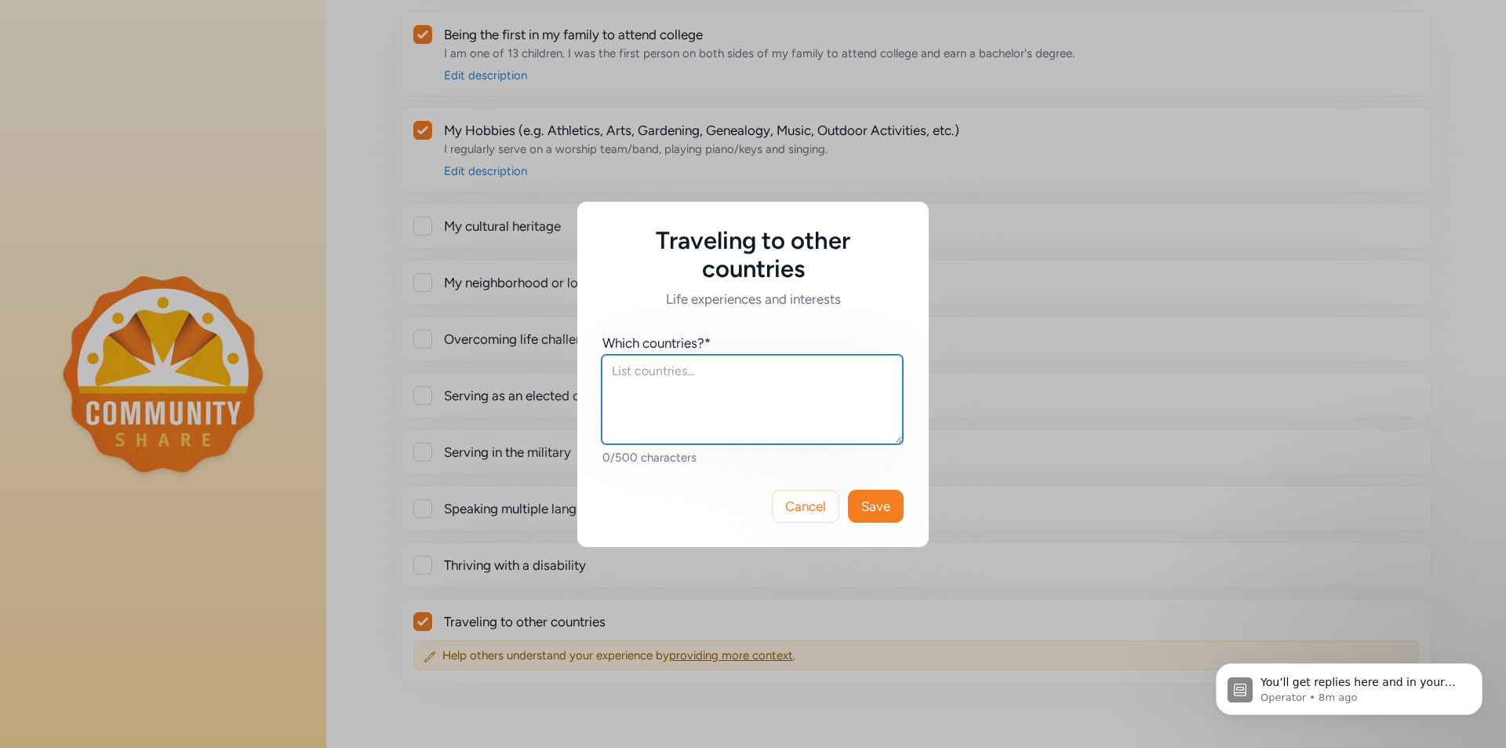
click at [643, 373] on textarea at bounding box center [752, 399] width 301 height 89
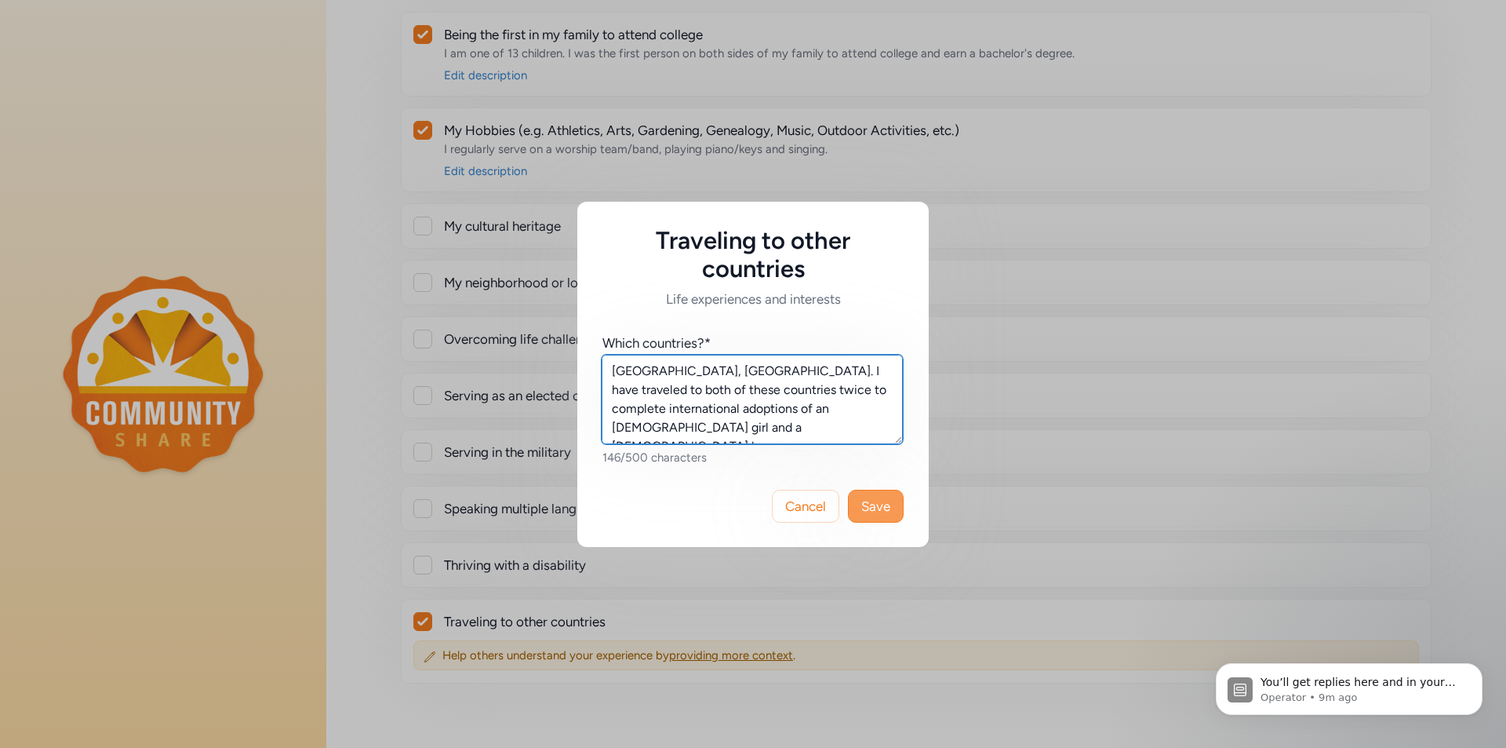
type textarea "[GEOGRAPHIC_DATA], [GEOGRAPHIC_DATA]. I have traveled to both of these countrie…"
click at [886, 510] on span "Save" at bounding box center [875, 506] width 29 height 19
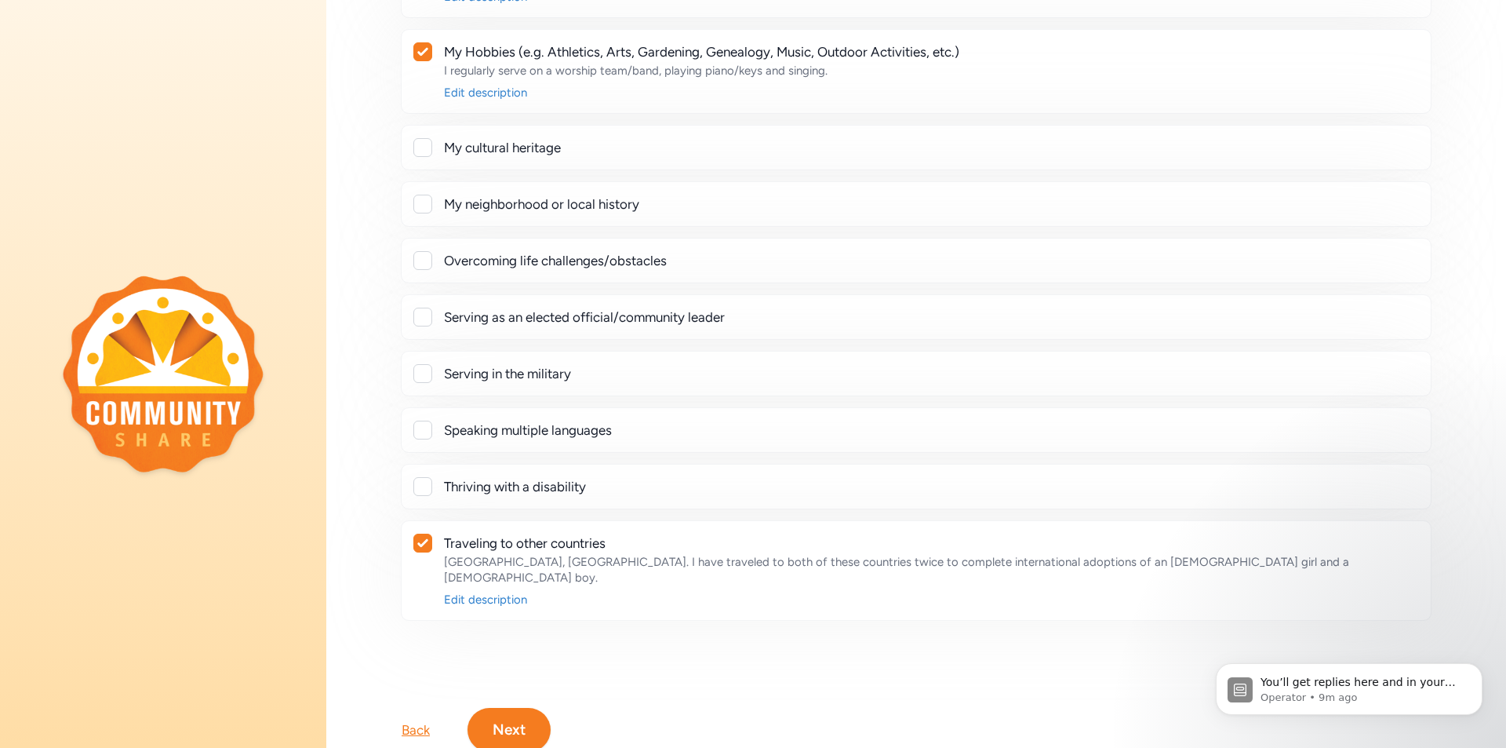
scroll to position [286, 0]
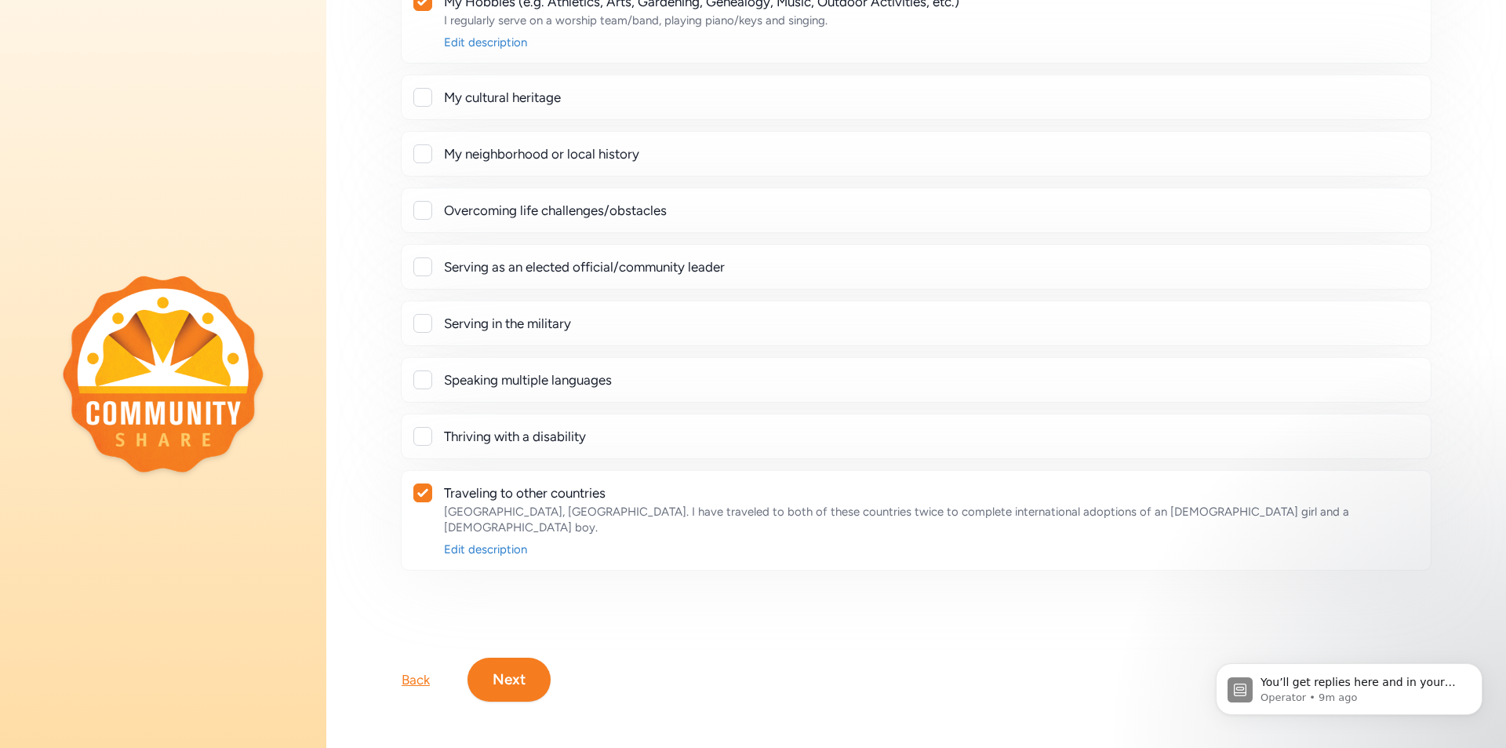
click at [518, 658] on button "Next" at bounding box center [509, 680] width 83 height 44
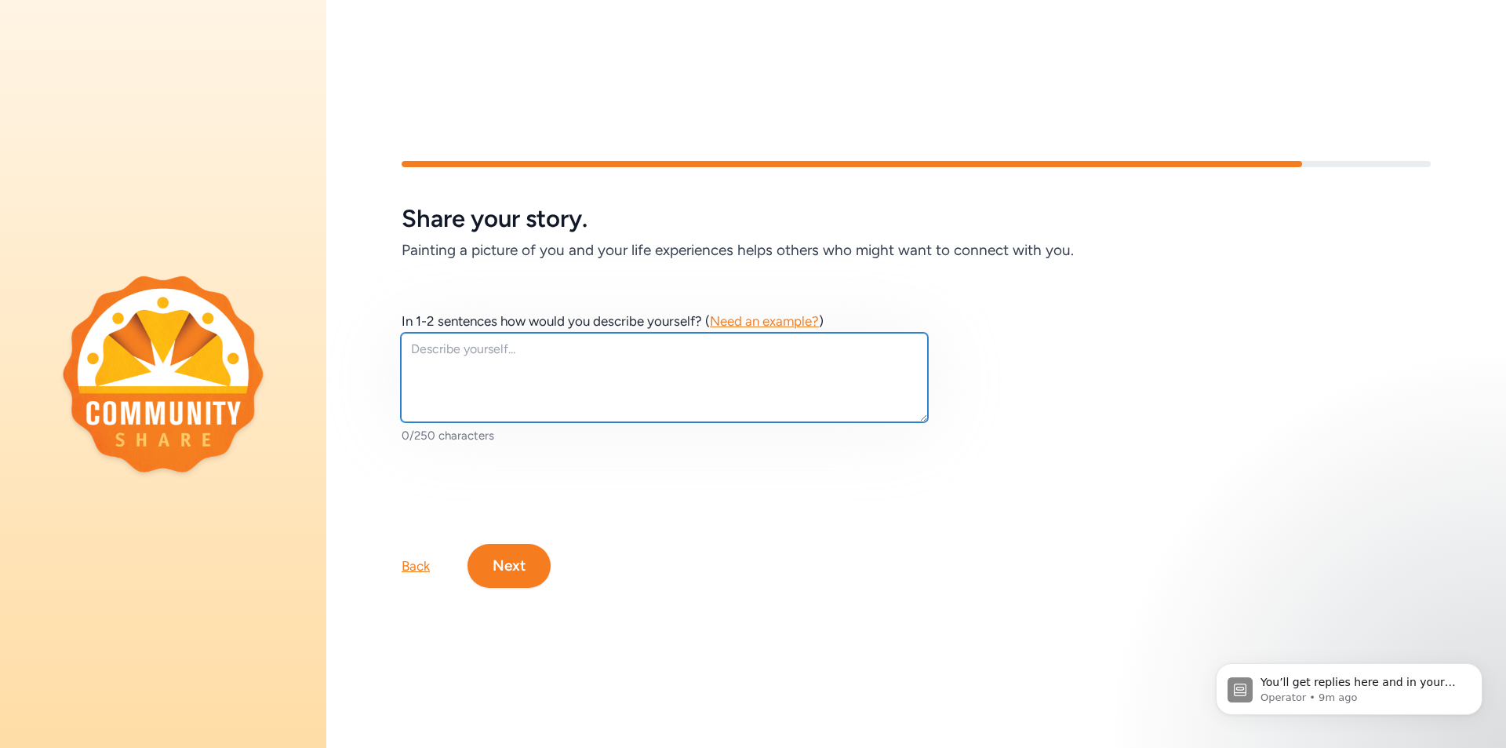
click at [426, 341] on textarea at bounding box center [664, 377] width 527 height 89
click at [547, 362] on textarea "Passionate about making life-long learning a goal for everyone, I create and le…" at bounding box center [664, 377] width 527 height 89
type textarea "Passionate about making life-long learning a goal for everyone, I create and le…"
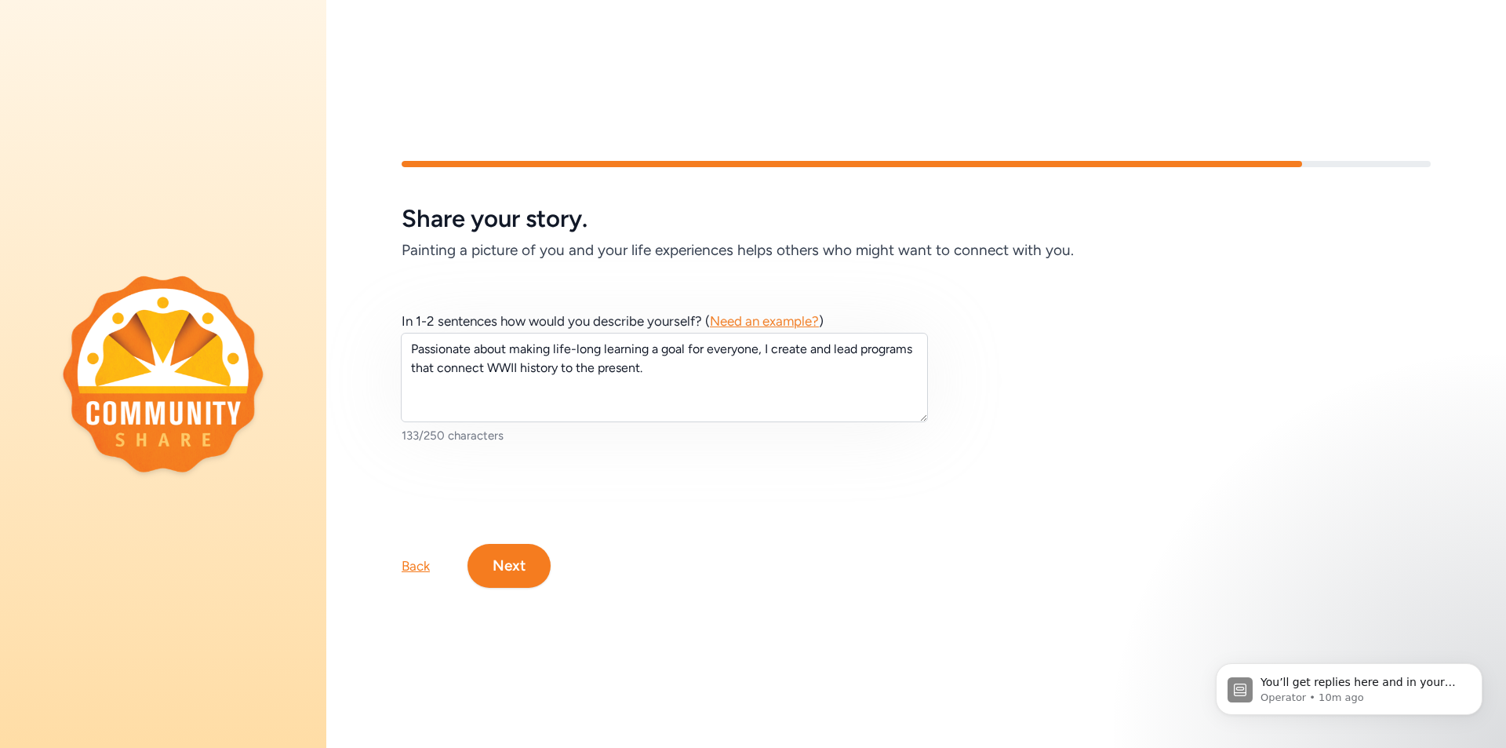
click at [503, 567] on button "Next" at bounding box center [509, 566] width 83 height 44
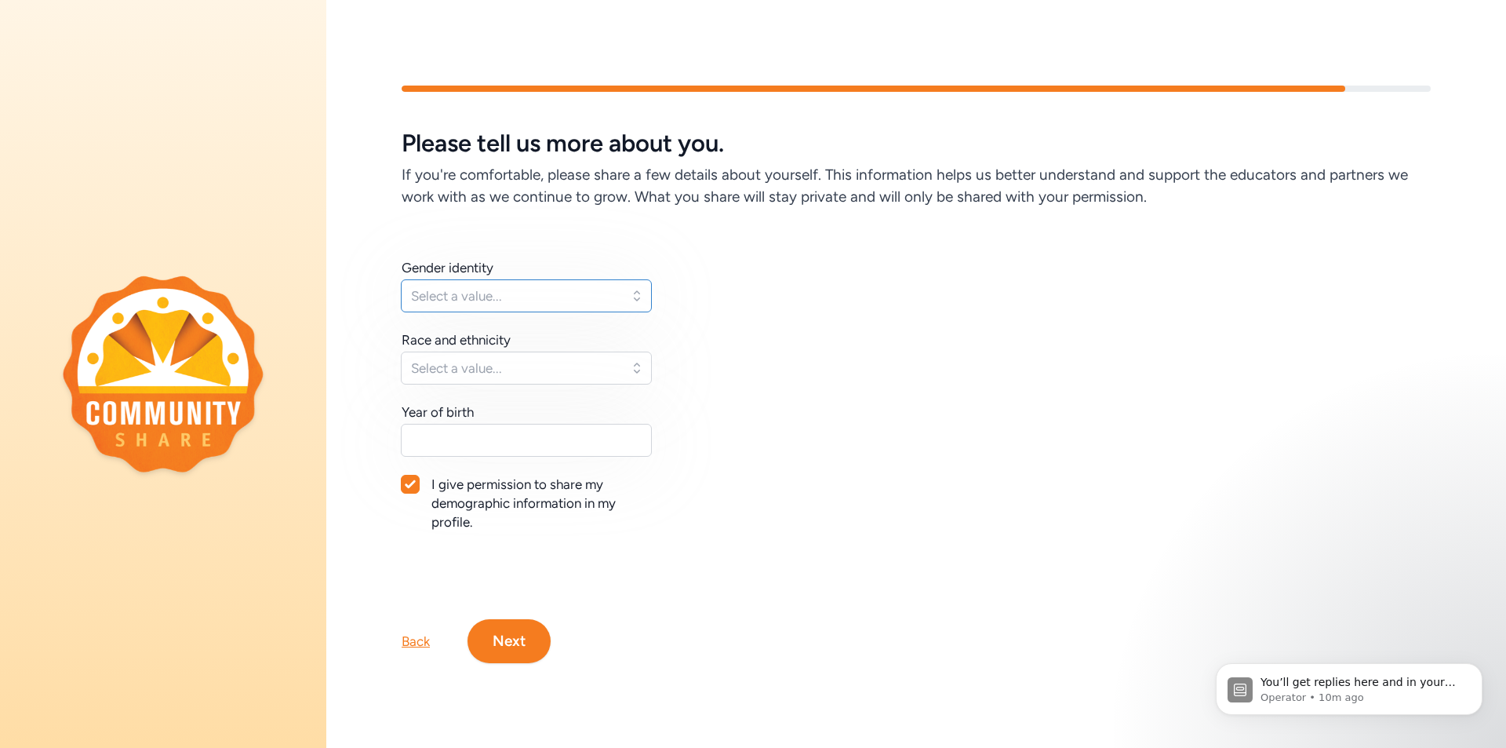
click at [632, 285] on button "Select a value..." at bounding box center [526, 295] width 251 height 33
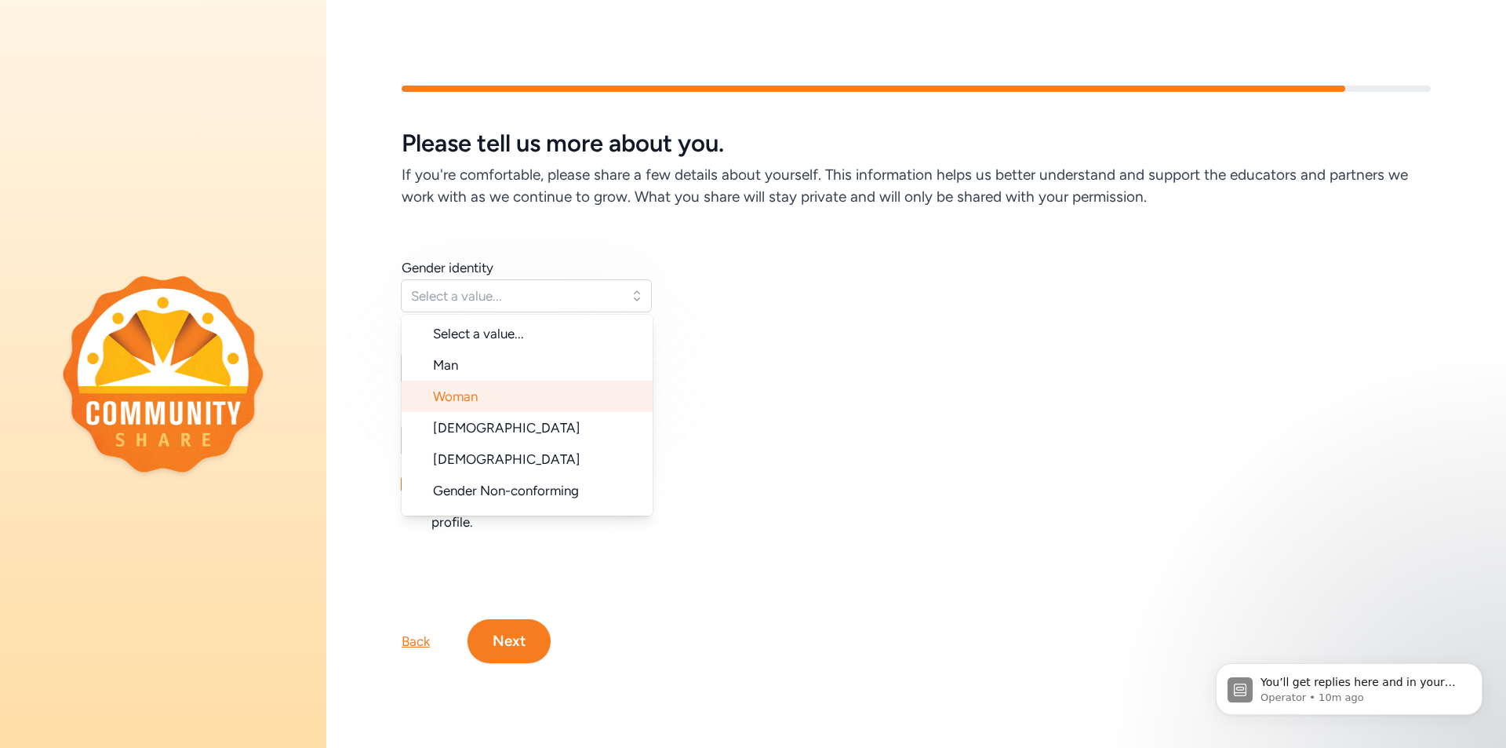
click at [480, 382] on li "Woman" at bounding box center [527, 396] width 251 height 31
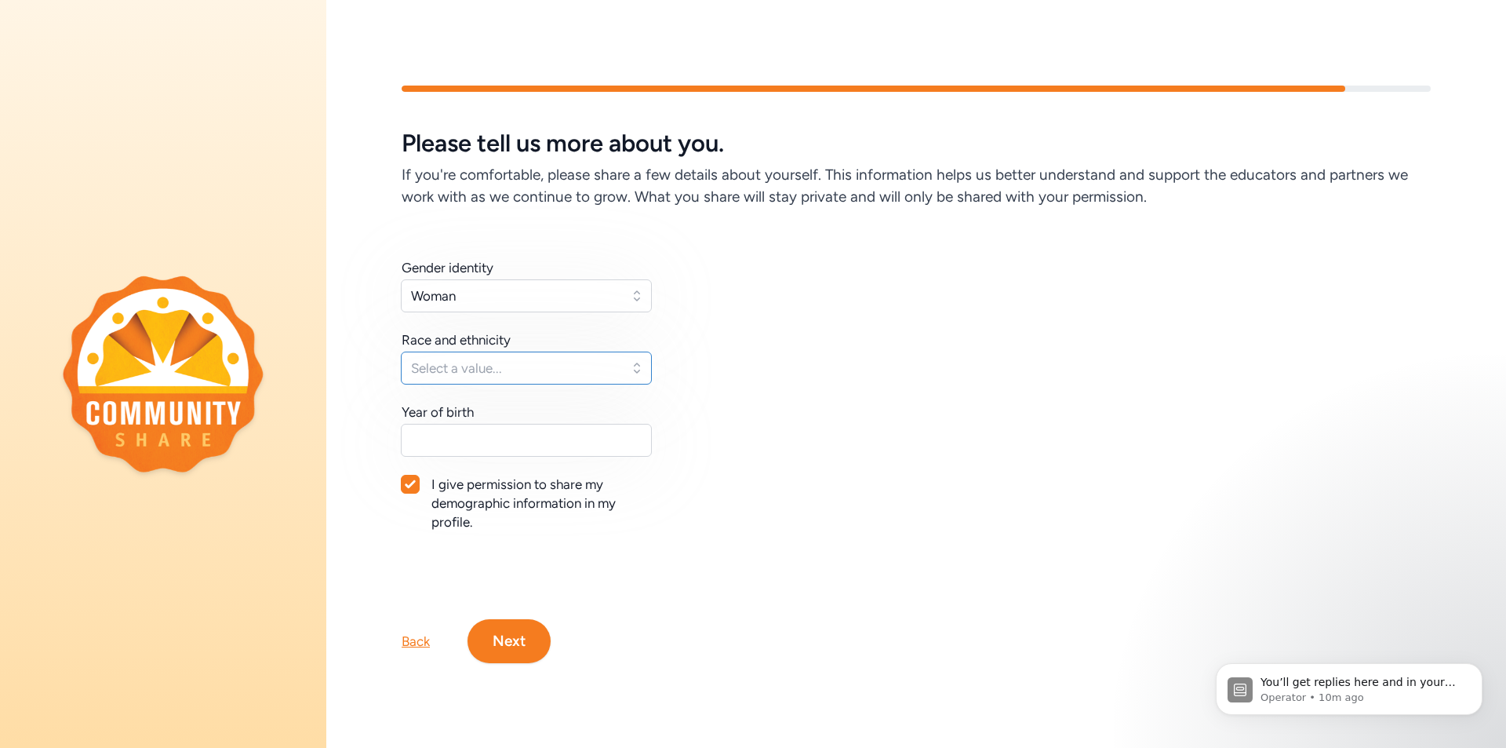
click at [501, 362] on span "Select a value..." at bounding box center [515, 368] width 209 height 19
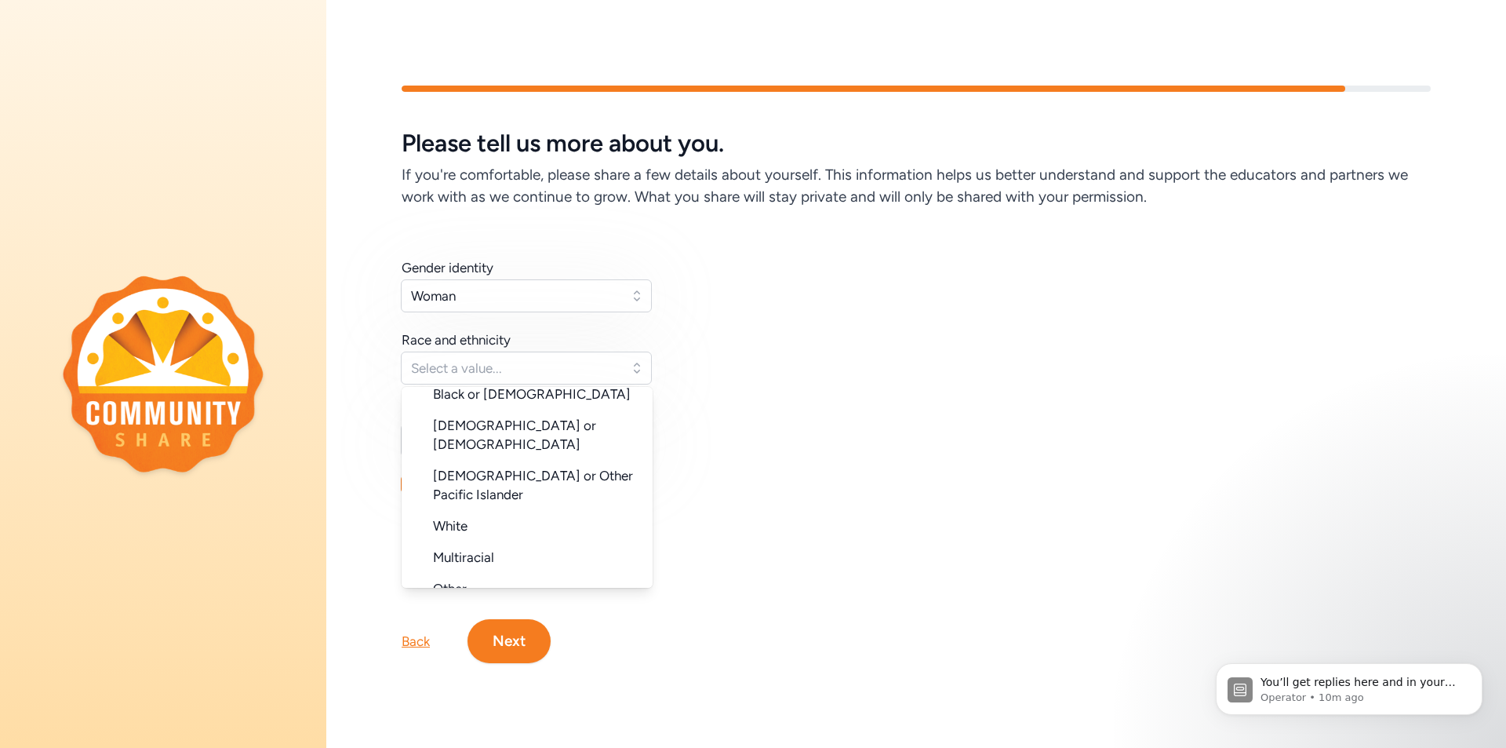
scroll to position [145, 0]
click at [454, 516] on span "White" at bounding box center [450, 524] width 35 height 16
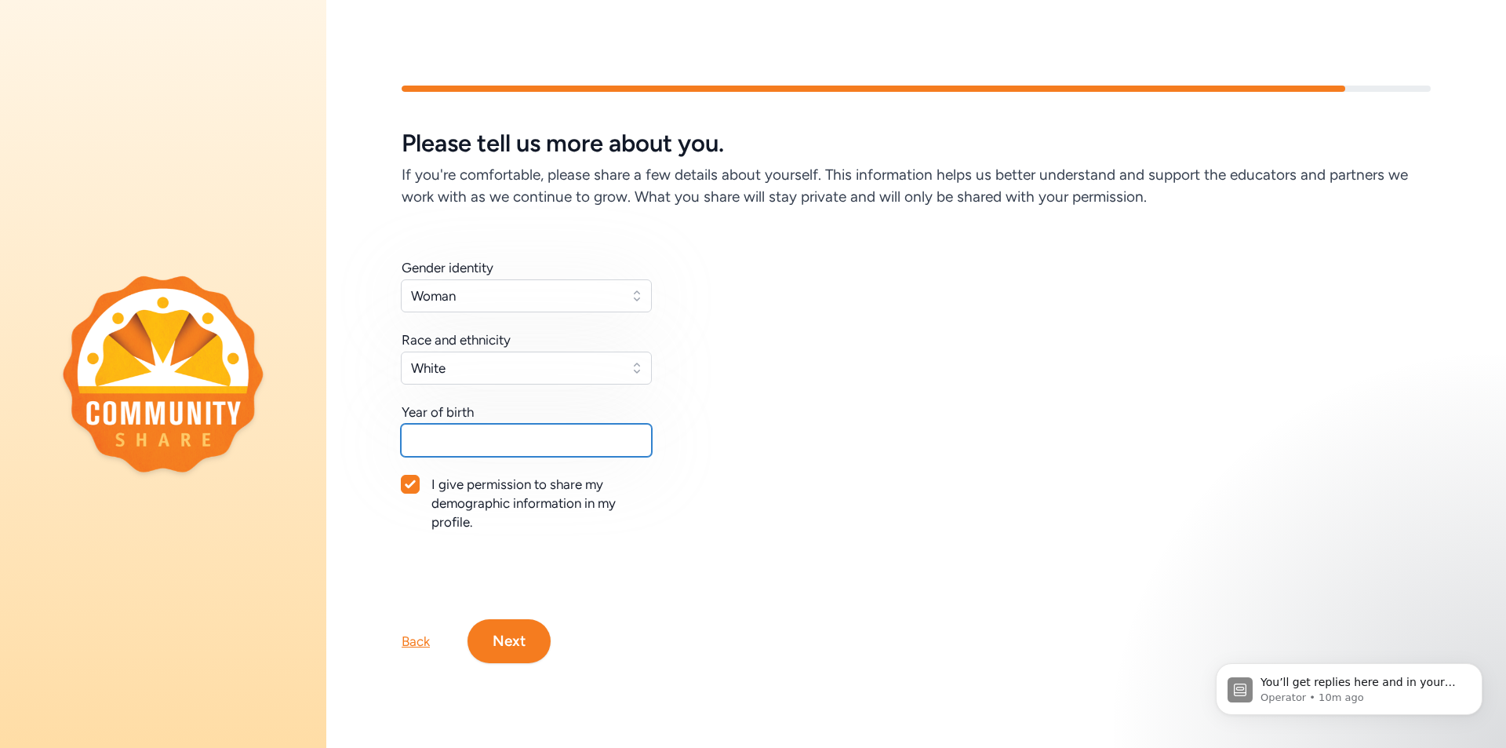
click at [450, 432] on input "text" at bounding box center [526, 440] width 251 height 33
type input "1972"
click at [521, 636] on button "Next" at bounding box center [509, 641] width 83 height 44
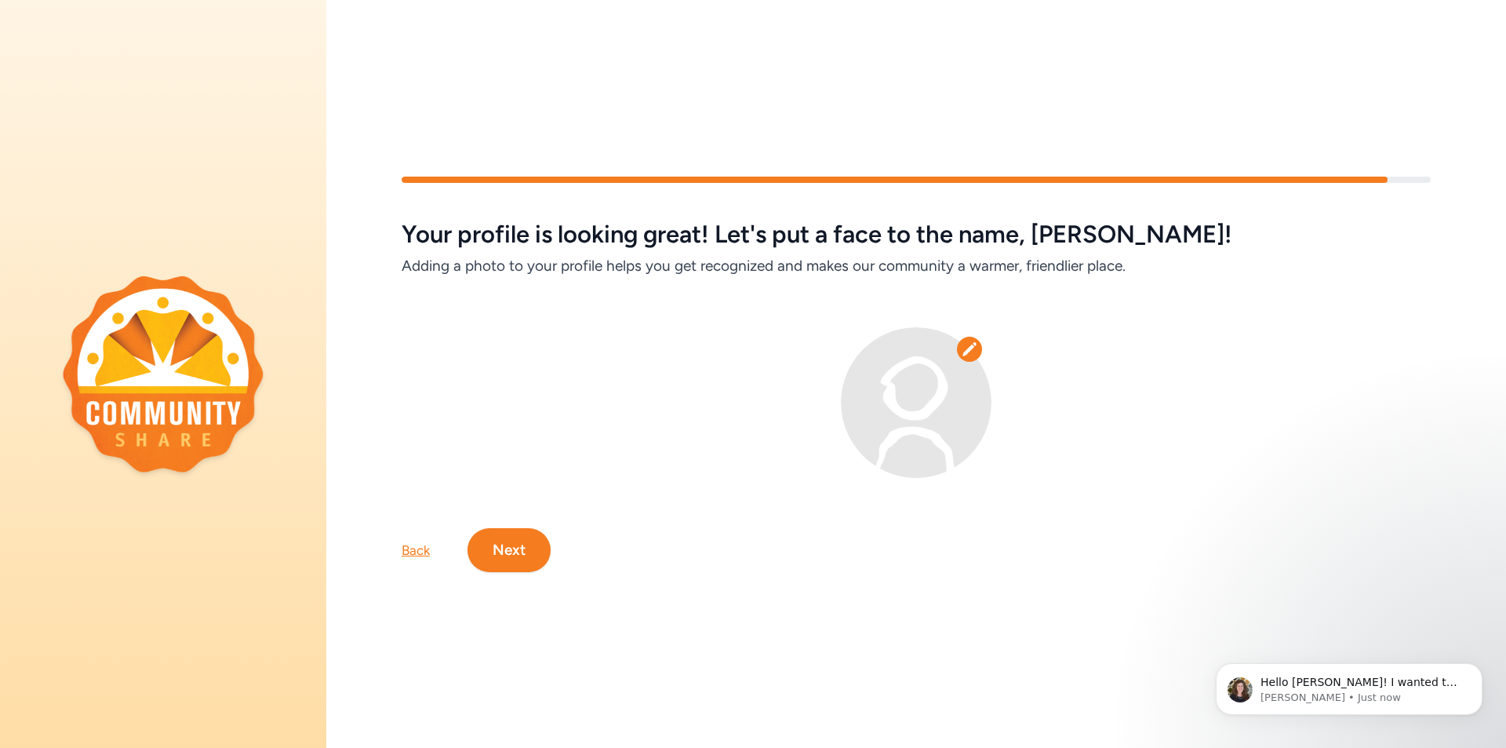
click at [962, 345] on icon at bounding box center [970, 349] width 16 height 16
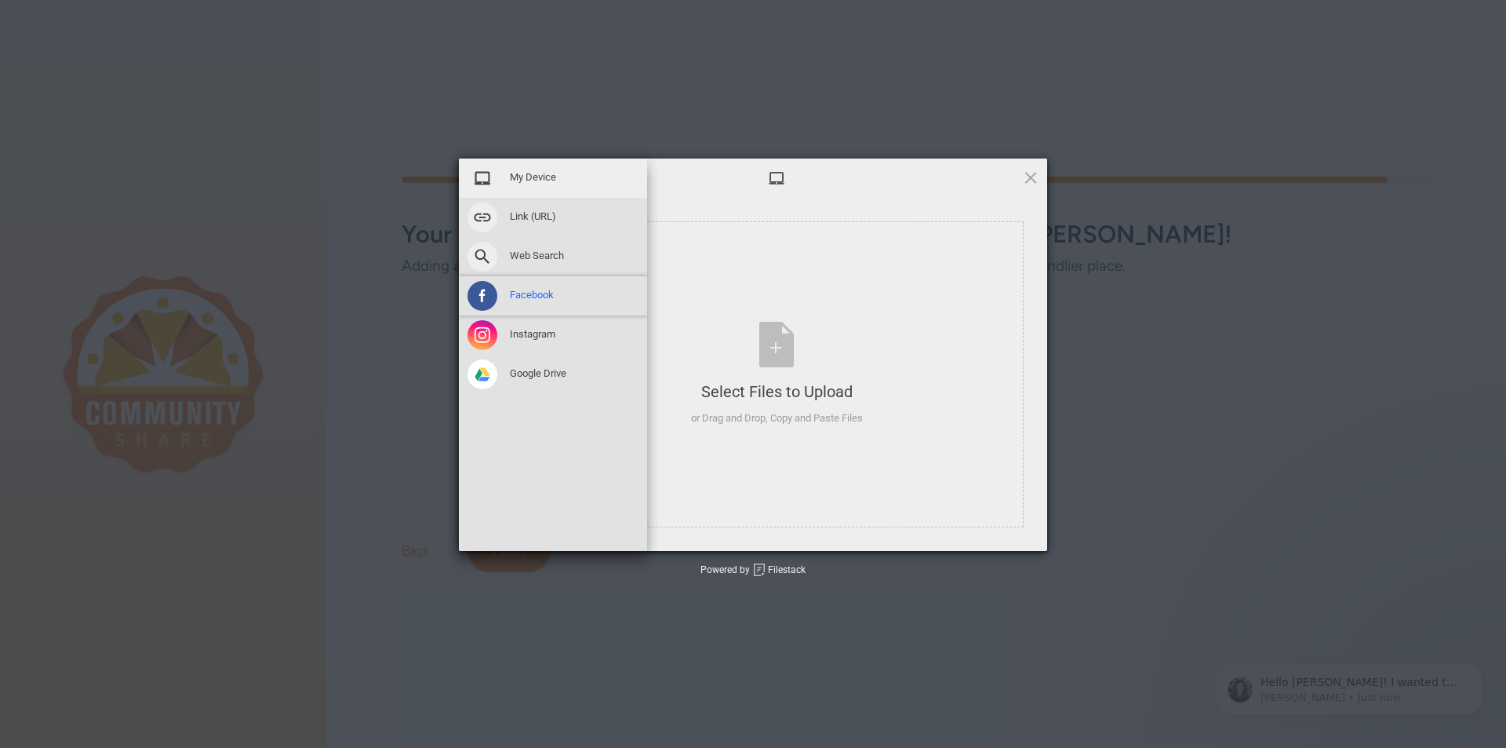
click at [545, 293] on span "Facebook" at bounding box center [532, 295] width 44 height 14
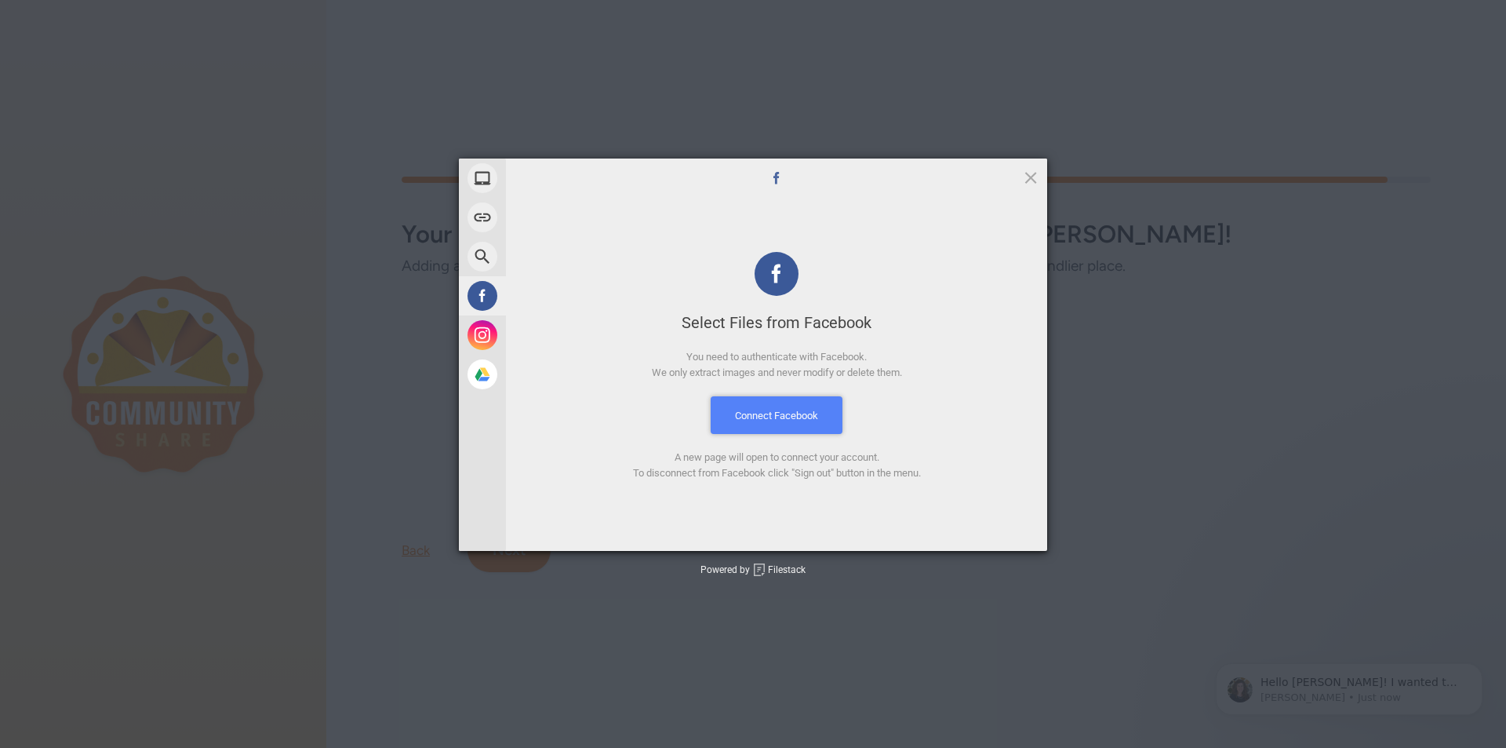
click at [752, 418] on button "Connect Facebook" at bounding box center [777, 415] width 132 height 38
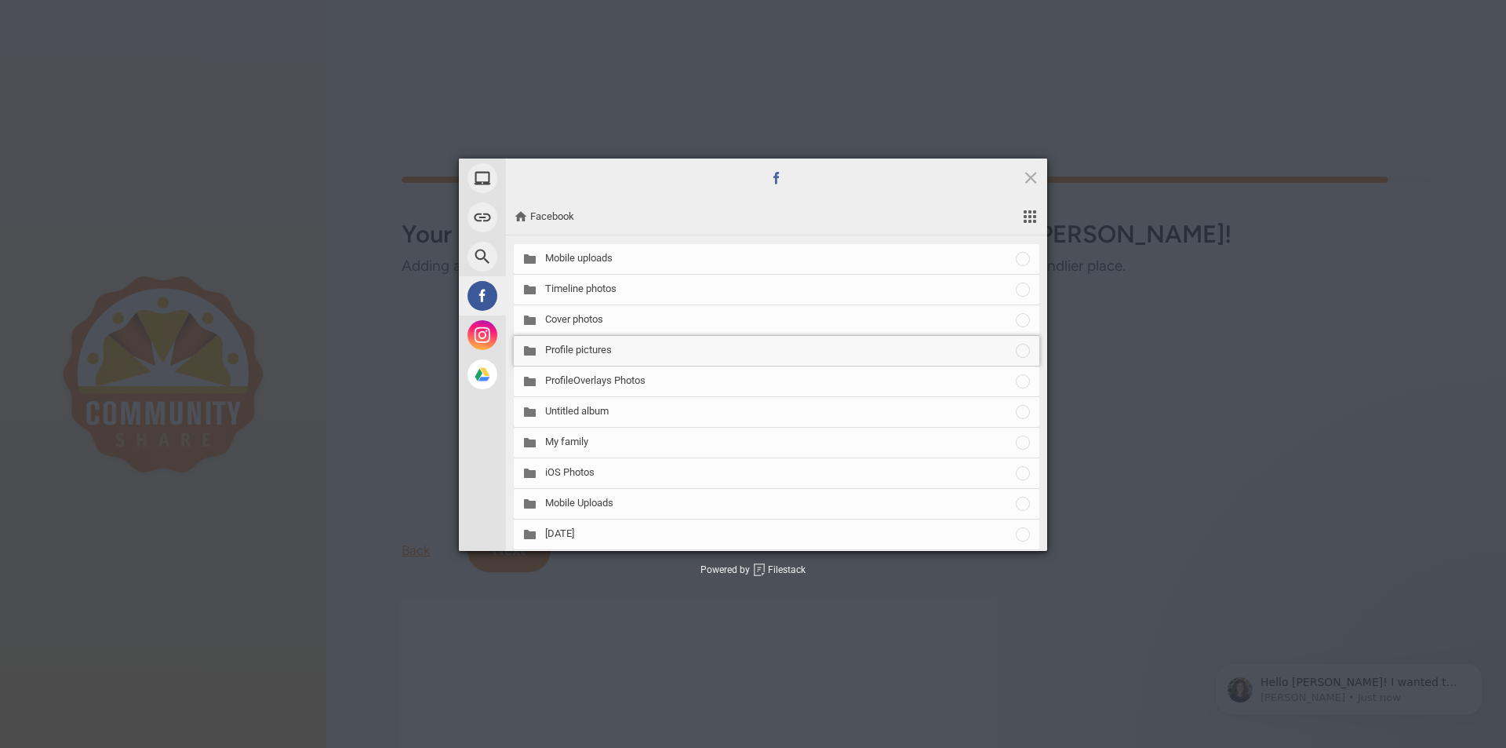
click at [559, 347] on span "Profile pictures" at bounding box center [779, 350] width 469 height 14
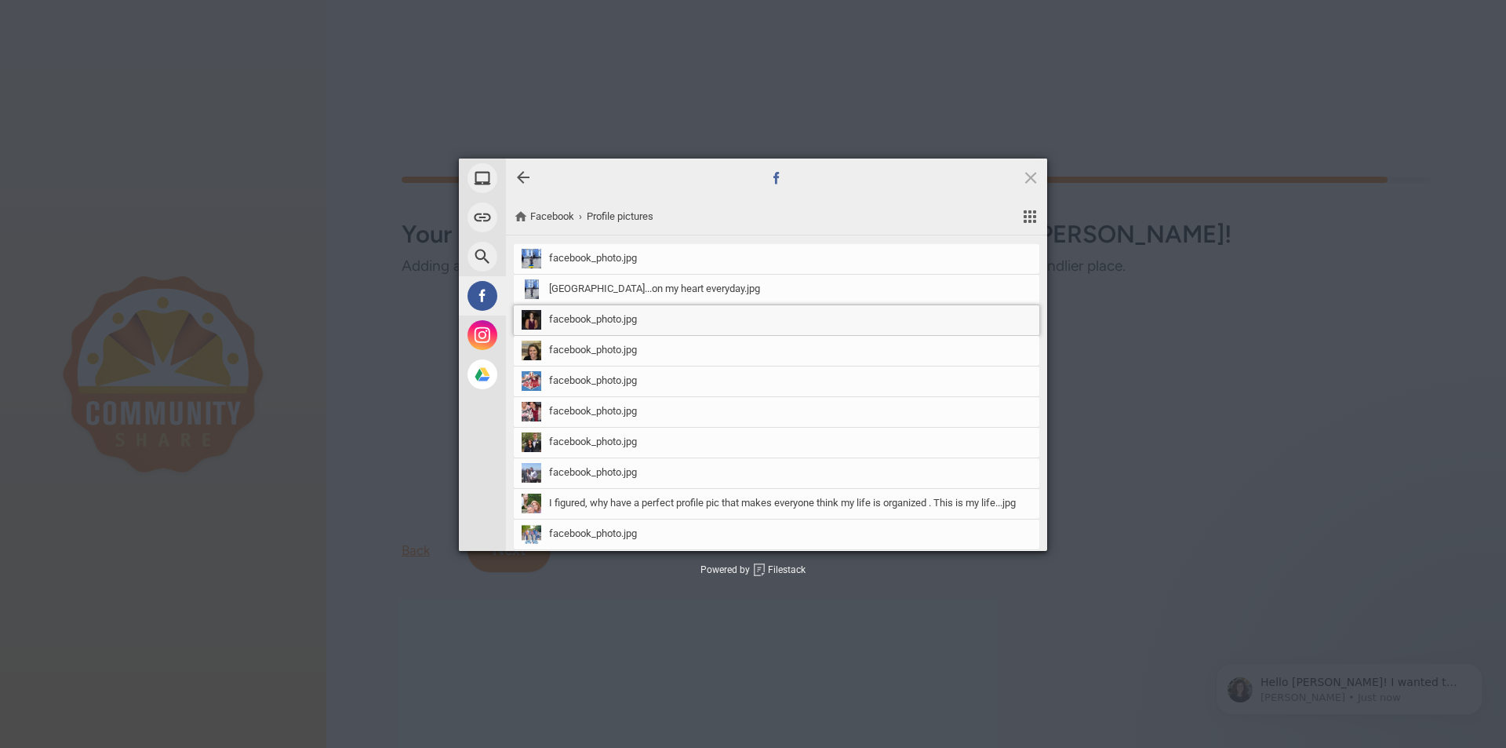
click at [556, 319] on span "facebook_photo.jpg" at bounding box center [593, 319] width 88 height 14
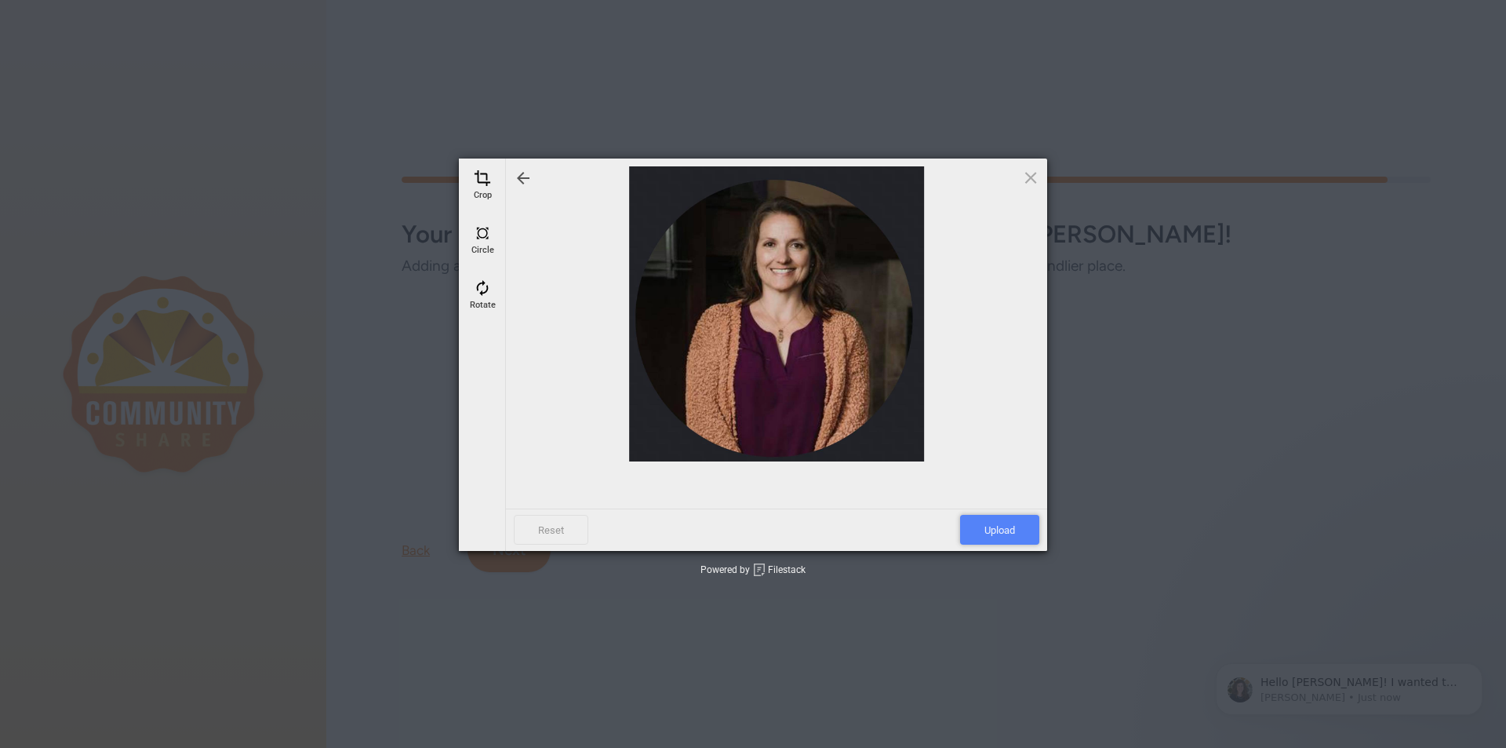
click at [1017, 529] on span "Upload" at bounding box center [999, 530] width 79 height 30
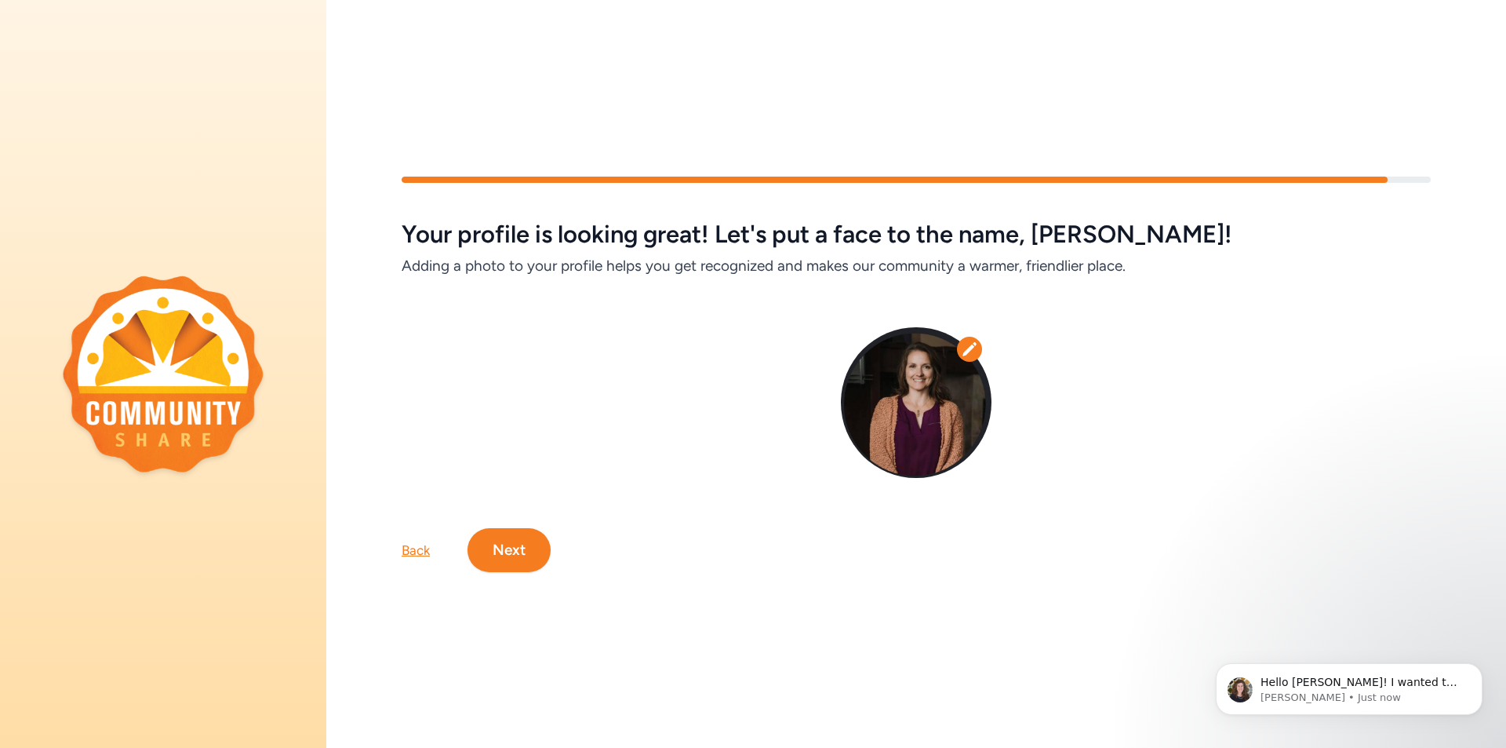
click at [499, 540] on button "Next" at bounding box center [509, 550] width 83 height 44
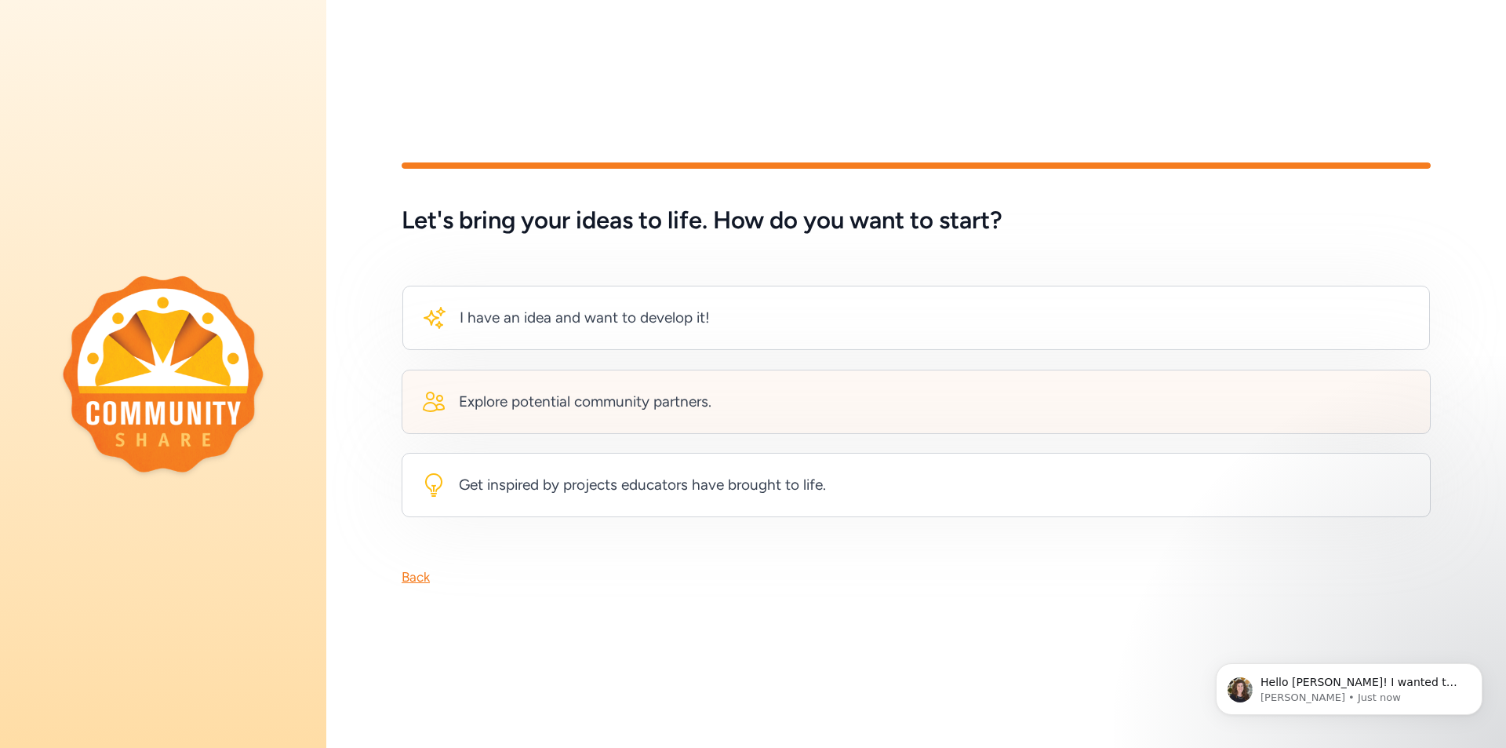
click at [497, 394] on div "Explore potential community partners." at bounding box center [585, 402] width 253 height 22
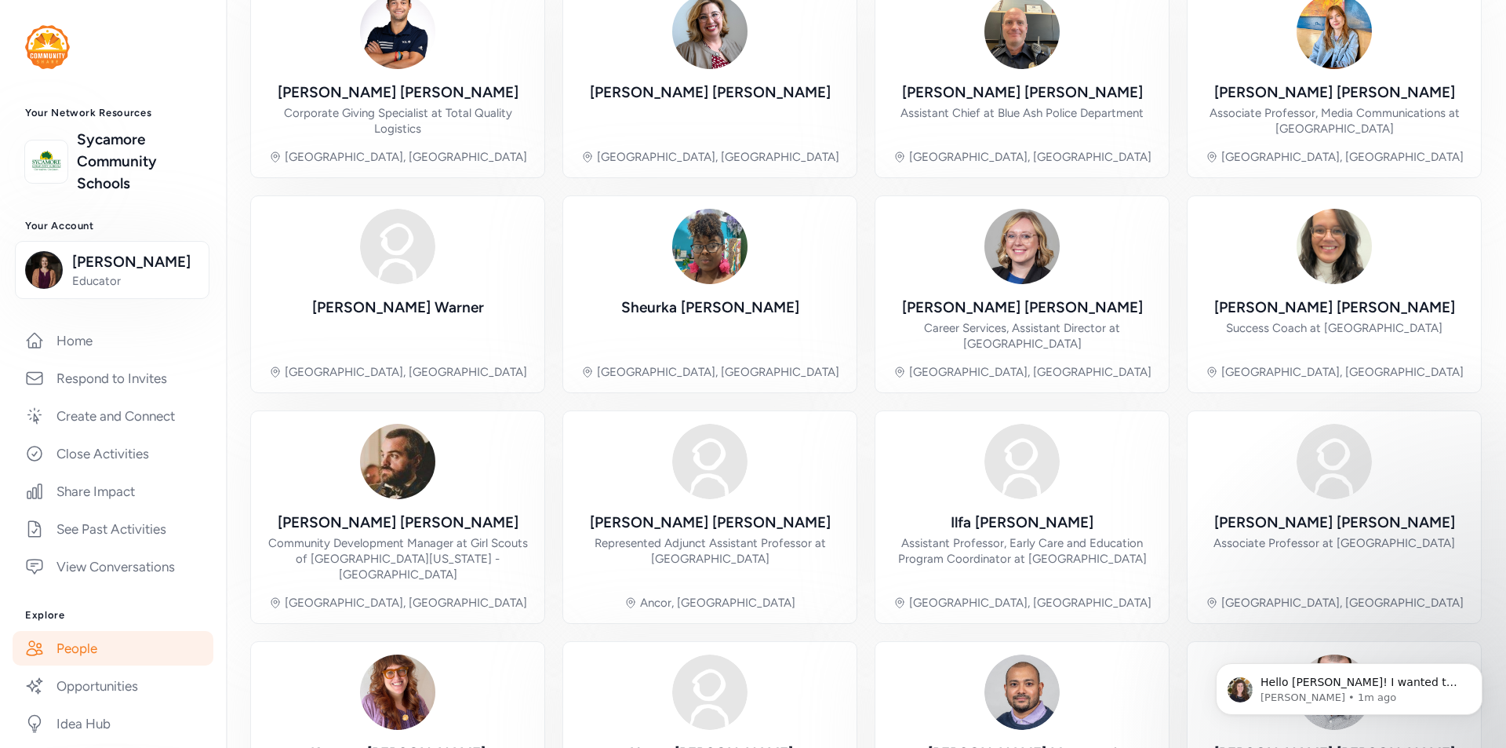
scroll to position [298, 0]
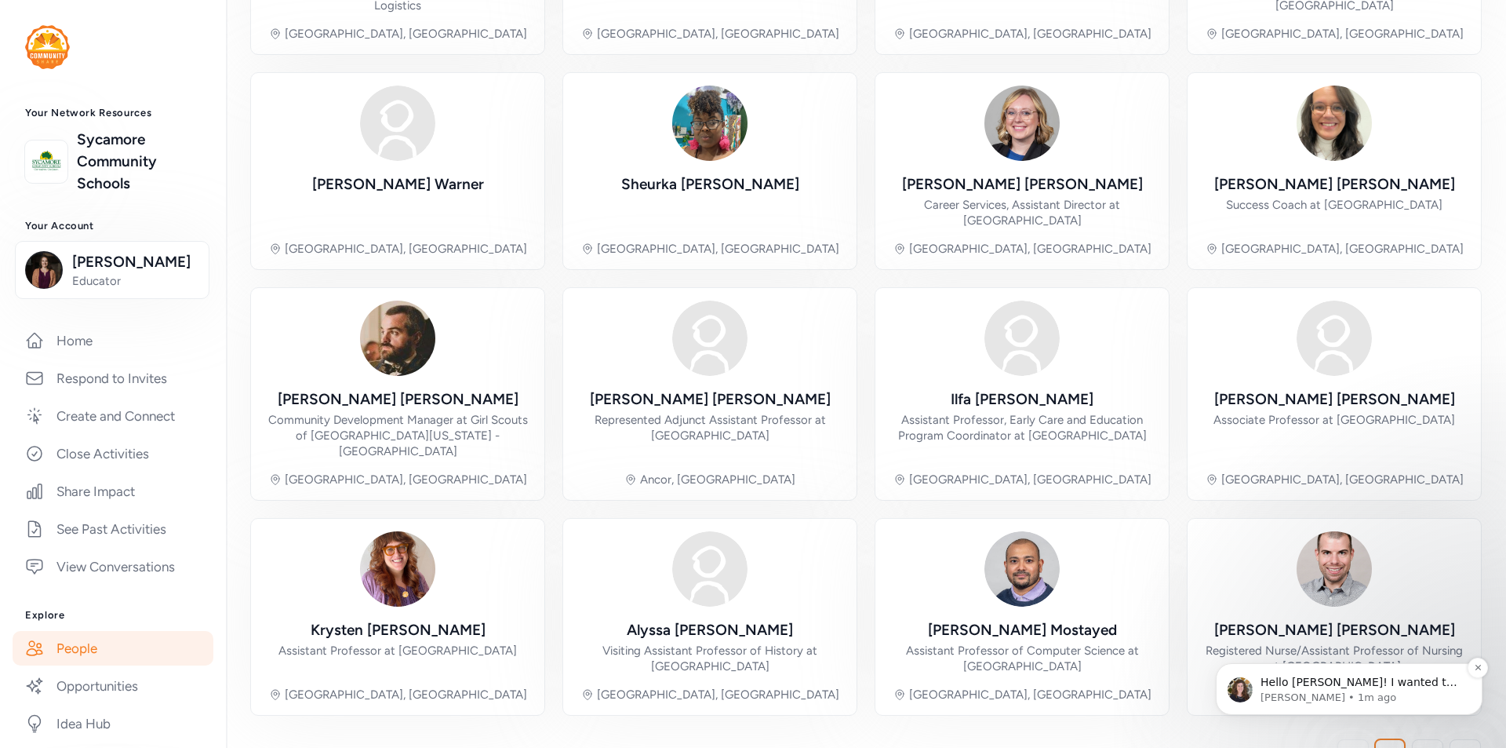
click at [1304, 683] on p "Hello [PERSON_NAME]! I wanted to get a little more clarification about what you…" at bounding box center [1362, 683] width 202 height 16
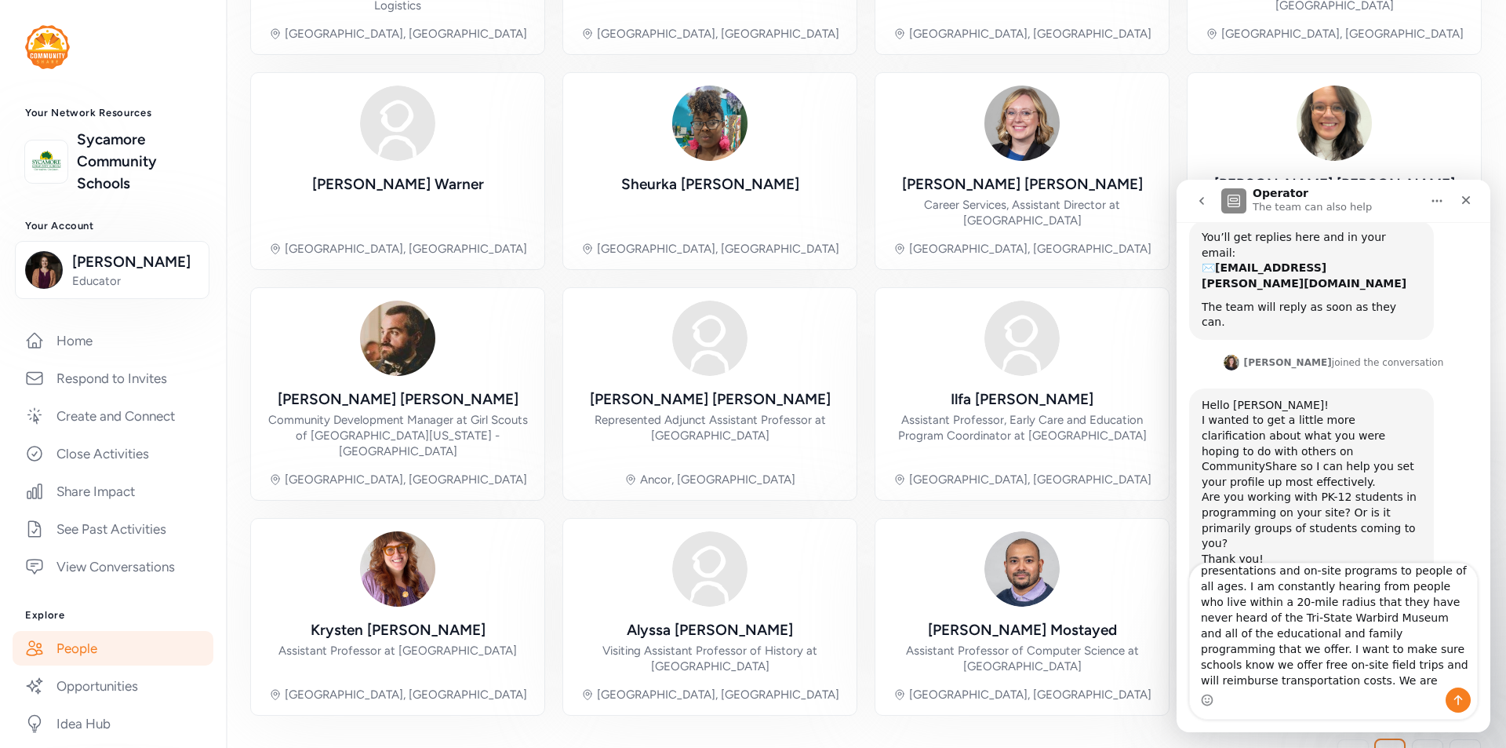
scroll to position [42, 0]
type textarea "We offer Program on Wheels/off-site presentations and on-site programs to peopl…"
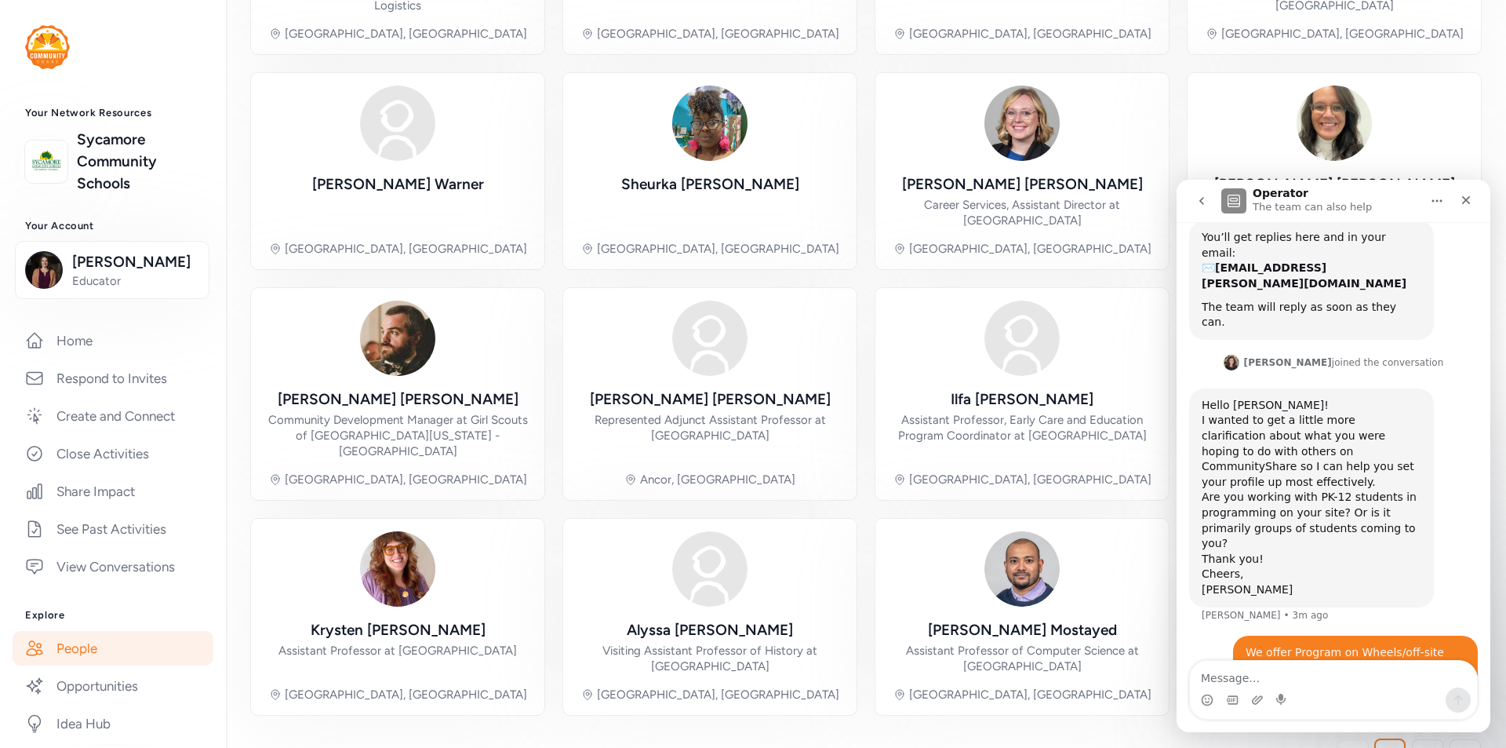
scroll to position [617, 0]
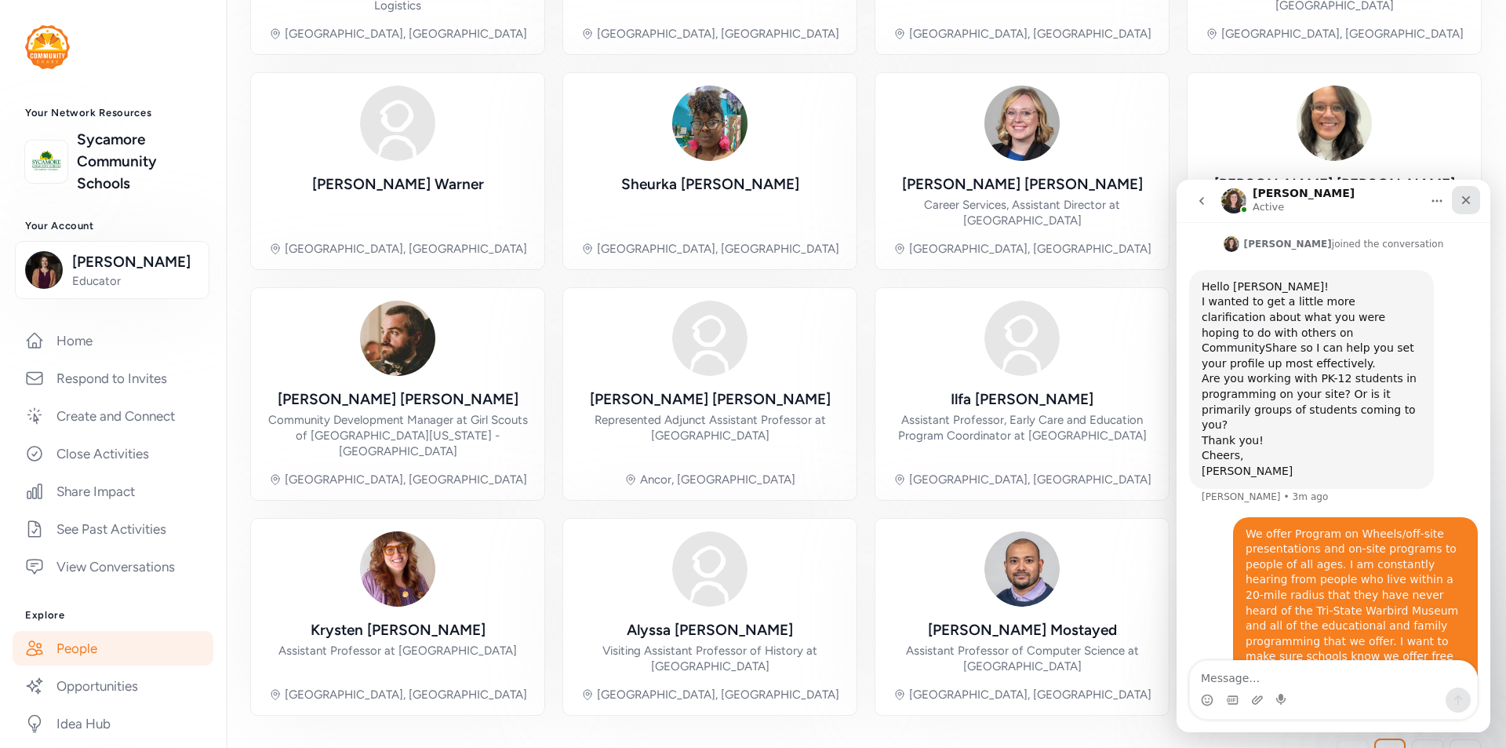
click at [1469, 202] on icon "Close" at bounding box center [1467, 200] width 9 height 9
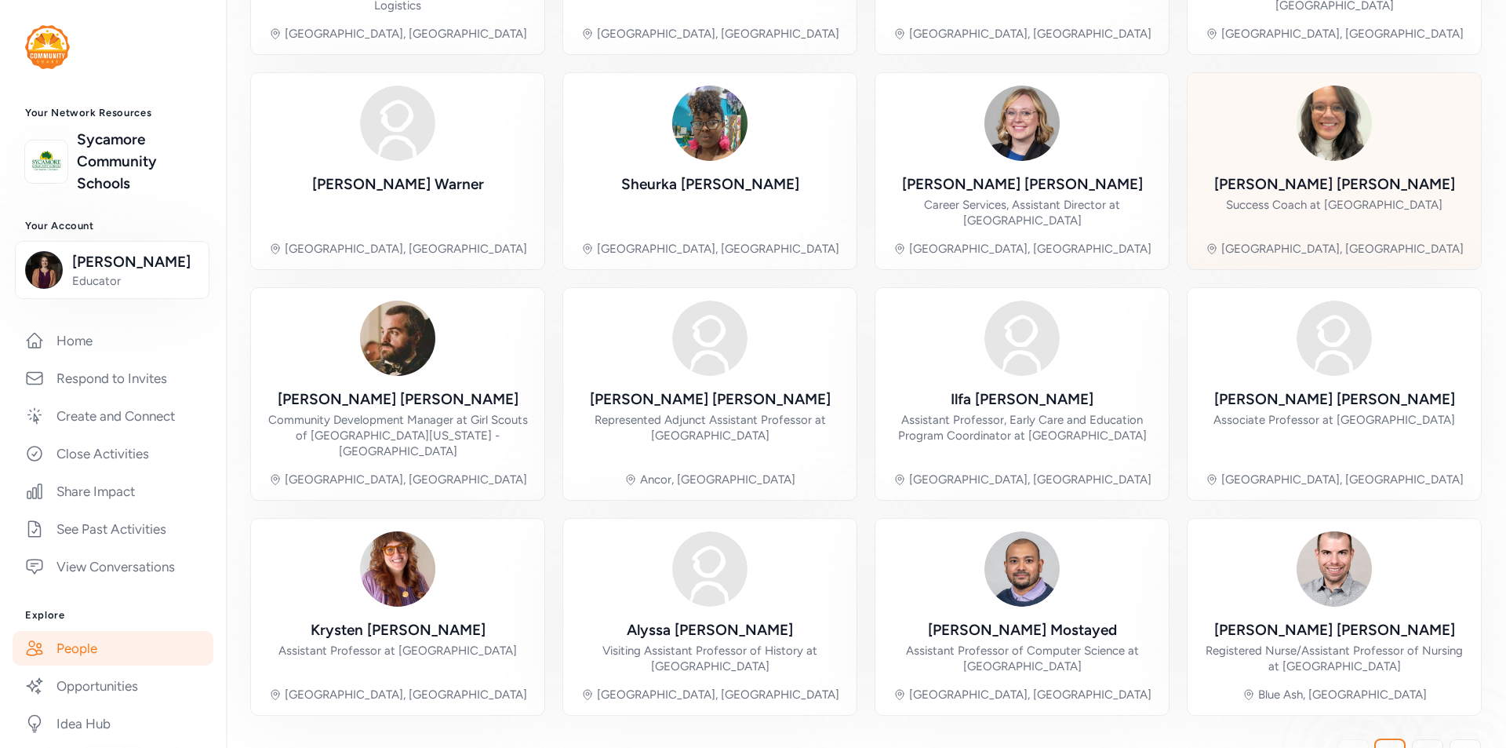
scroll to position [330, 0]
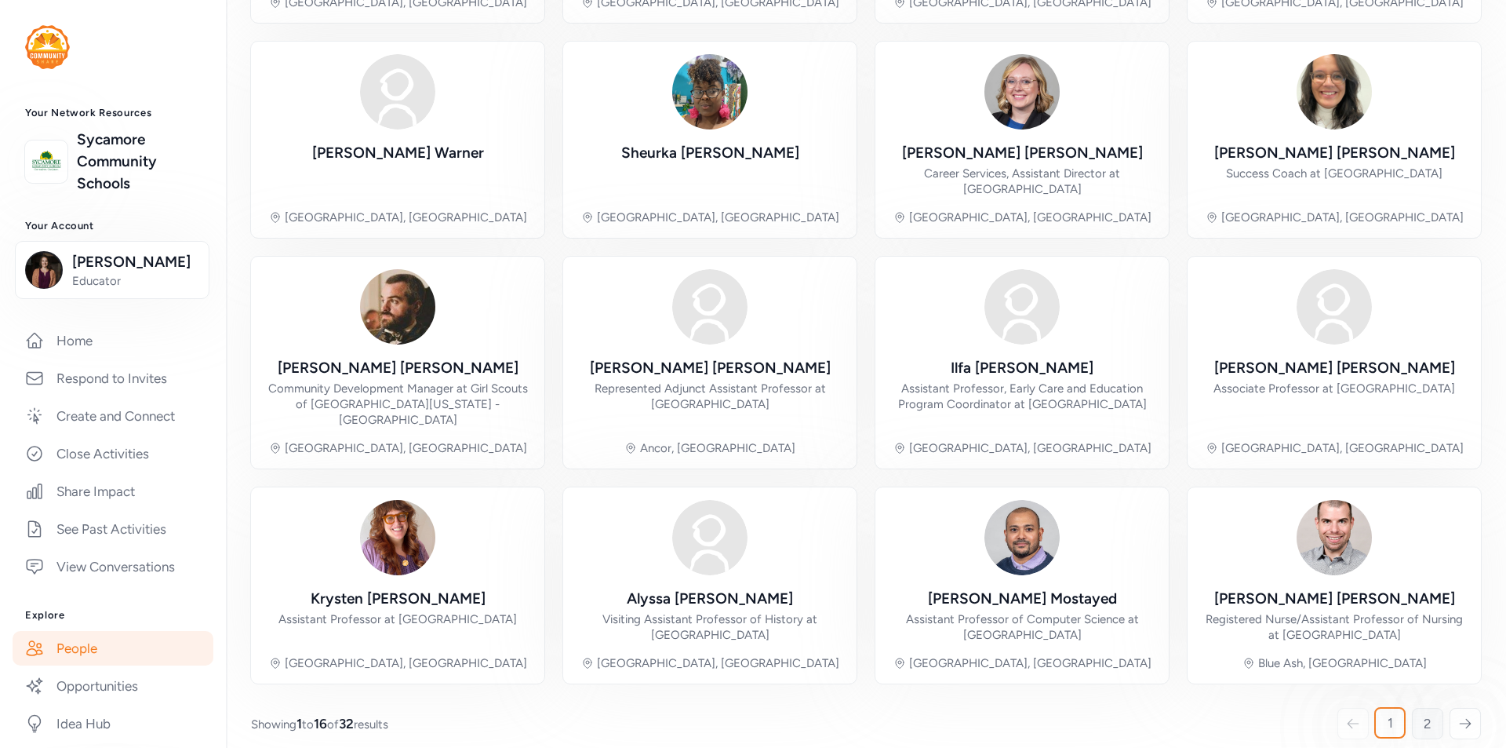
click at [1425, 708] on link "2" at bounding box center [1427, 723] width 31 height 31
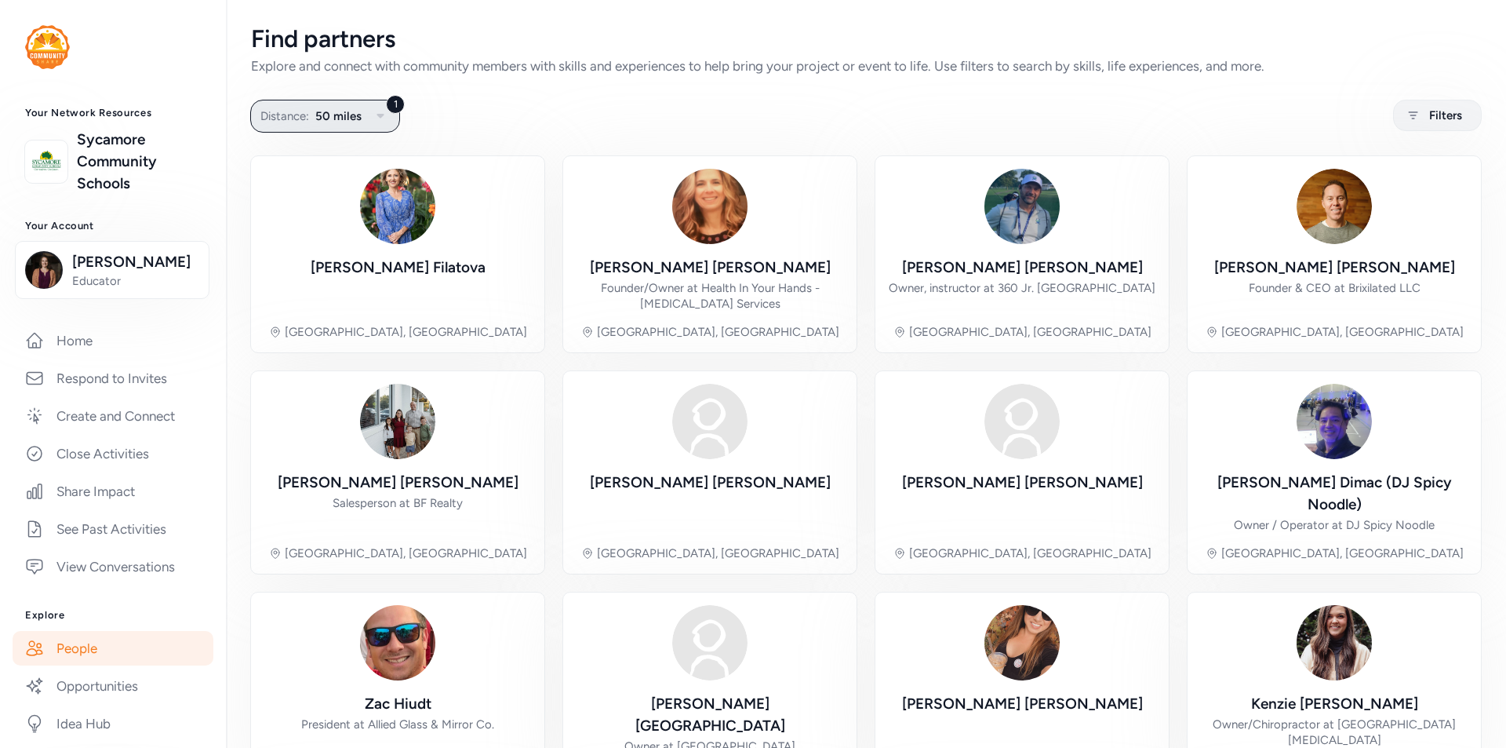
click at [395, 101] on div "1" at bounding box center [395, 104] width 19 height 19
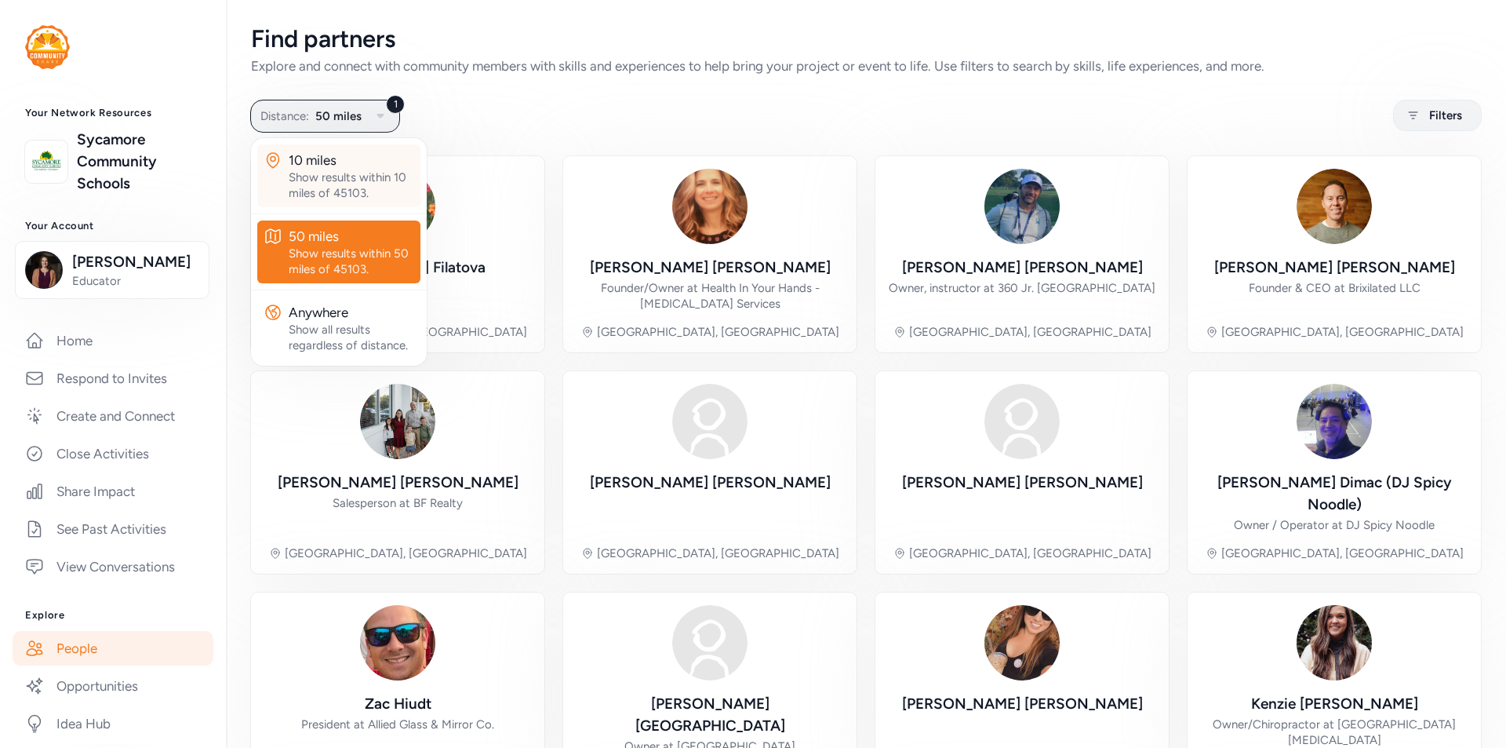
click at [311, 188] on div "Show results within 10 miles of 45103." at bounding box center [352, 184] width 126 height 31
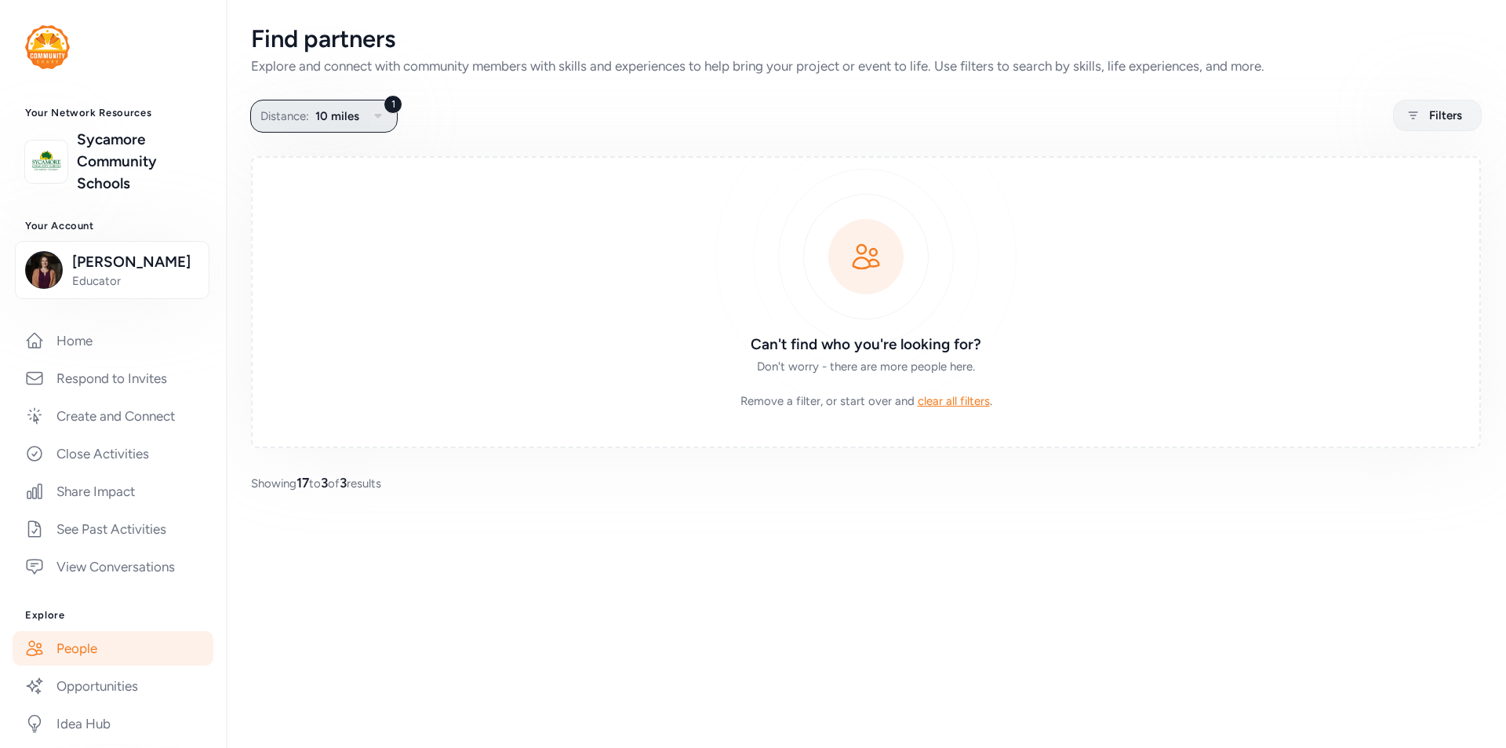
click at [380, 116] on icon "button" at bounding box center [377, 116] width 7 height 5
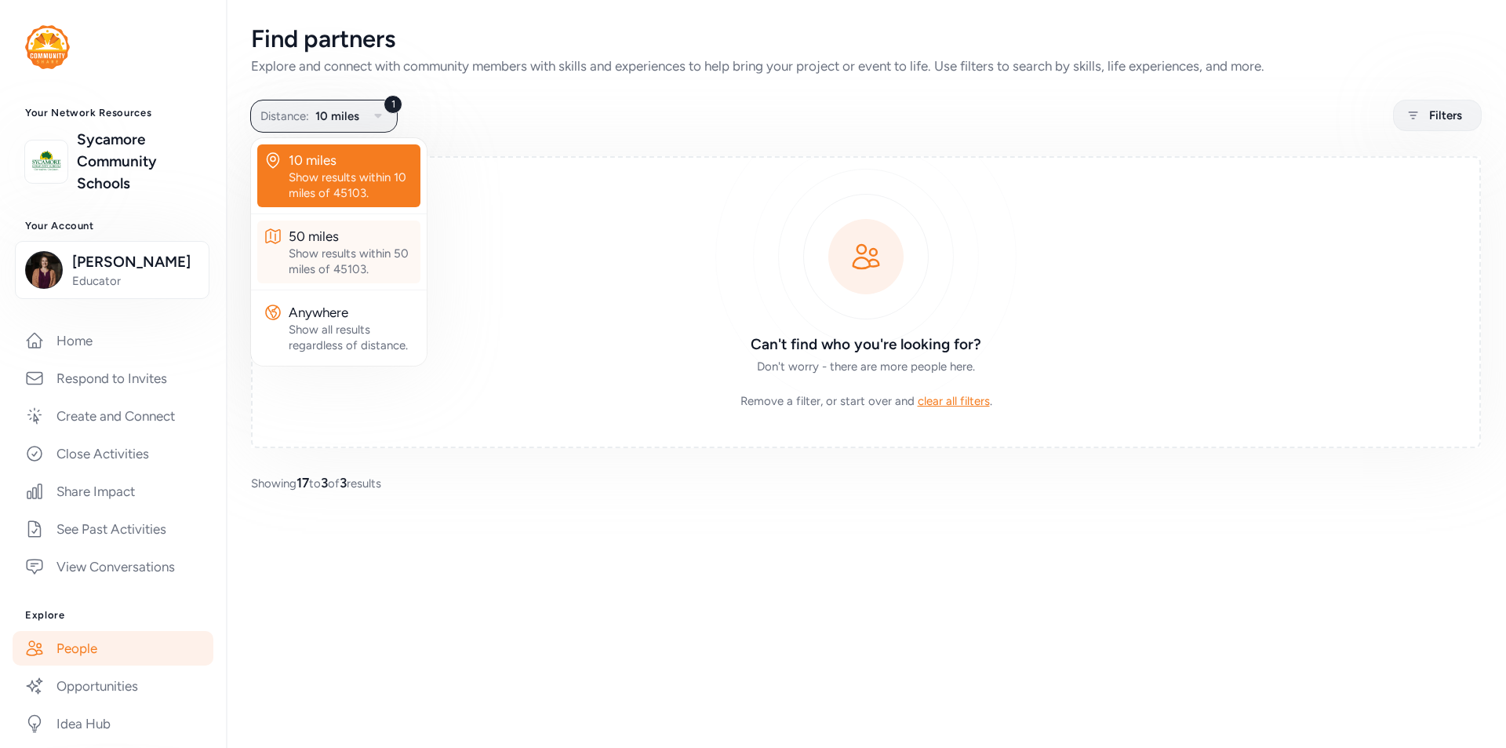
click at [352, 250] on div "Show results within 50 miles of 45103." at bounding box center [352, 261] width 126 height 31
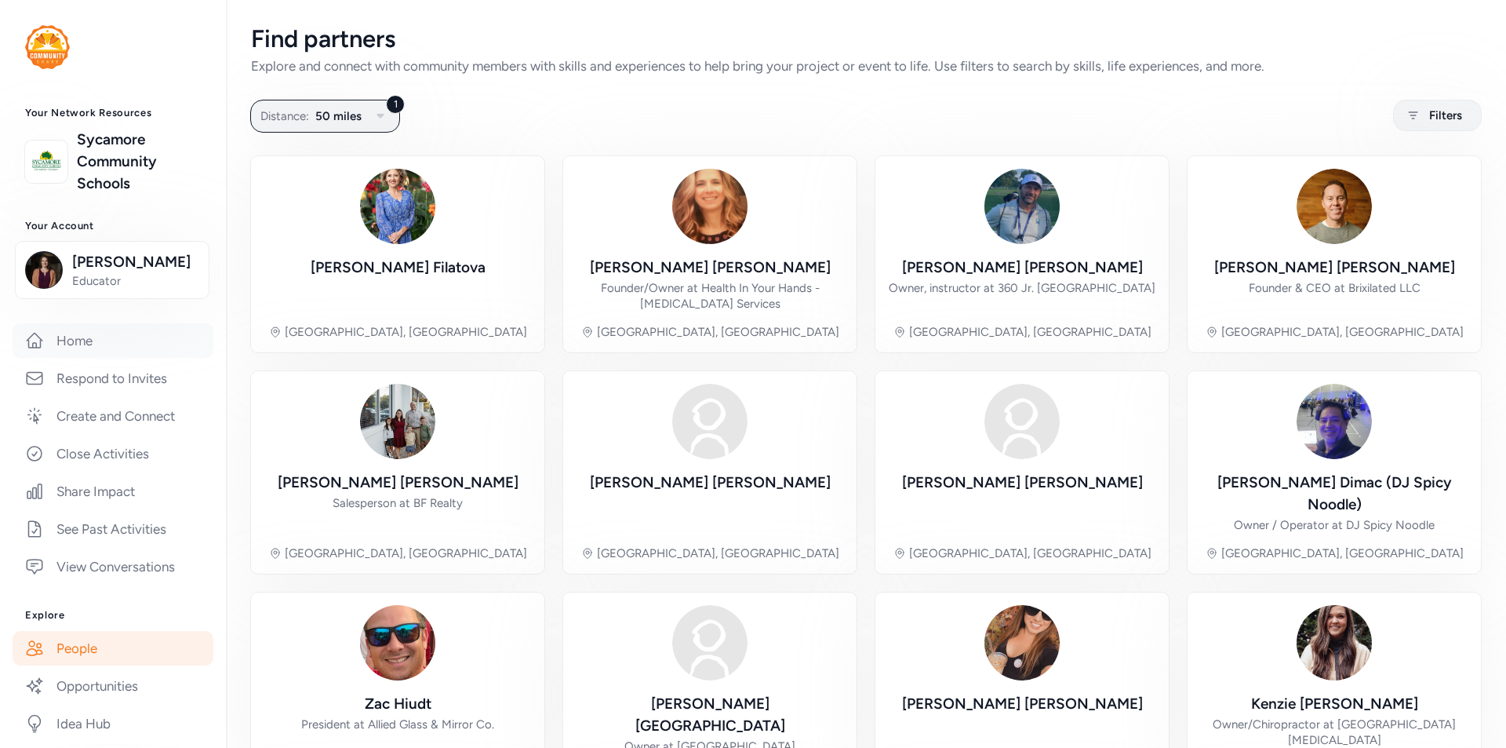
click at [81, 336] on link "Home" at bounding box center [113, 340] width 201 height 35
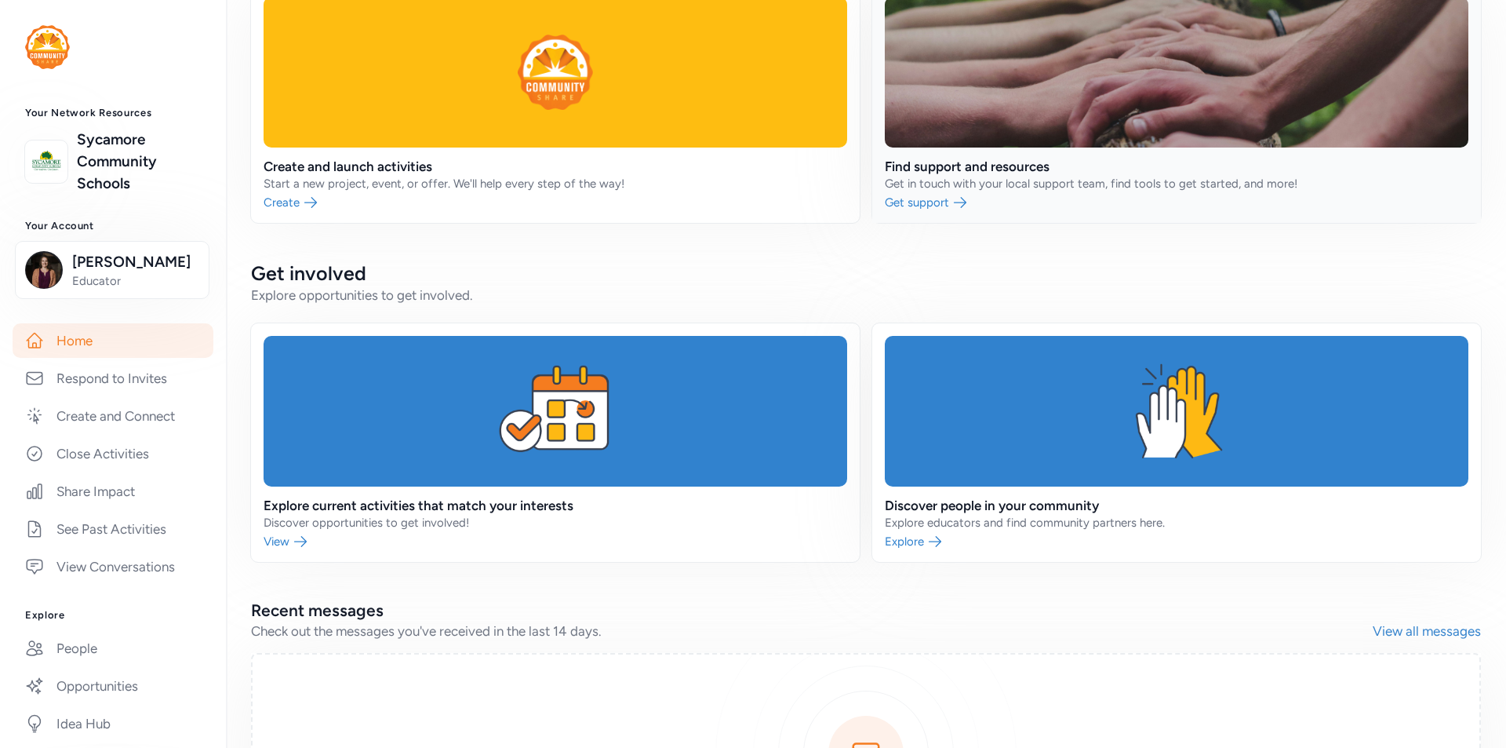
scroll to position [395, 0]
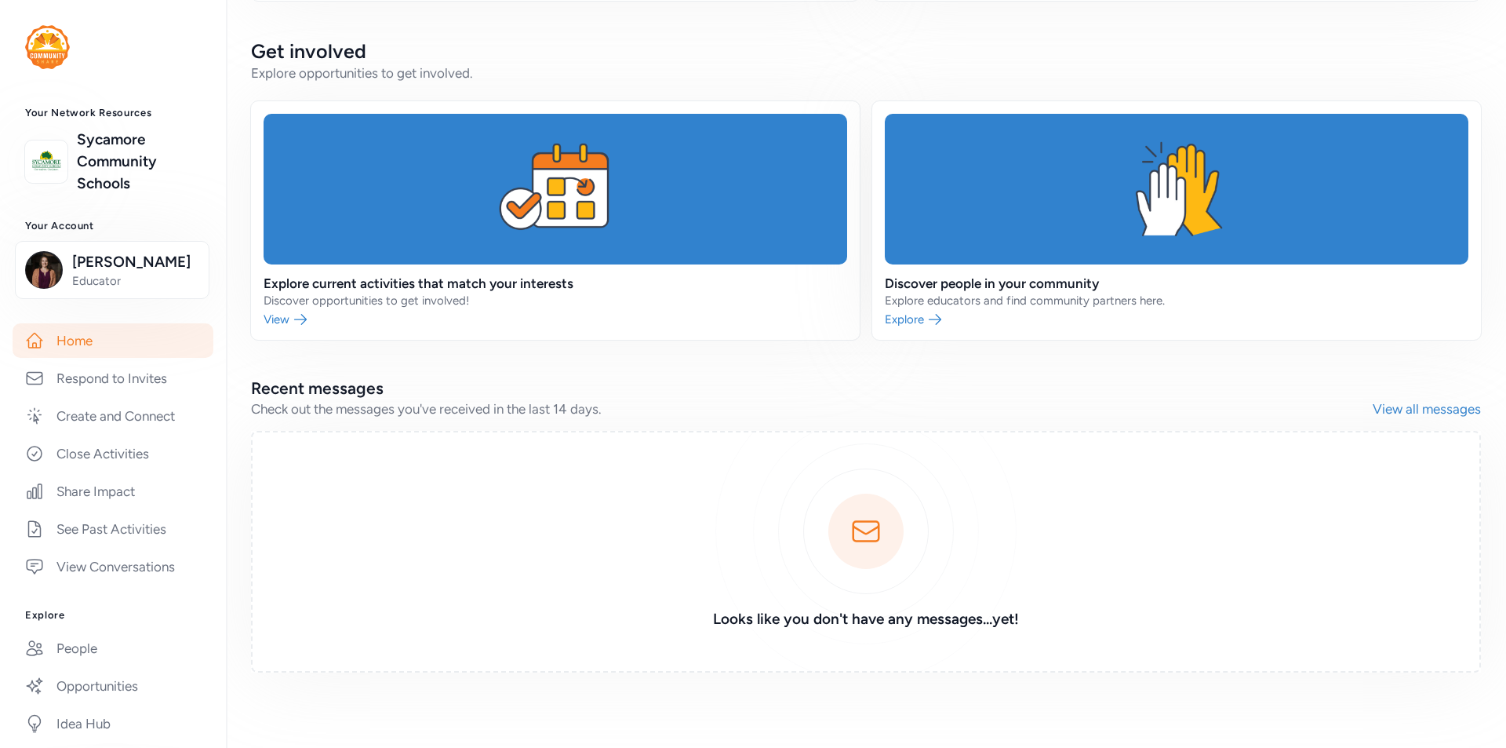
click at [1394, 403] on link "View all messages" at bounding box center [1427, 408] width 108 height 19
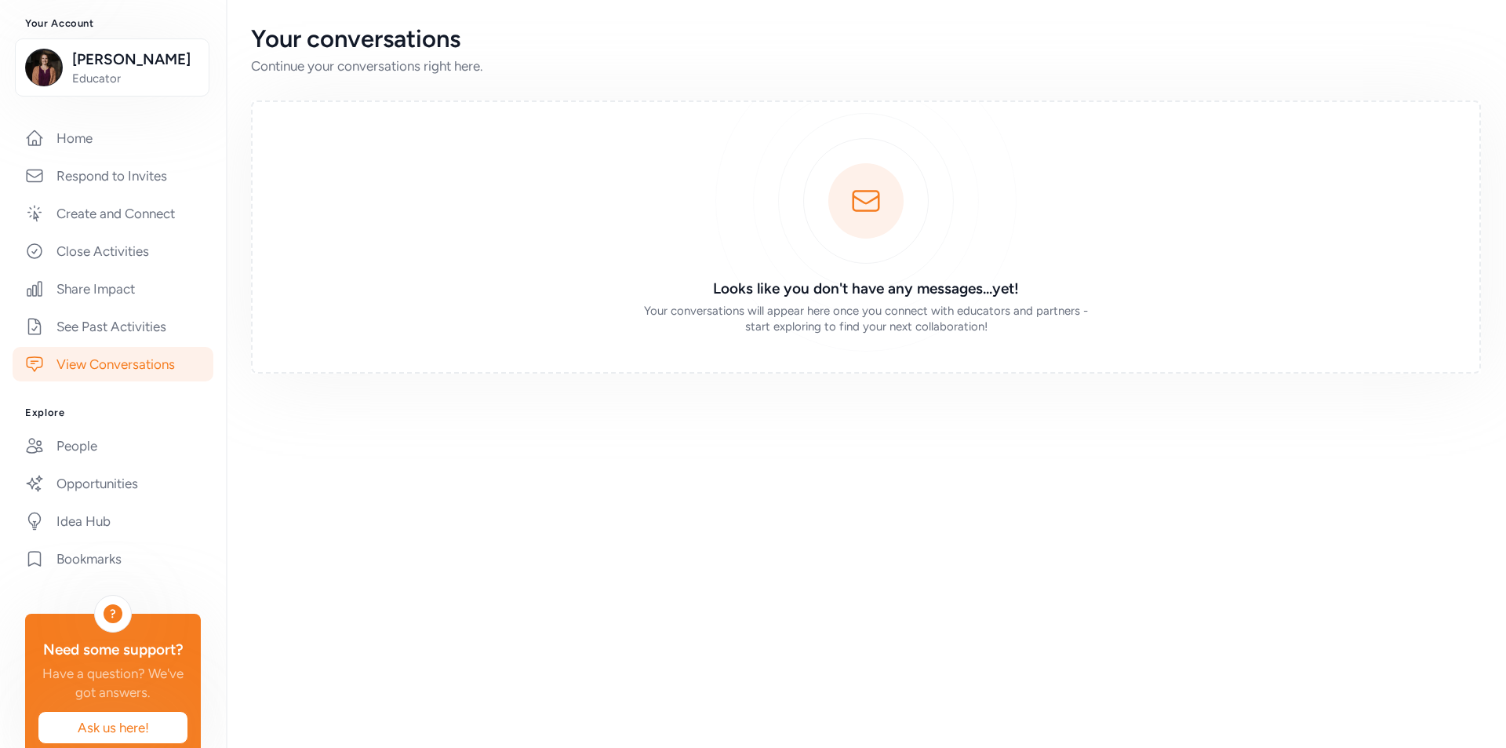
scroll to position [258, 0]
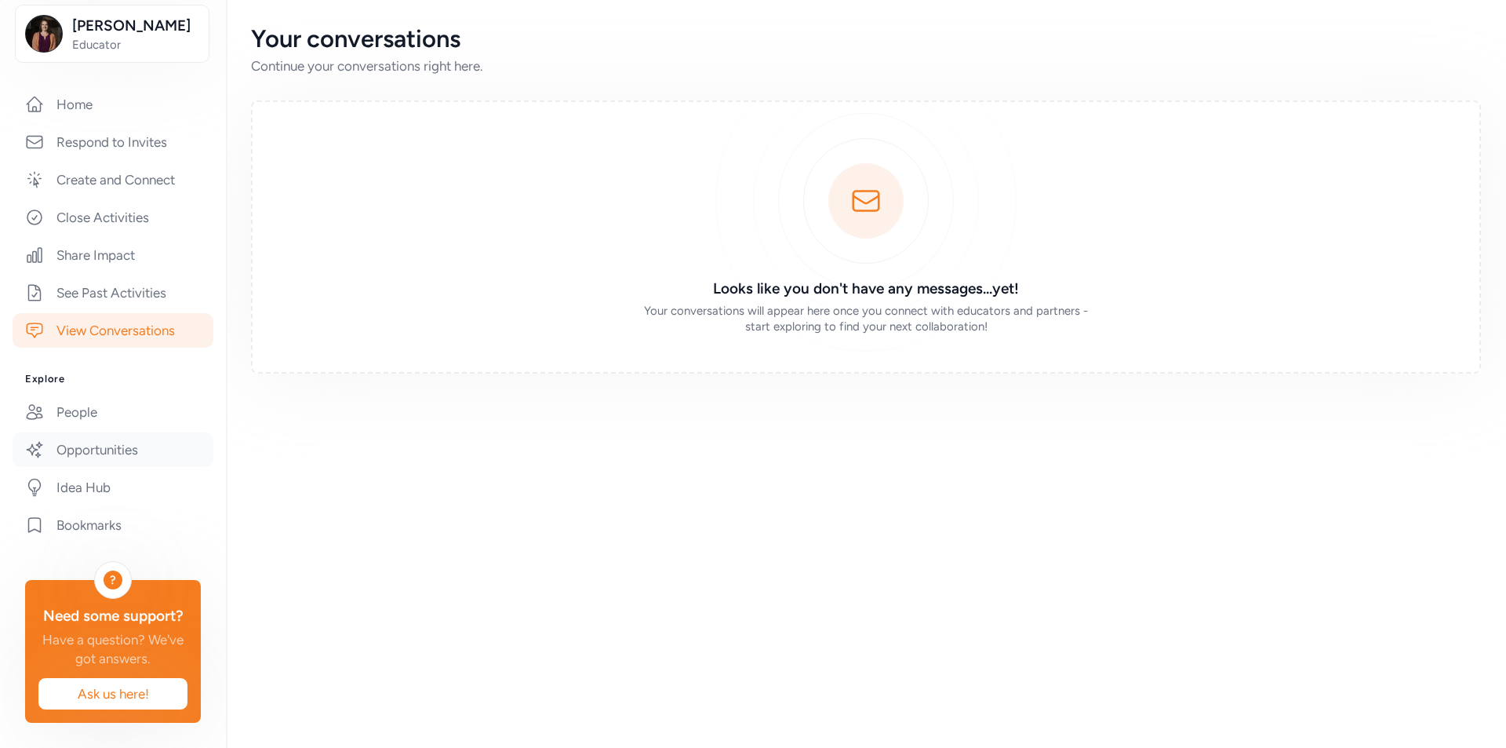
click at [74, 432] on link "Opportunities" at bounding box center [113, 449] width 201 height 35
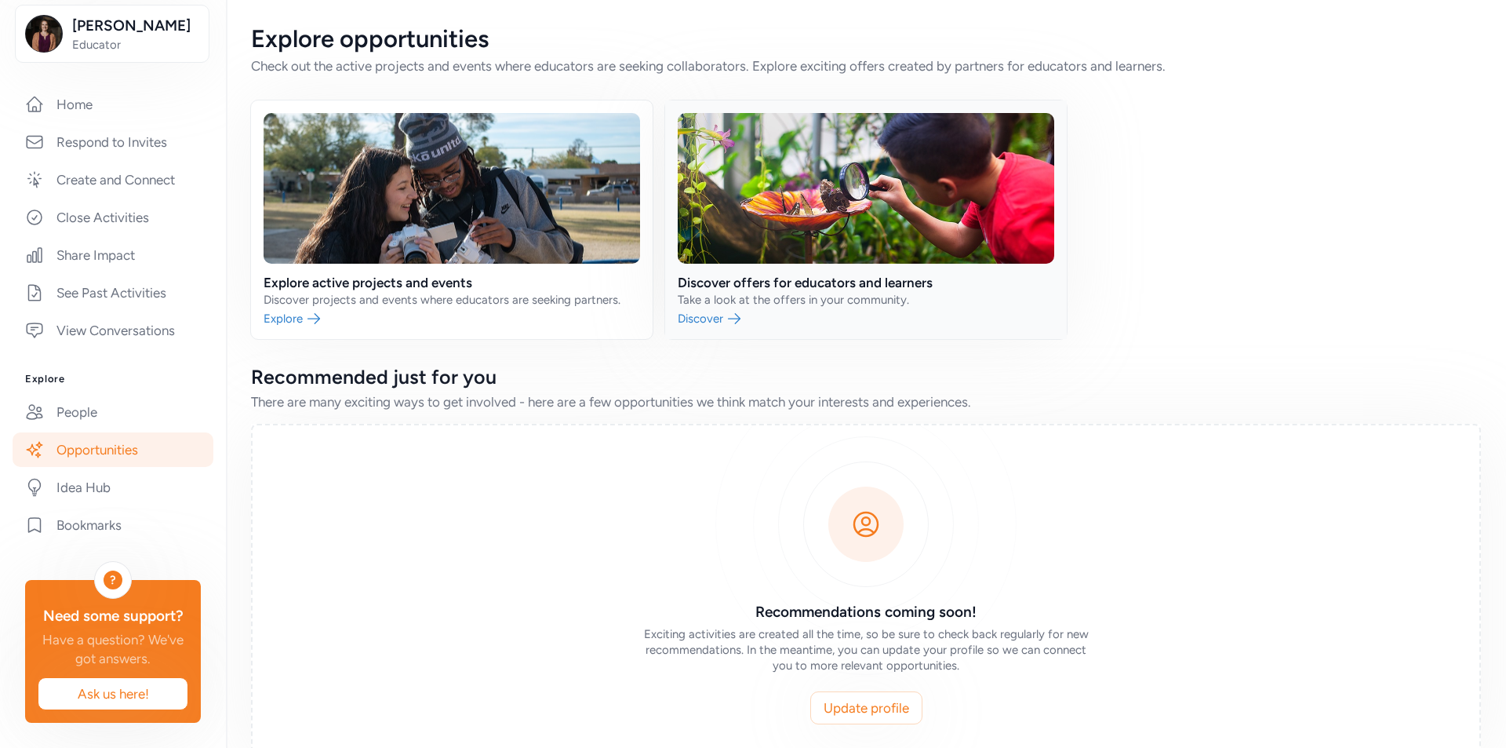
click at [703, 319] on link at bounding box center [866, 219] width 402 height 239
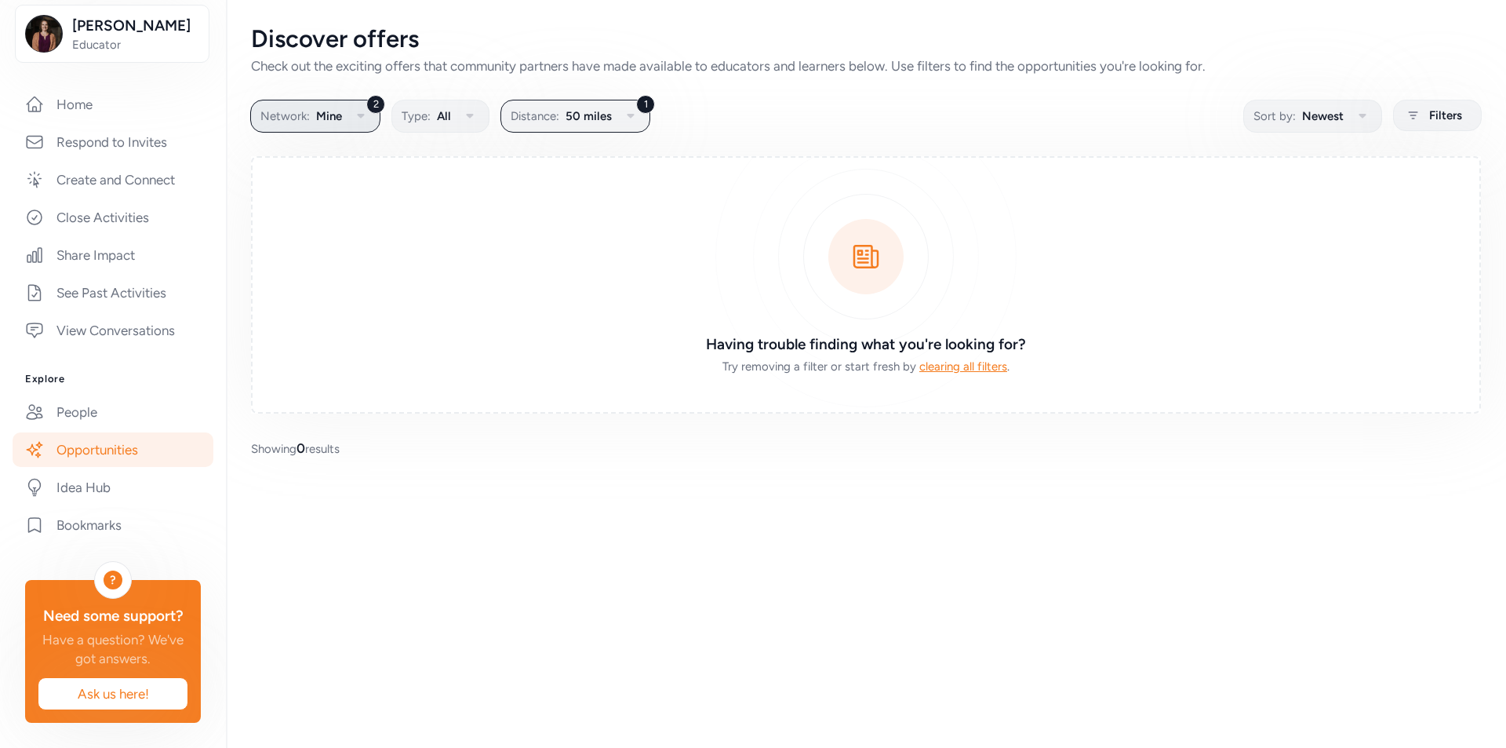
click at [349, 114] on button "2 Network: Mine" at bounding box center [315, 116] width 130 height 33
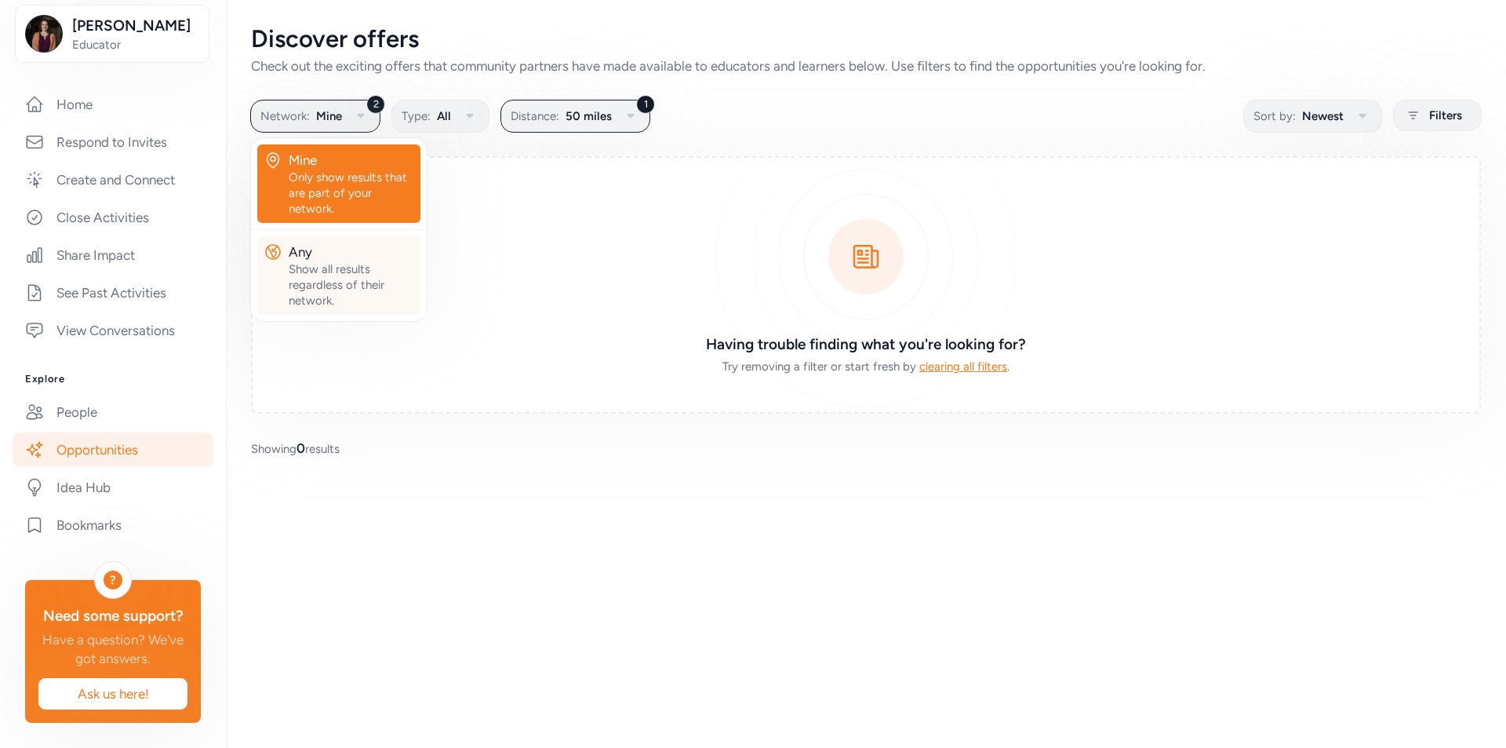
click at [314, 297] on div "Show all results regardless of their network." at bounding box center [352, 284] width 126 height 47
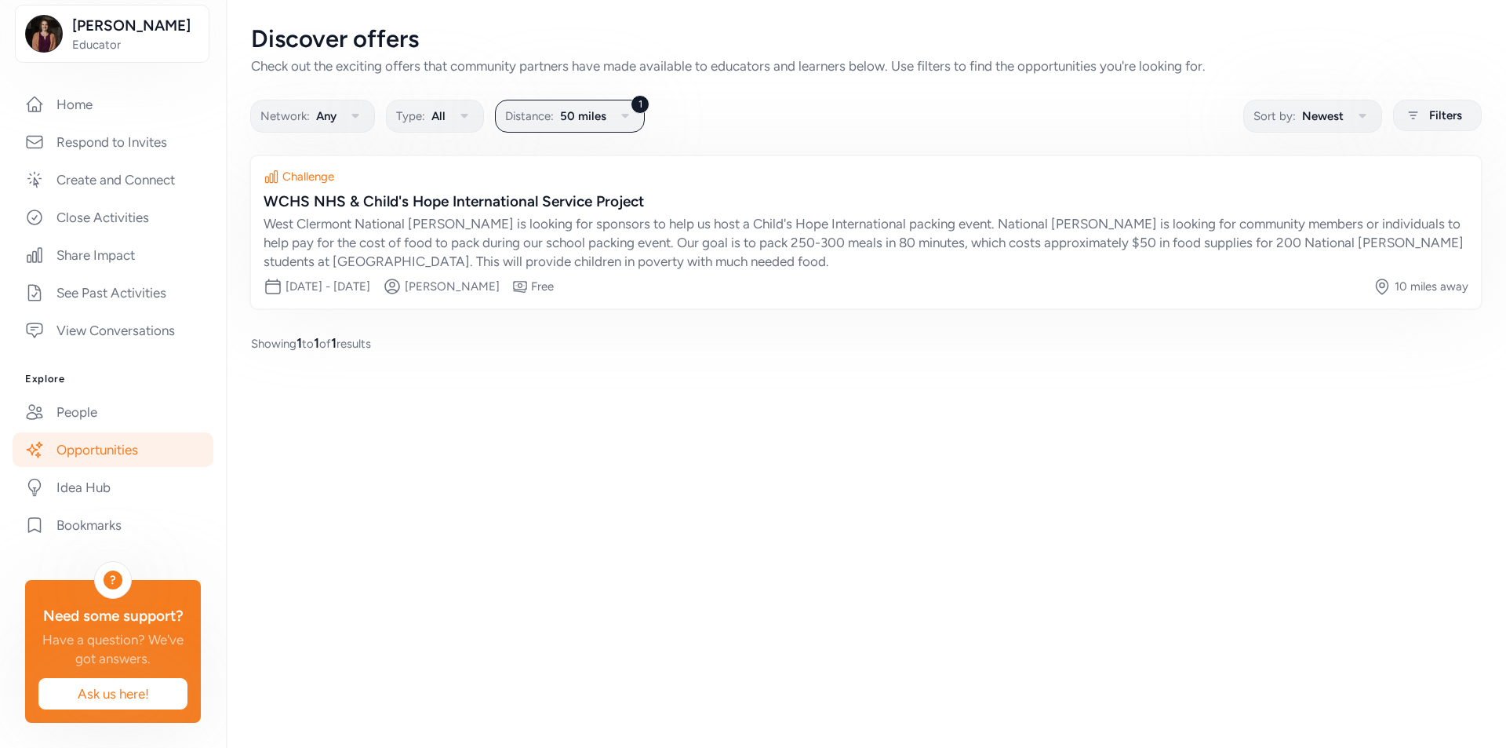
click at [82, 432] on link "Opportunities" at bounding box center [113, 449] width 201 height 35
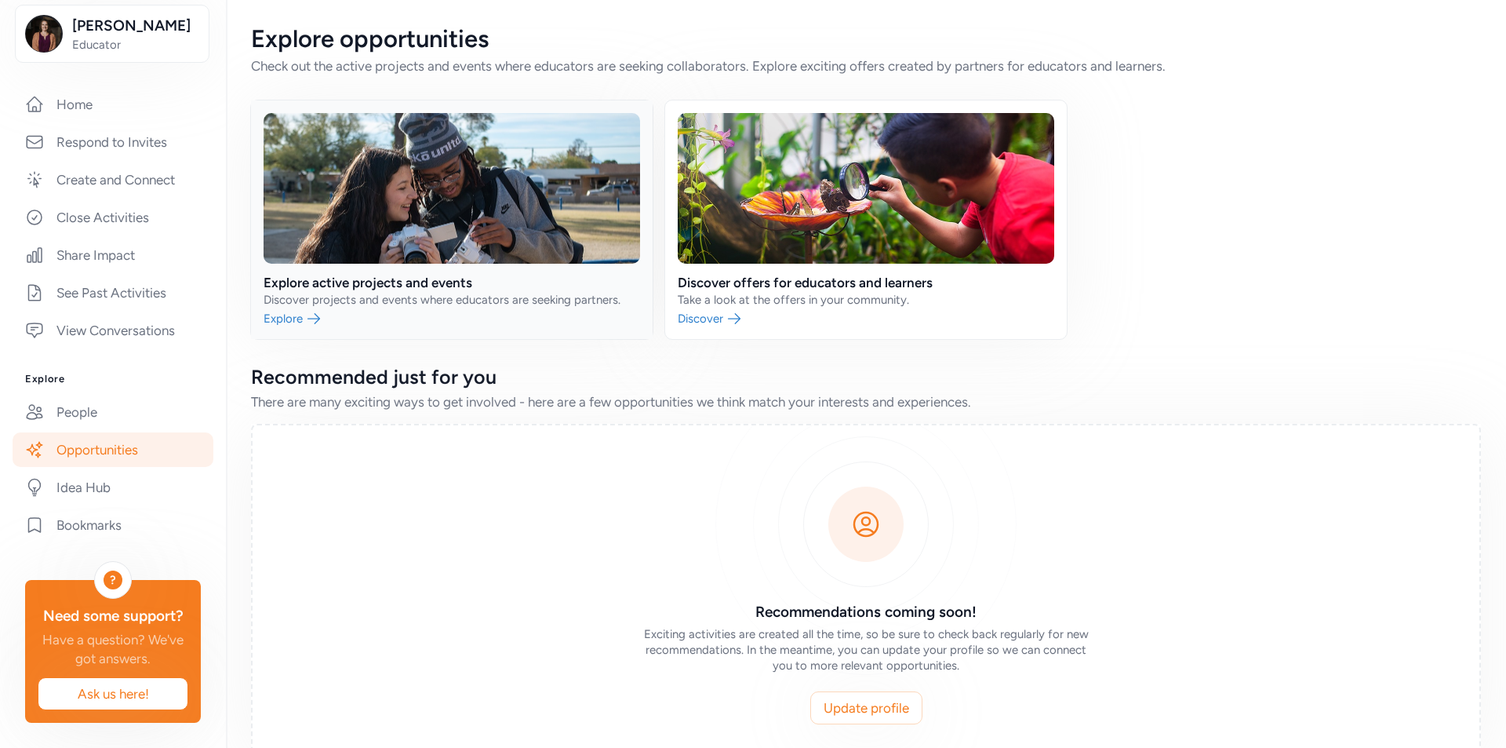
click at [301, 311] on link at bounding box center [452, 219] width 402 height 239
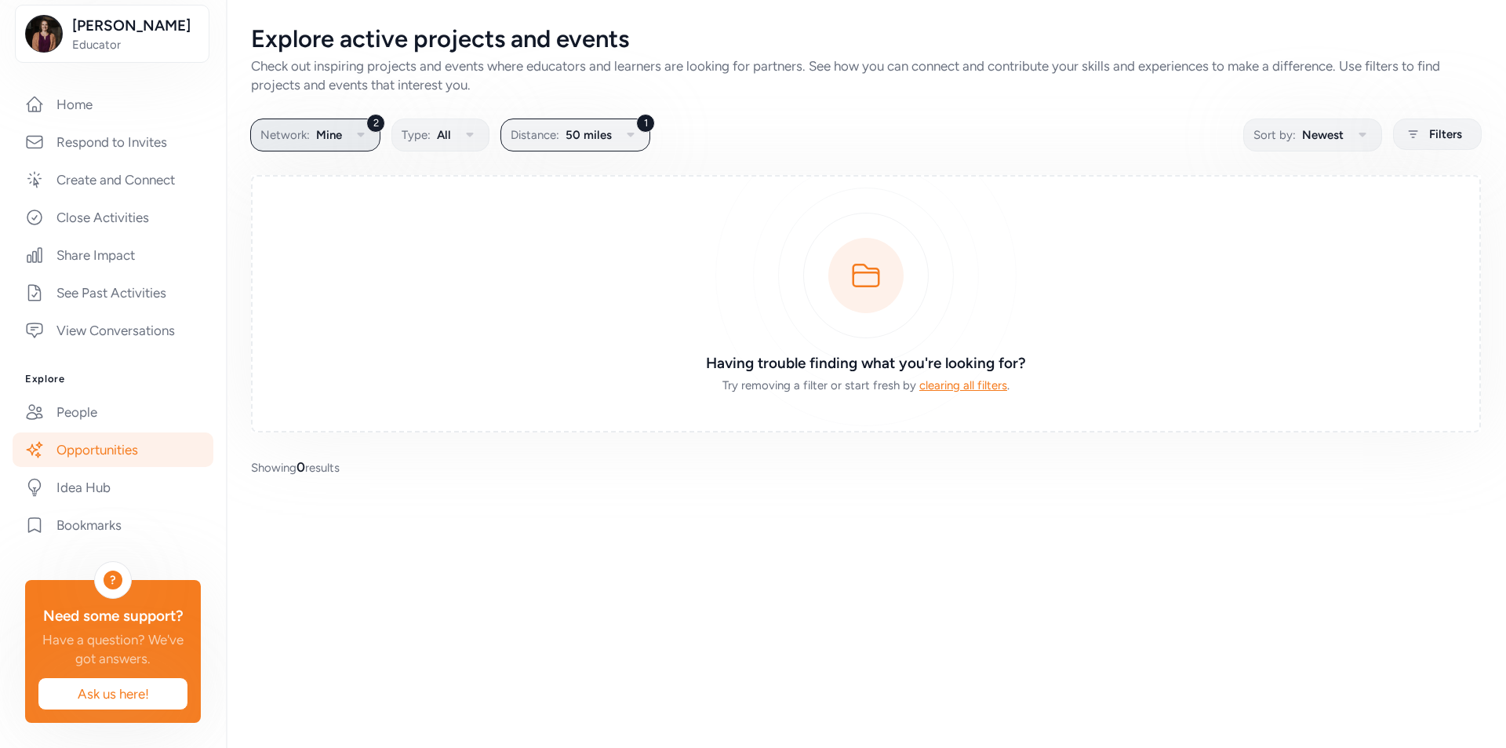
click at [355, 134] on icon "button" at bounding box center [361, 135] width 19 height 19
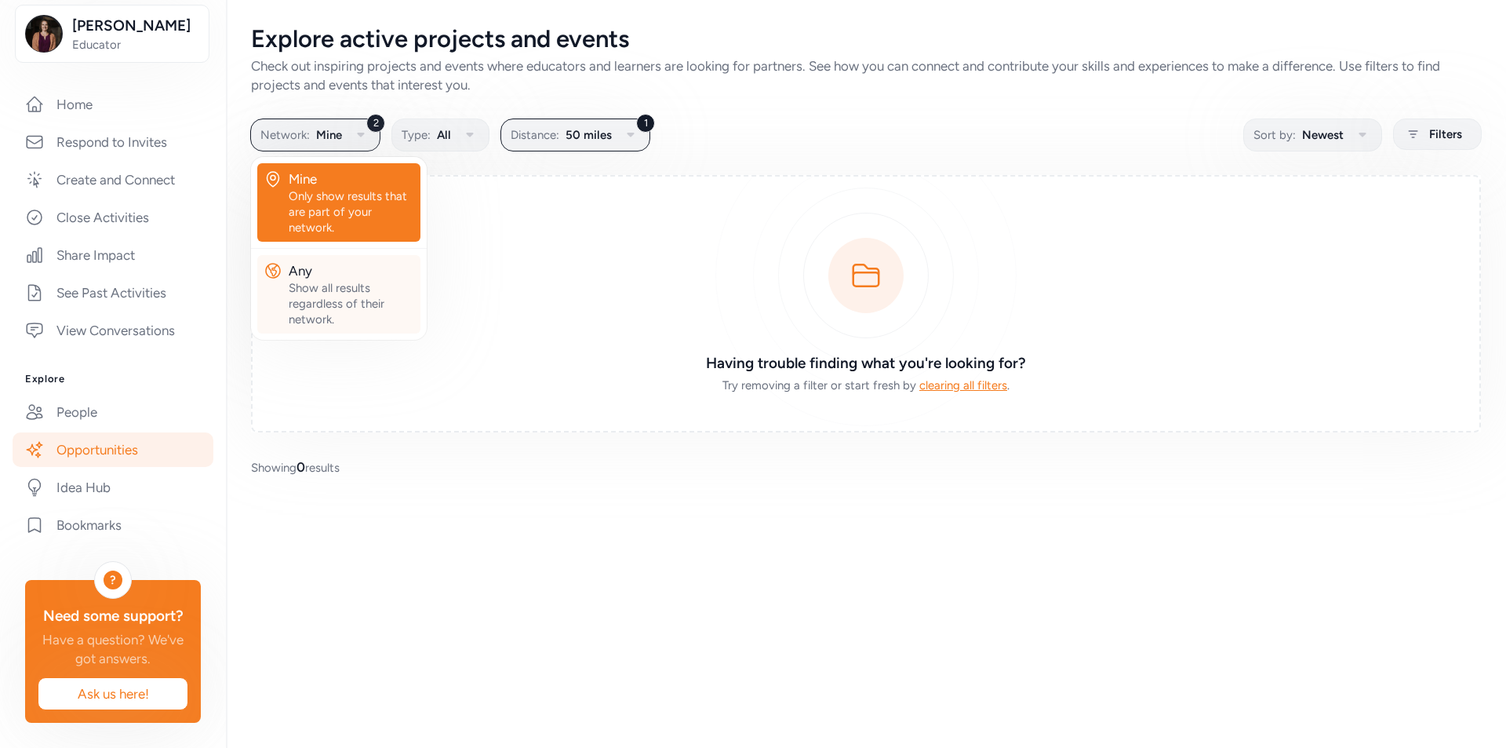
click at [305, 300] on div "Show all results regardless of their network." at bounding box center [352, 303] width 126 height 47
